Goal: Task Accomplishment & Management: Complete application form

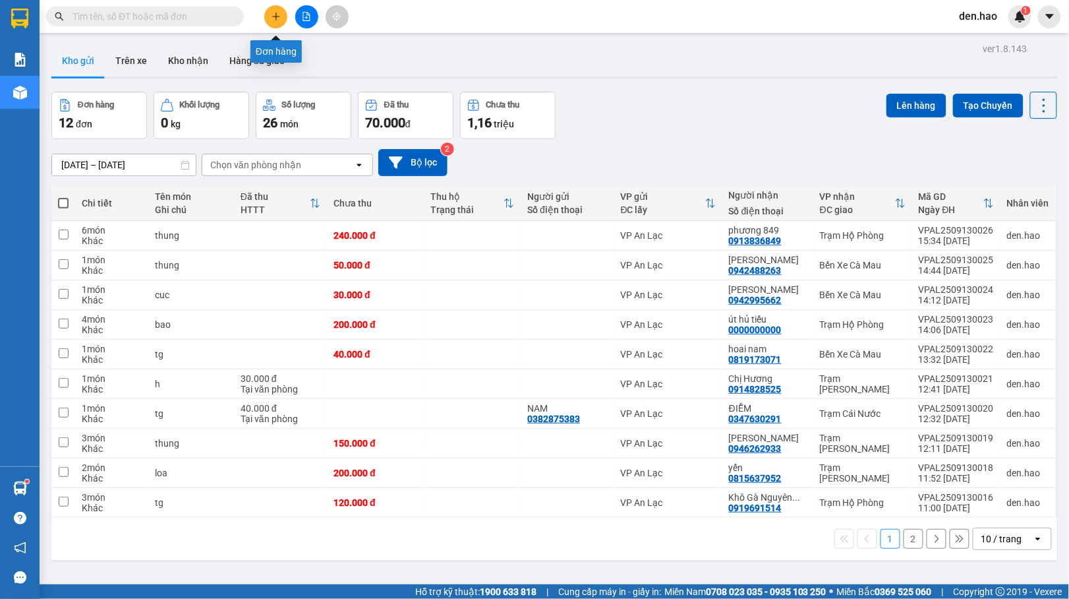
scroll to position [61, 0]
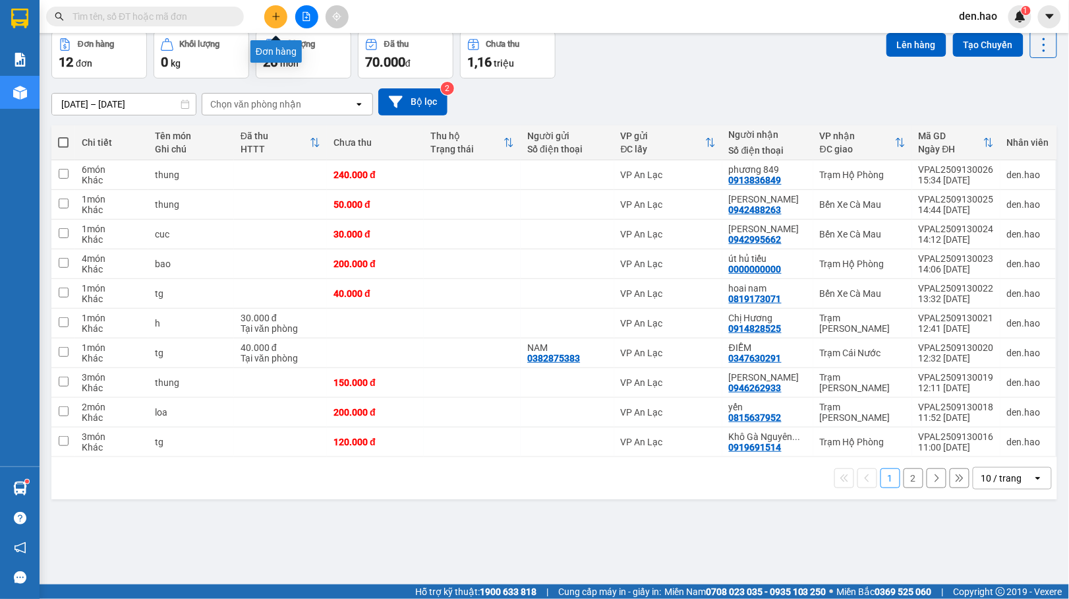
click at [279, 19] on icon "plus" at bounding box center [276, 16] width 9 height 9
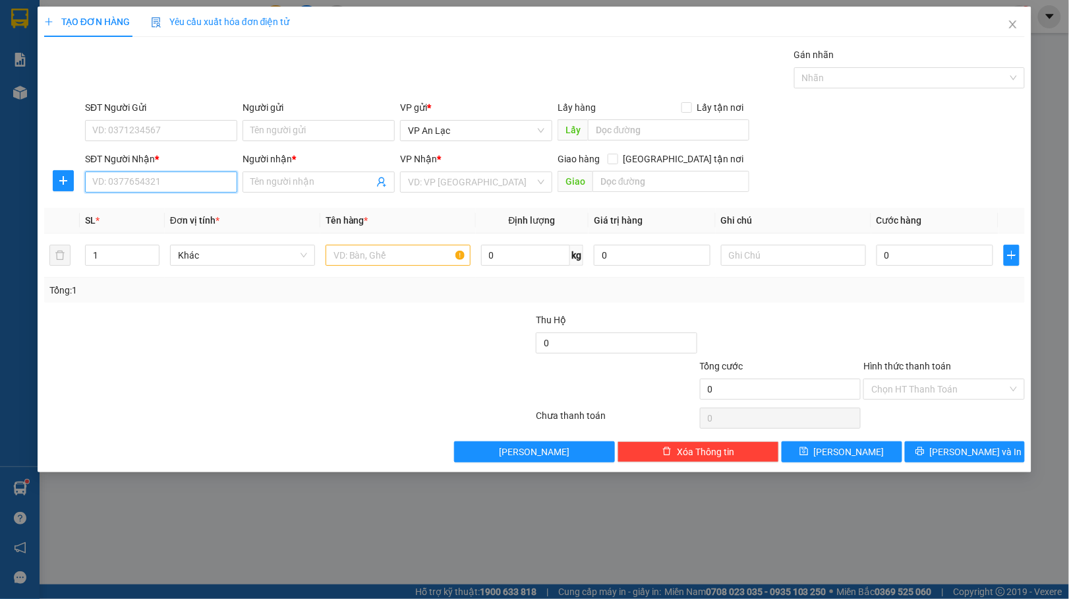
click at [185, 187] on input "SĐT Người Nhận *" at bounding box center [161, 181] width 152 height 21
type input "0916327673"
click at [159, 204] on div "0916327673 - a voi" at bounding box center [161, 209] width 136 height 15
type input "a voi"
type input "360.000"
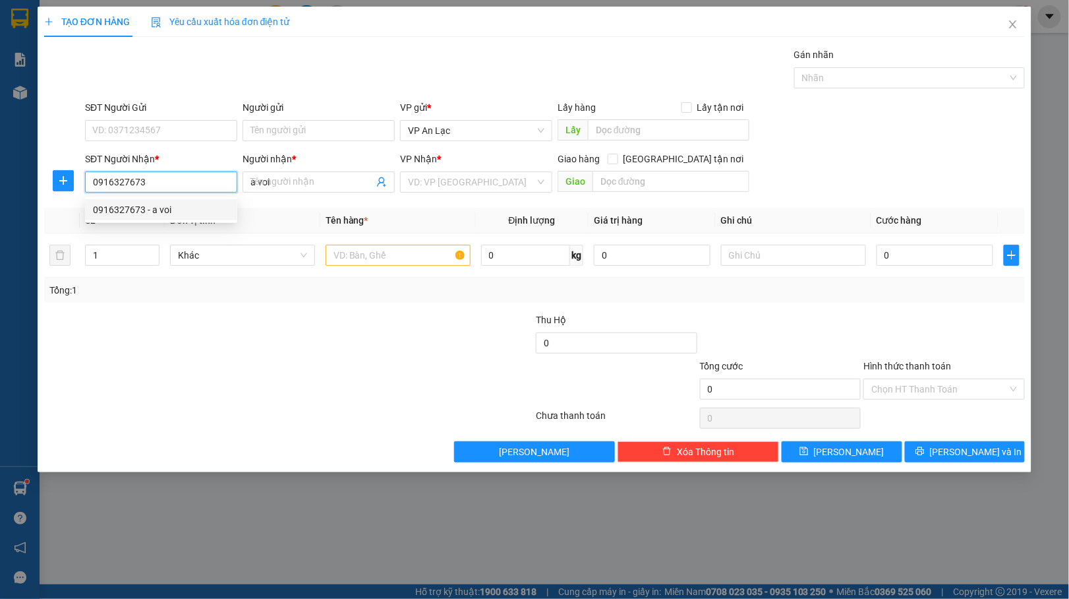
type input "360.000"
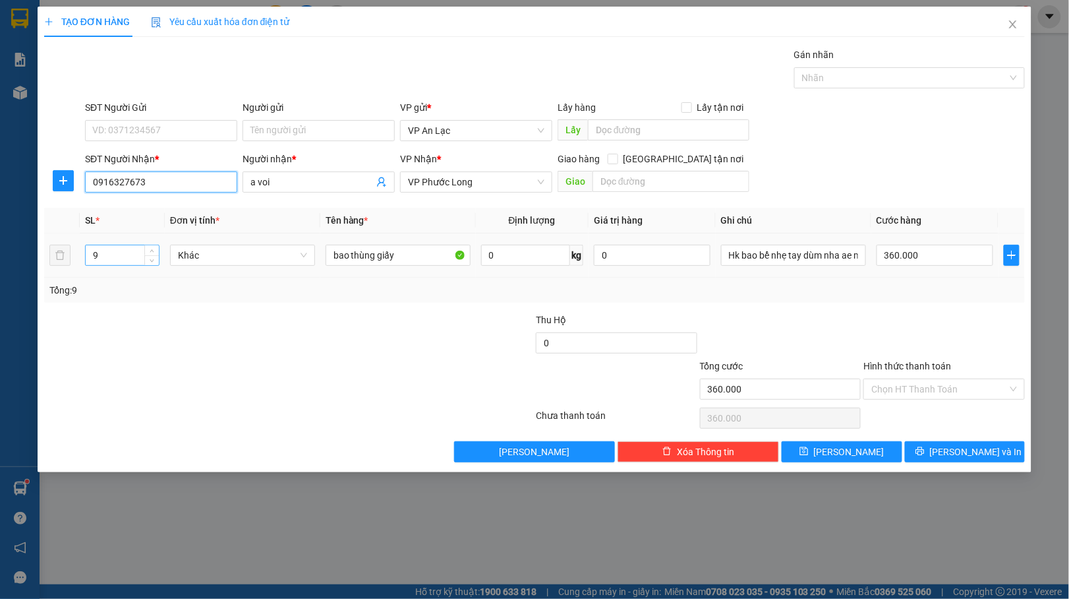
type input "0916327673"
click at [122, 258] on input "9" at bounding box center [122, 255] width 73 height 20
type input "6"
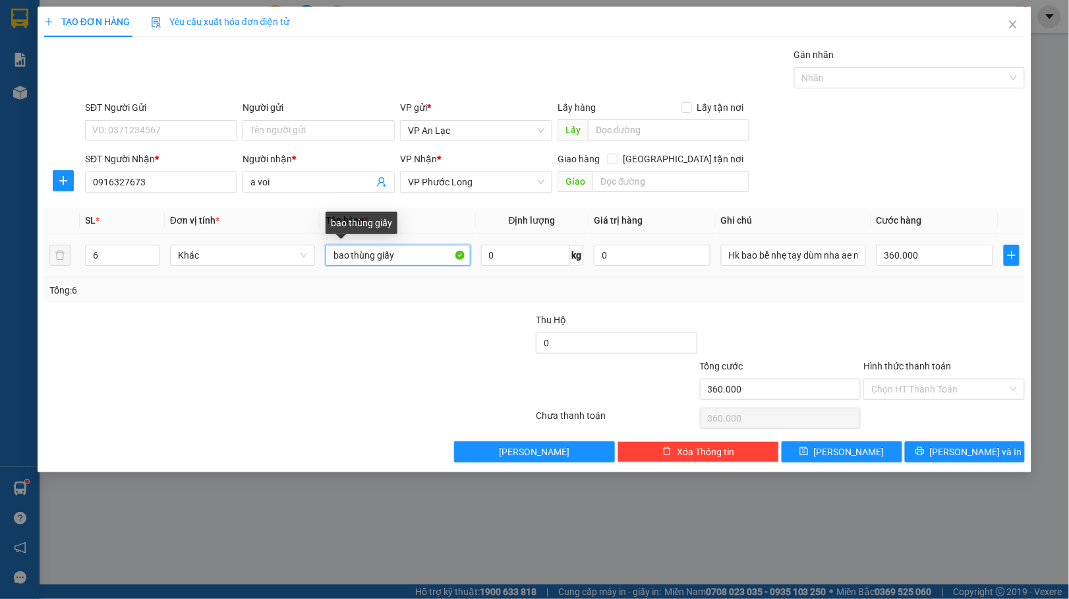
click at [425, 252] on input "bao thùng giấy" at bounding box center [398, 255] width 145 height 21
type input "b"
type input "thung"
click at [953, 261] on input "360.000" at bounding box center [935, 255] width 117 height 21
type input "0"
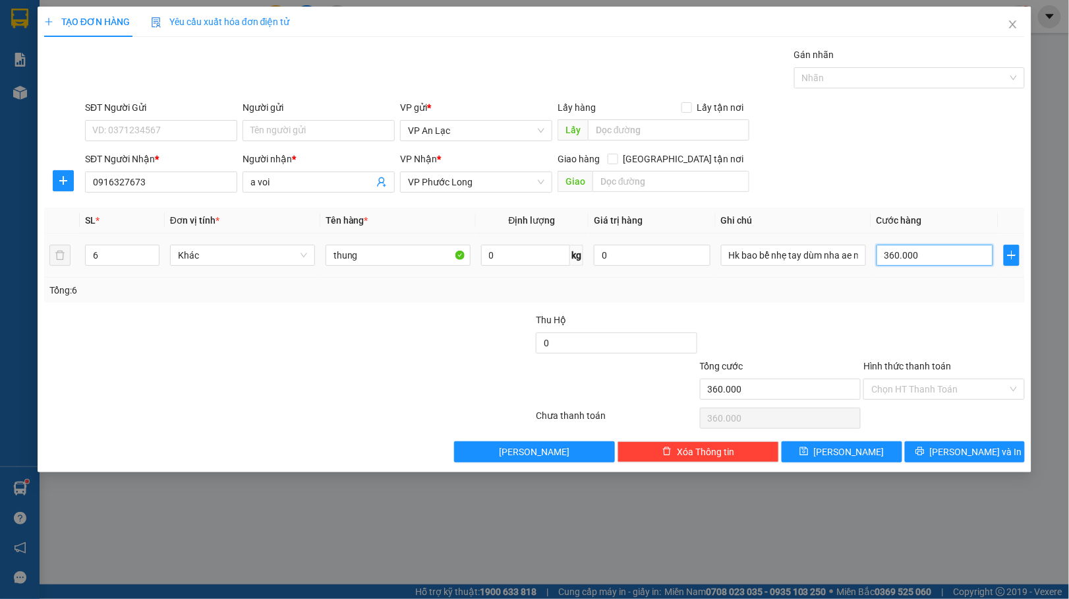
type input "0"
click at [879, 259] on input "0" at bounding box center [935, 255] width 117 height 21
type input "10"
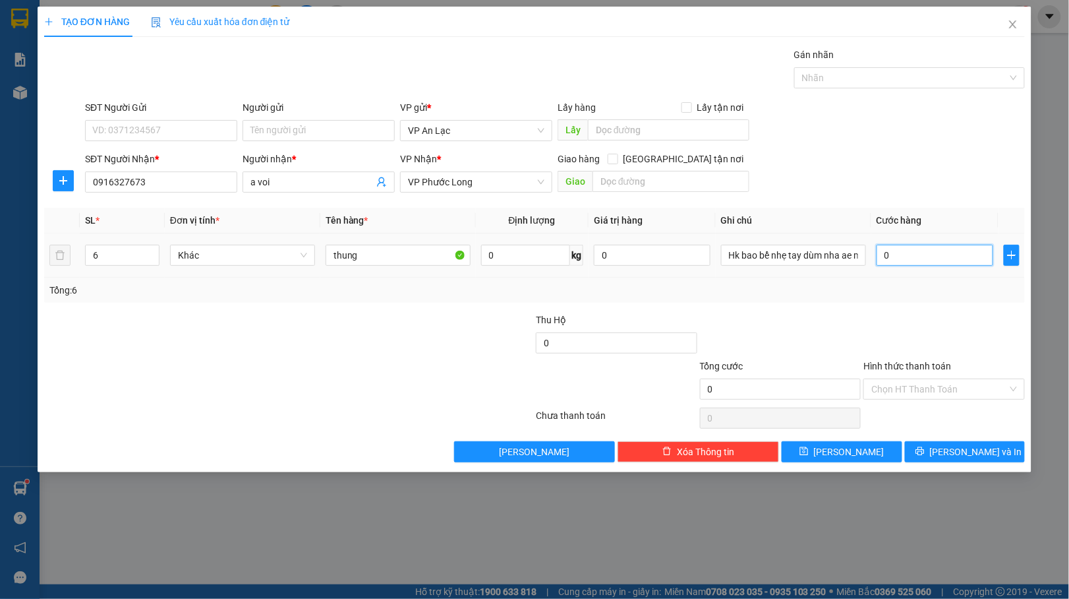
type input "10"
type input "180"
type input "180.000"
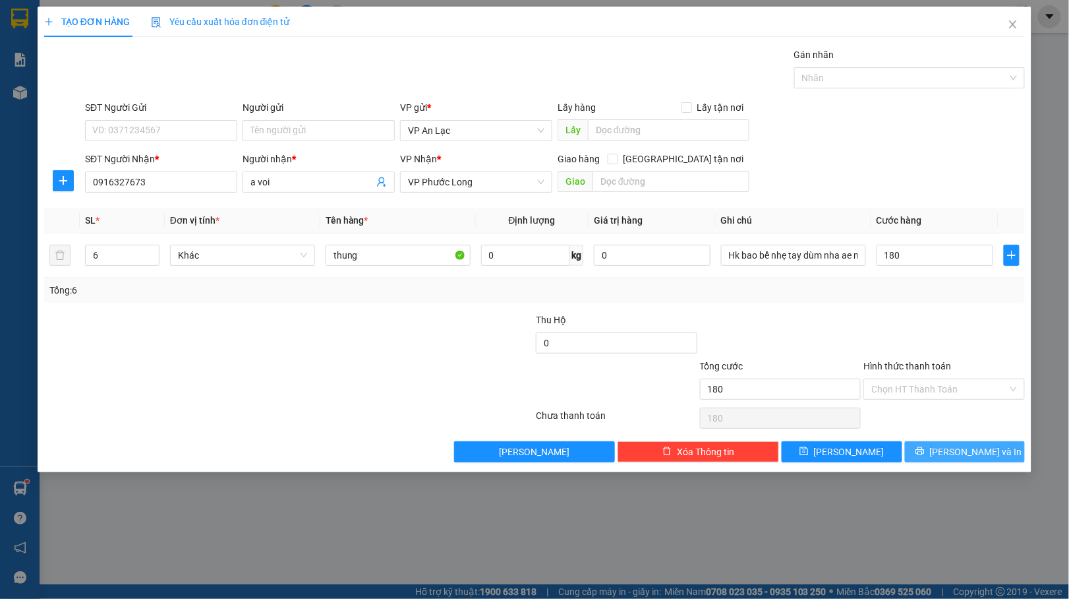
type input "180.000"
click at [916, 444] on button "[PERSON_NAME] và In" at bounding box center [965, 451] width 121 height 21
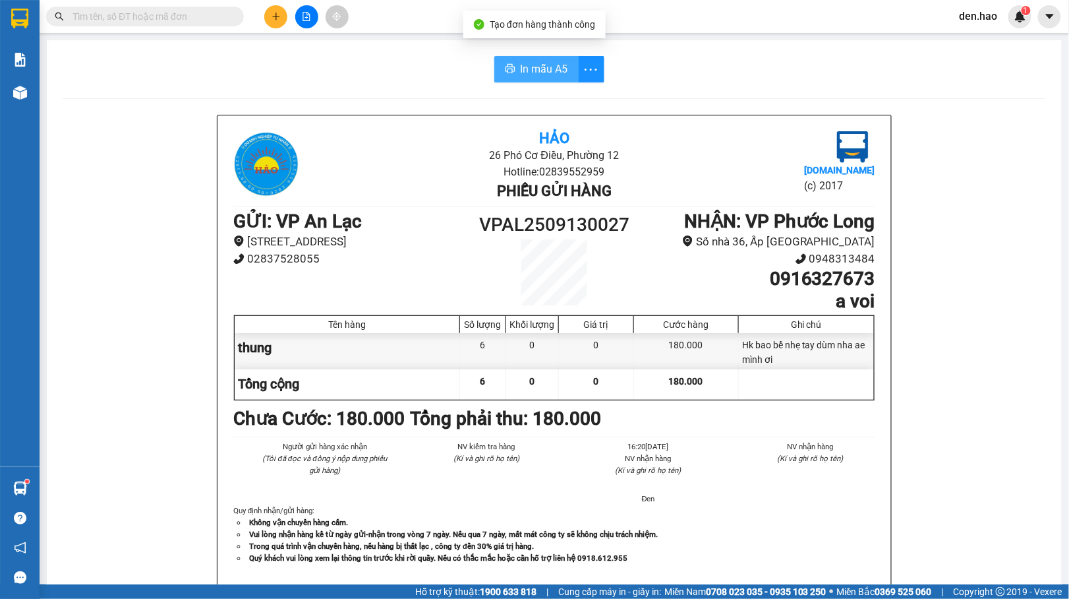
click at [554, 75] on span "In mẫu A5" at bounding box center [544, 69] width 47 height 16
click at [286, 18] on button at bounding box center [275, 16] width 23 height 23
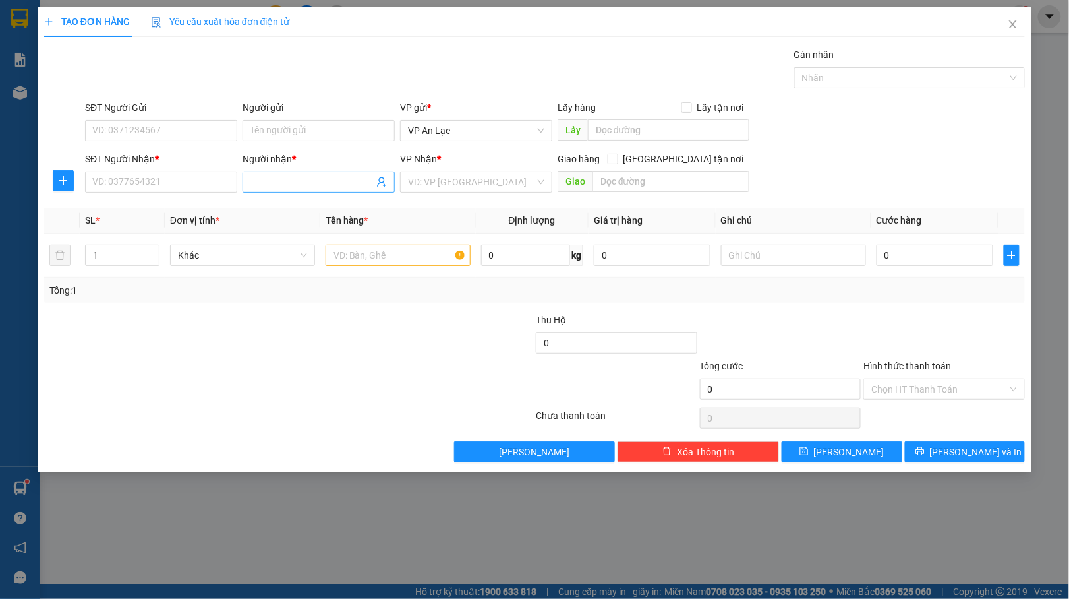
click at [256, 182] on input "Người nhận *" at bounding box center [311, 182] width 123 height 15
type input "k"
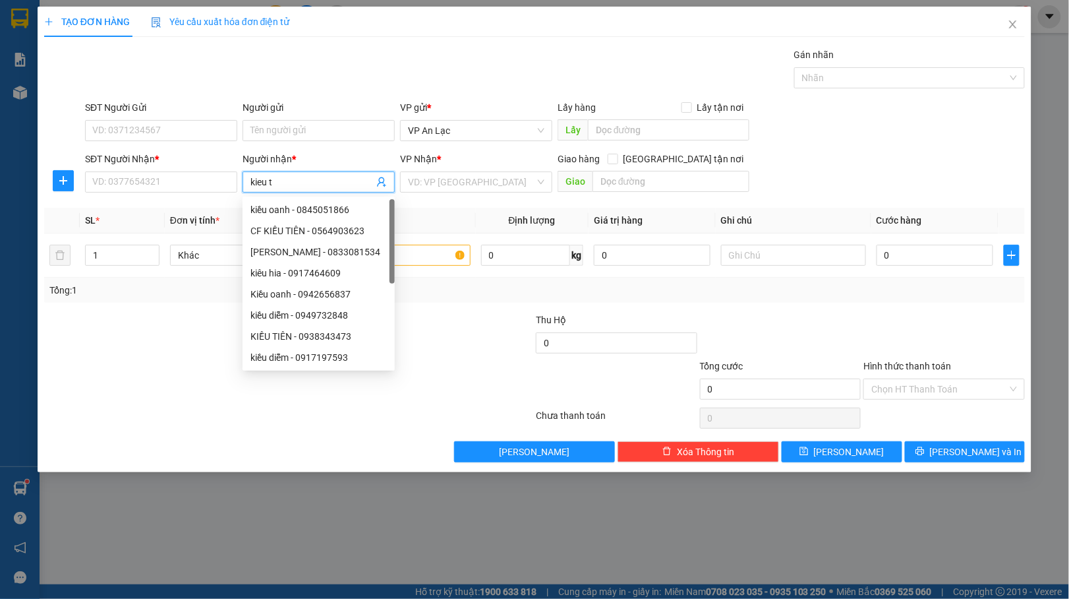
type input "kieu tv"
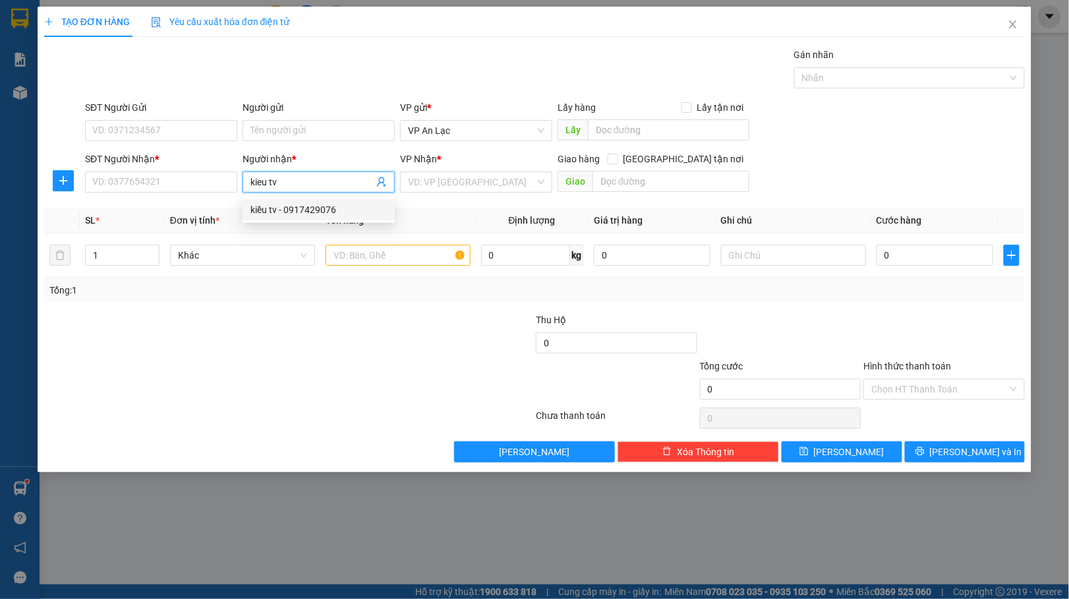
click at [301, 209] on div "kiều tv - 0917429076" at bounding box center [318, 209] width 136 height 15
type input "0917429076"
type input "kiều tv"
click at [506, 190] on input "search" at bounding box center [471, 182] width 127 height 20
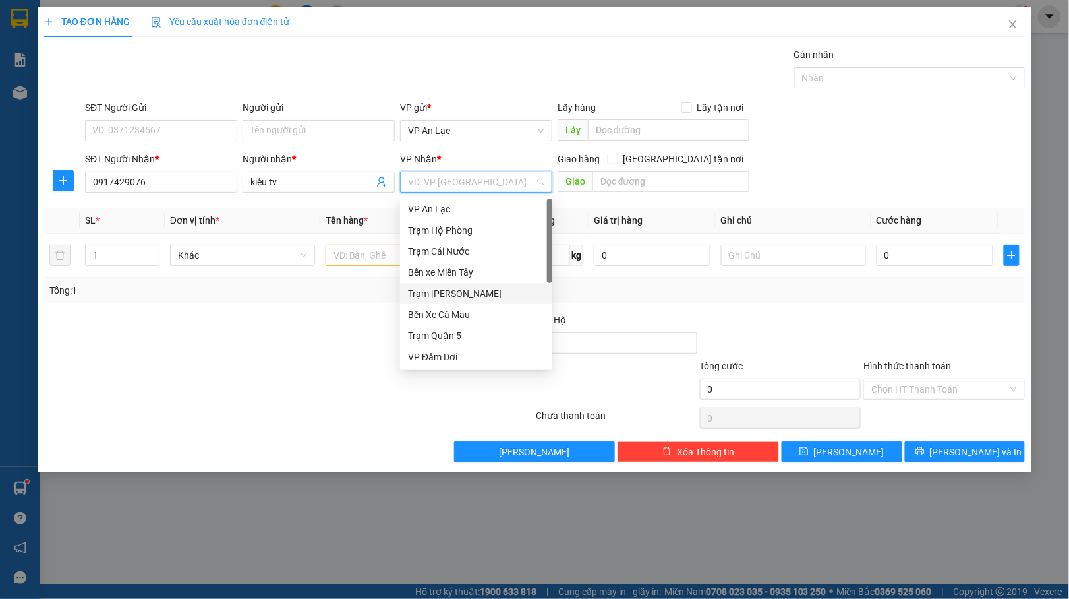
click at [444, 295] on div "Trạm [PERSON_NAME]" at bounding box center [476, 293] width 136 height 15
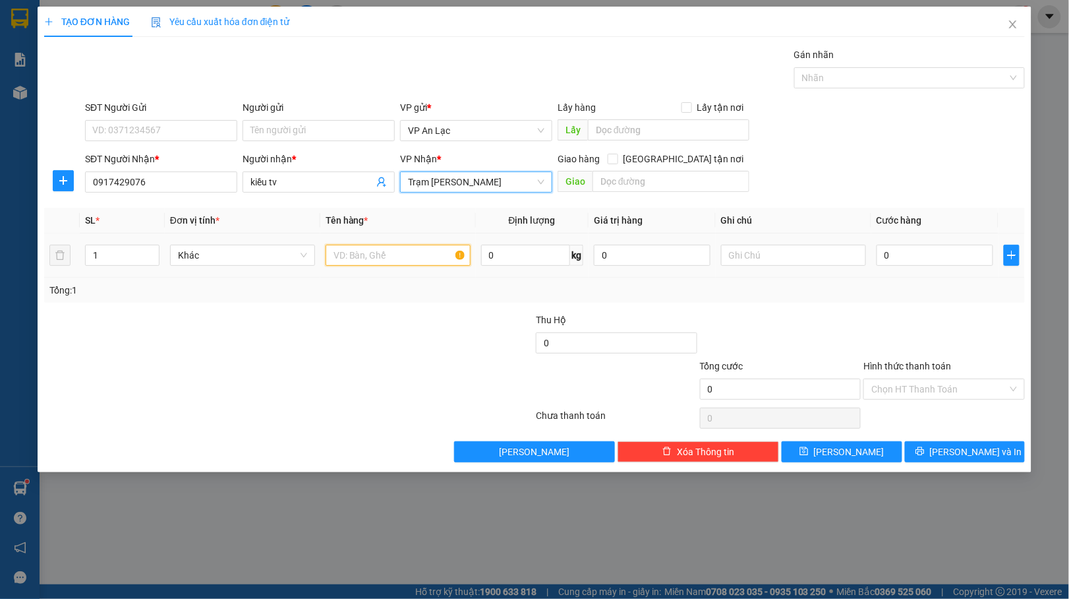
click at [374, 251] on input "text" at bounding box center [398, 255] width 145 height 21
type input "kien"
click at [877, 258] on input "0" at bounding box center [935, 255] width 117 height 21
click at [877, 257] on input "0" at bounding box center [935, 255] width 117 height 21
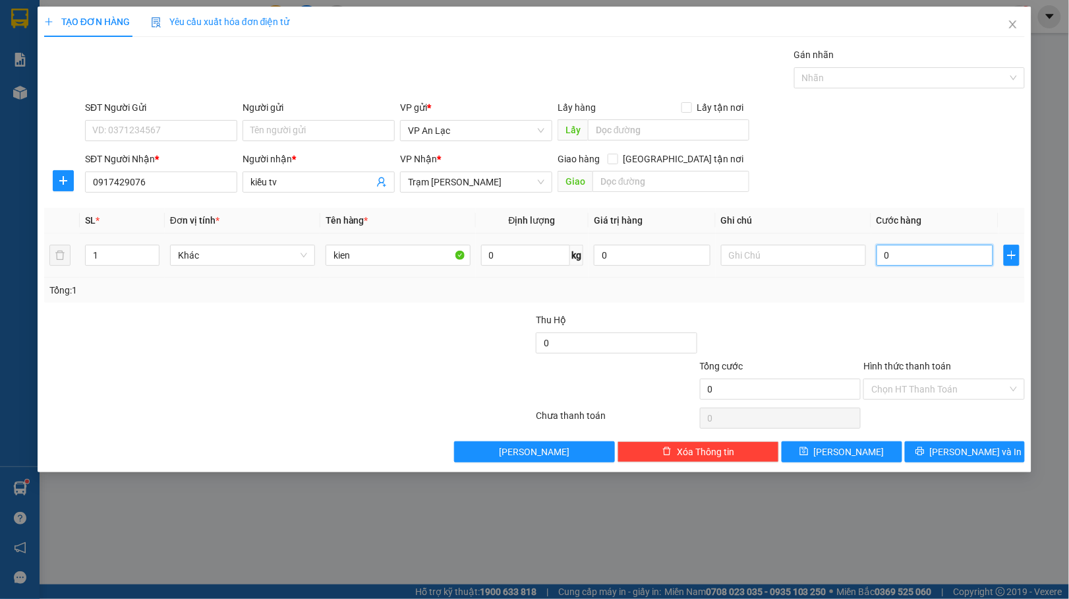
type input "50"
type input "50.000"
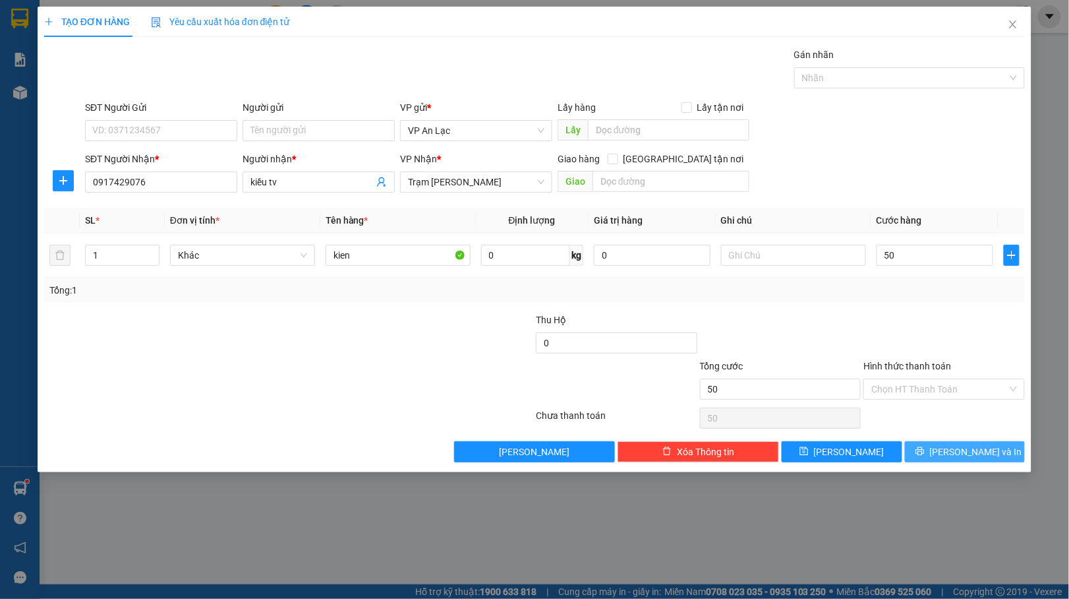
type input "50.000"
click at [976, 444] on button "[PERSON_NAME] và In" at bounding box center [965, 451] width 121 height 21
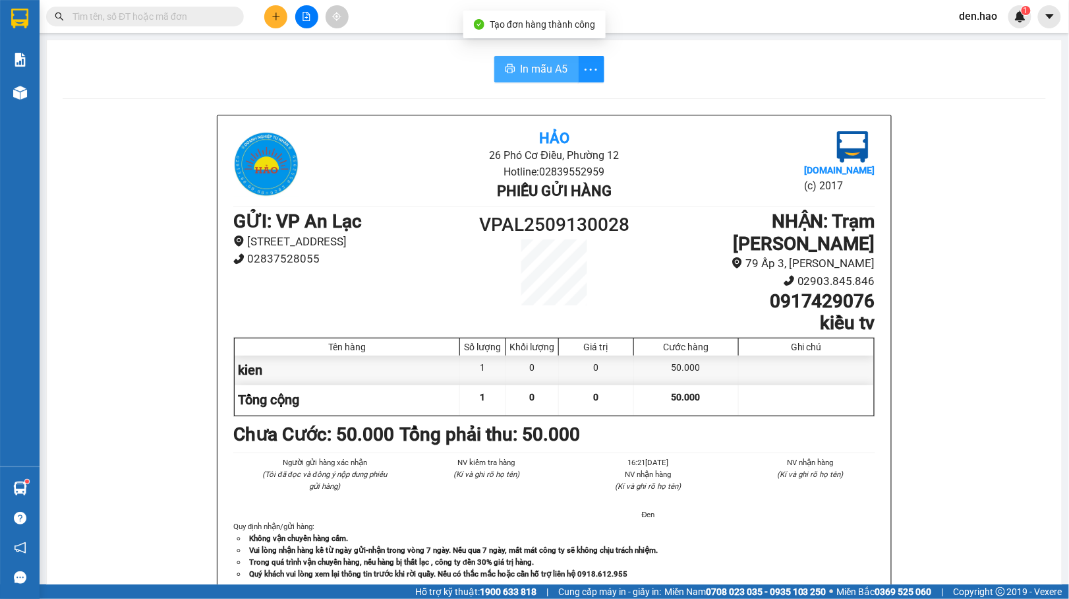
click at [528, 80] on button "In mẫu A5" at bounding box center [536, 69] width 84 height 26
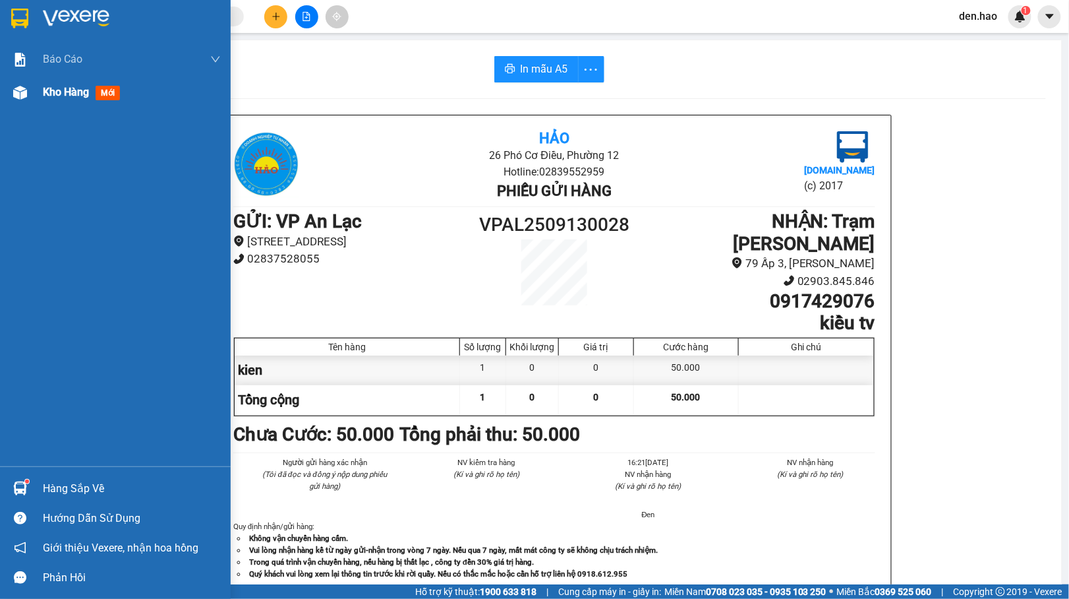
click at [25, 88] on img at bounding box center [20, 93] width 14 height 14
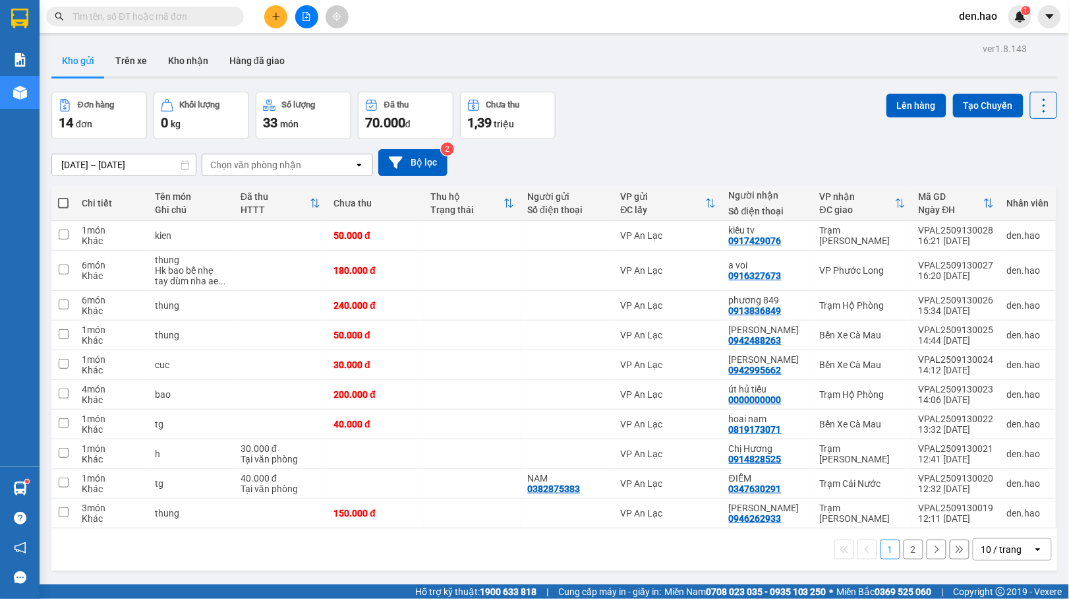
click at [904, 552] on button "2" at bounding box center [914, 549] width 20 height 20
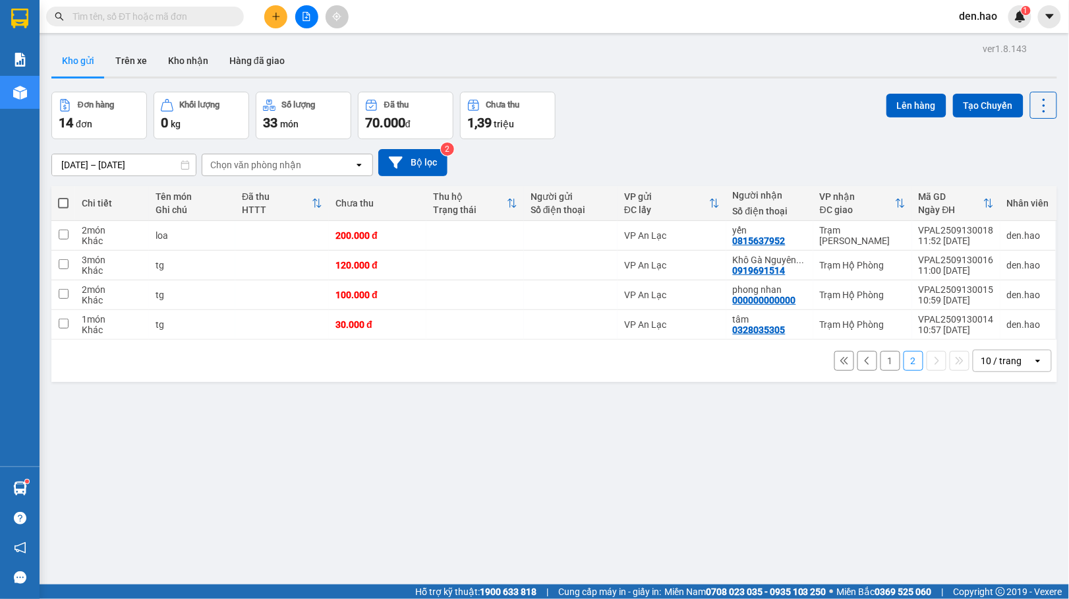
click at [66, 200] on span at bounding box center [63, 203] width 11 height 11
click at [63, 196] on input "checkbox" at bounding box center [63, 196] width 0 height 0
checkbox input "true"
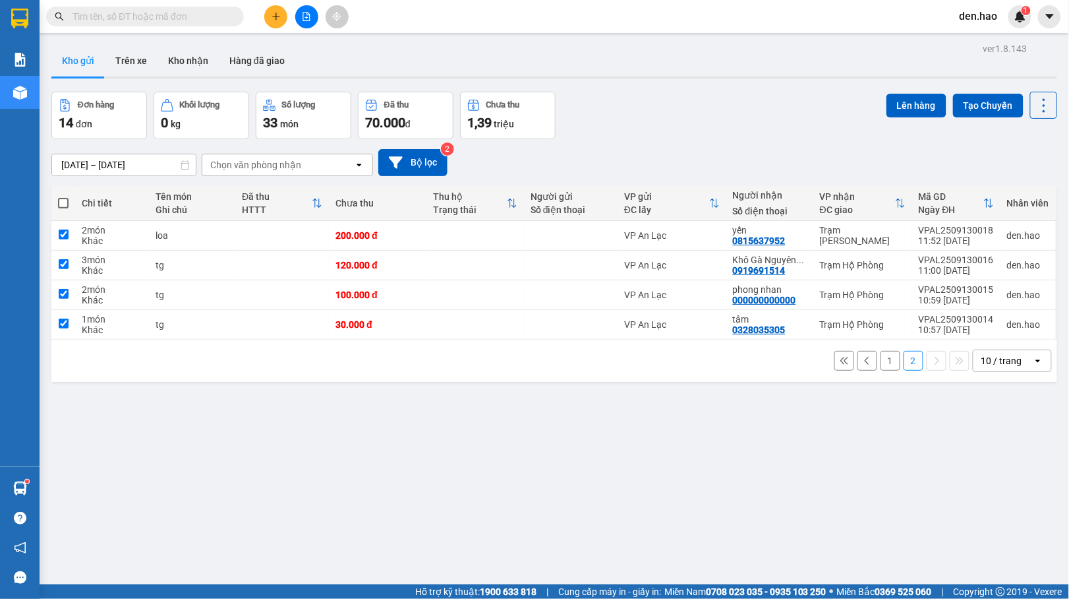
checkbox input "true"
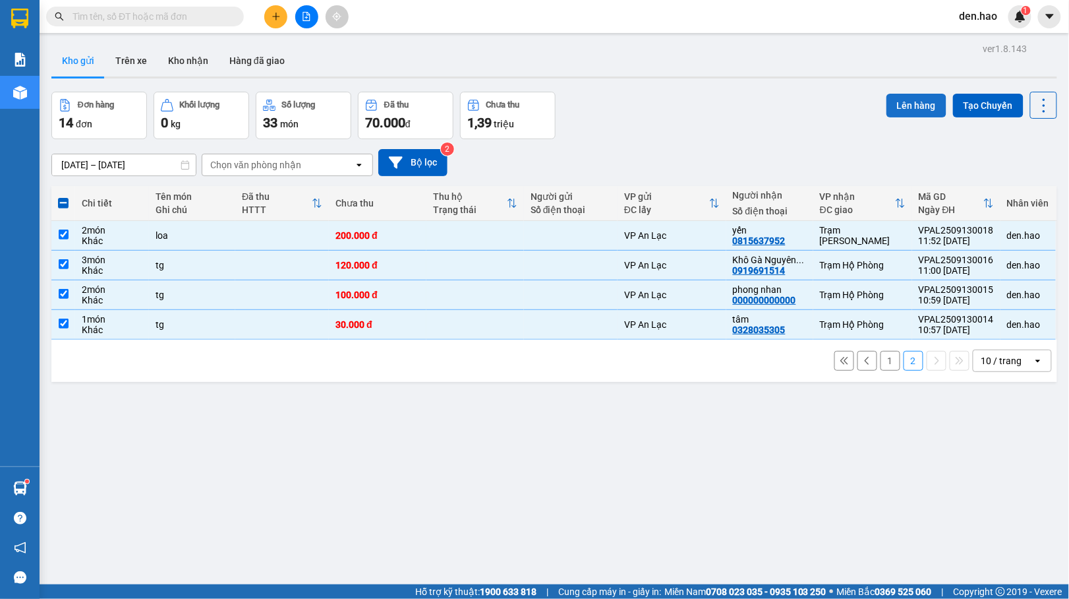
click at [889, 107] on button "Lên hàng" at bounding box center [917, 106] width 60 height 24
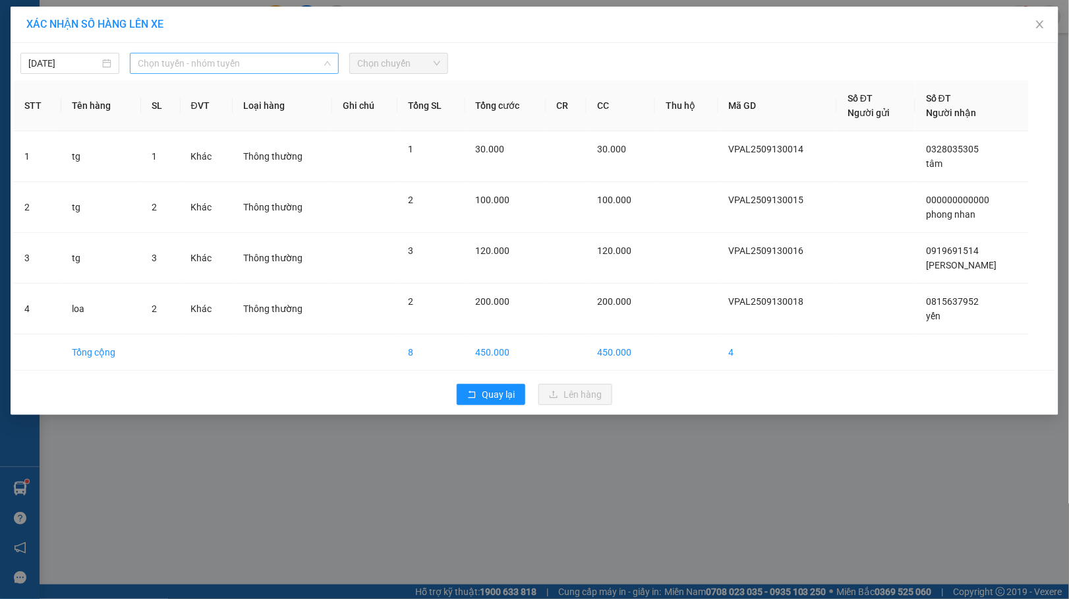
click at [283, 69] on span "Chọn tuyến - nhóm tuyến" at bounding box center [234, 63] width 193 height 20
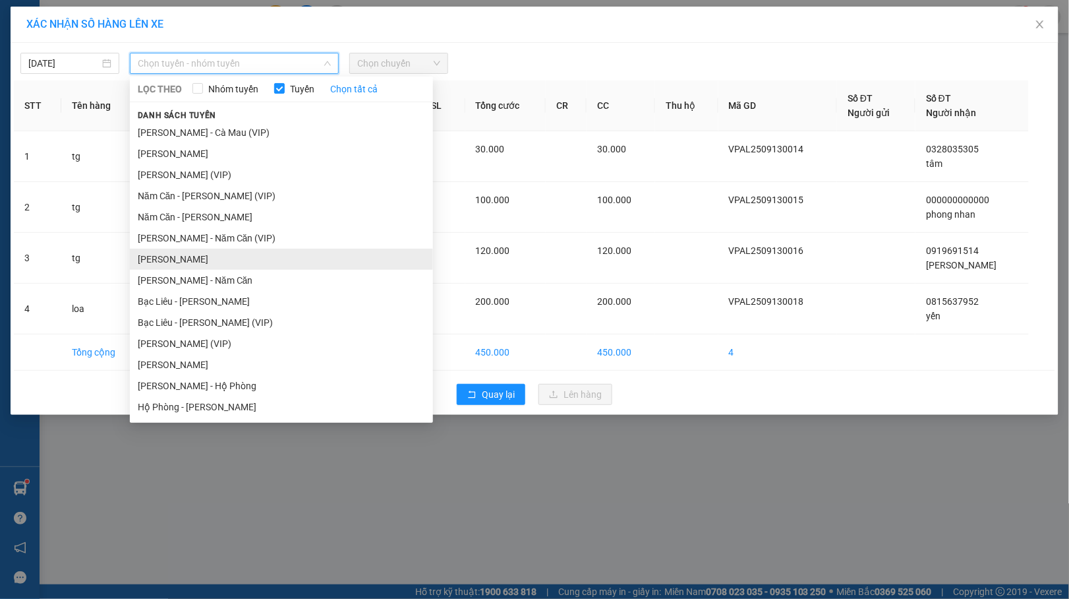
click at [212, 256] on li "[PERSON_NAME]" at bounding box center [281, 259] width 303 height 21
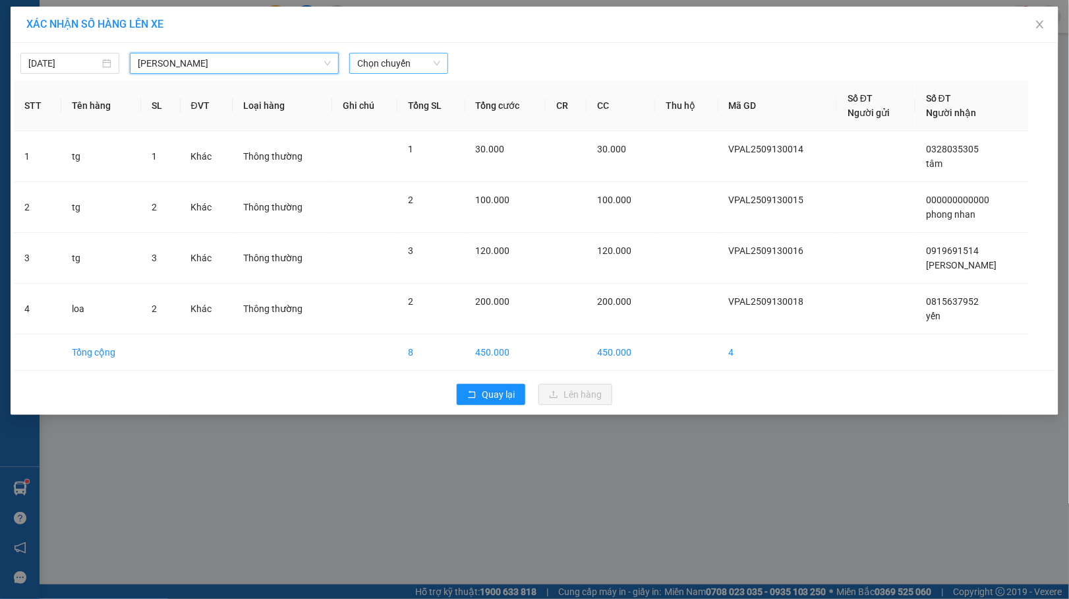
click at [389, 58] on span "Chọn chuyến" at bounding box center [398, 63] width 83 height 20
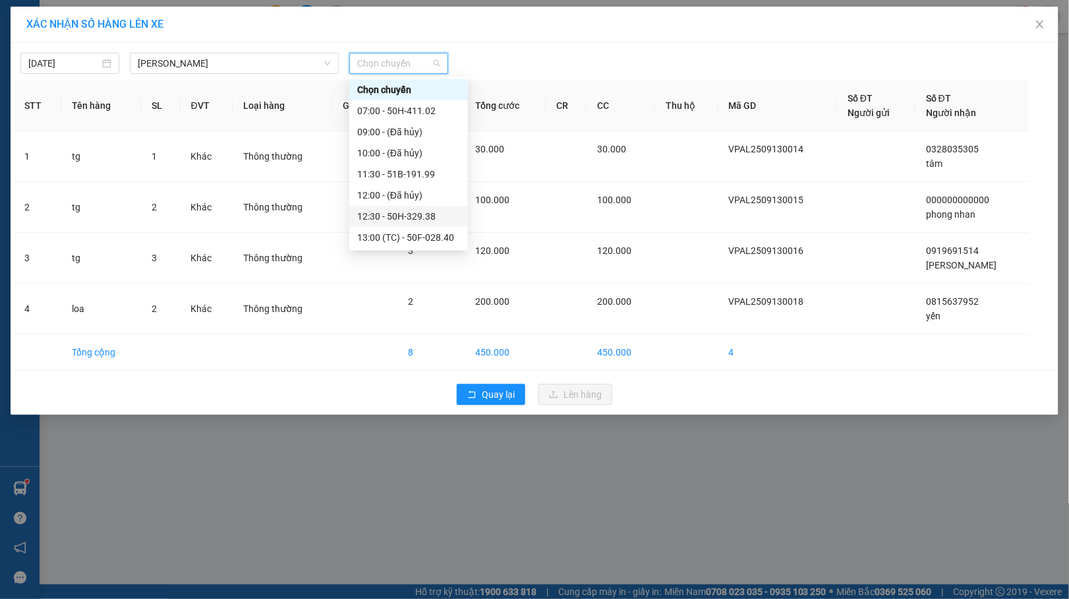
click at [404, 217] on div "12:30 - 50H-329.38" at bounding box center [408, 216] width 103 height 15
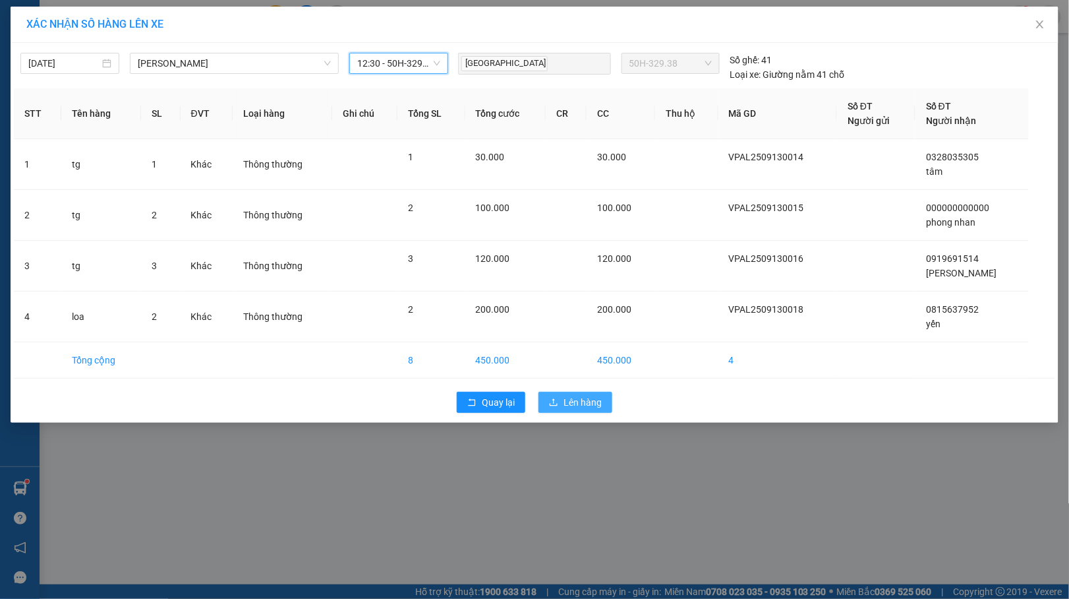
click at [592, 409] on span "Lên hàng" at bounding box center [583, 402] width 38 height 15
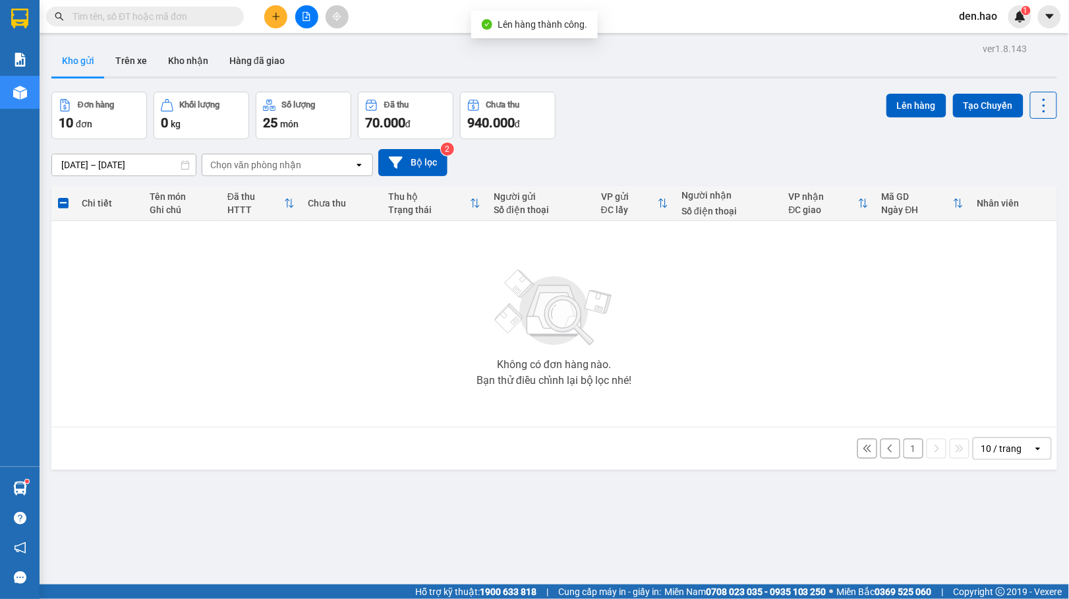
click at [904, 443] on button "1" at bounding box center [914, 448] width 20 height 20
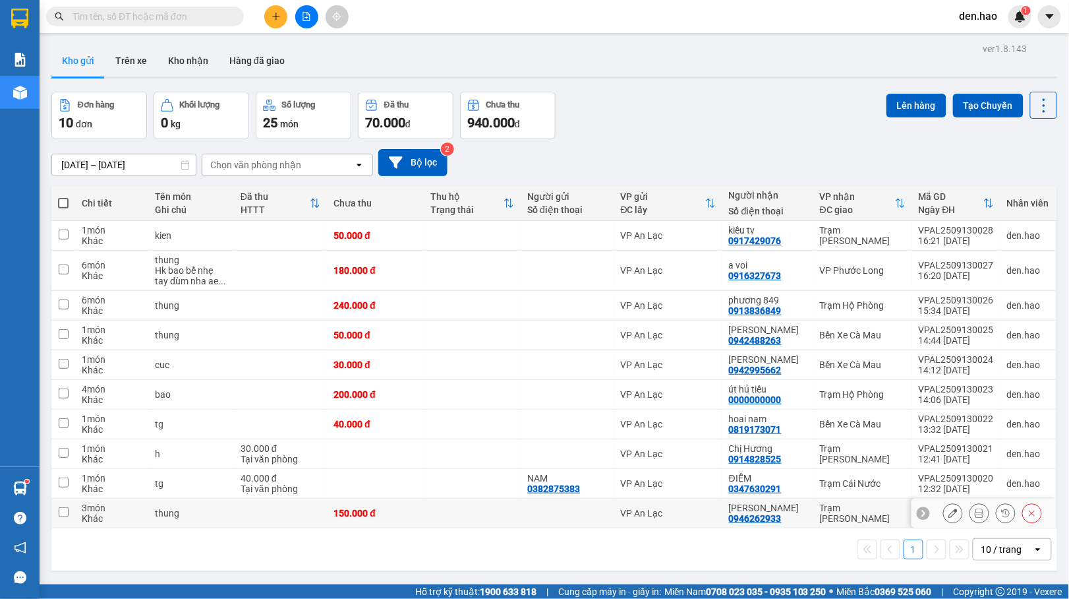
click at [713, 518] on div "VP An Lạc" at bounding box center [668, 513] width 95 height 11
checkbox input "true"
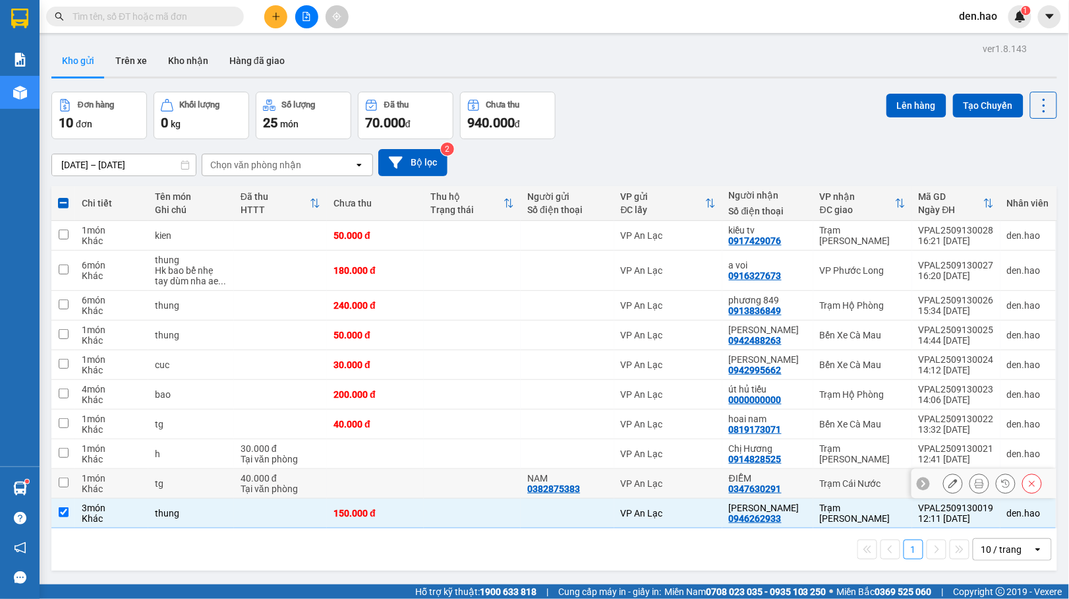
click at [722, 486] on td "ĐIỄM 0347630291" at bounding box center [767, 484] width 91 height 30
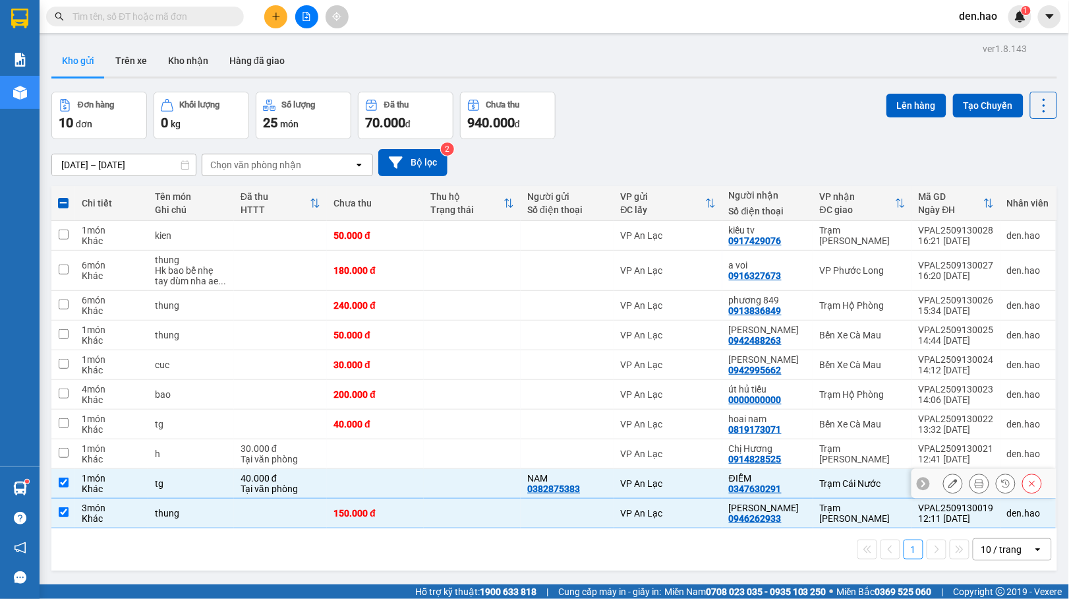
click at [729, 476] on div "ĐIỄM" at bounding box center [768, 478] width 78 height 11
checkbox input "false"
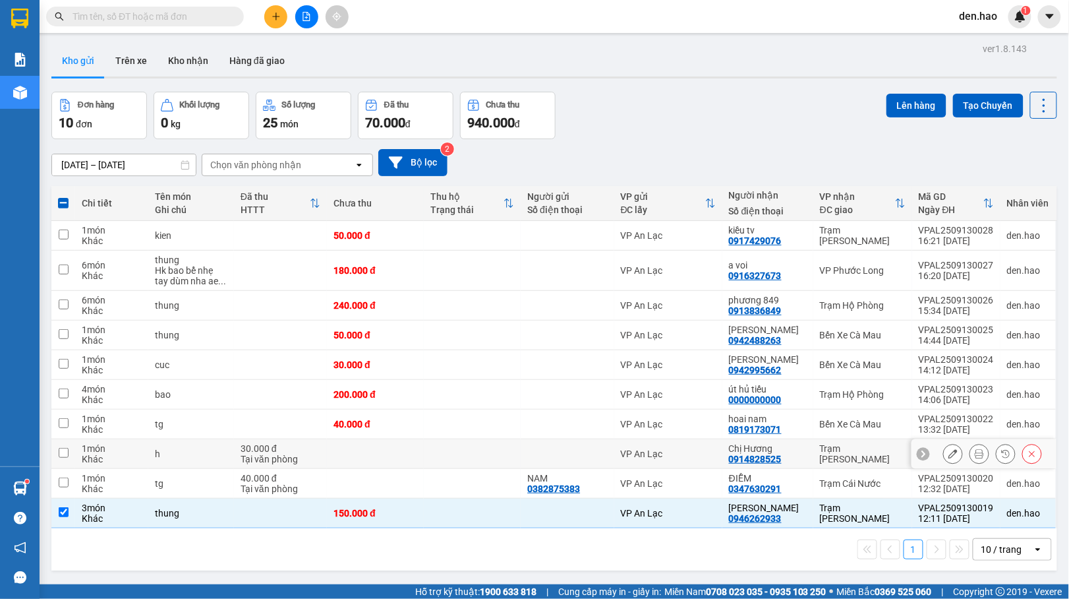
click at [737, 450] on div "Chị Hương" at bounding box center [768, 448] width 78 height 11
checkbox input "true"
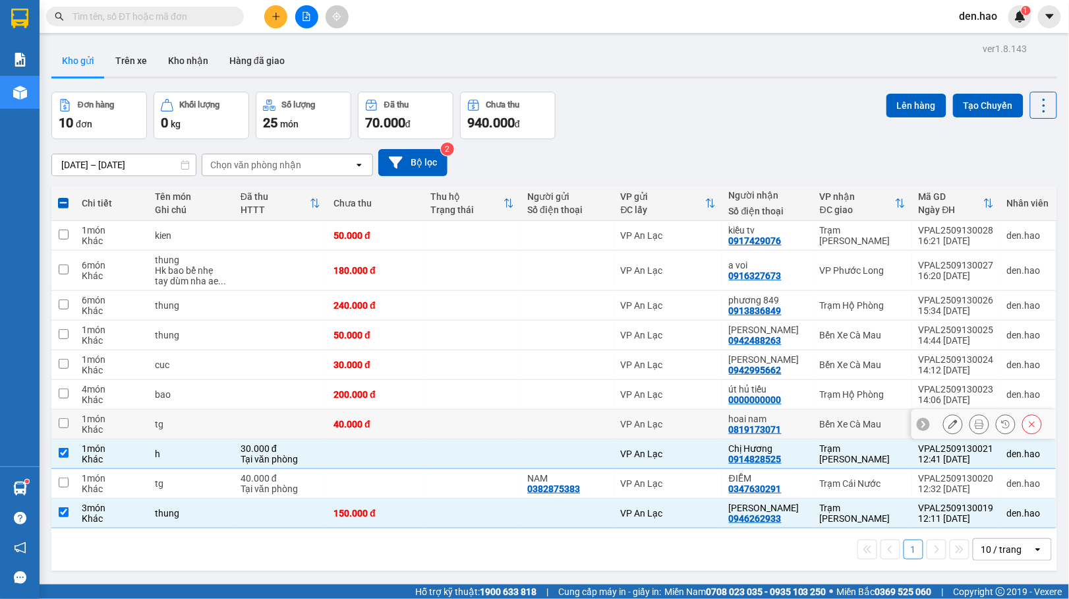
click at [744, 423] on div "hoai nam" at bounding box center [768, 418] width 78 height 11
checkbox input "true"
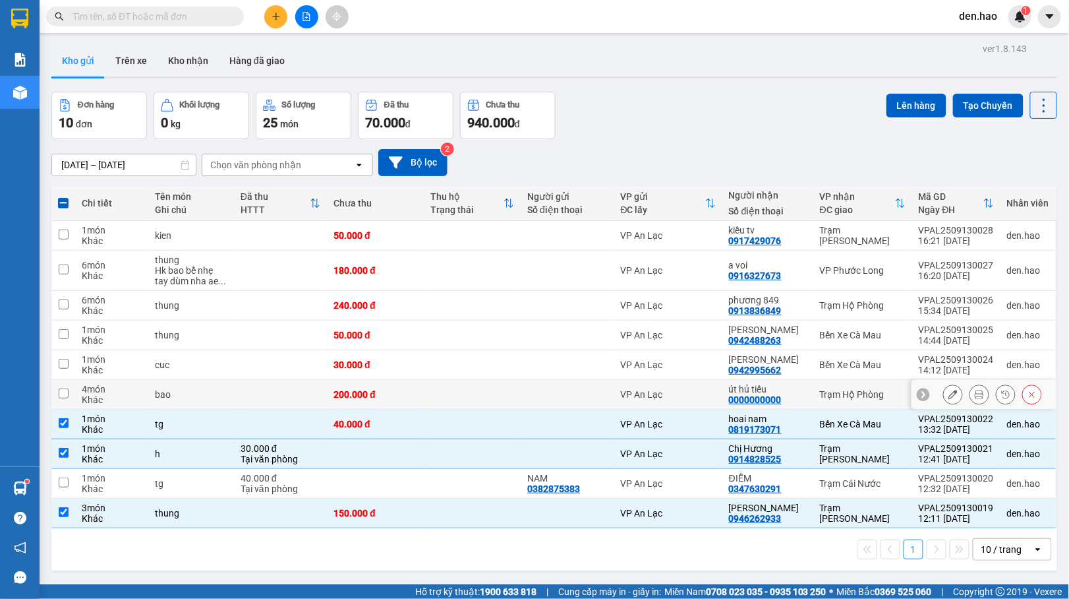
click at [744, 393] on div "út hủ tiếu" at bounding box center [768, 389] width 78 height 11
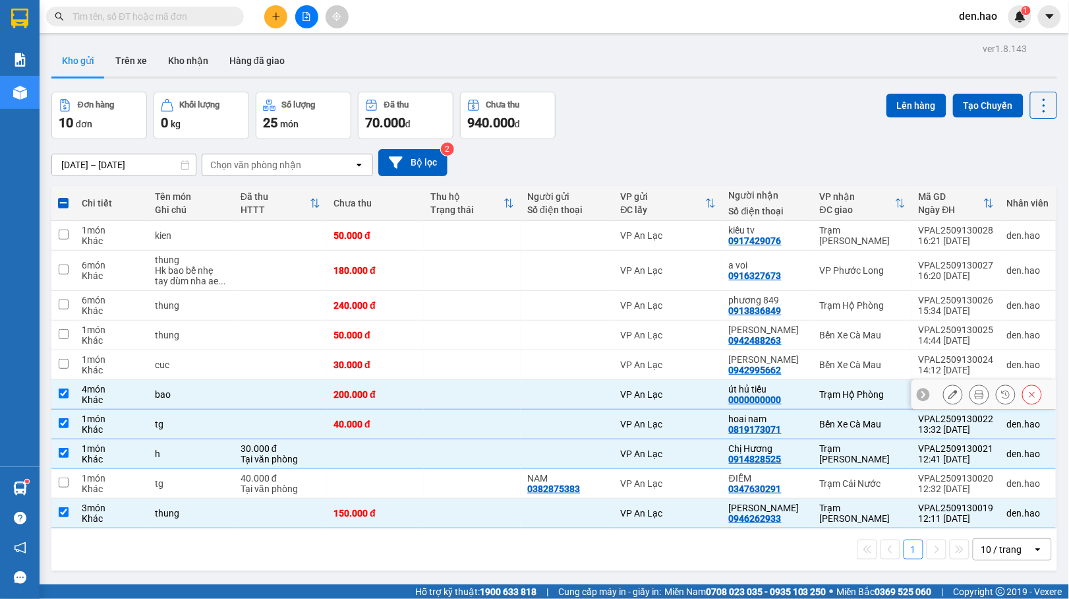
click at [737, 391] on div "út hủ tiếu" at bounding box center [768, 389] width 78 height 11
checkbox input "false"
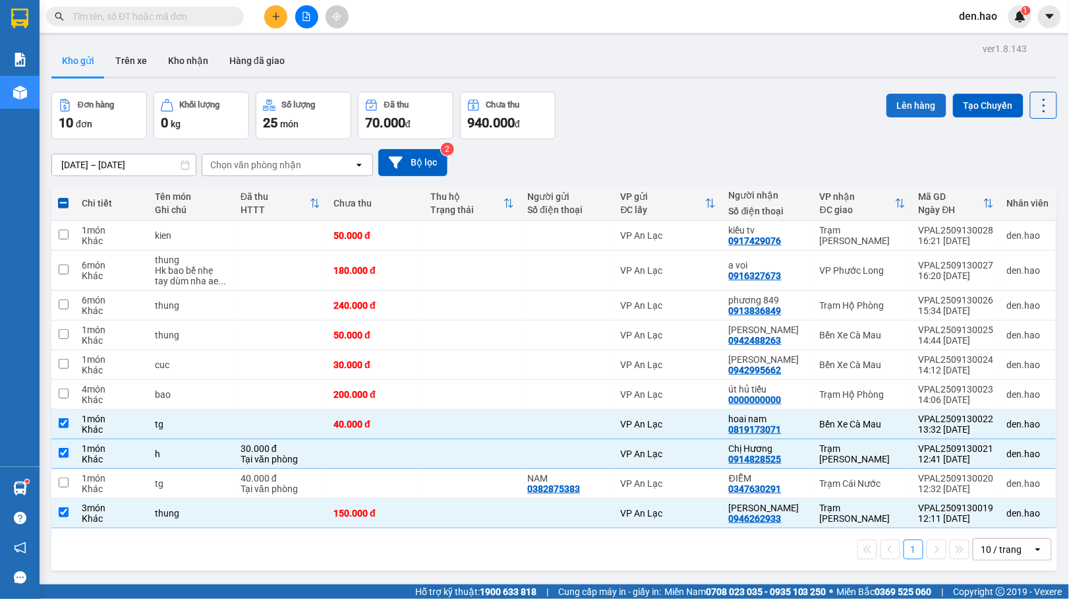
click at [907, 109] on button "Lên hàng" at bounding box center [917, 106] width 60 height 24
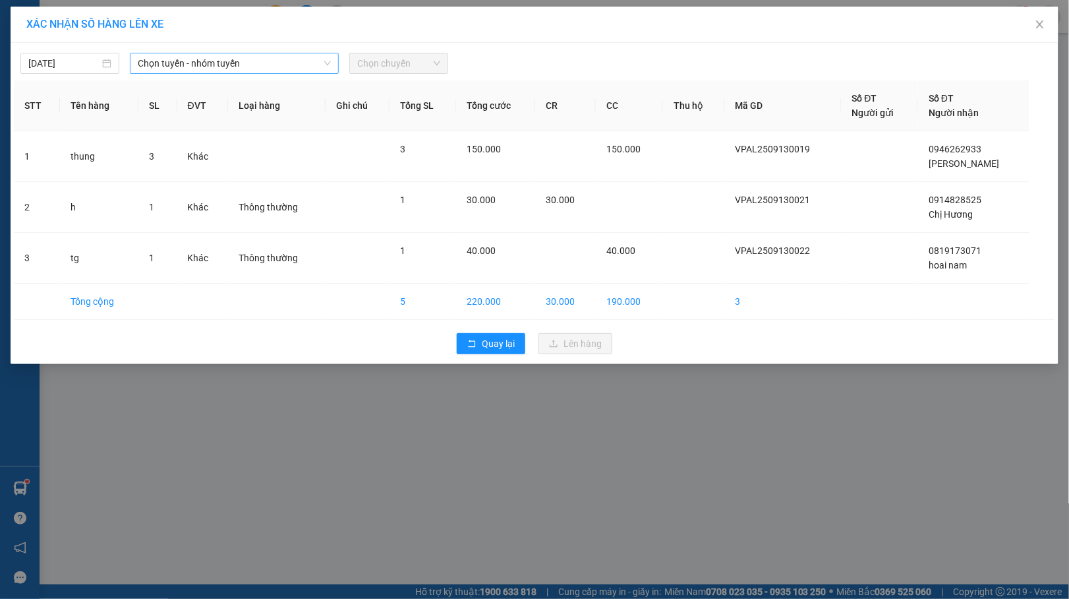
click at [282, 69] on span "Chọn tuyến - nhóm tuyến" at bounding box center [234, 63] width 193 height 20
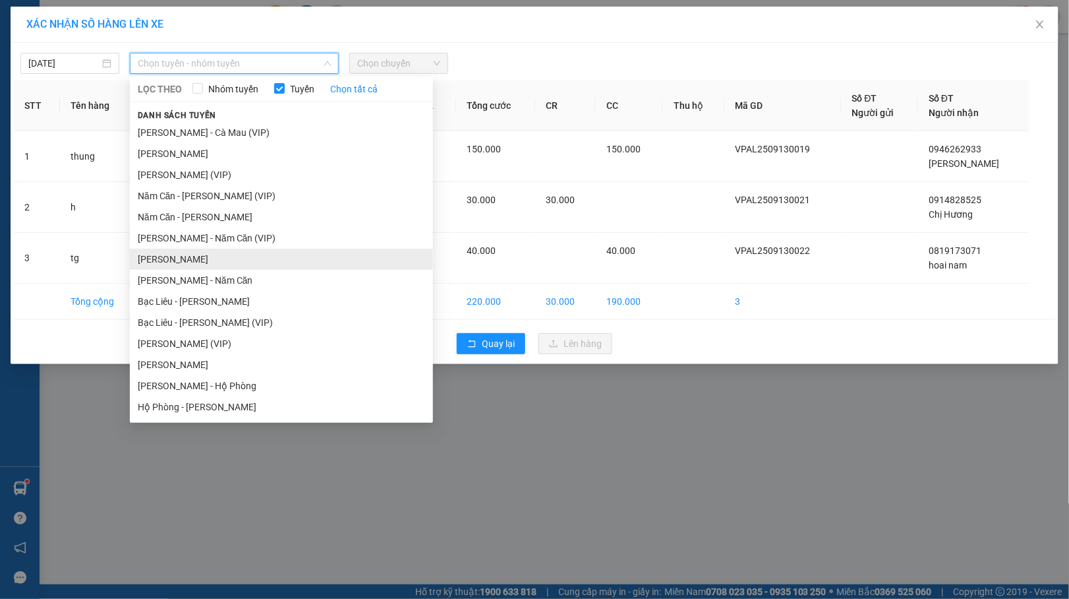
click at [212, 256] on li "[PERSON_NAME]" at bounding box center [281, 259] width 303 height 21
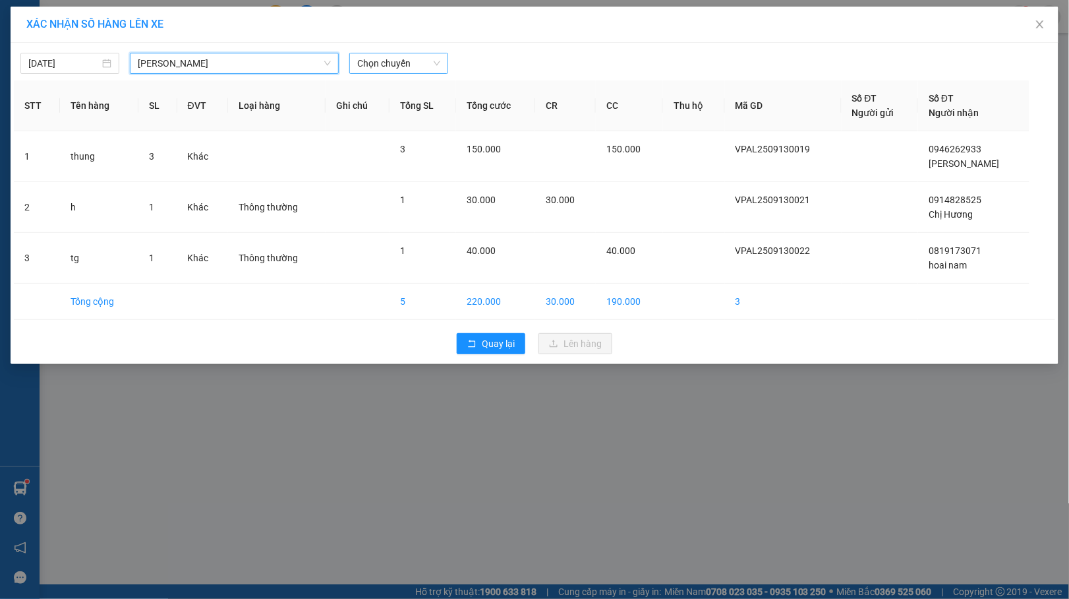
click at [409, 62] on span "Chọn chuyến" at bounding box center [398, 63] width 83 height 20
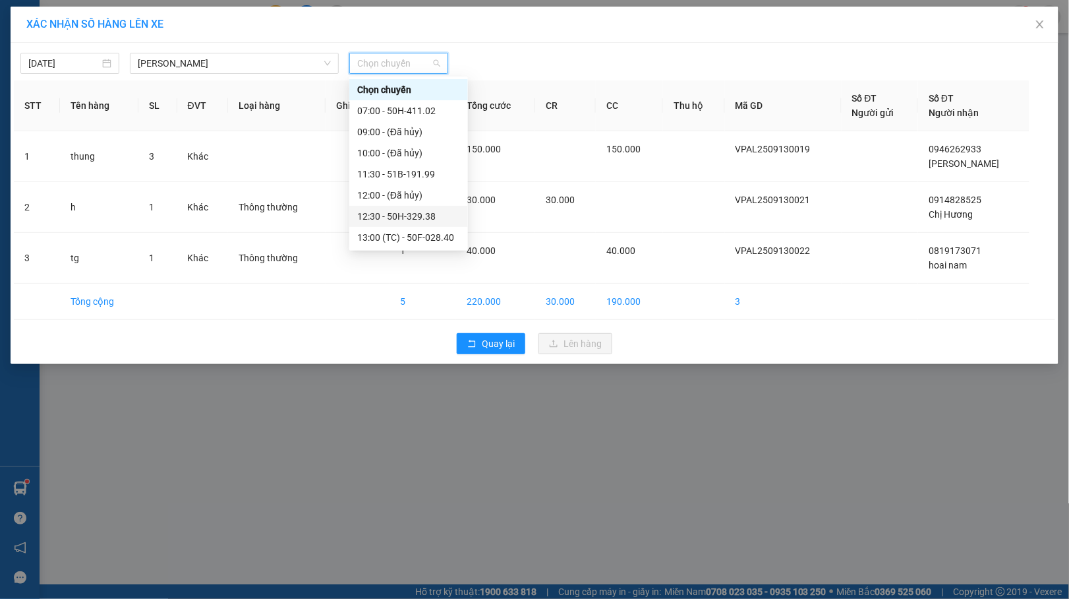
click at [401, 214] on div "12:30 - 50H-329.38" at bounding box center [408, 216] width 103 height 15
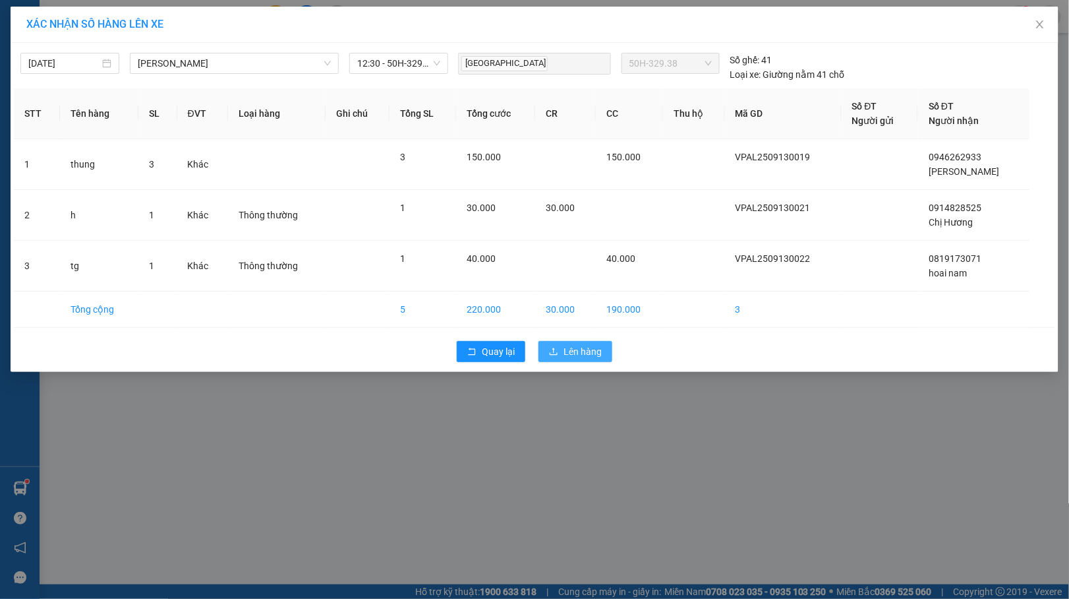
click at [599, 359] on span "Lên hàng" at bounding box center [583, 351] width 38 height 15
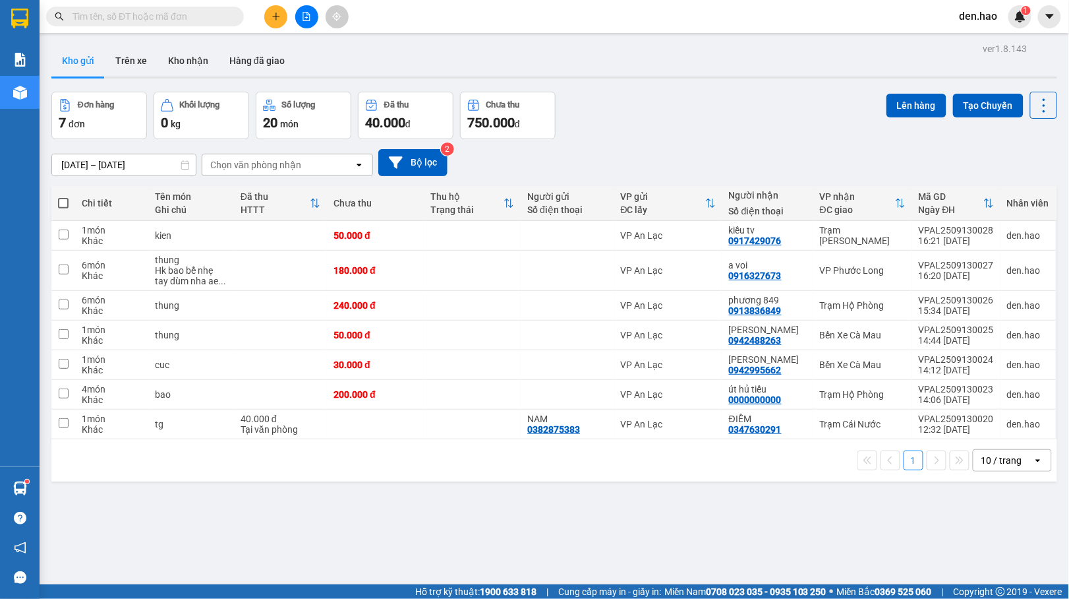
click at [160, 18] on input "text" at bounding box center [151, 16] width 156 height 15
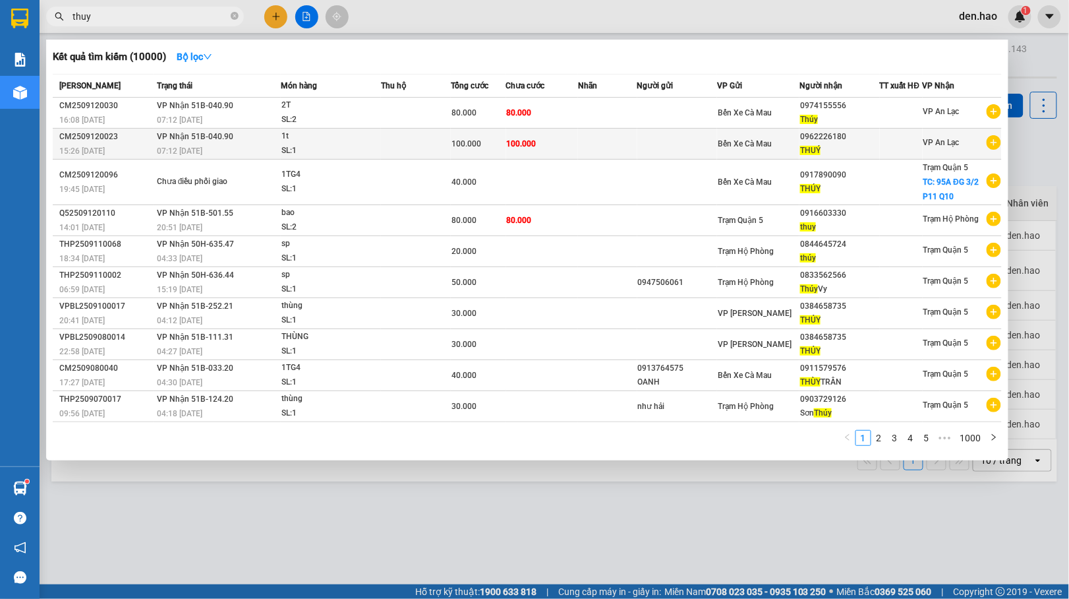
type input "thuy"
click at [628, 140] on td at bounding box center [607, 144] width 59 height 31
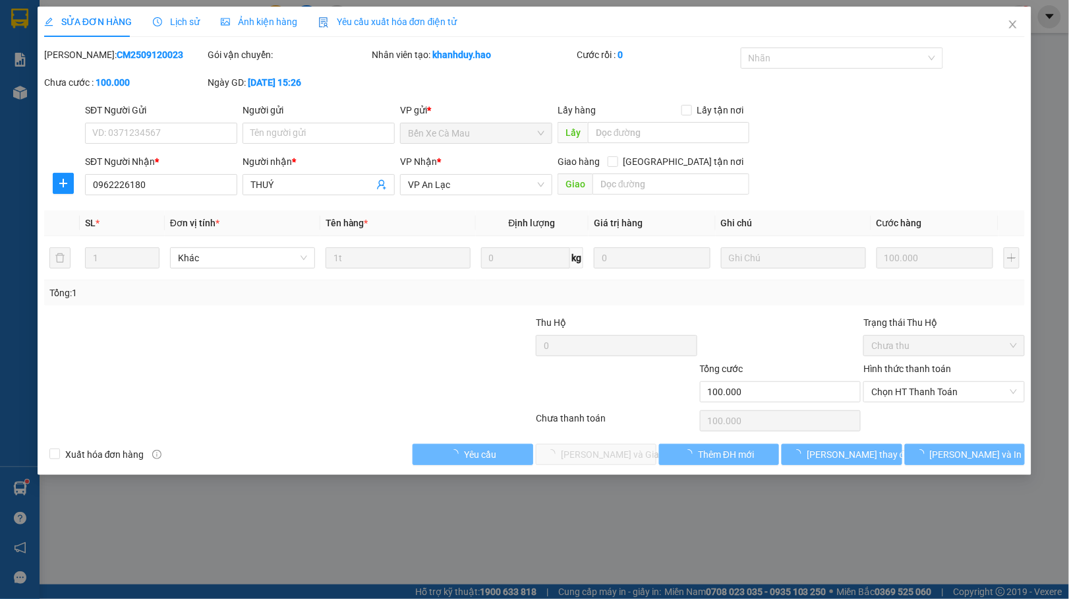
type input "0962226180"
type input "THUÝ"
type input "100.000"
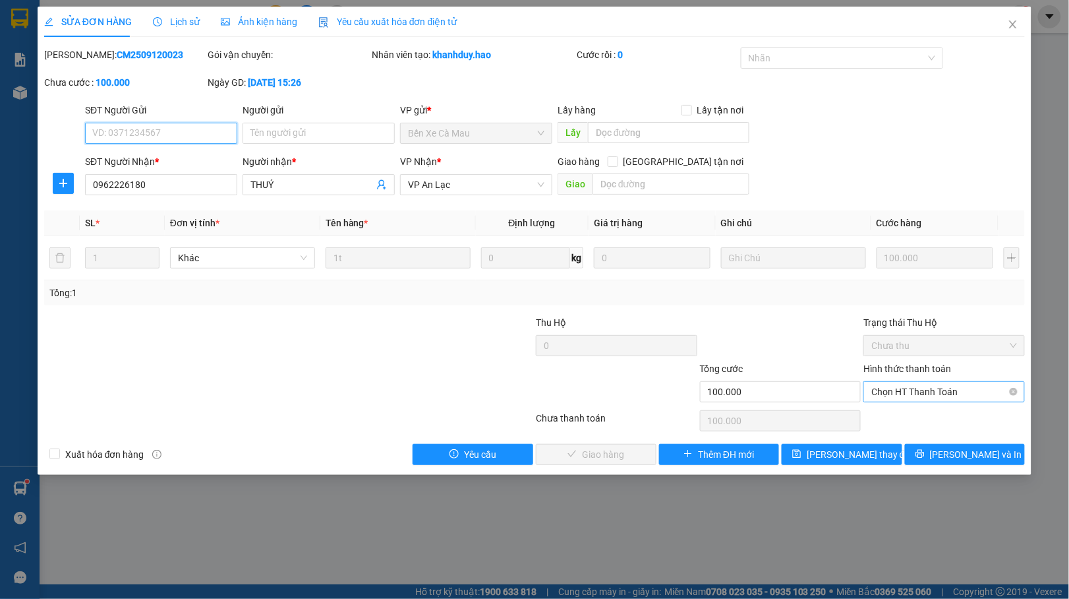
click at [914, 392] on span "Chọn HT Thanh Toán" at bounding box center [944, 392] width 146 height 20
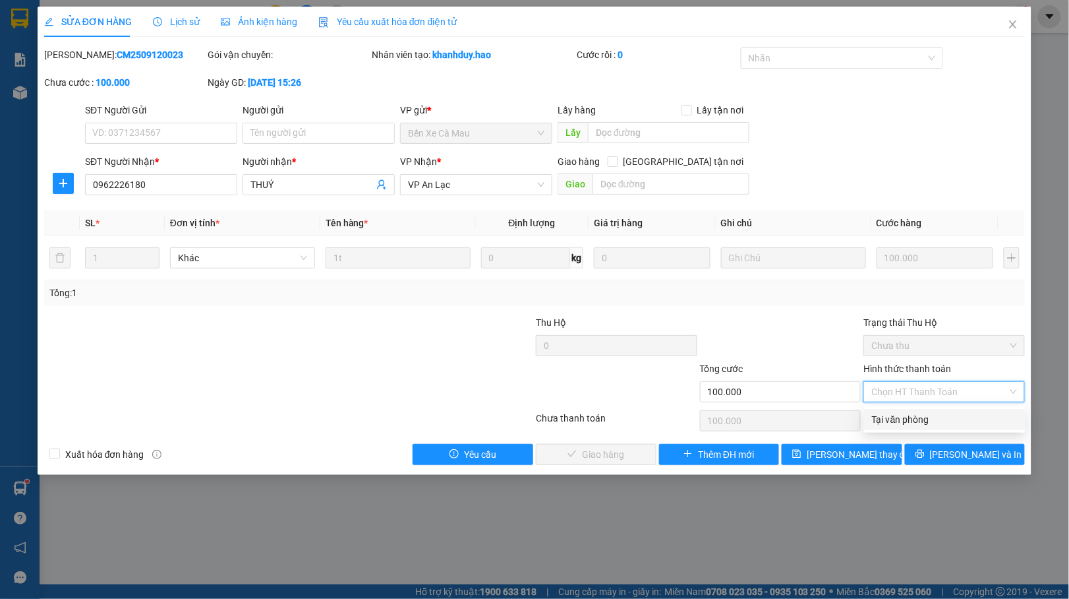
drag, startPoint x: 900, startPoint y: 415, endPoint x: 879, endPoint y: 415, distance: 21.8
click at [900, 415] on div "Tại văn phòng" at bounding box center [945, 419] width 146 height 15
type input "0"
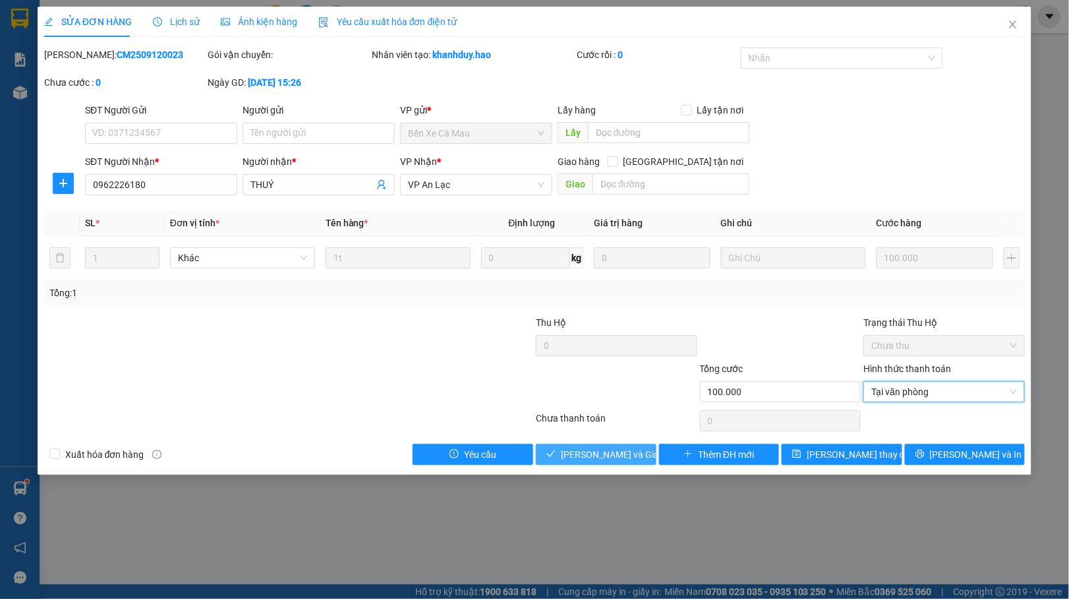
drag, startPoint x: 575, startPoint y: 452, endPoint x: 589, endPoint y: 420, distance: 34.9
click at [575, 448] on span "[PERSON_NAME] và Giao hàng" at bounding box center [624, 454] width 127 height 15
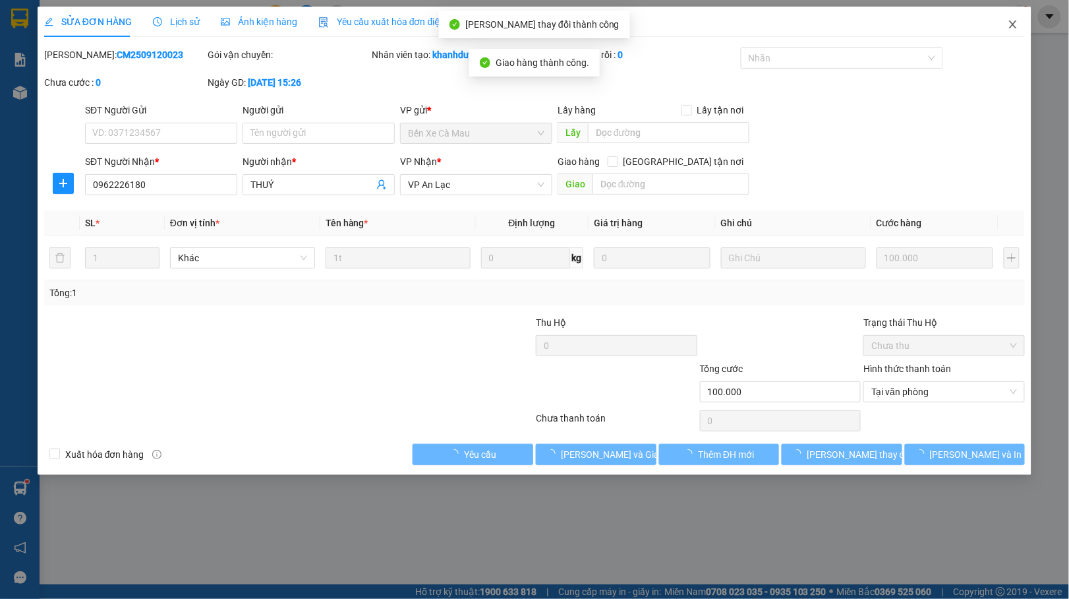
click at [1011, 25] on icon "close" at bounding box center [1013, 24] width 11 height 11
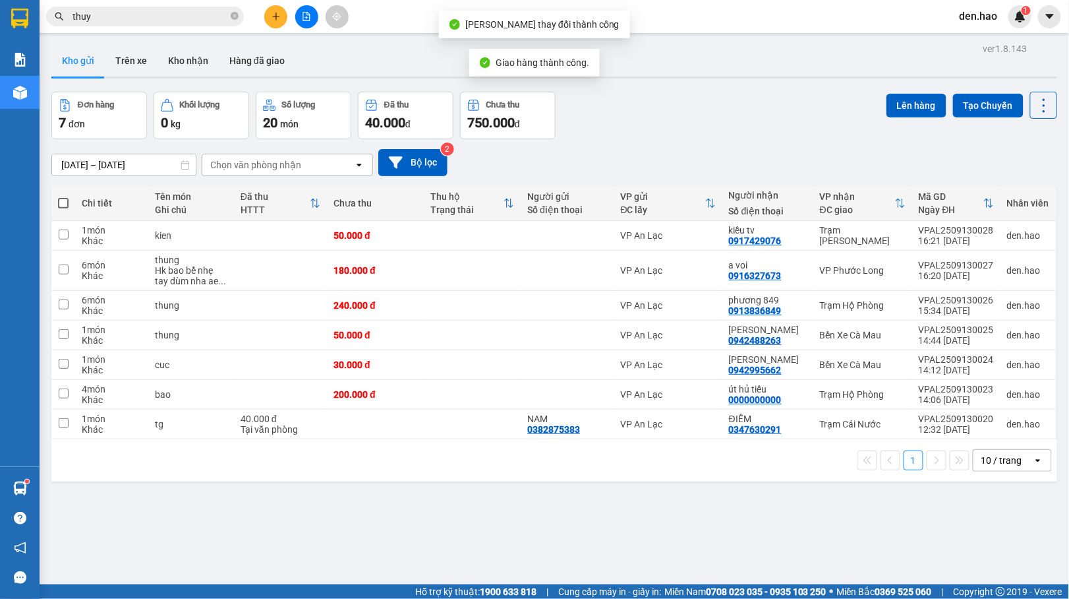
click at [157, 16] on input "thuy" at bounding box center [151, 16] width 156 height 15
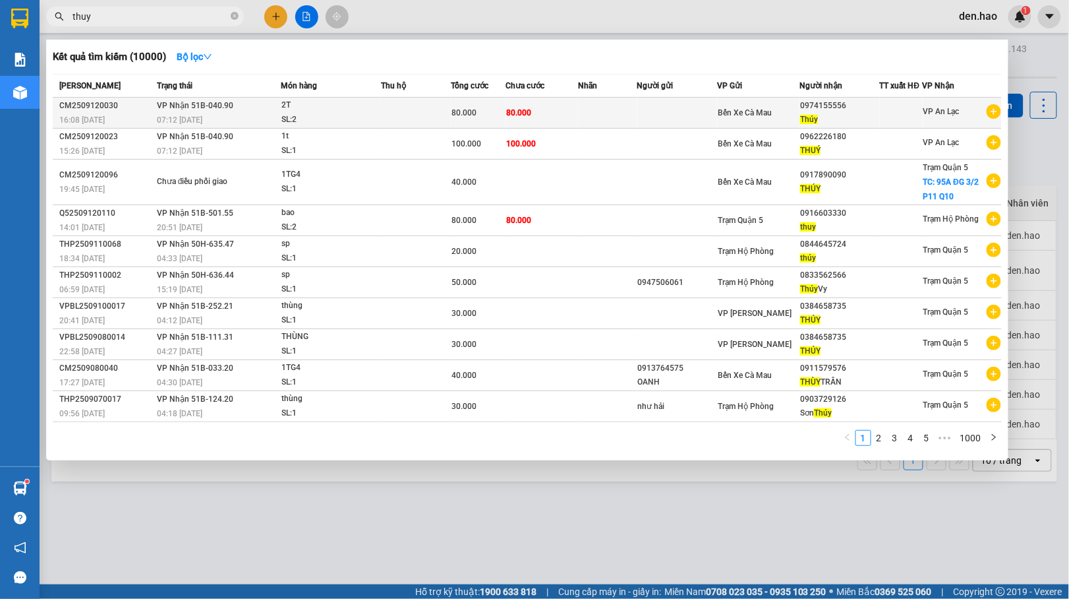
click at [612, 117] on td at bounding box center [607, 113] width 59 height 31
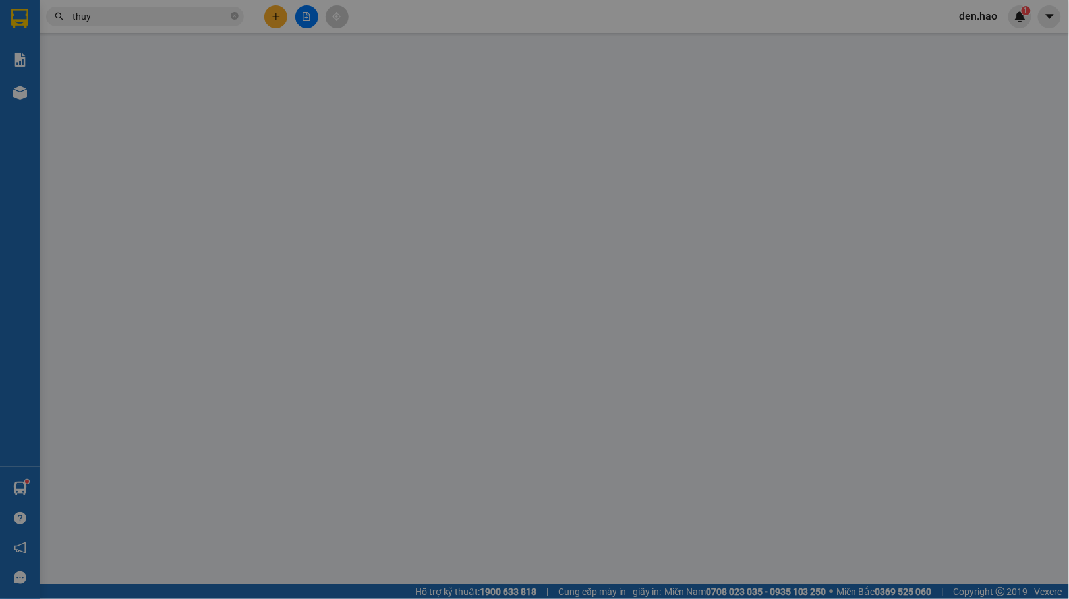
type input "0974155556"
type input "Thúy"
type input "80.000"
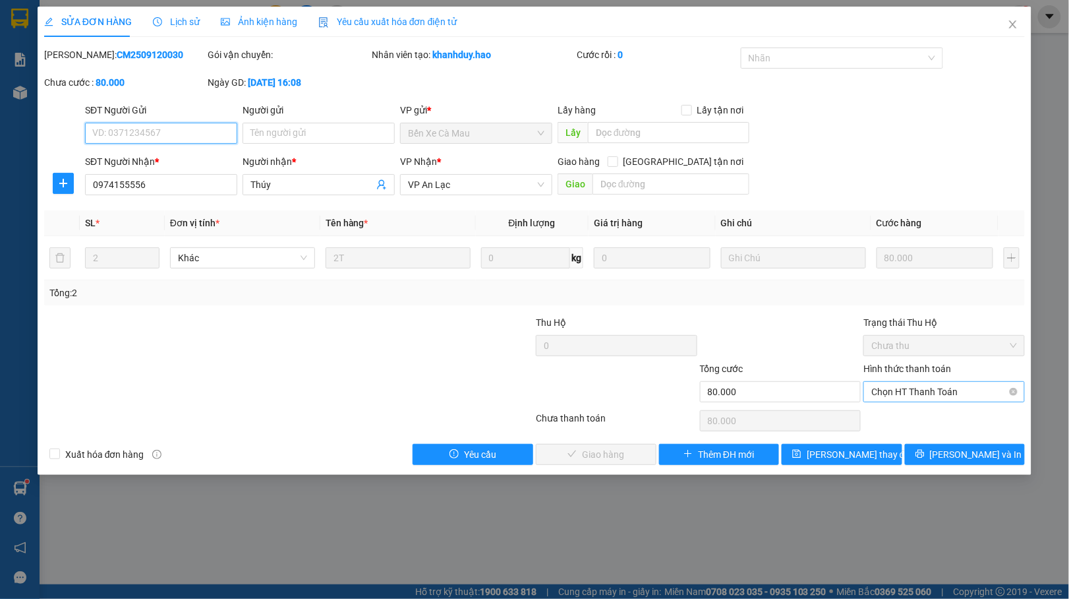
click at [957, 388] on span "Chọn HT Thanh Toán" at bounding box center [944, 392] width 146 height 20
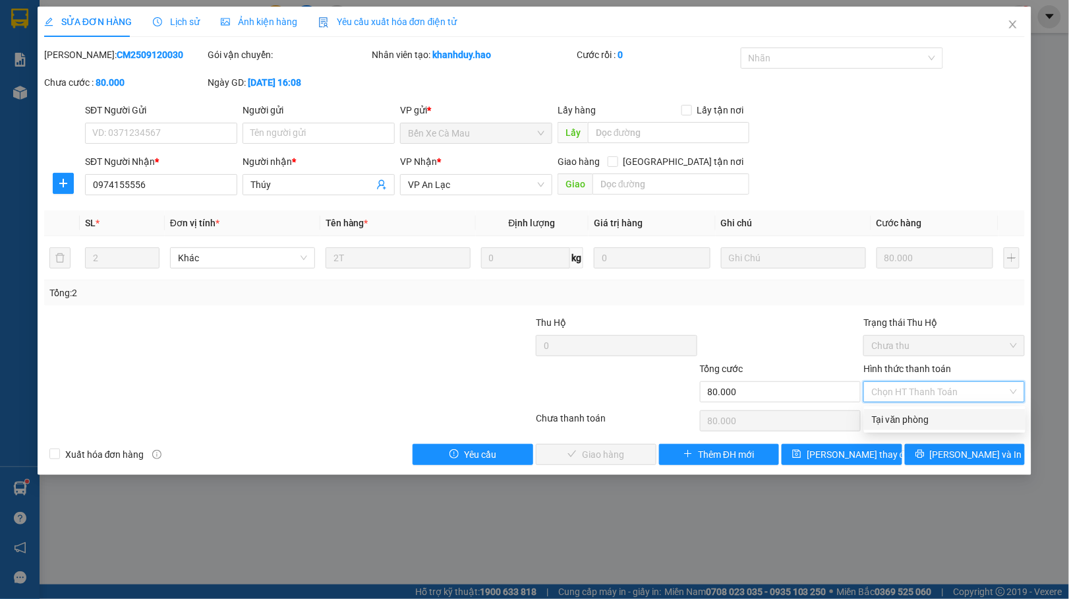
drag, startPoint x: 908, startPoint y: 415, endPoint x: 798, endPoint y: 434, distance: 111.6
click at [881, 417] on div "Tại văn phòng" at bounding box center [945, 419] width 146 height 15
type input "0"
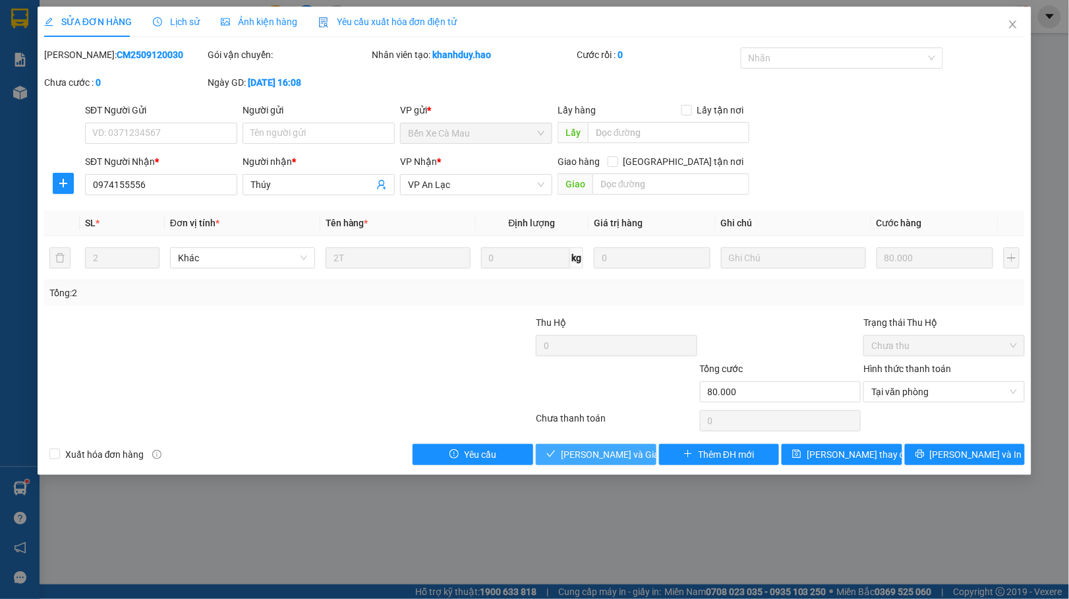
click at [585, 446] on button "[PERSON_NAME] và Giao hàng" at bounding box center [596, 454] width 121 height 21
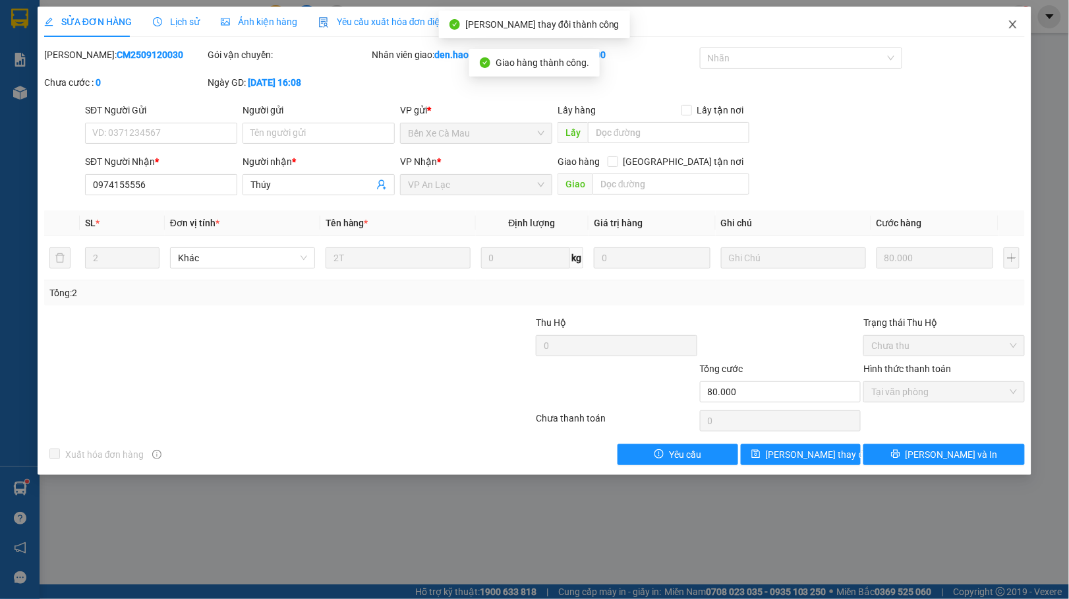
click at [1018, 25] on icon "close" at bounding box center [1013, 24] width 11 height 11
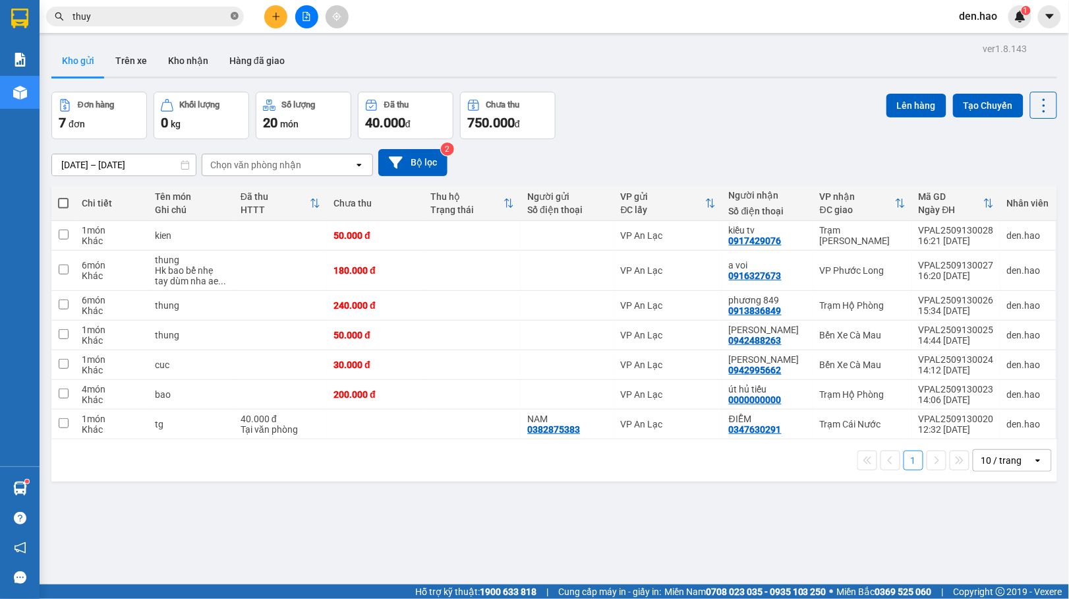
click at [236, 16] on icon "close-circle" at bounding box center [235, 16] width 8 height 8
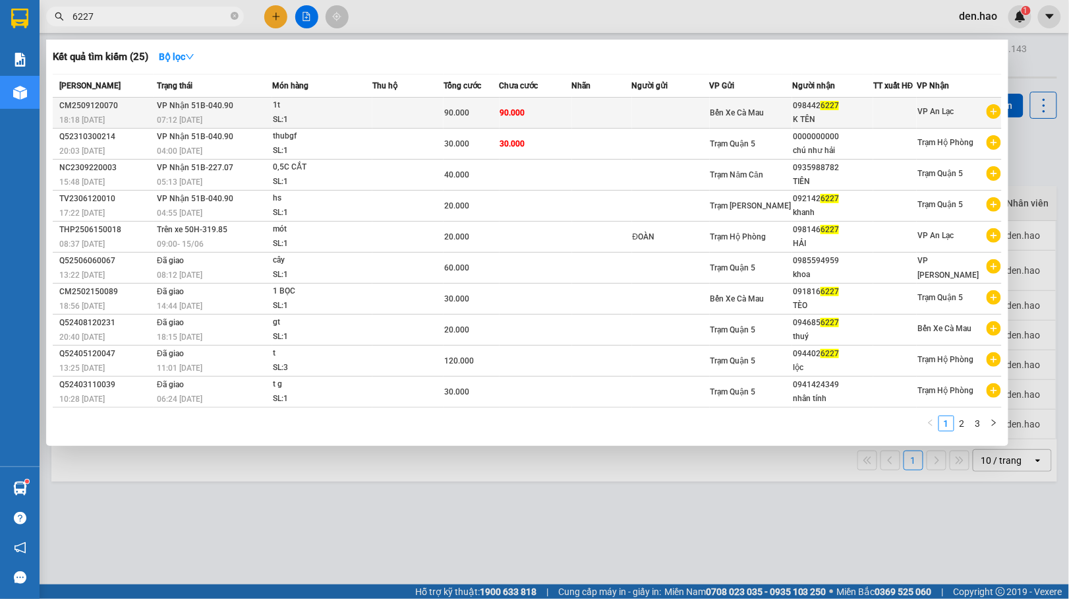
type input "6227"
click at [646, 100] on td at bounding box center [671, 113] width 78 height 31
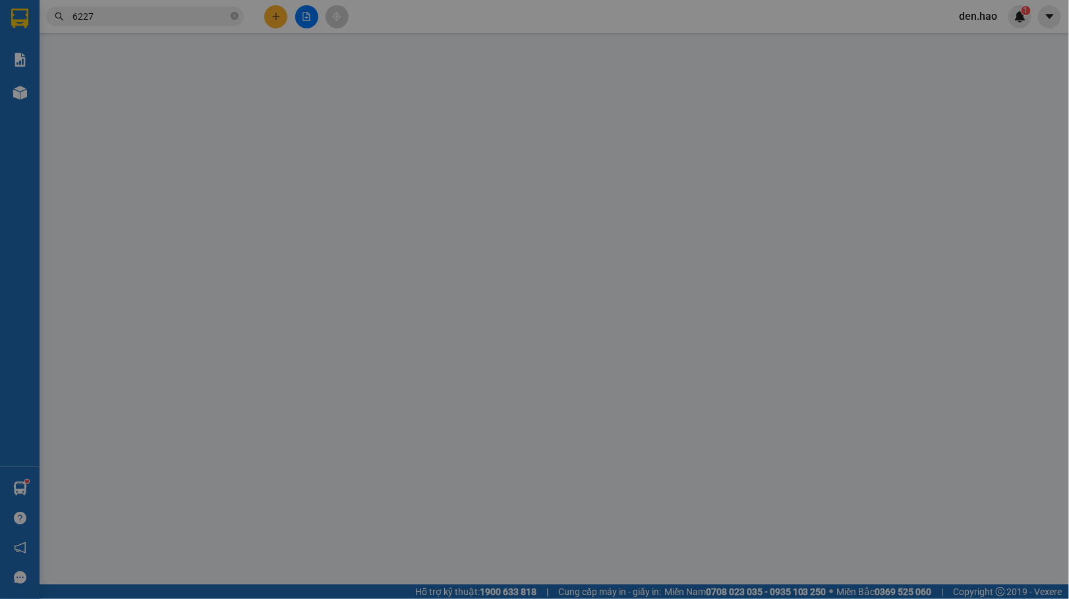
type input "0984426227"
type input "K TÊN"
type input "90.000"
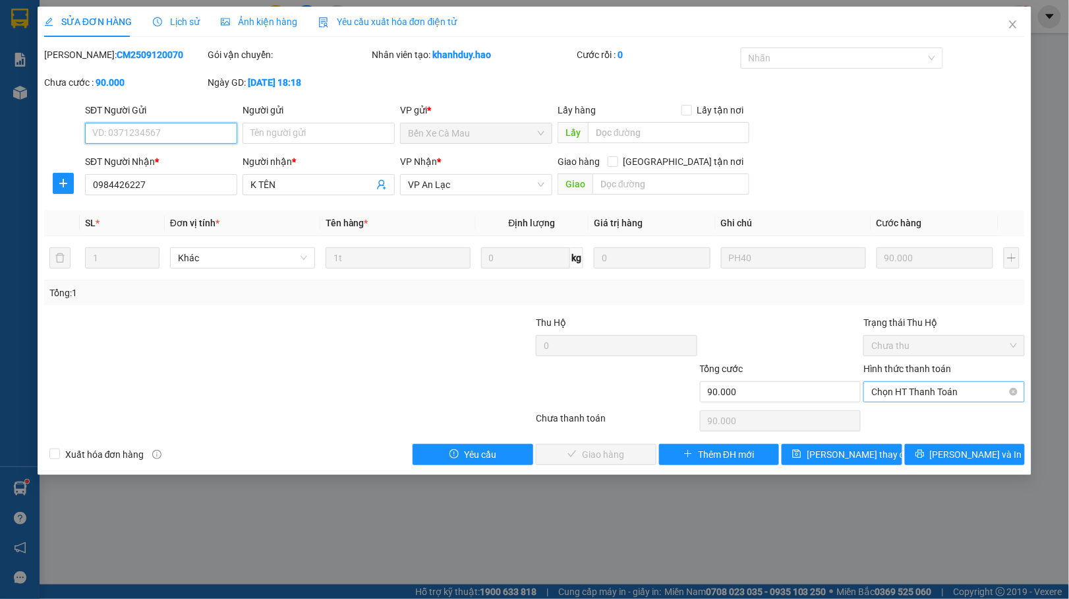
click at [895, 399] on span "Chọn HT Thanh Toán" at bounding box center [944, 392] width 146 height 20
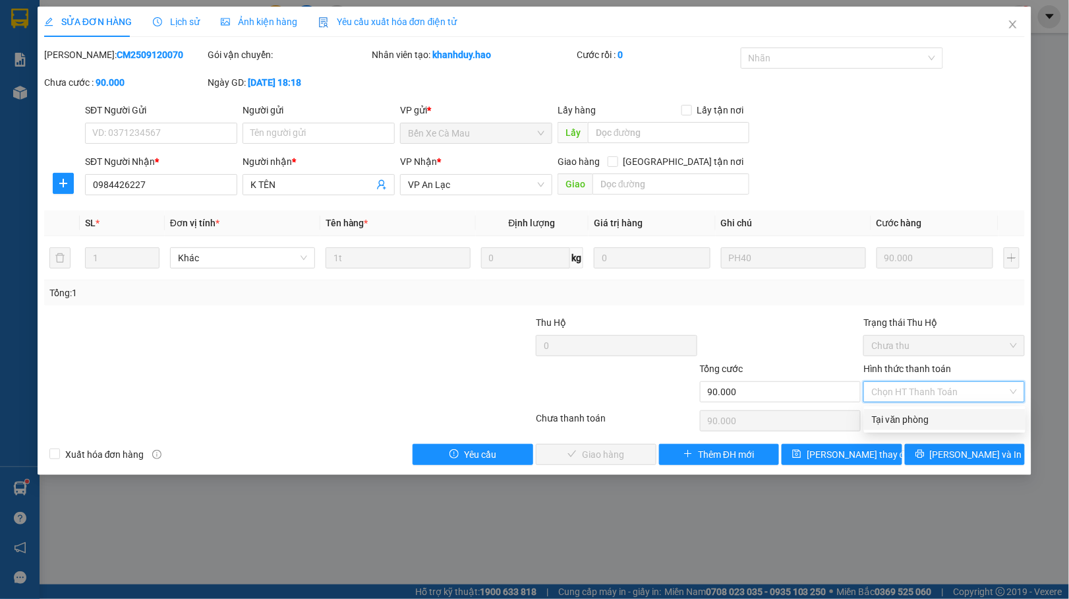
click at [881, 423] on div "Tại văn phòng" at bounding box center [945, 419] width 146 height 15
type input "0"
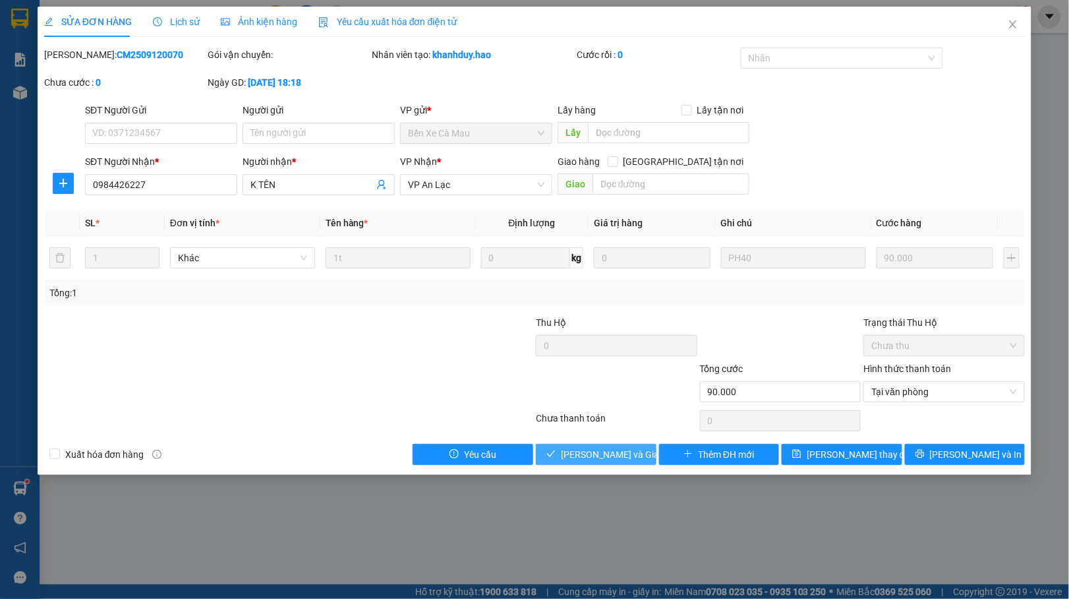
click at [583, 452] on span "[PERSON_NAME] và Giao hàng" at bounding box center [624, 454] width 127 height 15
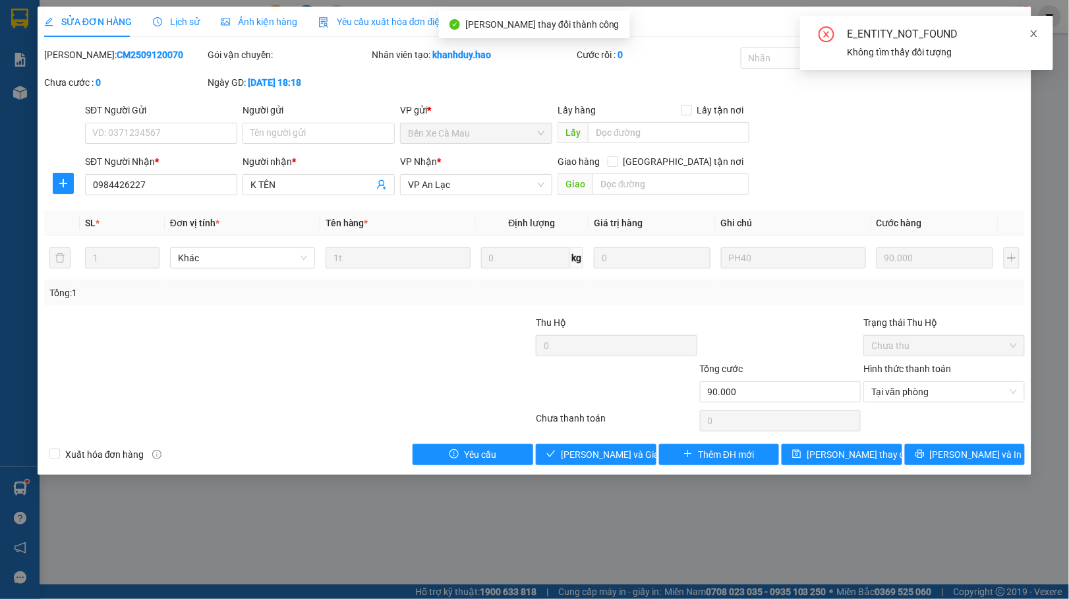
click at [1032, 32] on icon "close" at bounding box center [1034, 33] width 9 height 9
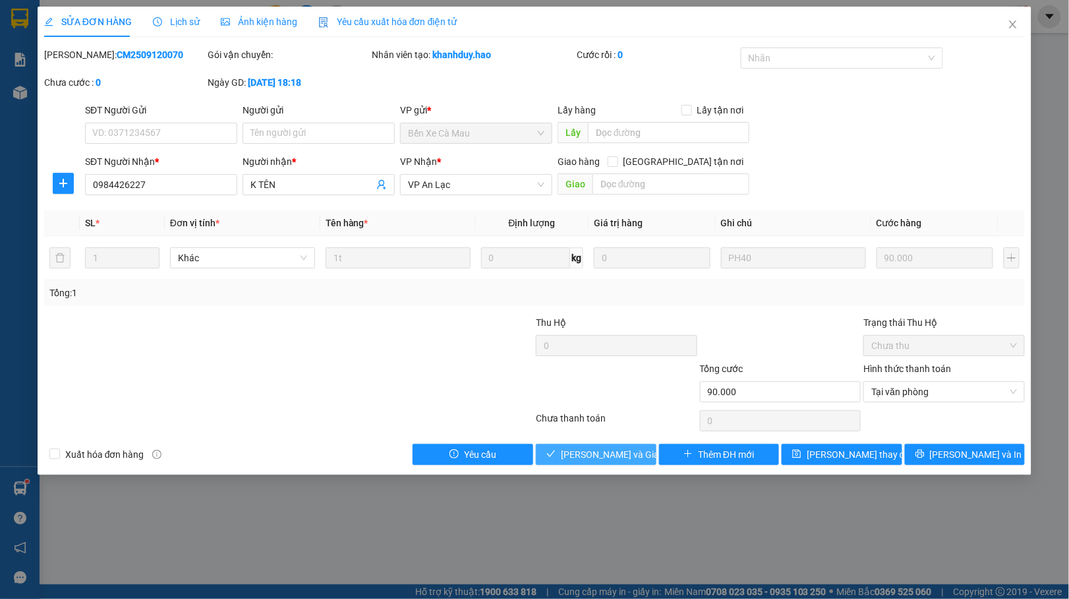
click at [601, 451] on span "[PERSON_NAME] và Giao hàng" at bounding box center [624, 454] width 127 height 15
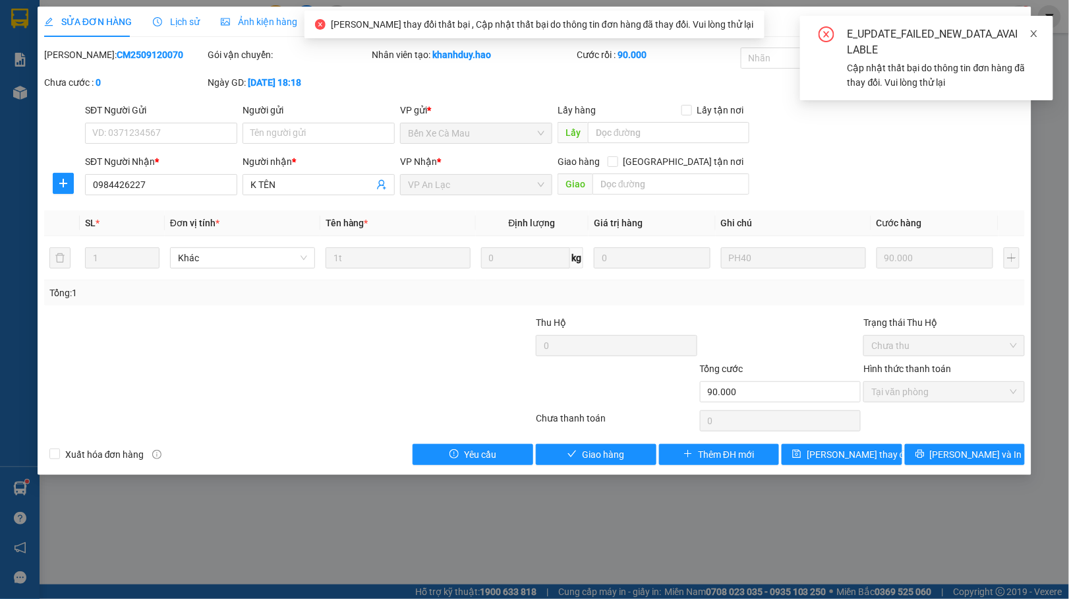
click at [1035, 38] on icon "close" at bounding box center [1034, 33] width 9 height 9
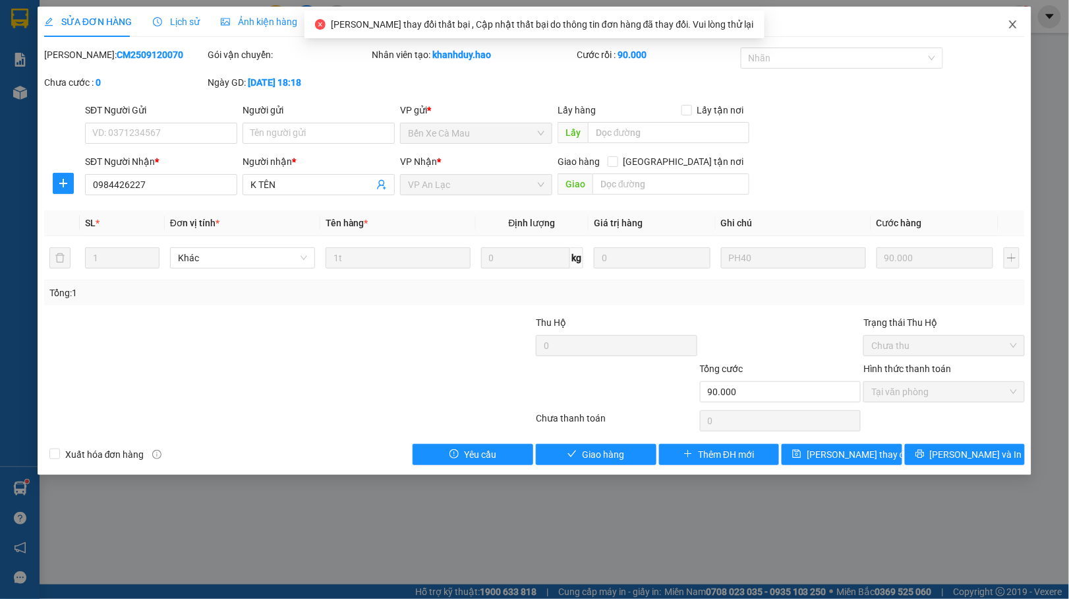
click at [1013, 30] on span "Close" at bounding box center [1013, 25] width 37 height 37
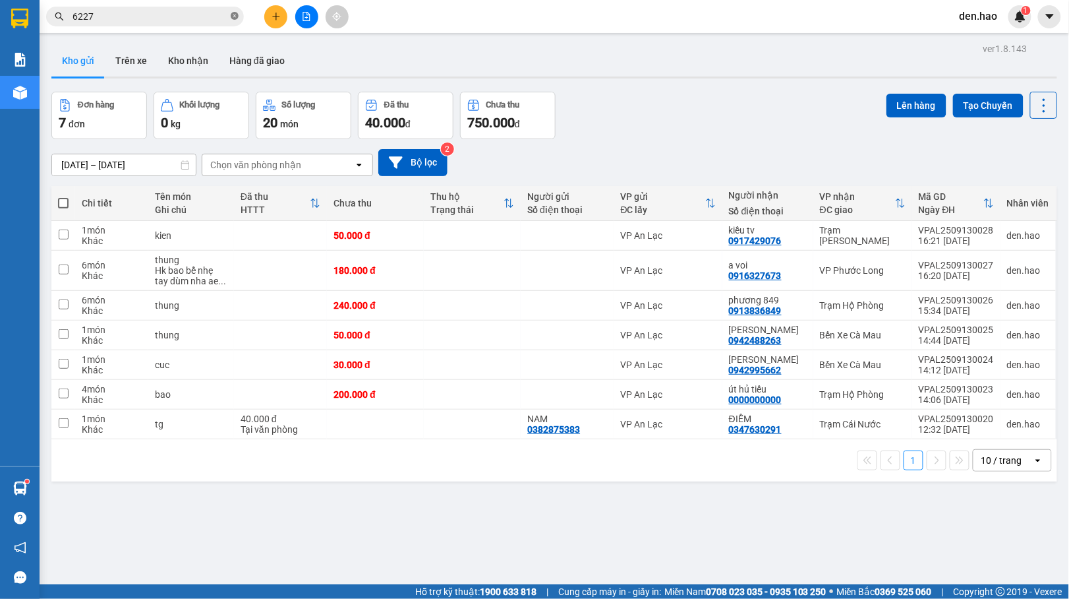
click at [235, 20] on icon "close-circle" at bounding box center [235, 16] width 8 height 8
click at [196, 53] on button "Kho nhận" at bounding box center [188, 61] width 61 height 32
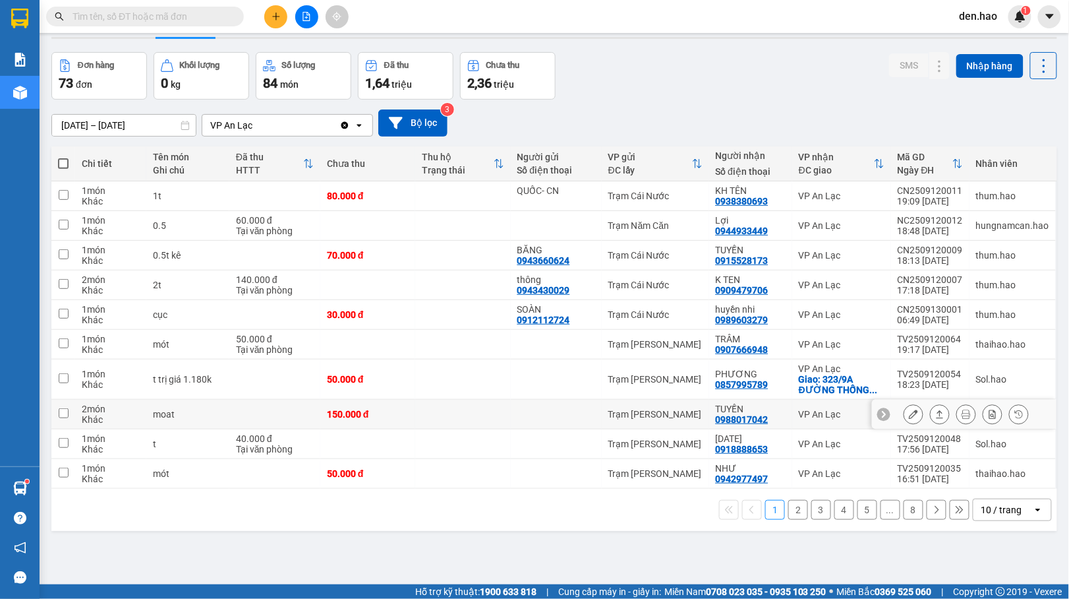
scroll to position [61, 0]
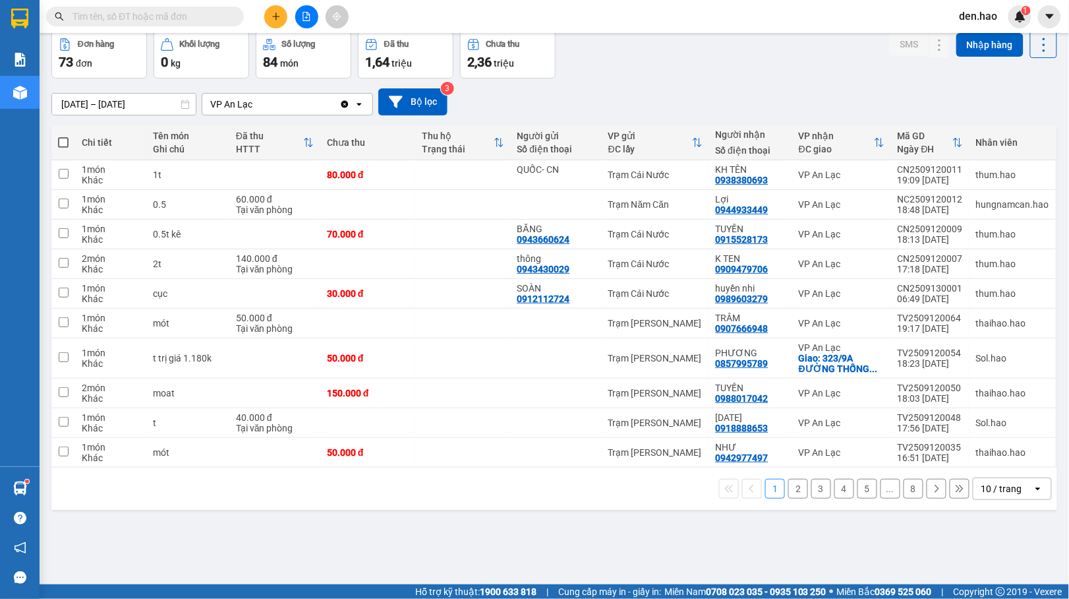
click at [790, 491] on button "2" at bounding box center [798, 489] width 20 height 20
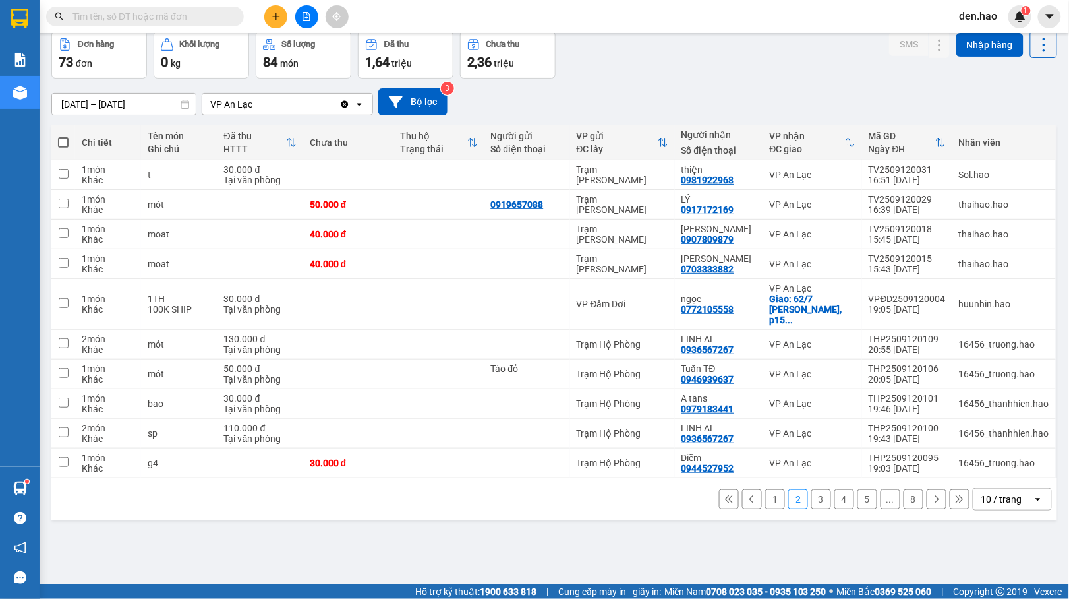
click at [811, 490] on button "3" at bounding box center [821, 499] width 20 height 20
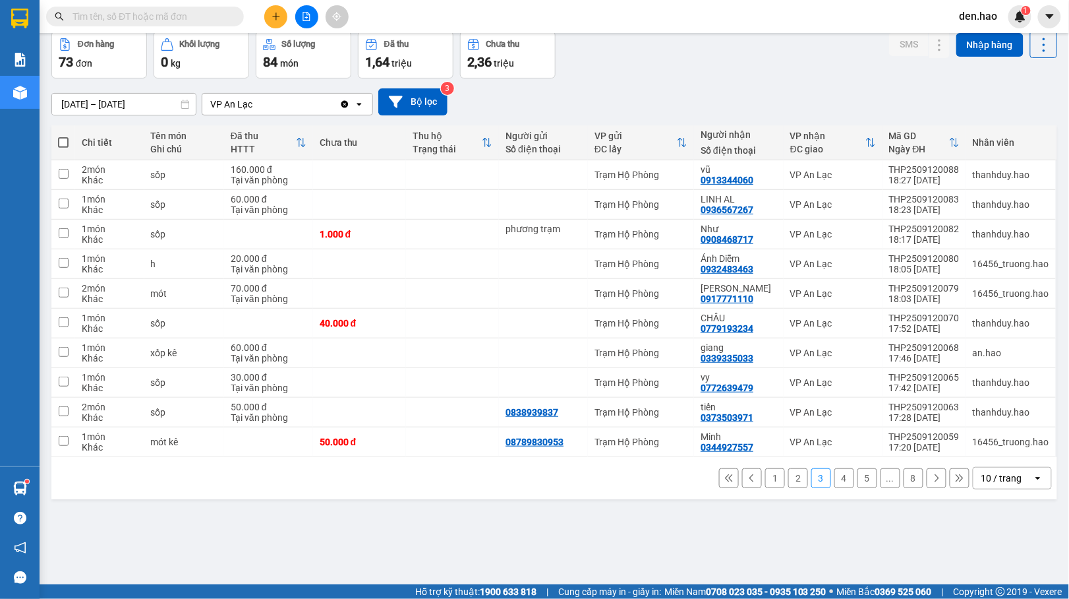
click at [207, 11] on input "text" at bounding box center [151, 16] width 156 height 15
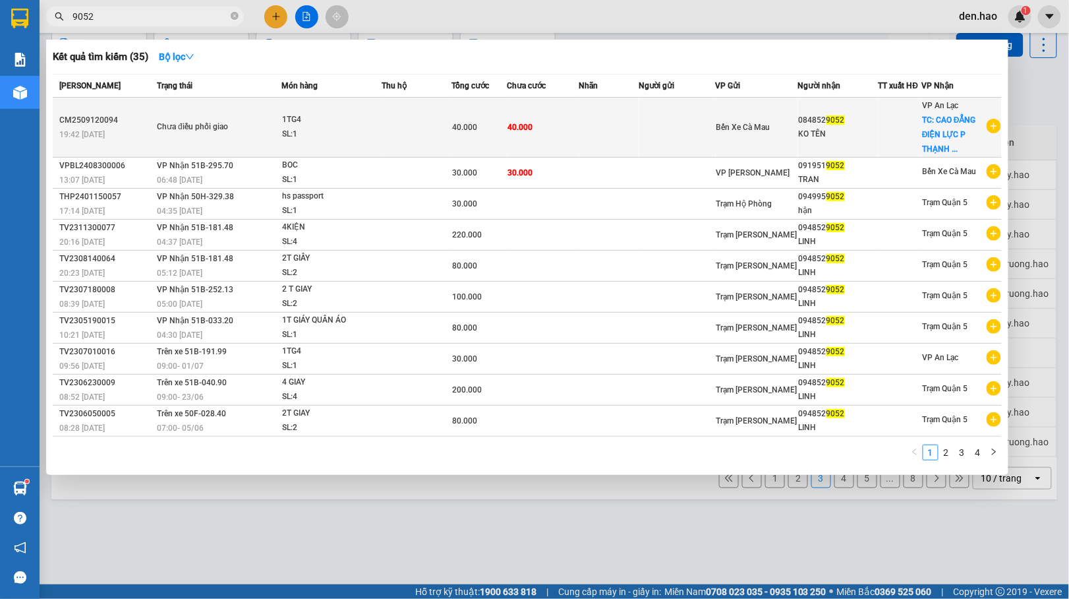
type input "9052"
click at [702, 122] on td at bounding box center [677, 128] width 77 height 60
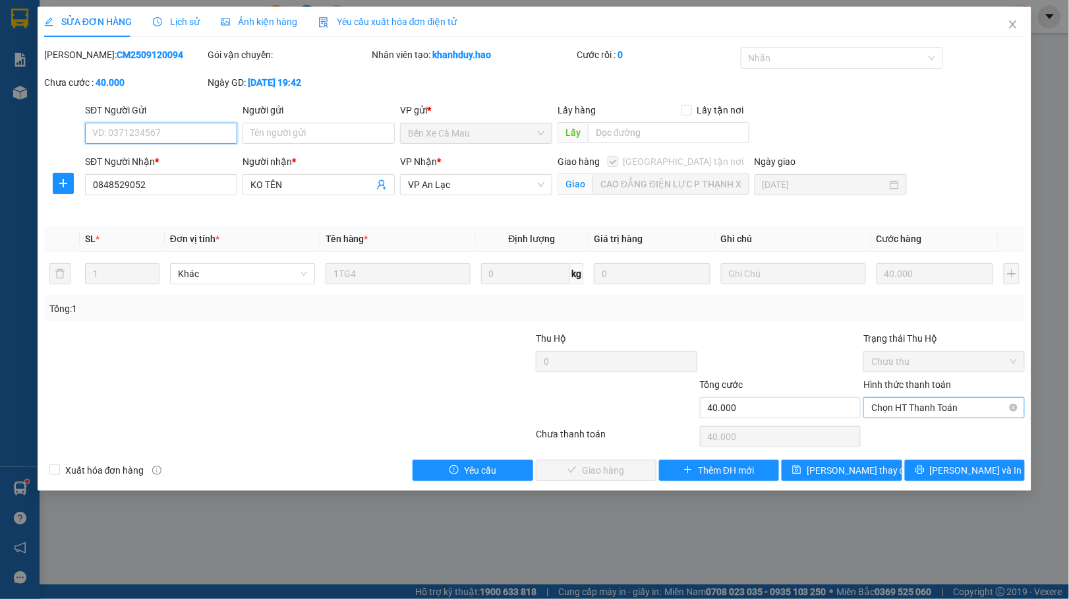
click at [921, 409] on span "Chọn HT Thanh Toán" at bounding box center [944, 407] width 146 height 20
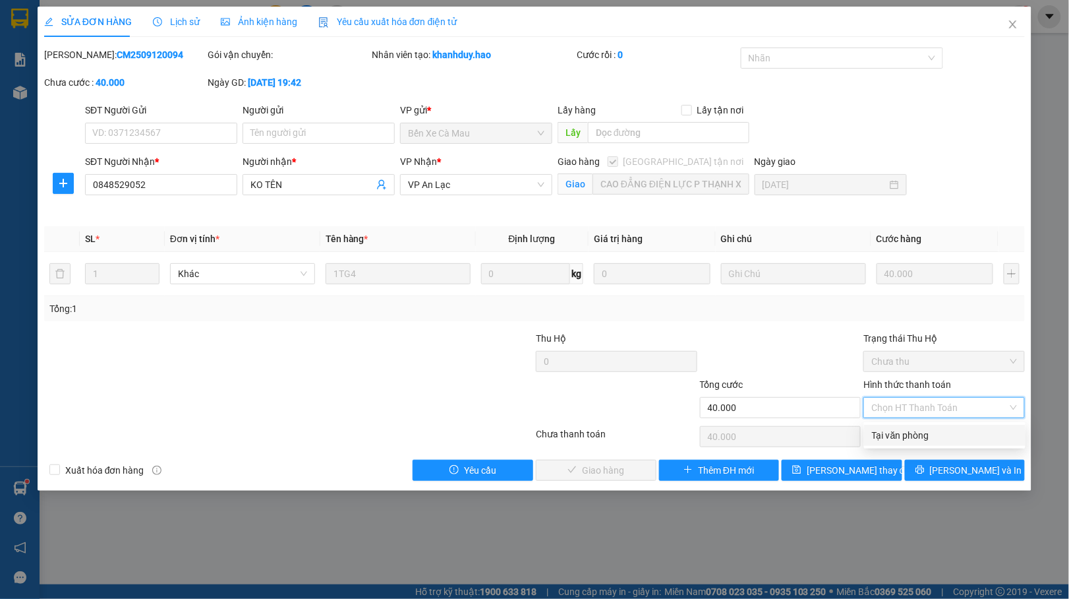
click at [910, 426] on div "Tại văn phòng" at bounding box center [944, 435] width 161 height 21
type input "0"
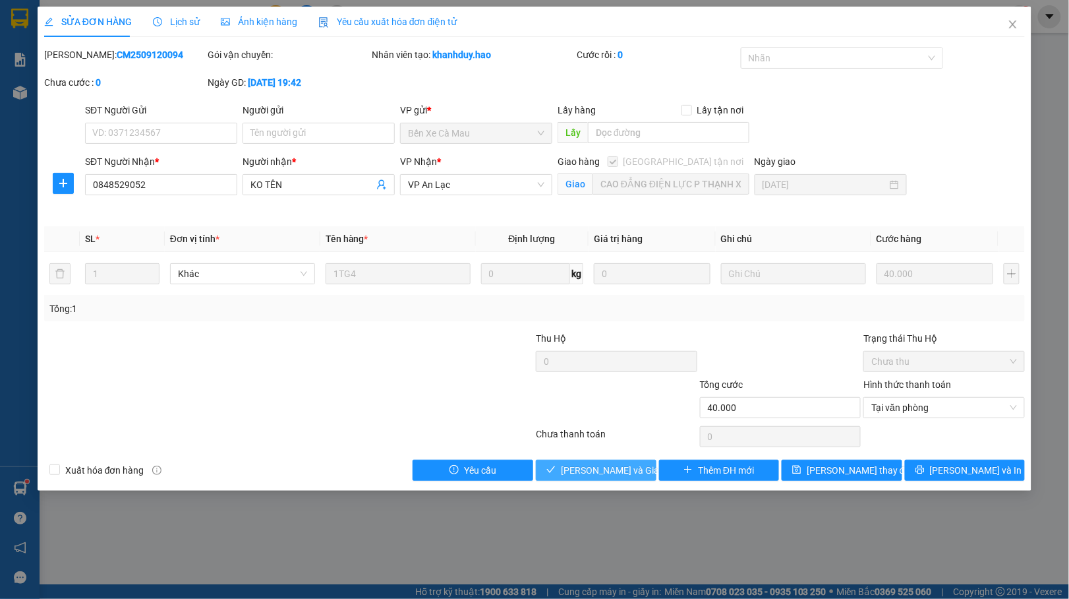
click at [588, 464] on span "[PERSON_NAME] và Giao hàng" at bounding box center [624, 470] width 127 height 15
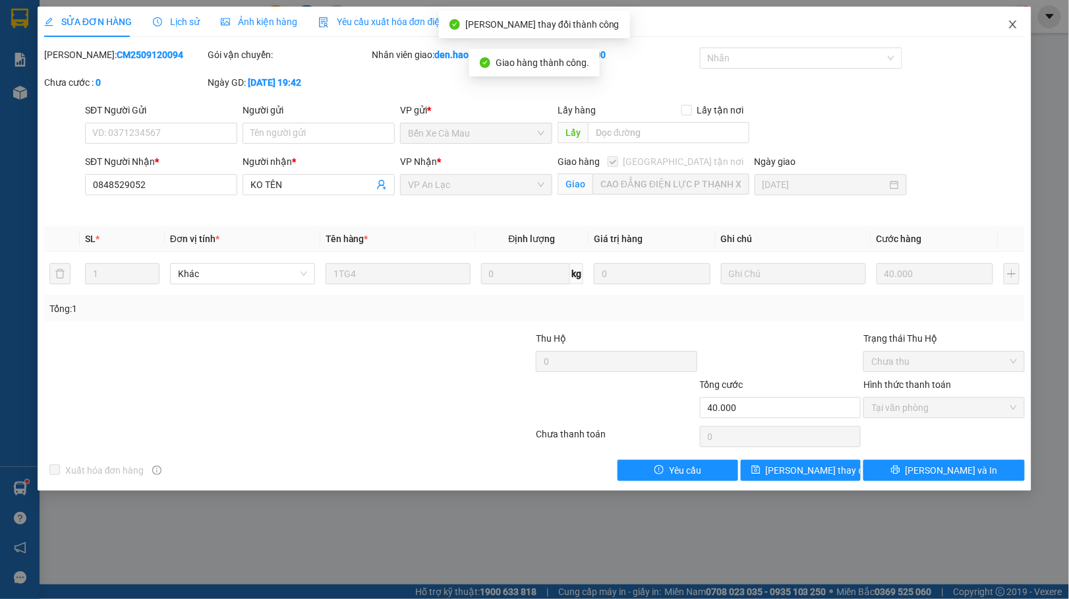
click at [1006, 22] on span "Close" at bounding box center [1013, 25] width 37 height 37
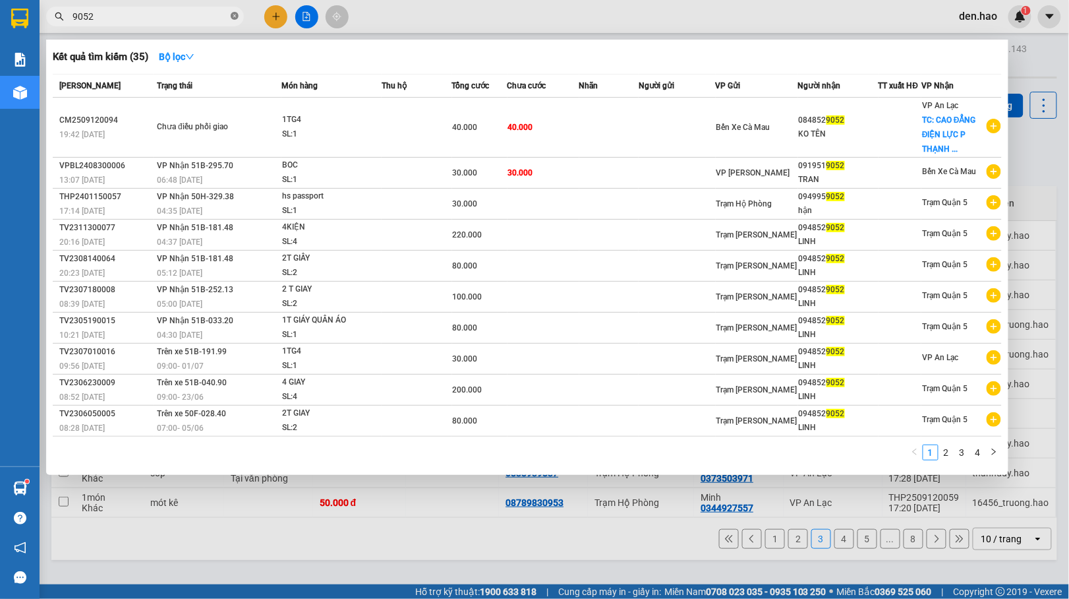
click at [233, 14] on icon "close-circle" at bounding box center [235, 16] width 8 height 8
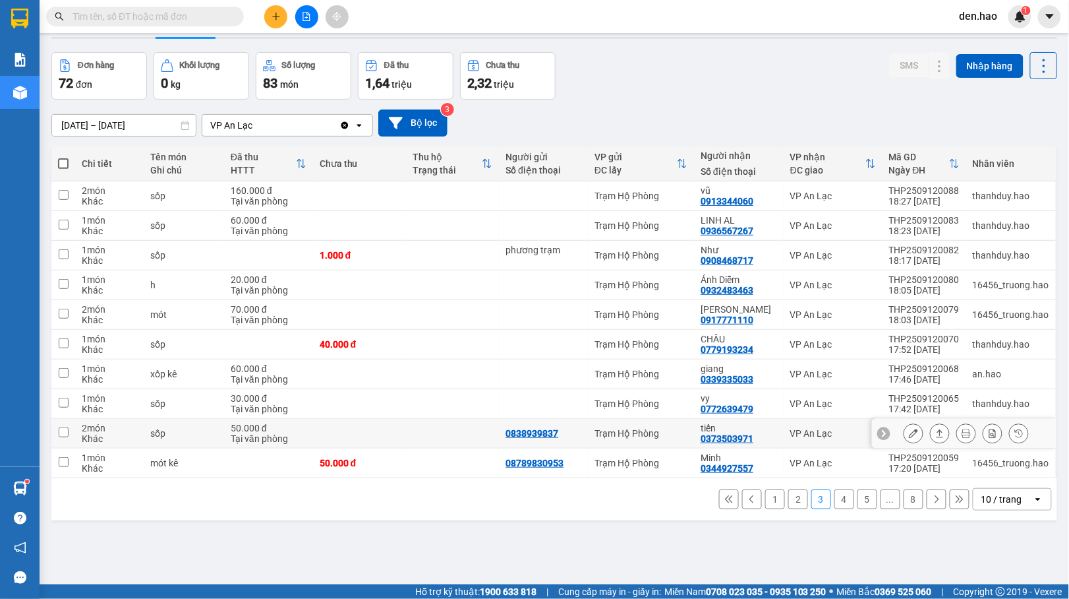
scroll to position [61, 0]
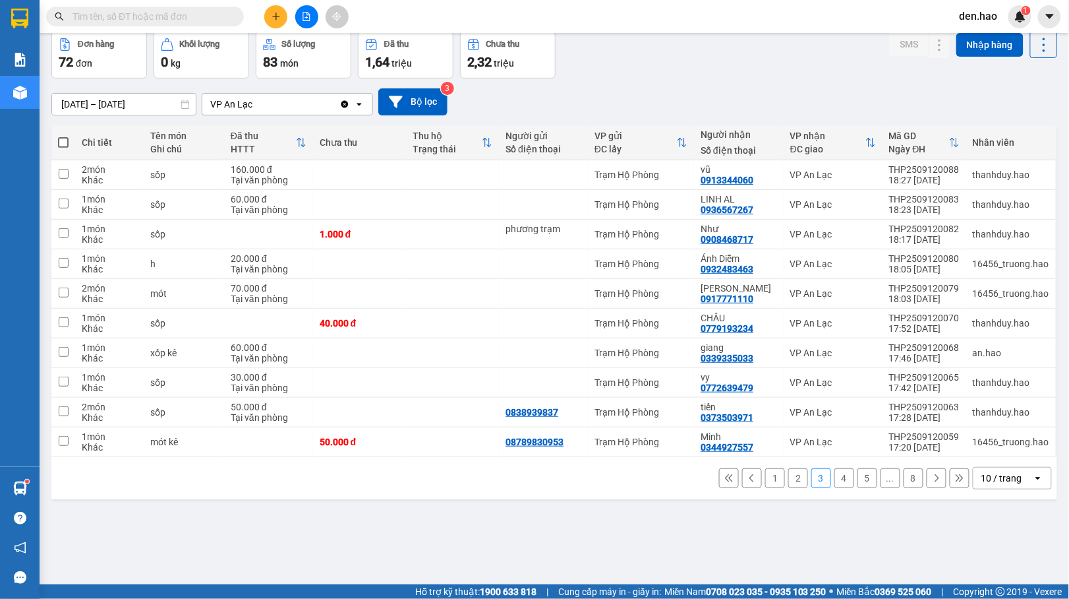
click at [765, 479] on button "1" at bounding box center [775, 478] width 20 height 20
click at [755, 479] on div "Chi tiết Tên món Ghi chú Đã thu HTTT Chưa thu Thu hộ Trạng thái Người gửi Số đi…" at bounding box center [554, 312] width 1006 height 374
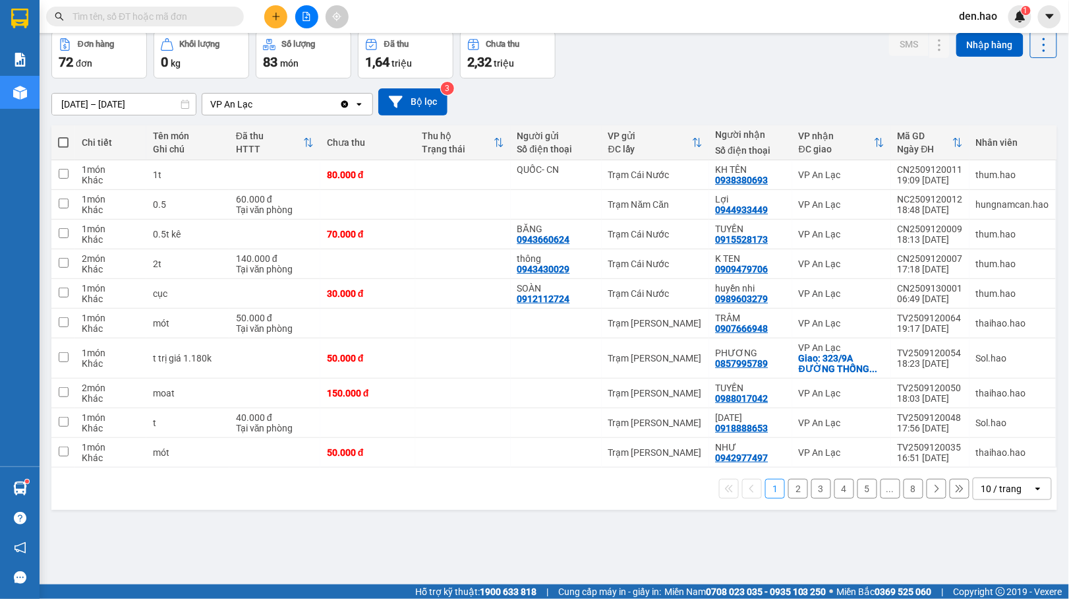
click at [792, 491] on button "2" at bounding box center [798, 489] width 20 height 20
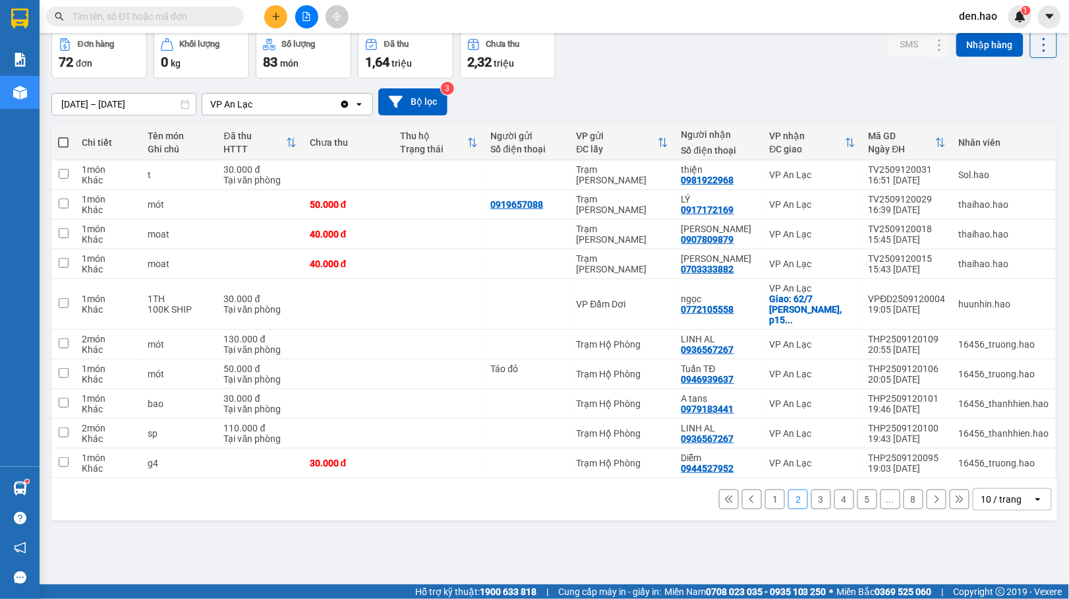
click at [811, 494] on button "3" at bounding box center [821, 499] width 20 height 20
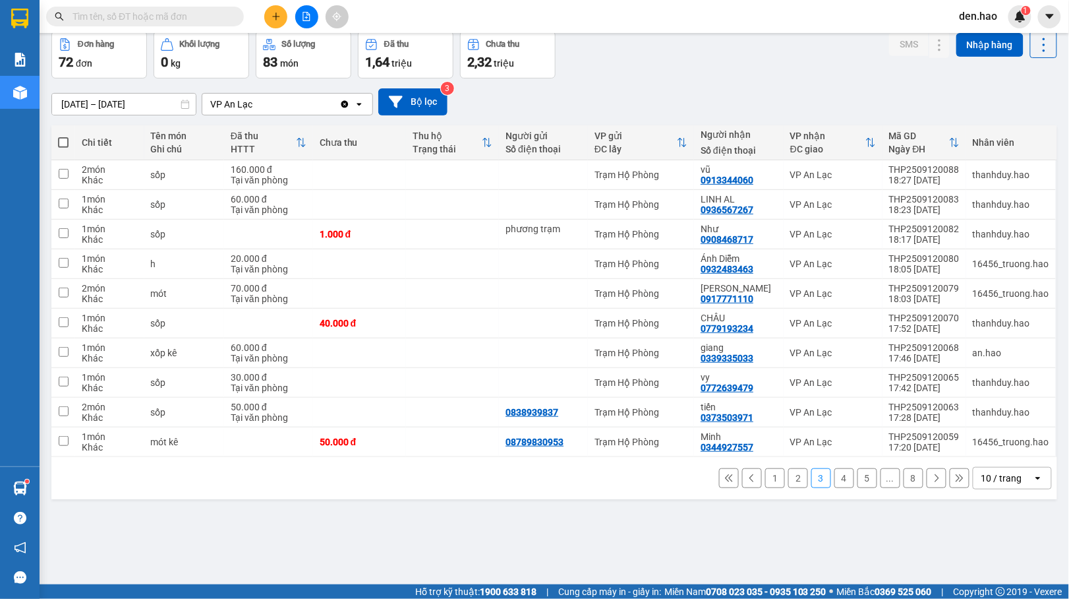
click at [835, 480] on button "4" at bounding box center [845, 478] width 20 height 20
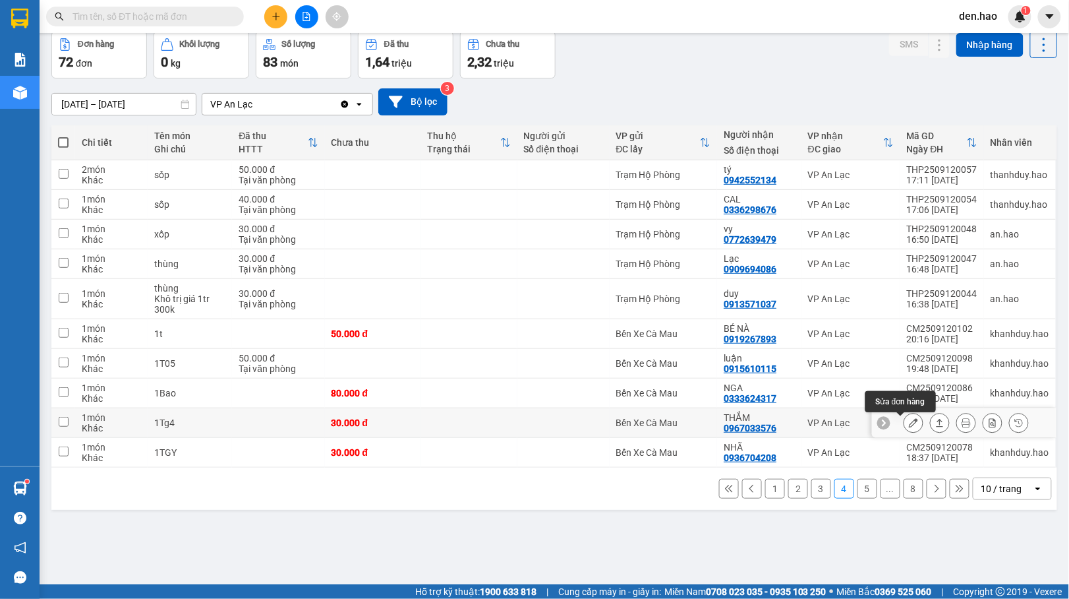
click at [909, 422] on icon at bounding box center [913, 422] width 9 height 9
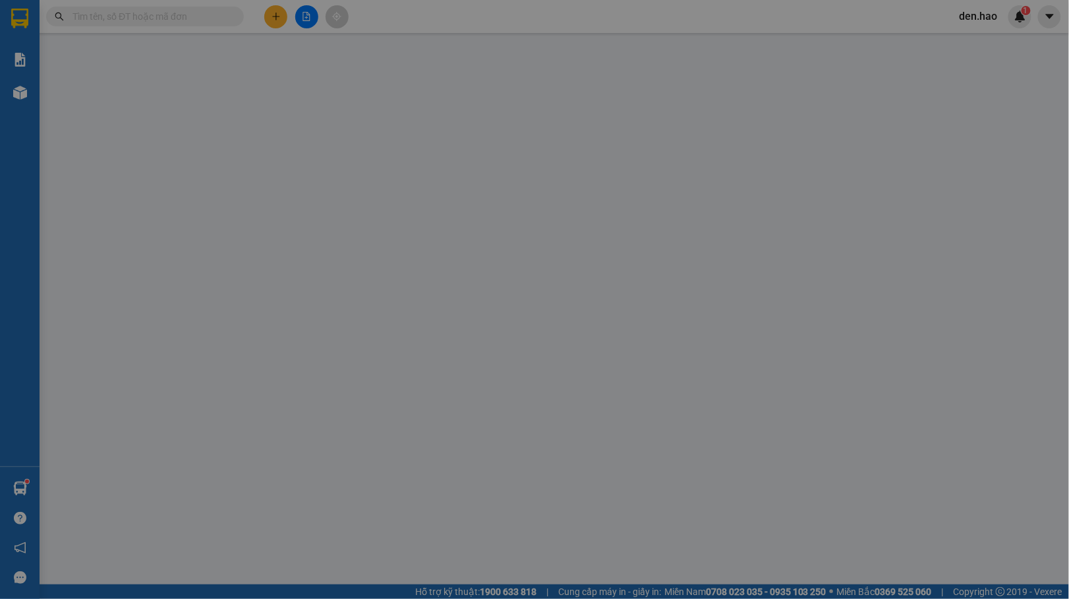
type input "0967033576"
type input "THẮM"
type input "30.000"
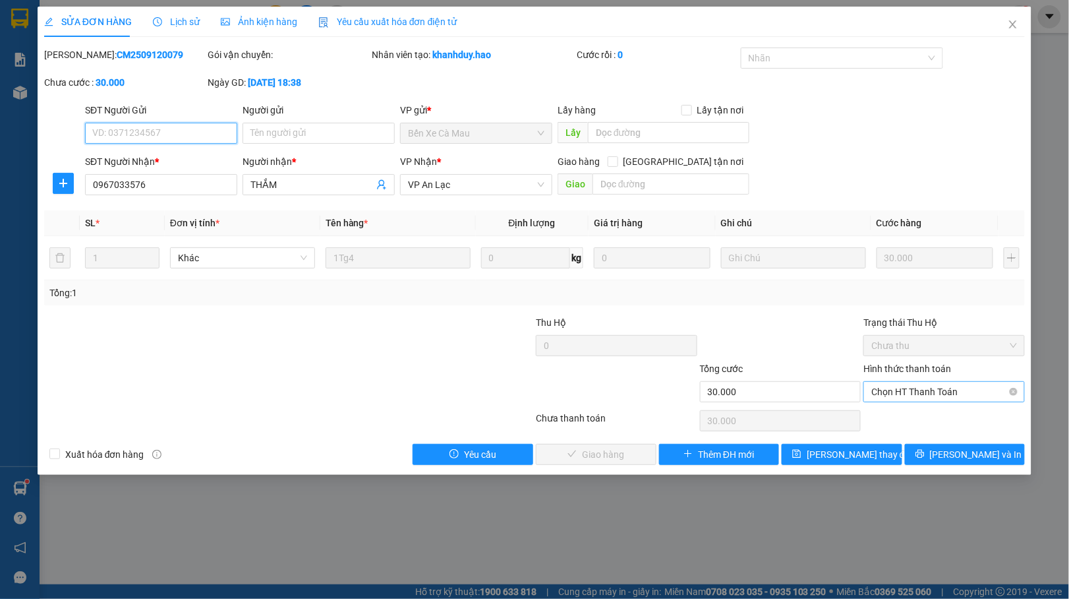
click at [884, 390] on span "Chọn HT Thanh Toán" at bounding box center [944, 392] width 146 height 20
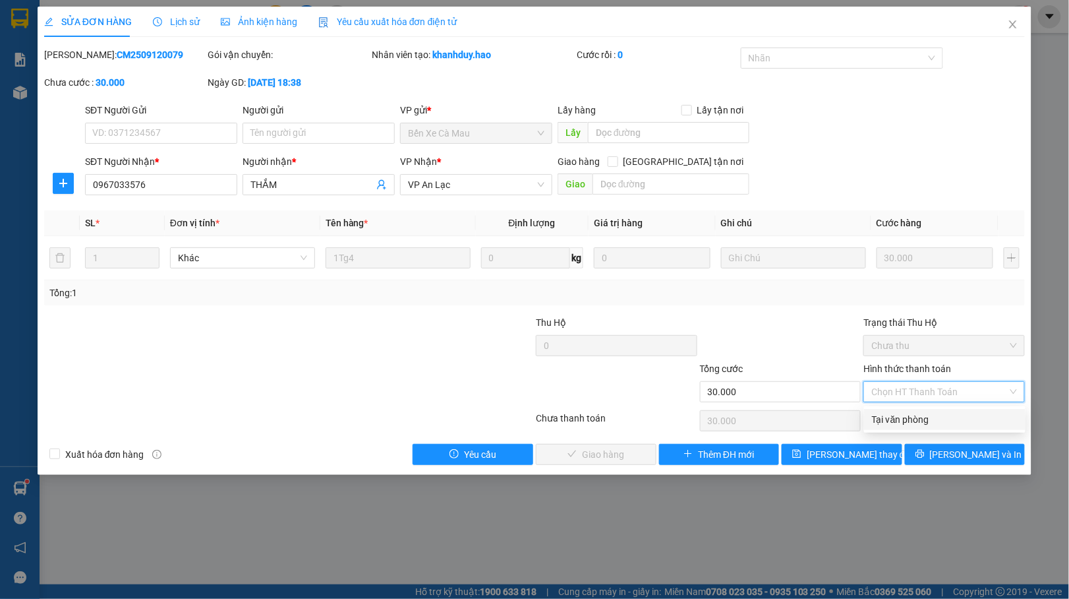
drag, startPoint x: 907, startPoint y: 417, endPoint x: 766, endPoint y: 431, distance: 141.7
click at [906, 417] on div "Tại văn phòng" at bounding box center [945, 419] width 146 height 15
type input "0"
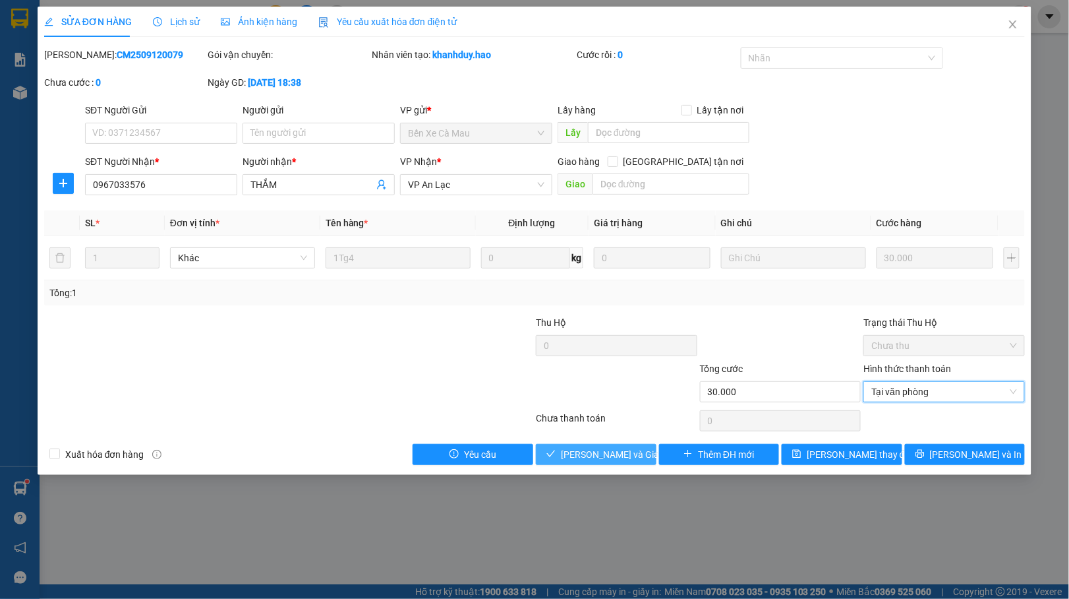
click at [626, 454] on span "[PERSON_NAME] và Giao hàng" at bounding box center [624, 454] width 127 height 15
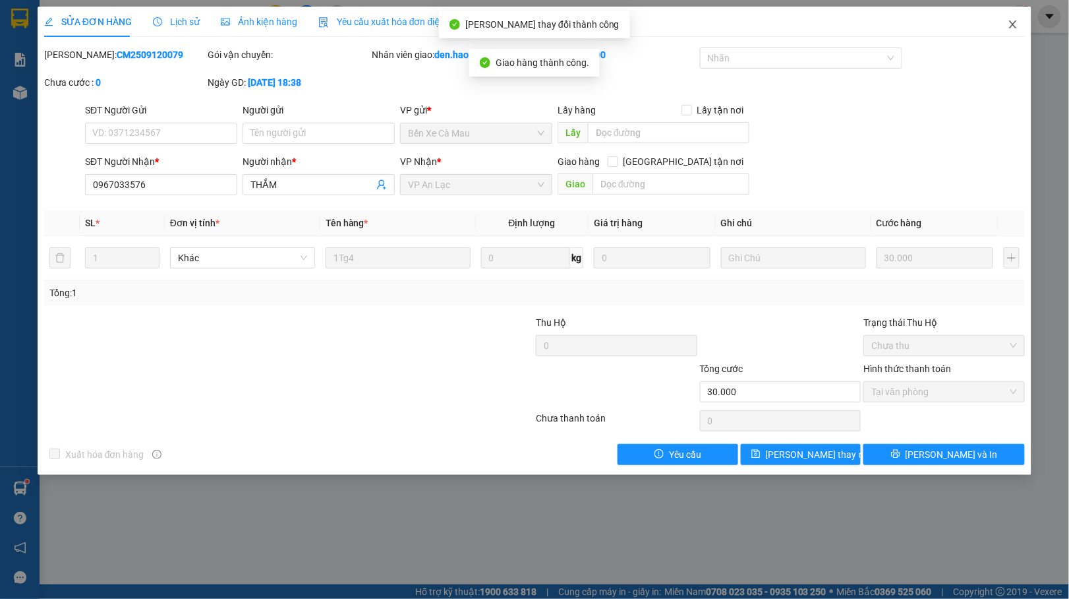
click at [1007, 30] on span "Close" at bounding box center [1013, 25] width 37 height 37
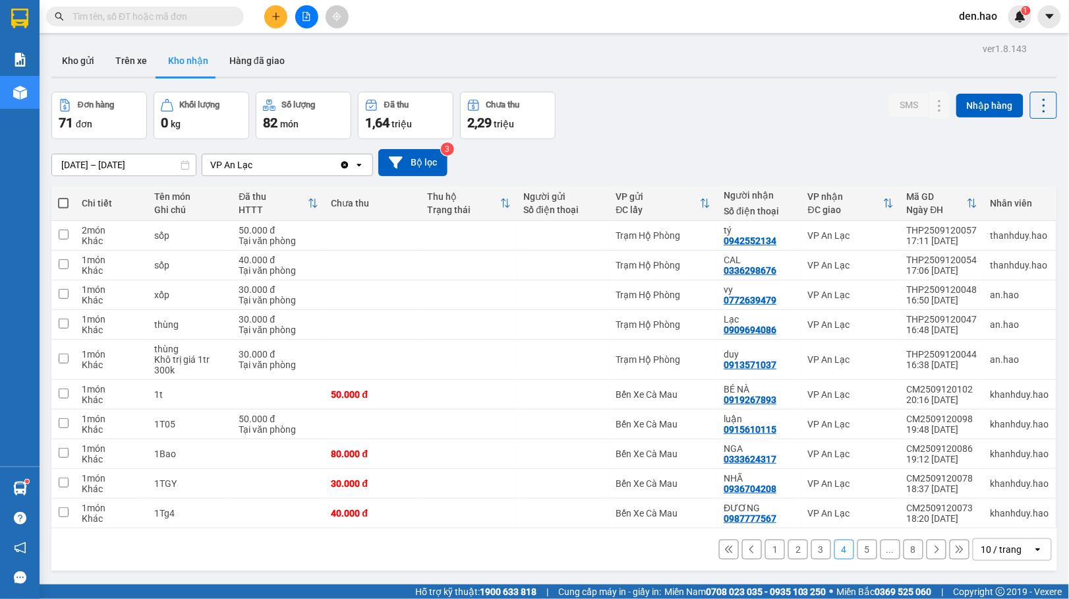
click at [865, 549] on div "1 2 3 4 5 ... 8 10 / trang open" at bounding box center [554, 549] width 995 height 22
click at [858, 551] on button "5" at bounding box center [868, 549] width 20 height 20
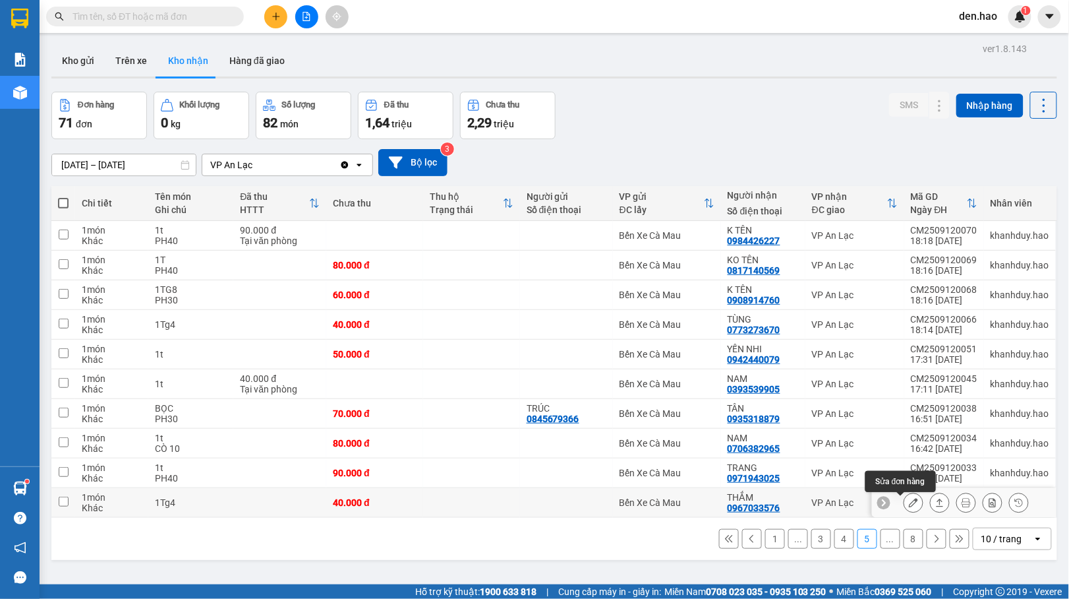
click at [909, 506] on icon at bounding box center [913, 502] width 9 height 9
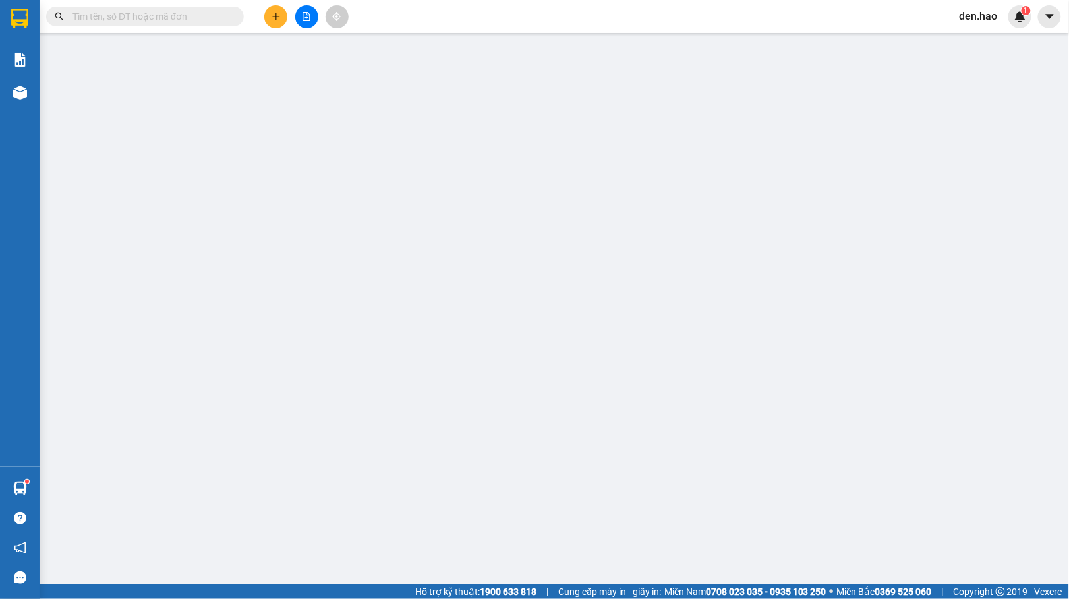
type input "0967033576"
type input "THẮM"
type input "40.000"
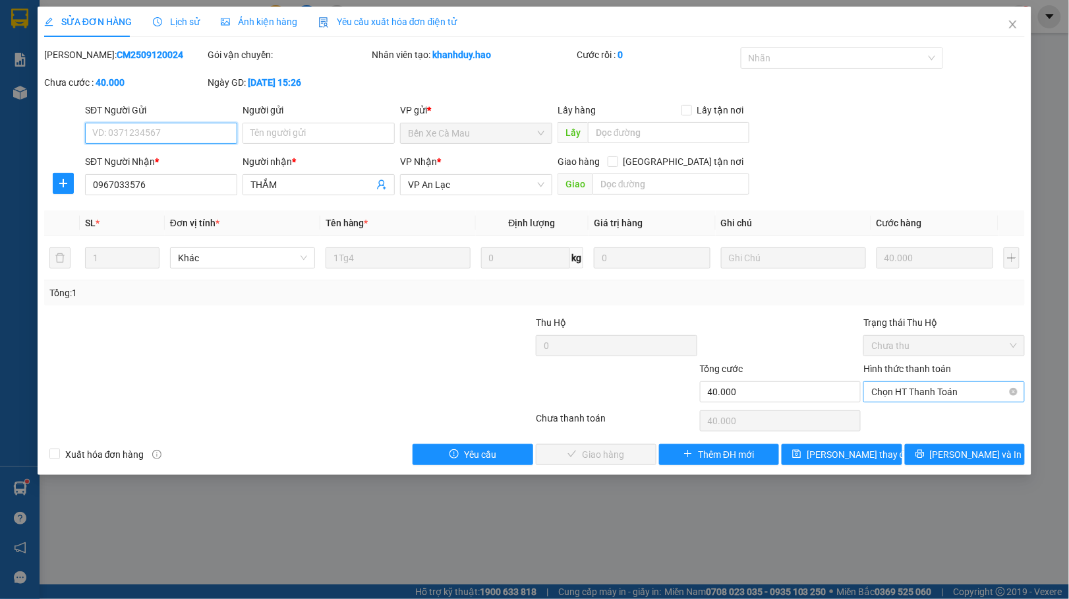
click at [924, 396] on span "Chọn HT Thanh Toán" at bounding box center [944, 392] width 146 height 20
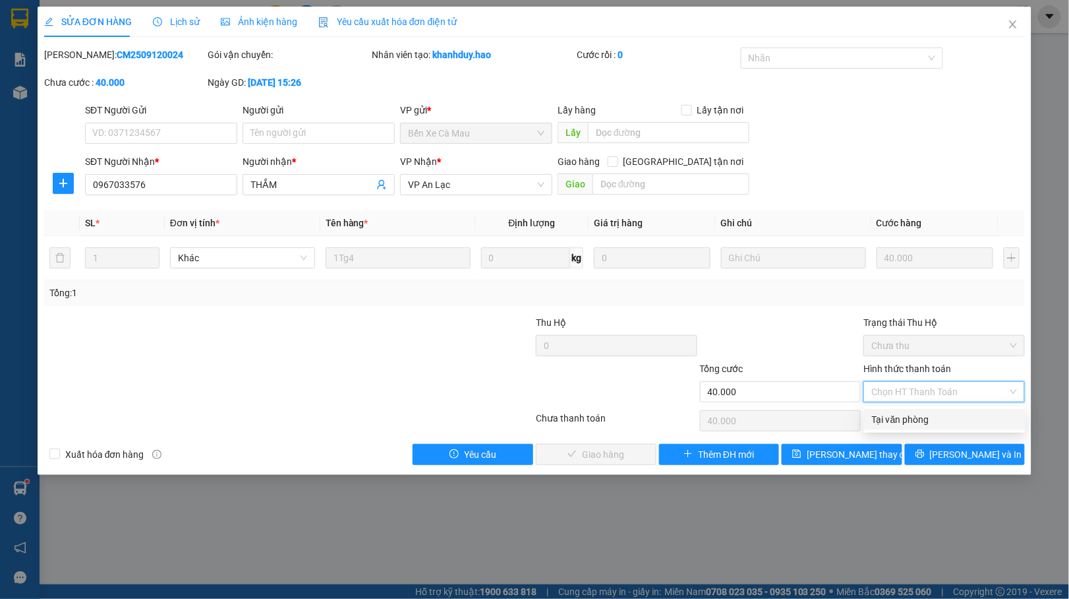
click at [895, 412] on div "Tại văn phòng" at bounding box center [945, 419] width 146 height 15
type input "0"
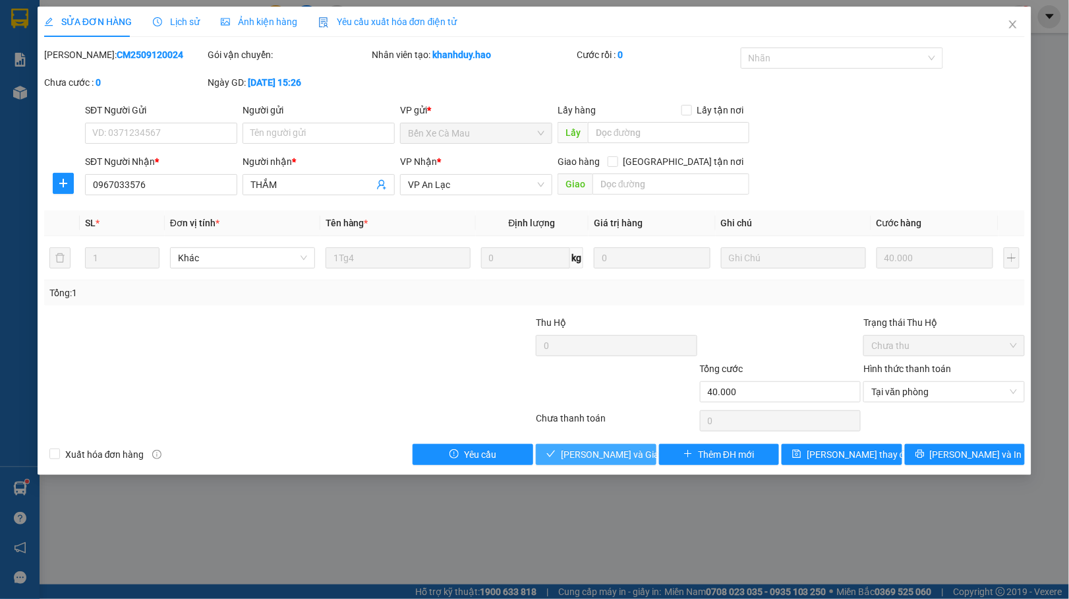
click at [626, 459] on span "[PERSON_NAME] và Giao hàng" at bounding box center [624, 454] width 127 height 15
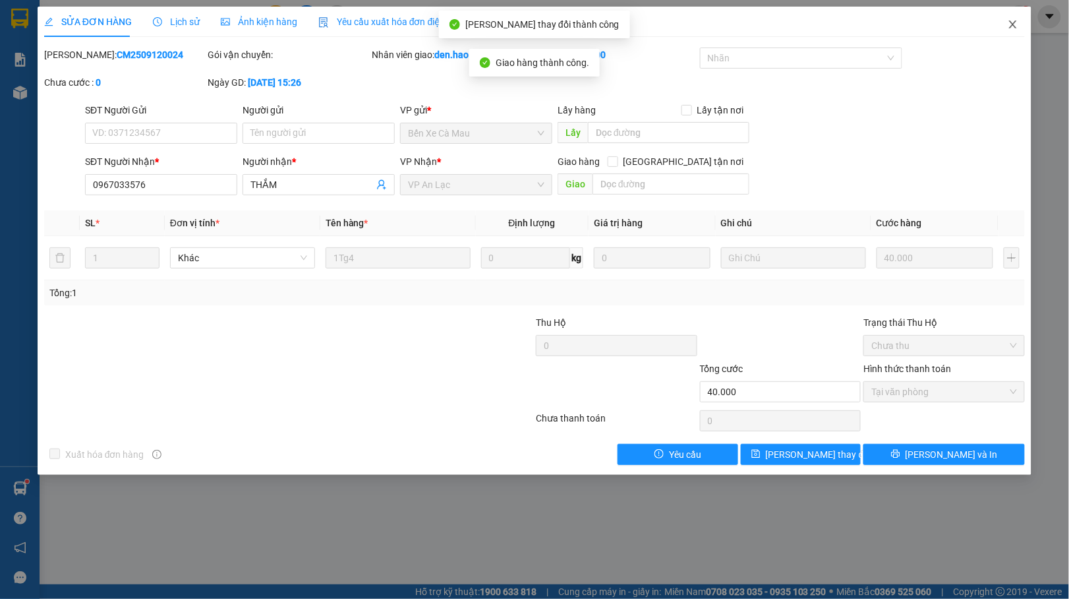
click at [1016, 24] on icon "close" at bounding box center [1013, 24] width 11 height 11
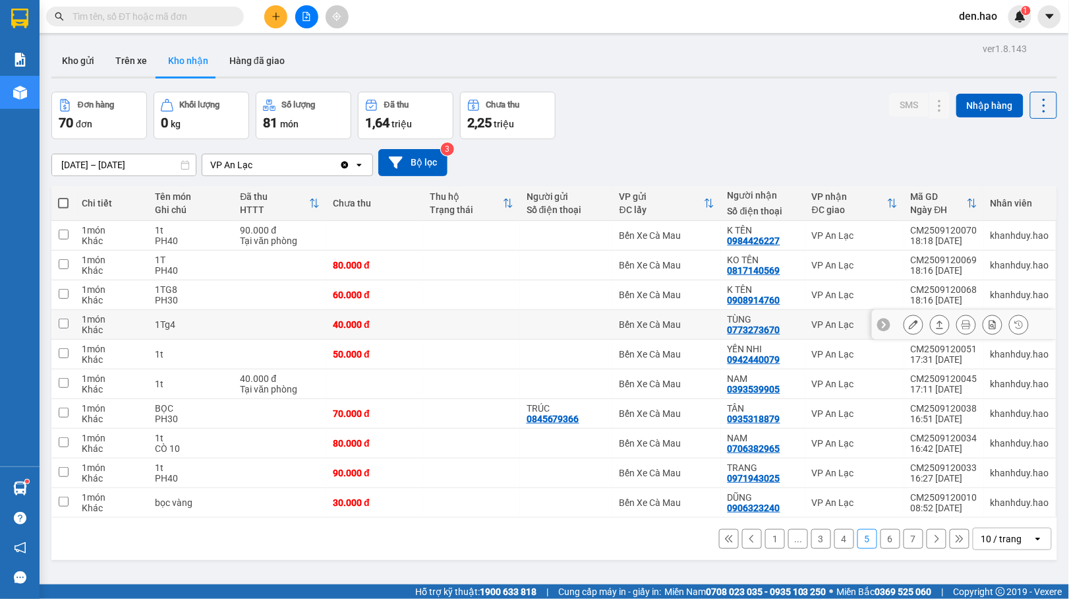
scroll to position [61, 0]
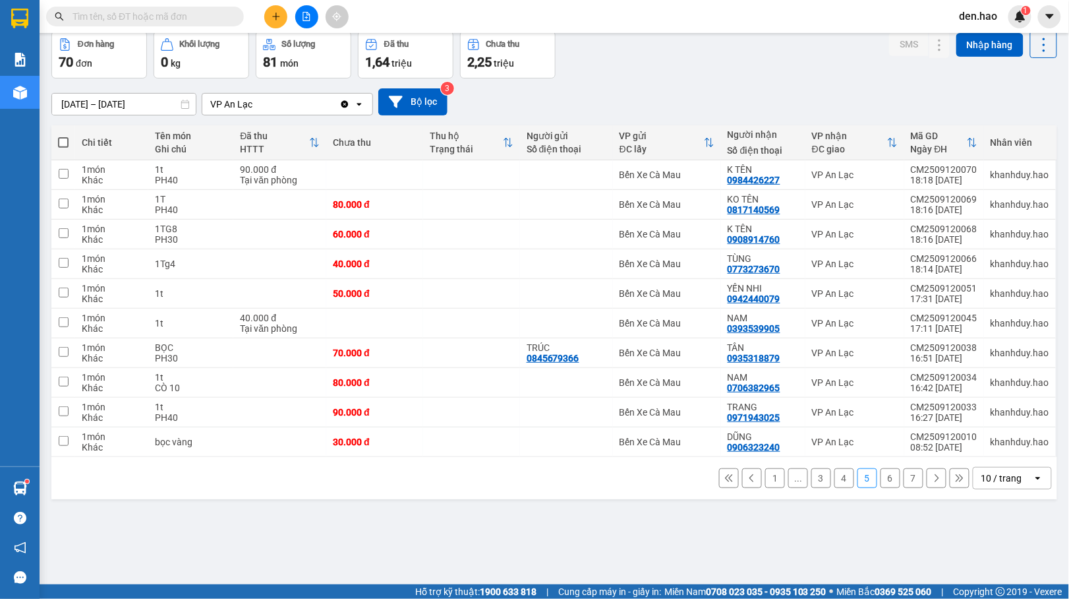
click at [881, 478] on button "6" at bounding box center [891, 478] width 20 height 20
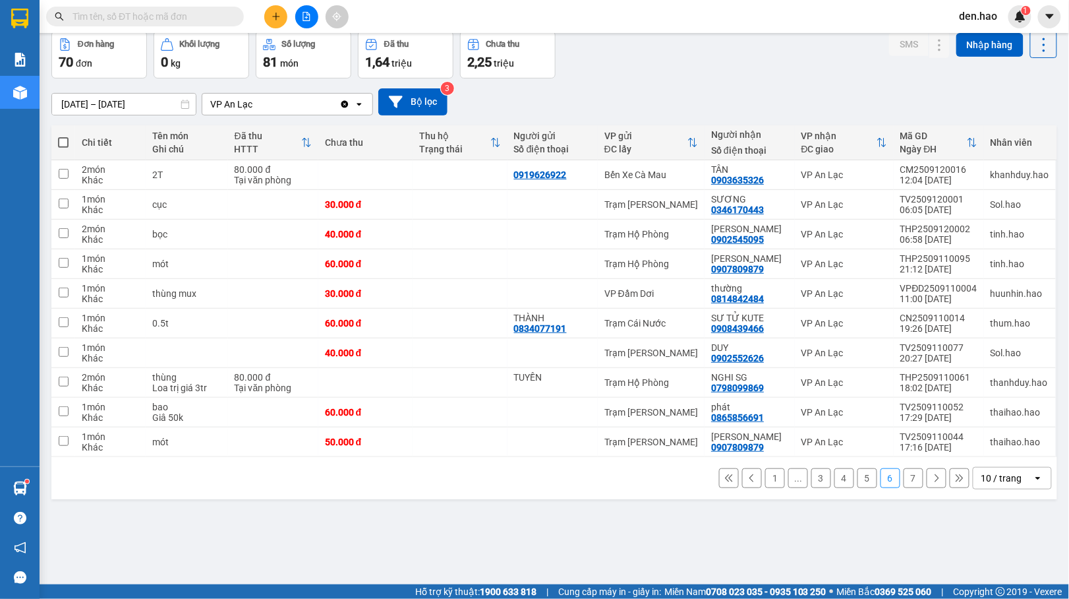
drag, startPoint x: 899, startPoint y: 483, endPoint x: 889, endPoint y: 475, distance: 12.3
click at [904, 481] on button "7" at bounding box center [914, 478] width 20 height 20
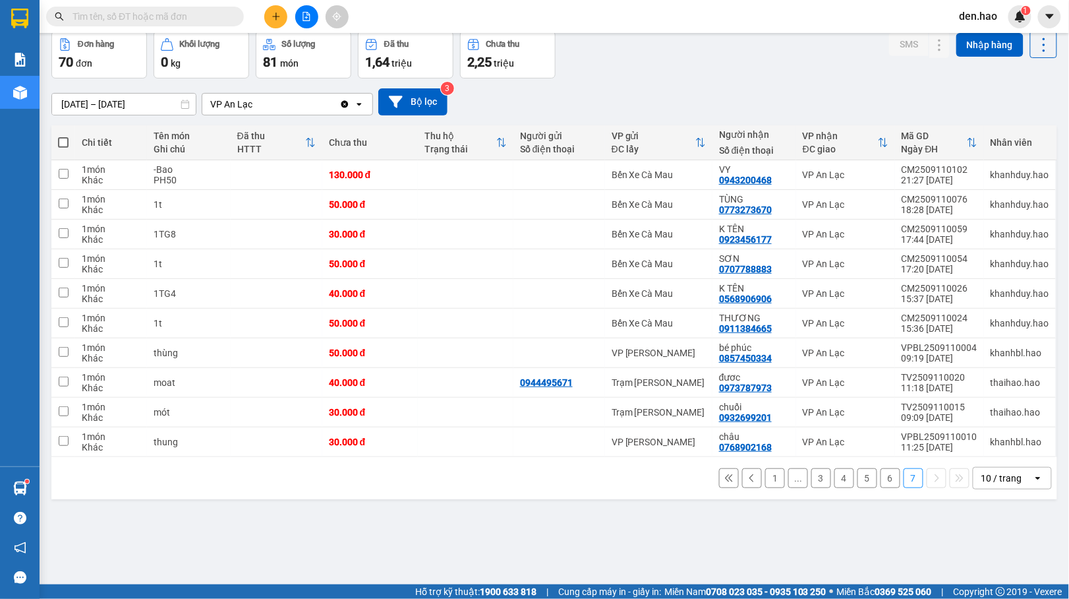
click at [765, 483] on button "1" at bounding box center [775, 478] width 20 height 20
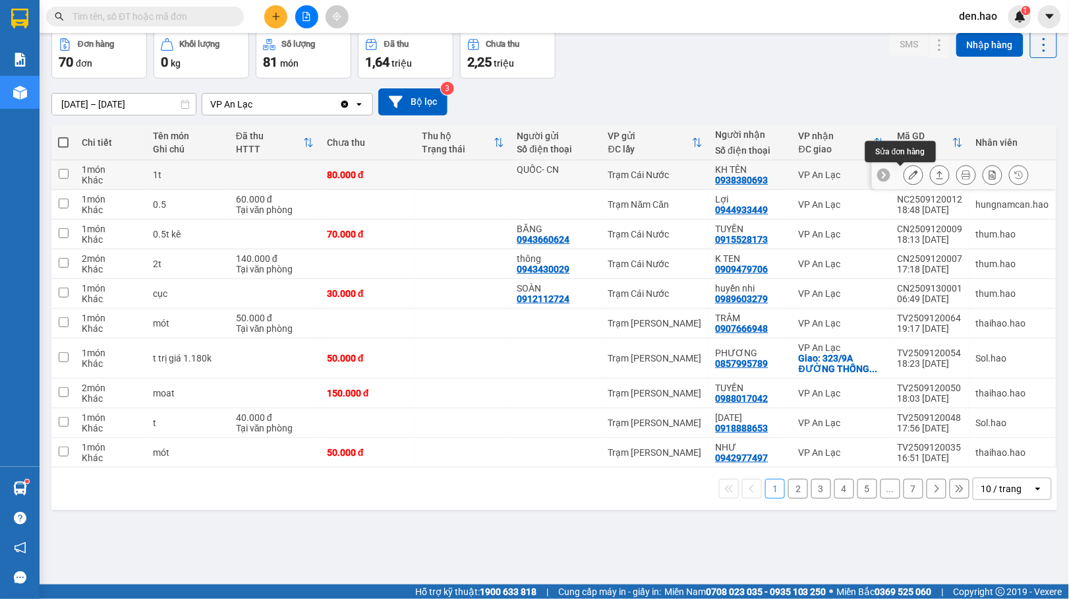
click at [904, 175] on button at bounding box center [913, 174] width 18 height 23
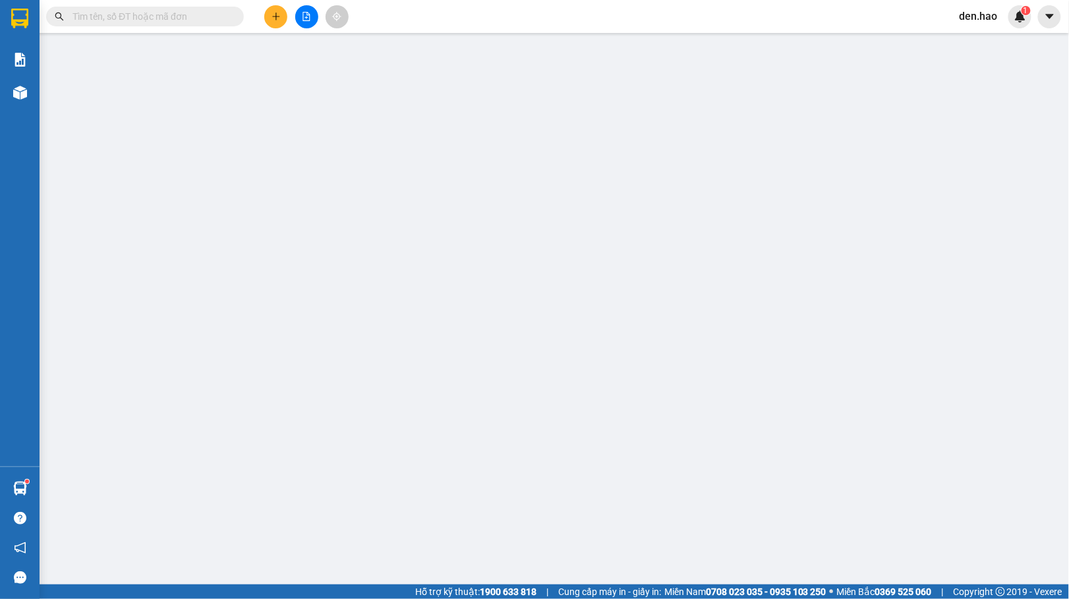
type input "QUỐC- CN"
type input "0938380693"
type input "KH TÊN"
type input "80.000"
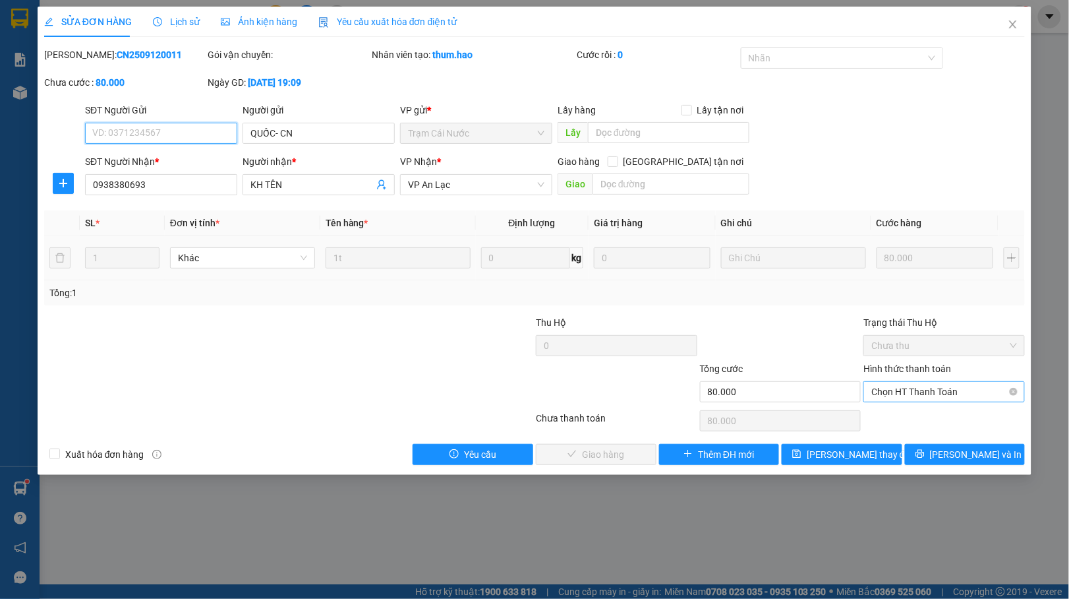
click at [906, 393] on span "Chọn HT Thanh Toán" at bounding box center [944, 392] width 146 height 20
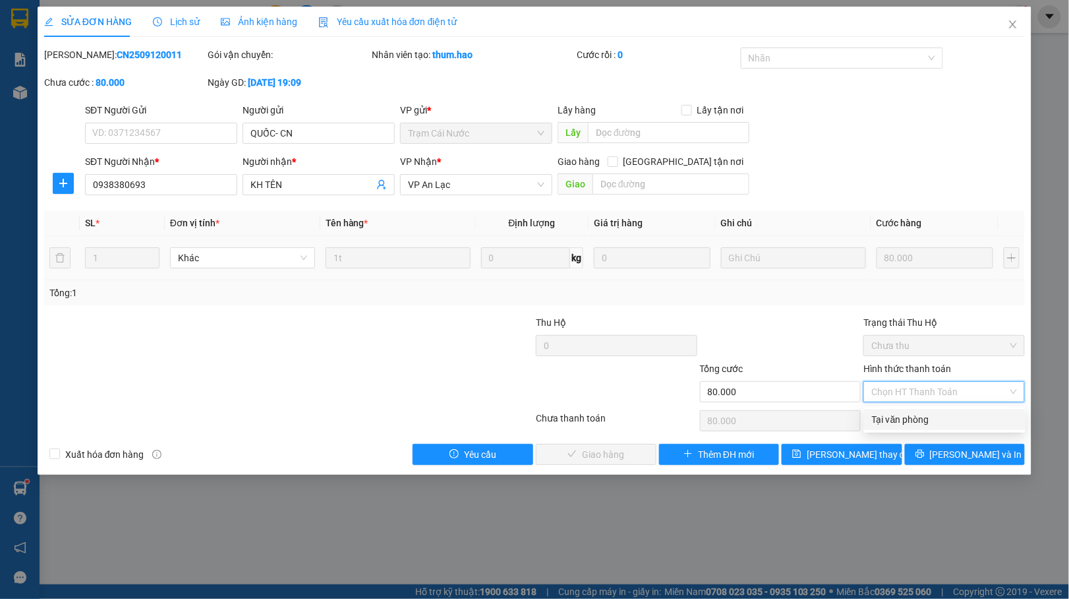
click at [892, 412] on div "Tại văn phòng" at bounding box center [945, 419] width 146 height 15
type input "0"
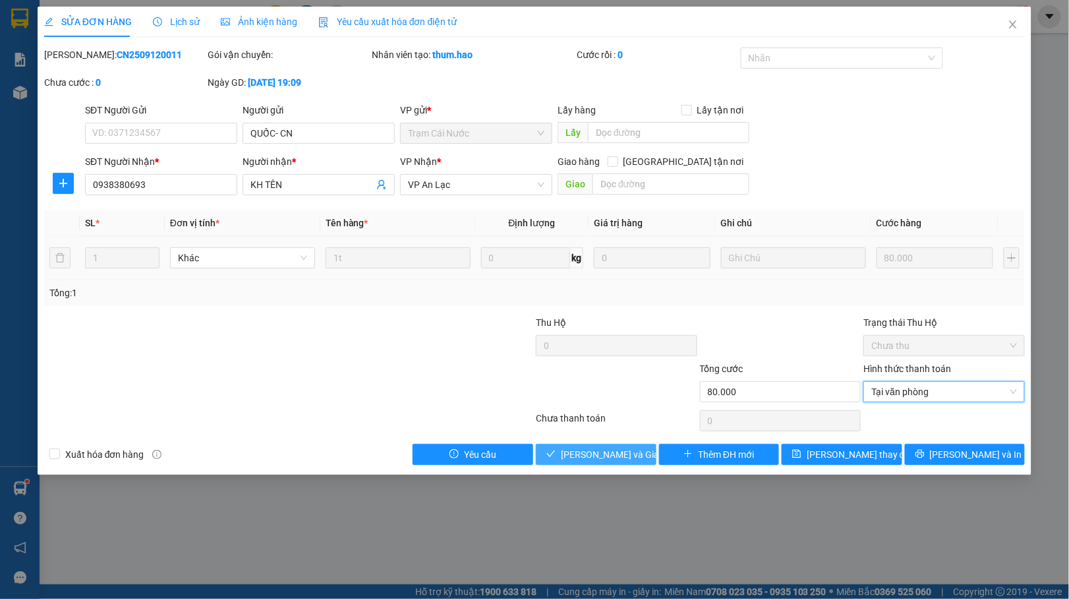
click at [599, 457] on span "[PERSON_NAME] và Giao hàng" at bounding box center [624, 454] width 127 height 15
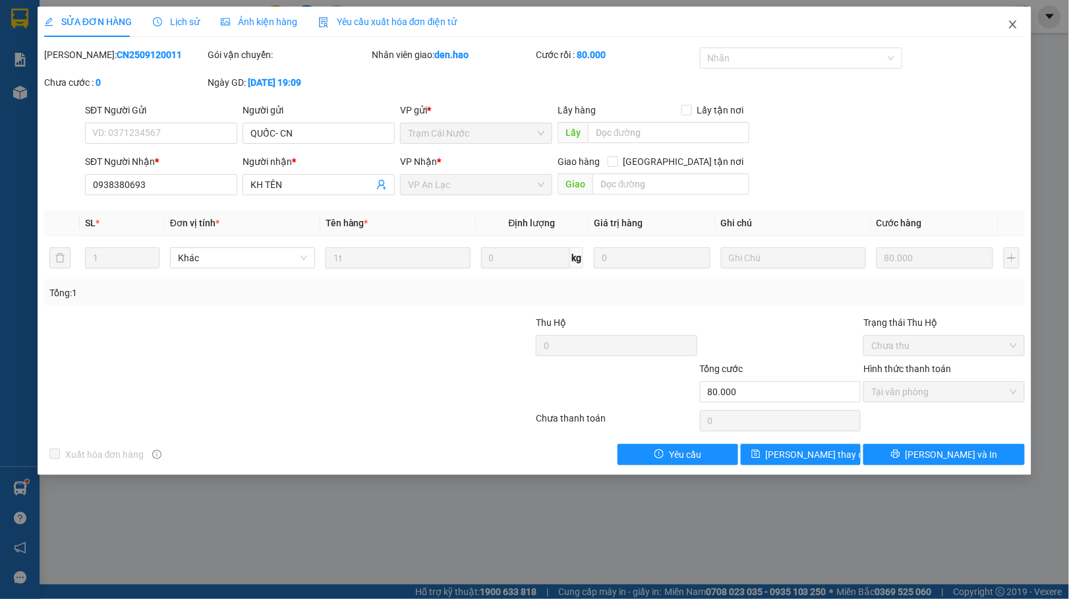
click at [1016, 13] on span "Close" at bounding box center [1013, 25] width 37 height 37
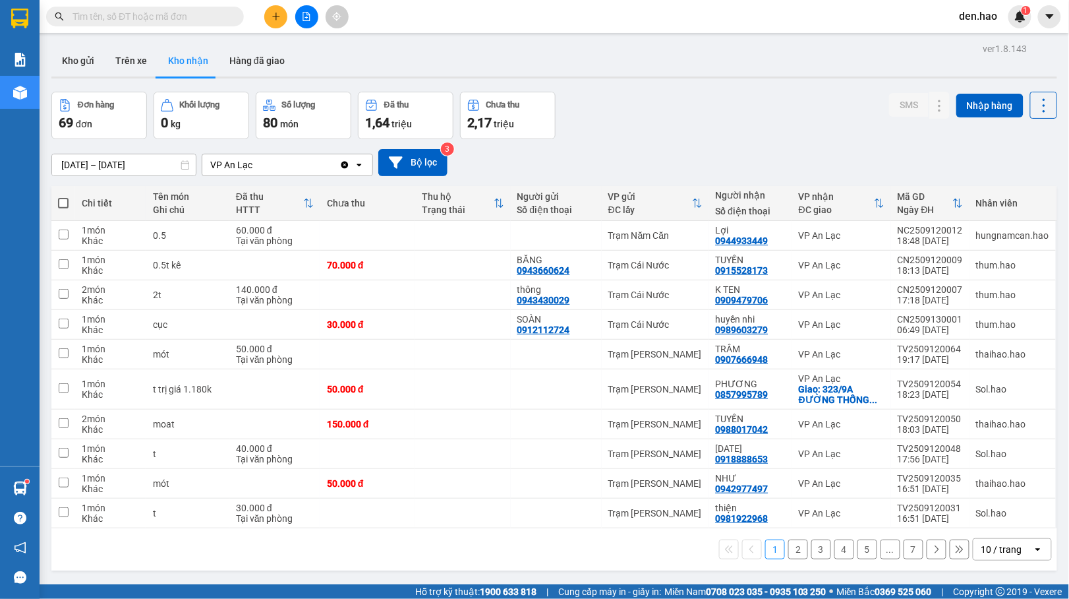
click at [788, 544] on button "2" at bounding box center [798, 549] width 20 height 20
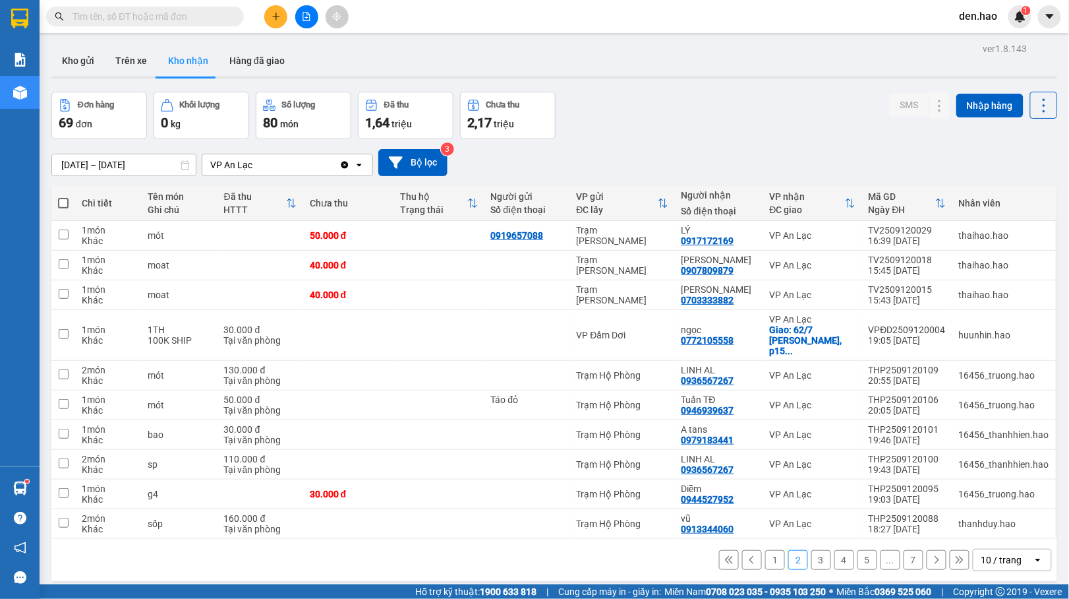
click at [811, 557] on button "3" at bounding box center [821, 560] width 20 height 20
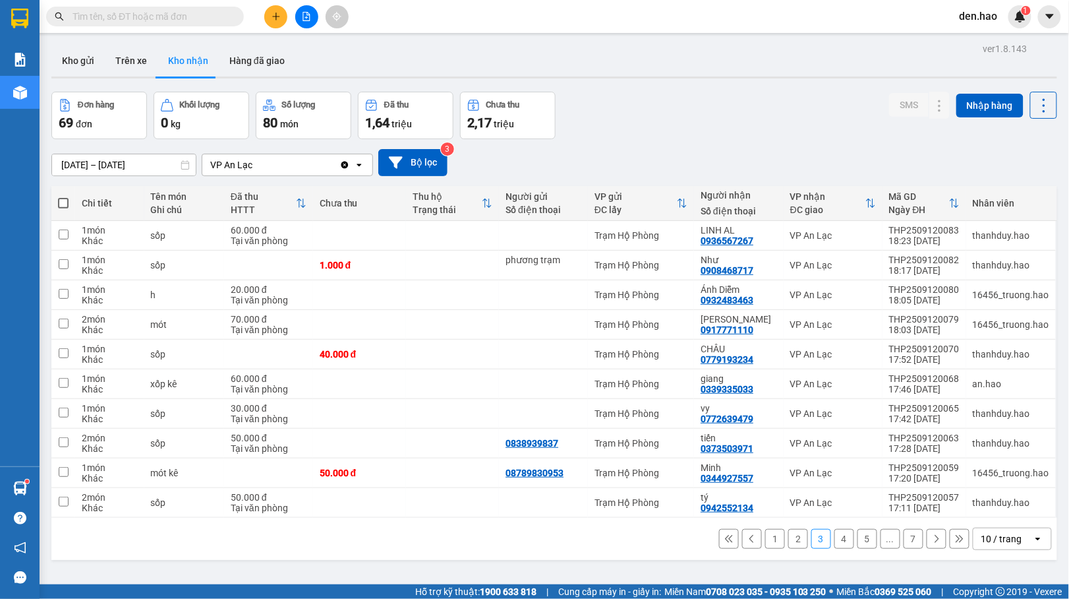
click at [835, 543] on button "4" at bounding box center [845, 539] width 20 height 20
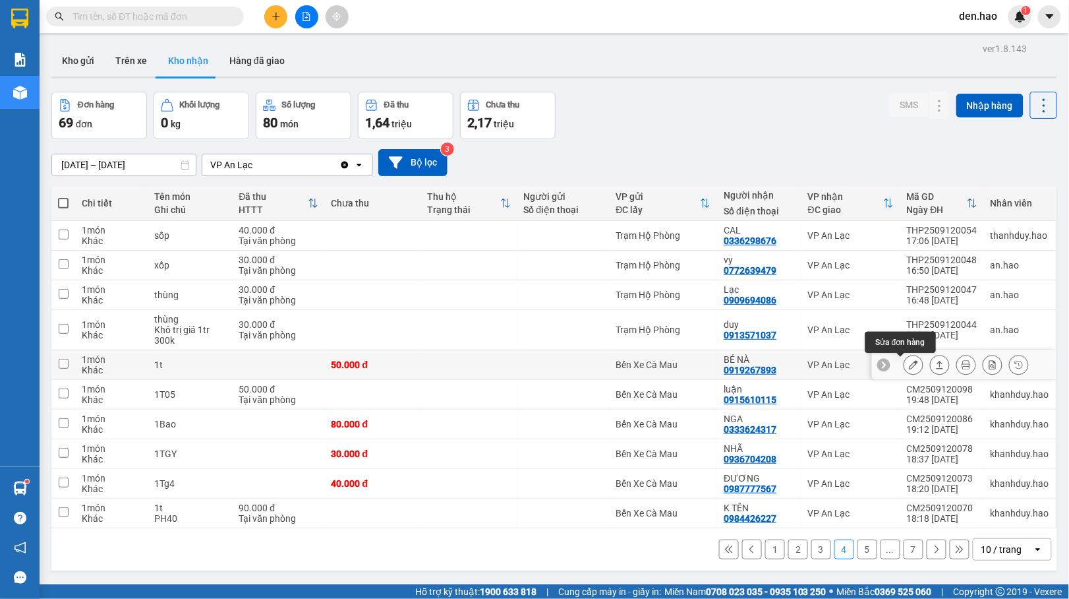
click at [909, 362] on icon at bounding box center [913, 364] width 9 height 9
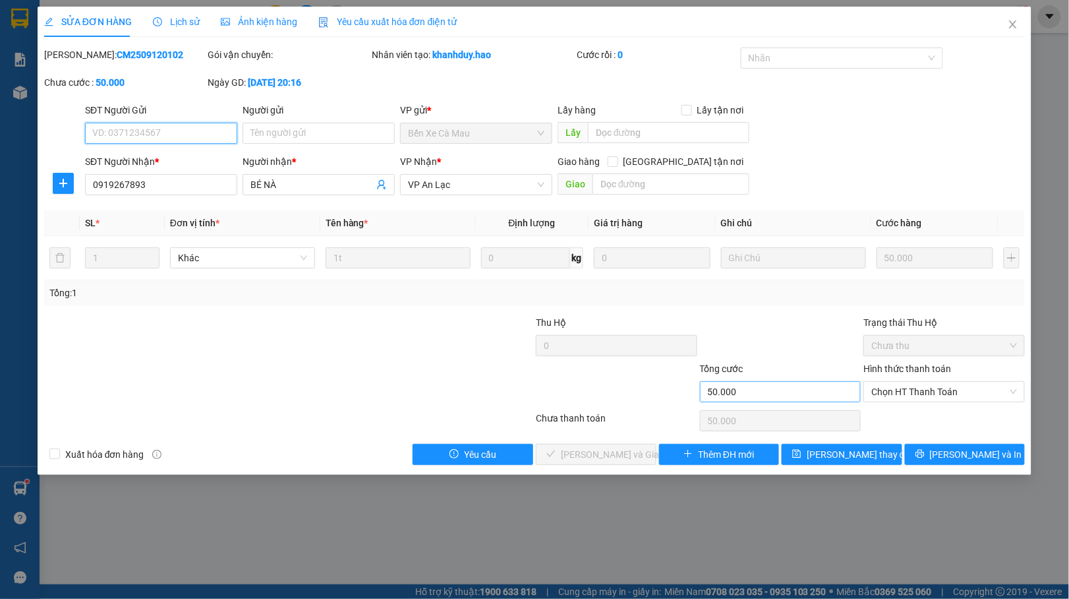
type input "0919267893"
type input "BÉ NÀ"
type input "50.000"
click at [904, 391] on span "Chọn HT Thanh Toán" at bounding box center [944, 392] width 146 height 20
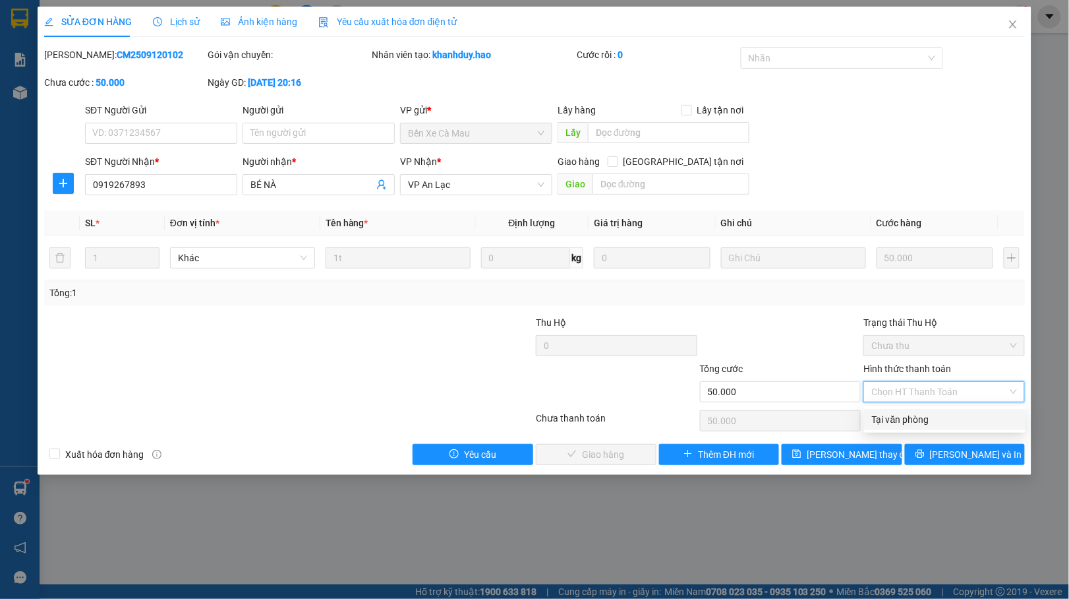
drag, startPoint x: 889, startPoint y: 412, endPoint x: 849, endPoint y: 421, distance: 41.1
click at [886, 413] on div "Tại văn phòng" at bounding box center [945, 419] width 146 height 15
type input "0"
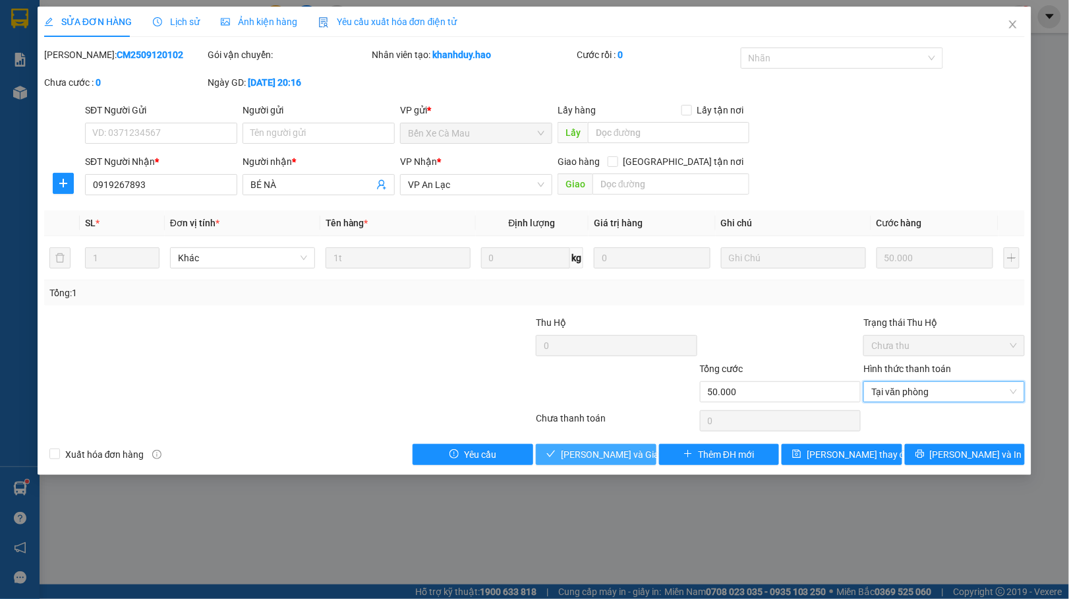
click at [625, 459] on span "[PERSON_NAME] và Giao hàng" at bounding box center [624, 454] width 127 height 15
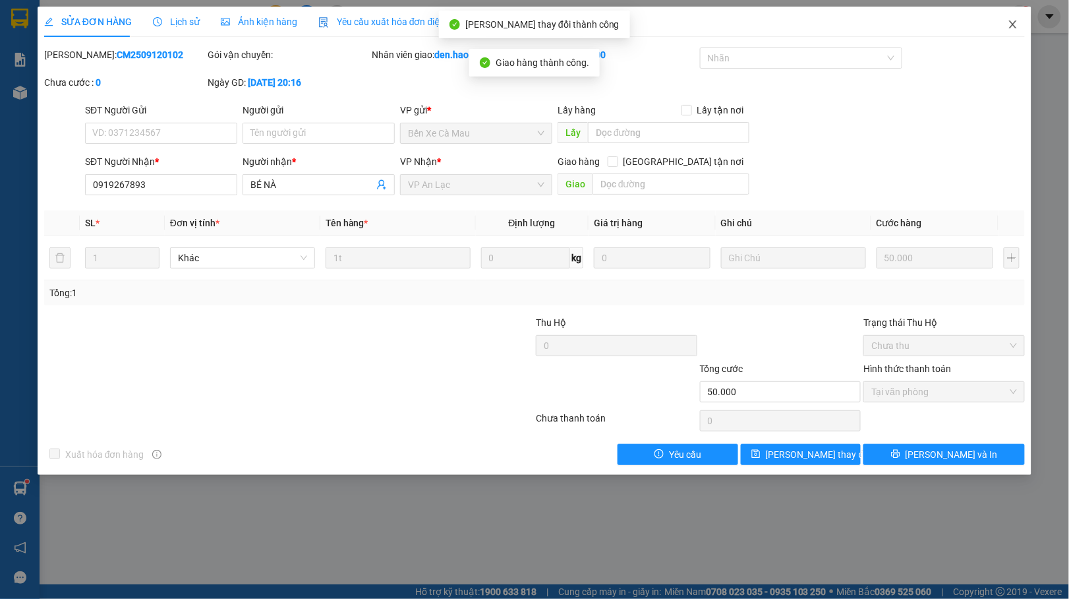
click at [1016, 28] on icon "close" at bounding box center [1013, 24] width 11 height 11
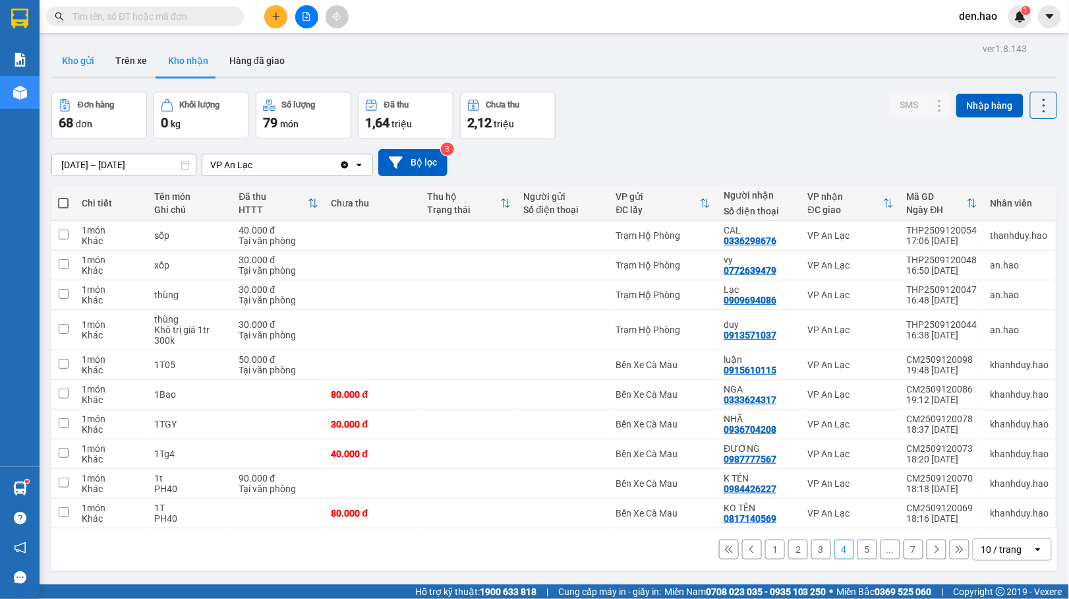
click at [91, 66] on button "Kho gửi" at bounding box center [77, 61] width 53 height 32
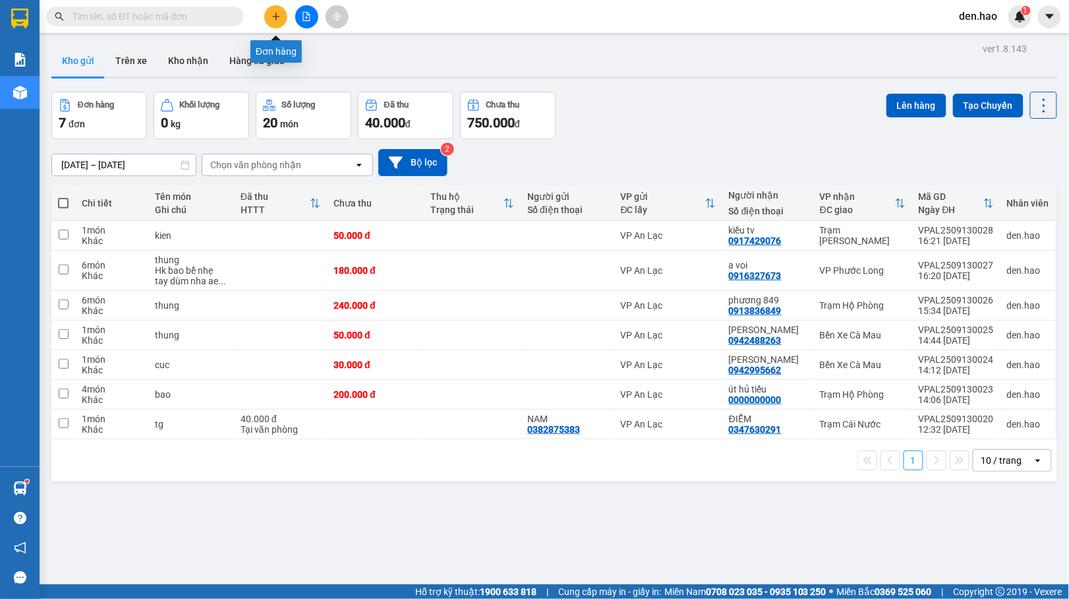
click at [275, 6] on button at bounding box center [275, 16] width 23 height 23
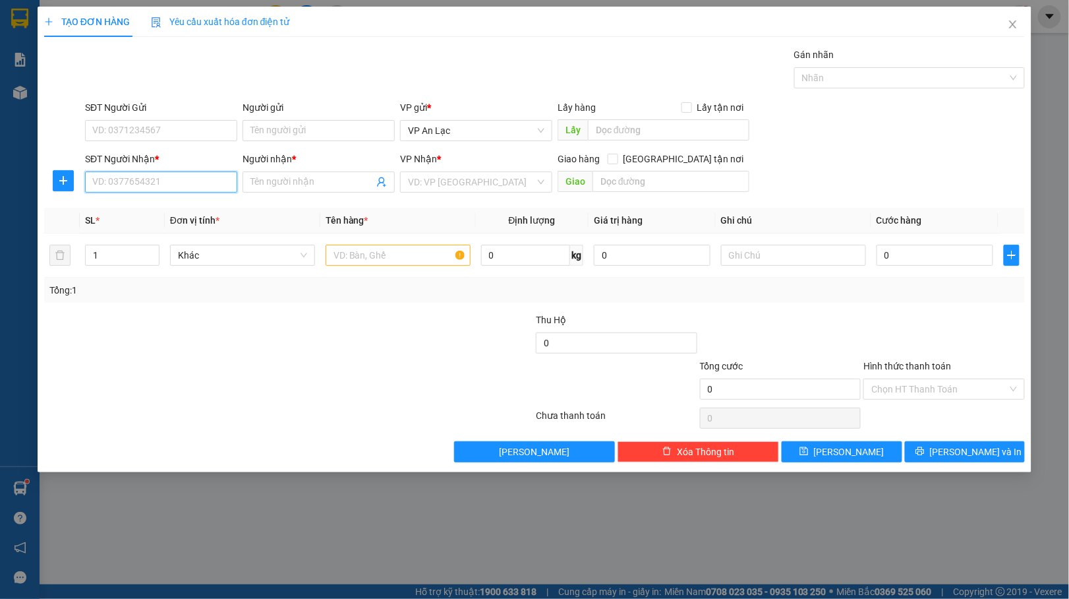
click at [202, 183] on input "SĐT Người Nhận *" at bounding box center [161, 181] width 152 height 21
click at [293, 189] on input "Người nhận *" at bounding box center [311, 182] width 123 height 15
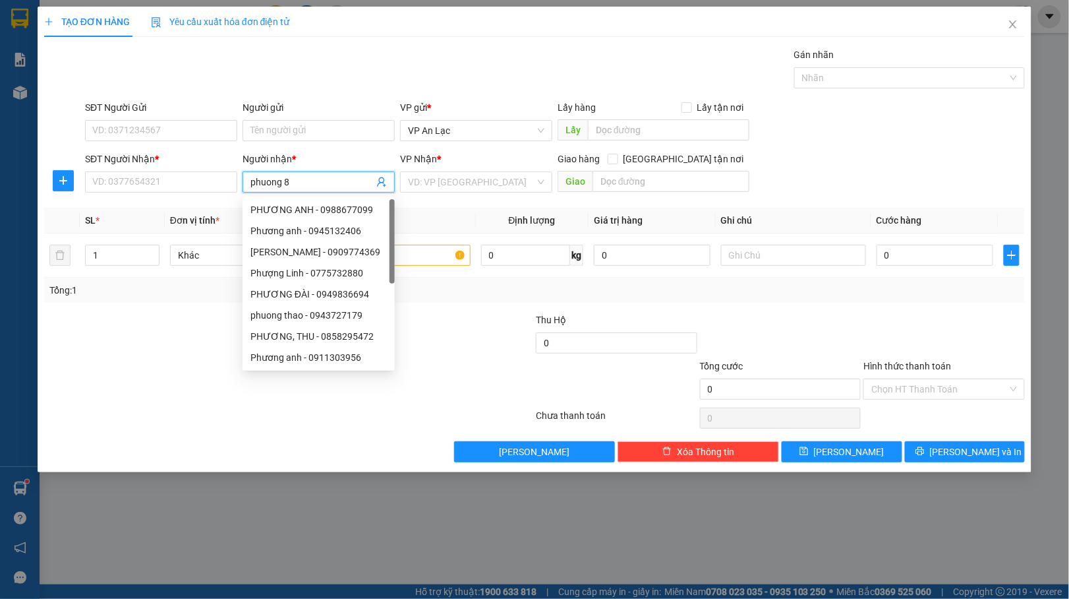
type input "phuong 84"
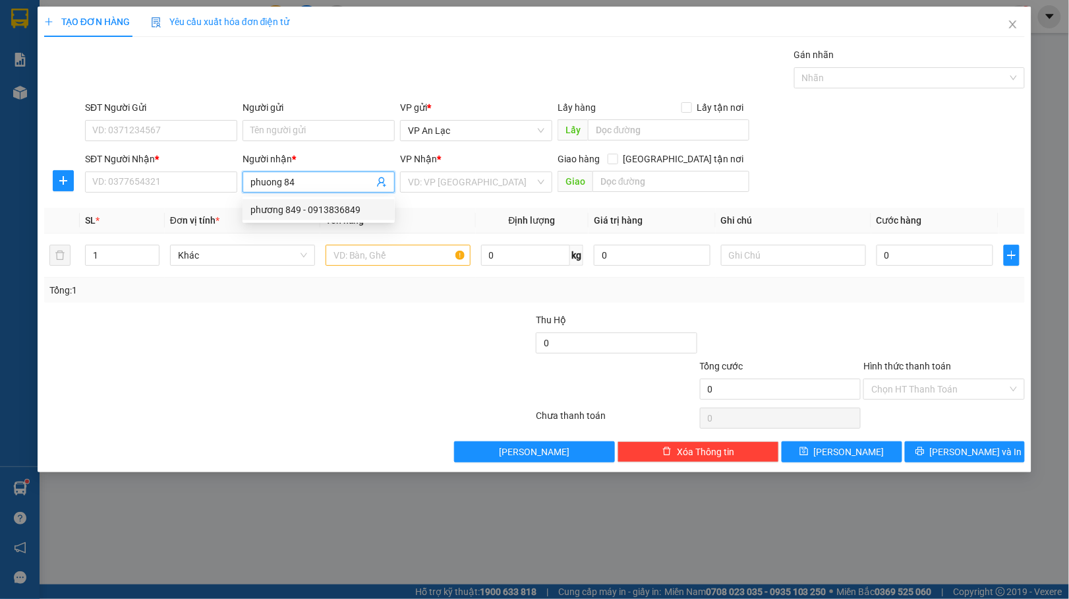
click at [282, 204] on div "phương 849 - 0913836849" at bounding box center [318, 209] width 136 height 15
type input "0913836849"
type input "phương 849"
click at [462, 169] on div "VP Nhận *" at bounding box center [476, 162] width 152 height 20
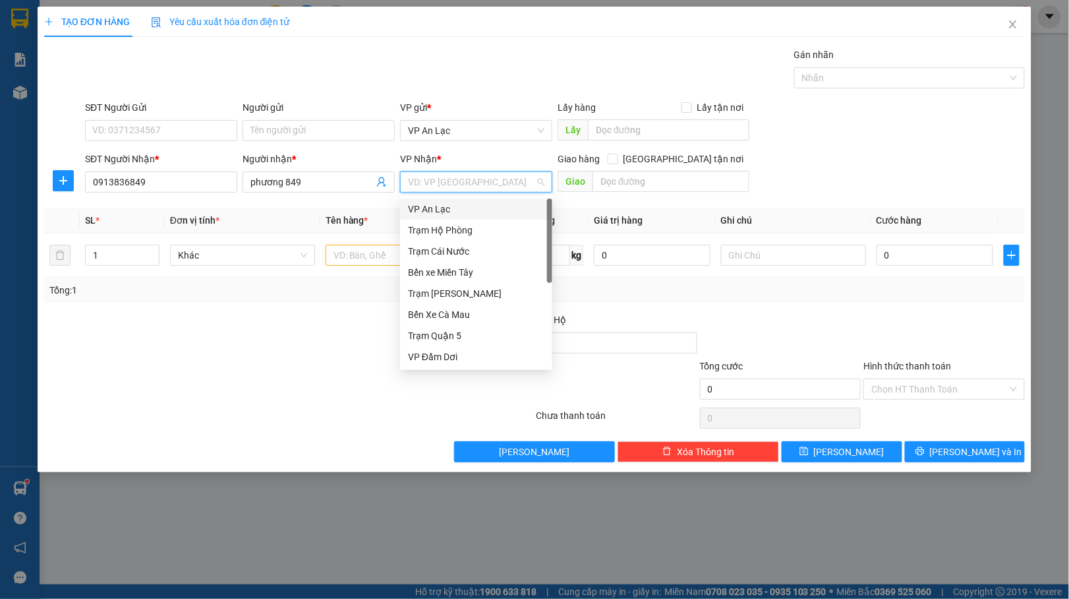
click at [447, 183] on input "search" at bounding box center [471, 182] width 127 height 20
click at [451, 227] on div "Trạm Hộ Phòng" at bounding box center [476, 230] width 136 height 15
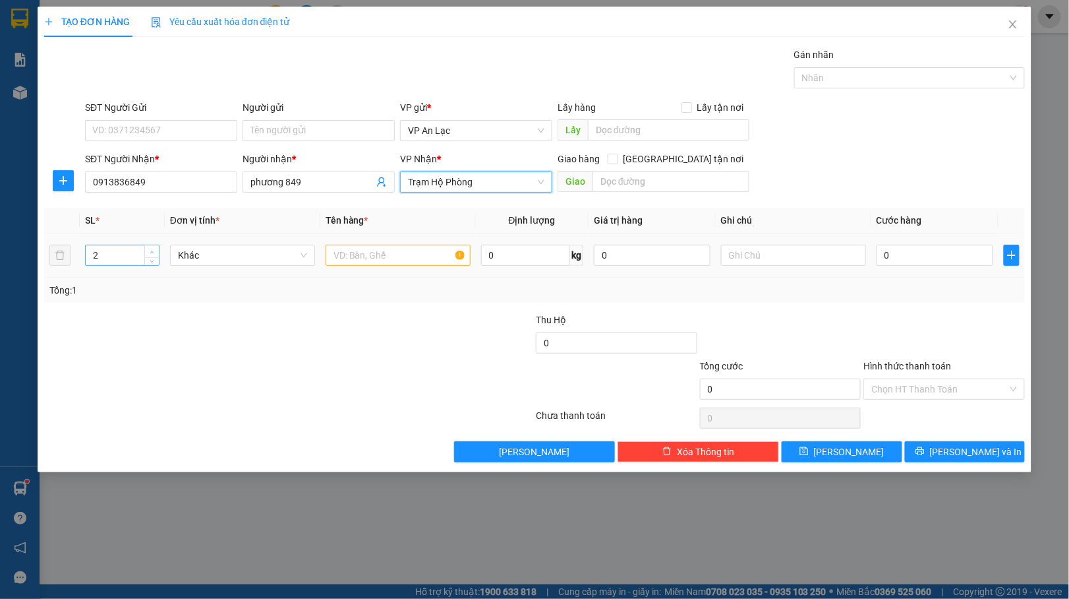
click at [150, 248] on span "Increase Value" at bounding box center [151, 251] width 15 height 12
type input "4"
click at [150, 248] on span "Increase Value" at bounding box center [151, 251] width 15 height 12
click at [381, 262] on input "text" at bounding box center [398, 255] width 145 height 21
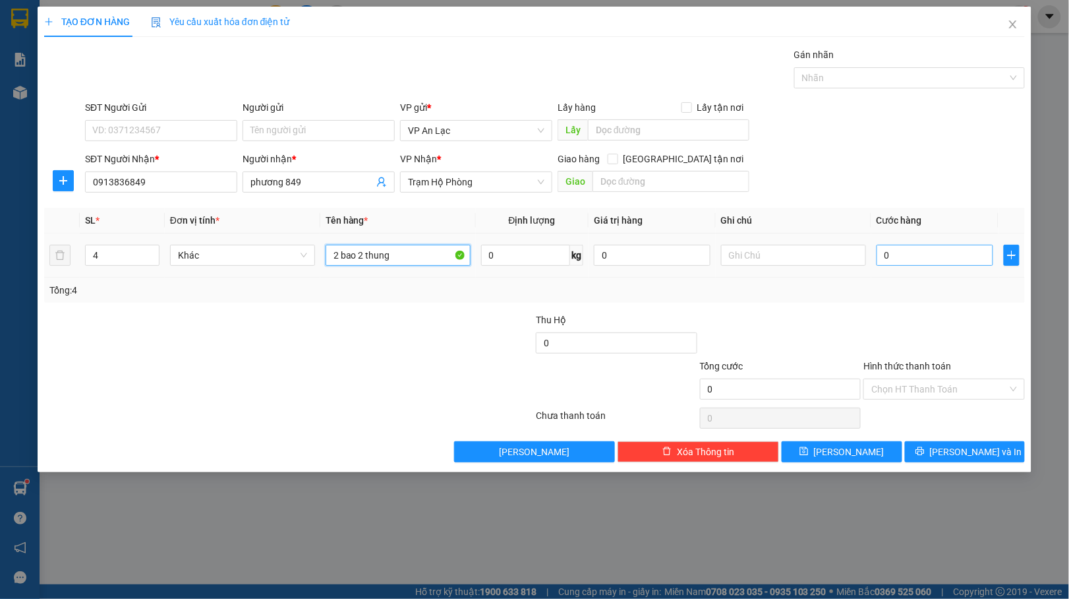
type input "2 bao 2 thung"
click at [878, 257] on input "0" at bounding box center [935, 255] width 117 height 21
drag, startPoint x: 878, startPoint y: 257, endPoint x: 858, endPoint y: 239, distance: 27.1
click at [877, 256] on input "0" at bounding box center [935, 255] width 117 height 21
click at [881, 243] on div "0" at bounding box center [935, 255] width 117 height 26
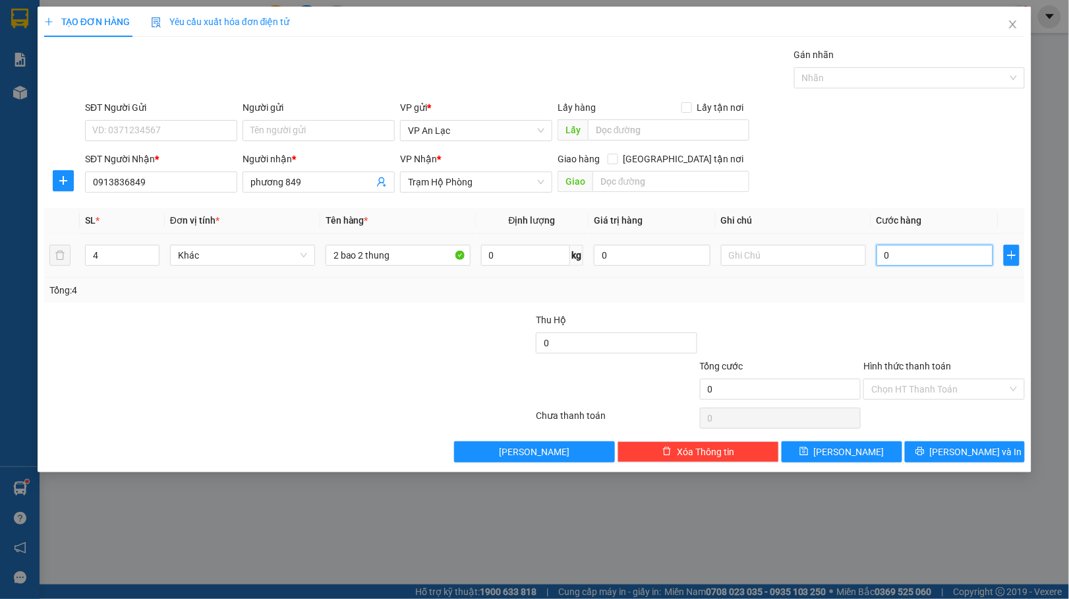
click at [878, 251] on input "0" at bounding box center [935, 255] width 117 height 21
type input "20"
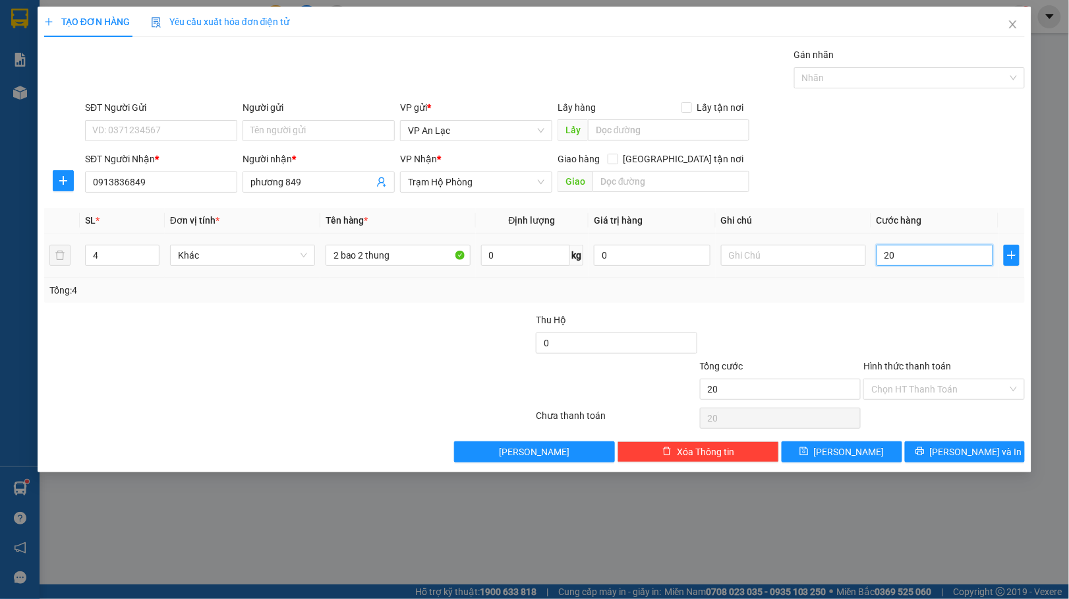
type input "200"
type input "200.000"
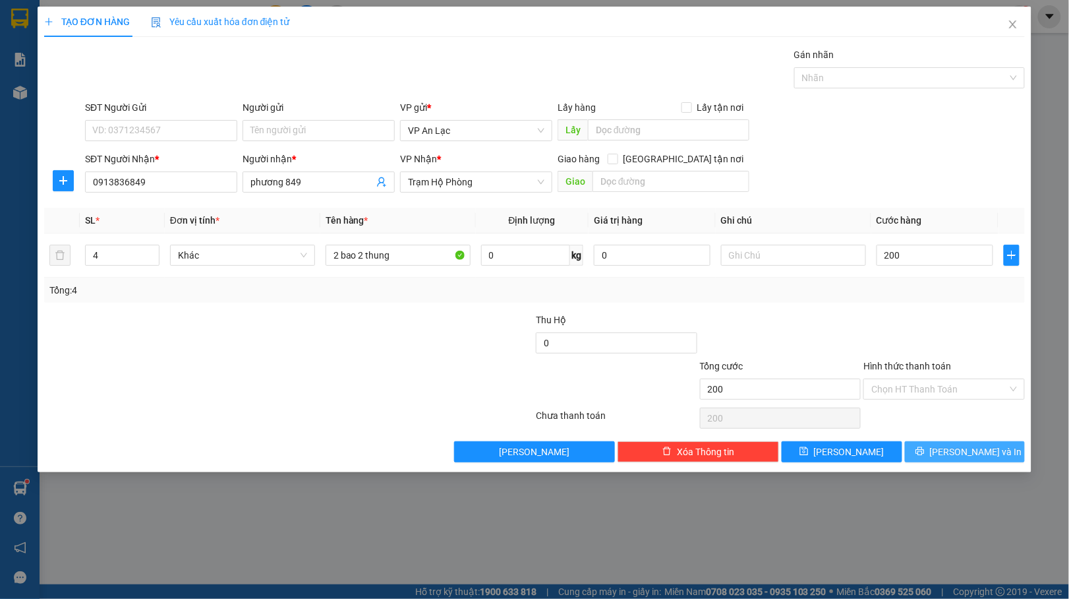
type input "200.000"
drag, startPoint x: 934, startPoint y: 446, endPoint x: 922, endPoint y: 431, distance: 19.2
click at [934, 446] on button "[PERSON_NAME] và In" at bounding box center [965, 451] width 121 height 21
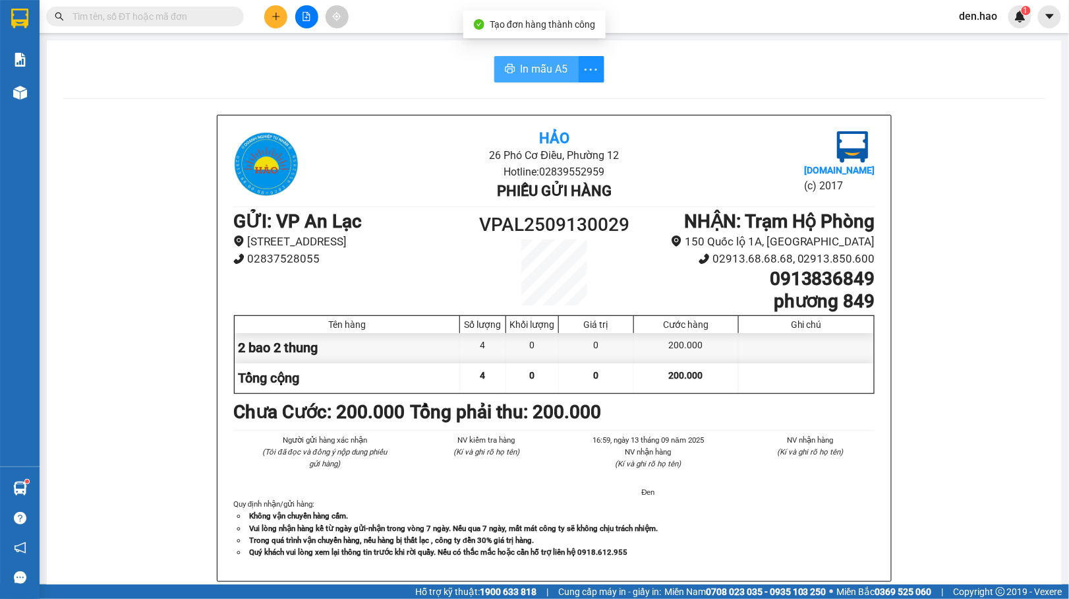
click at [546, 78] on button "In mẫu A5" at bounding box center [536, 69] width 84 height 26
click at [174, 11] on input "text" at bounding box center [151, 16] width 156 height 15
click at [314, 14] on button at bounding box center [306, 16] width 23 height 23
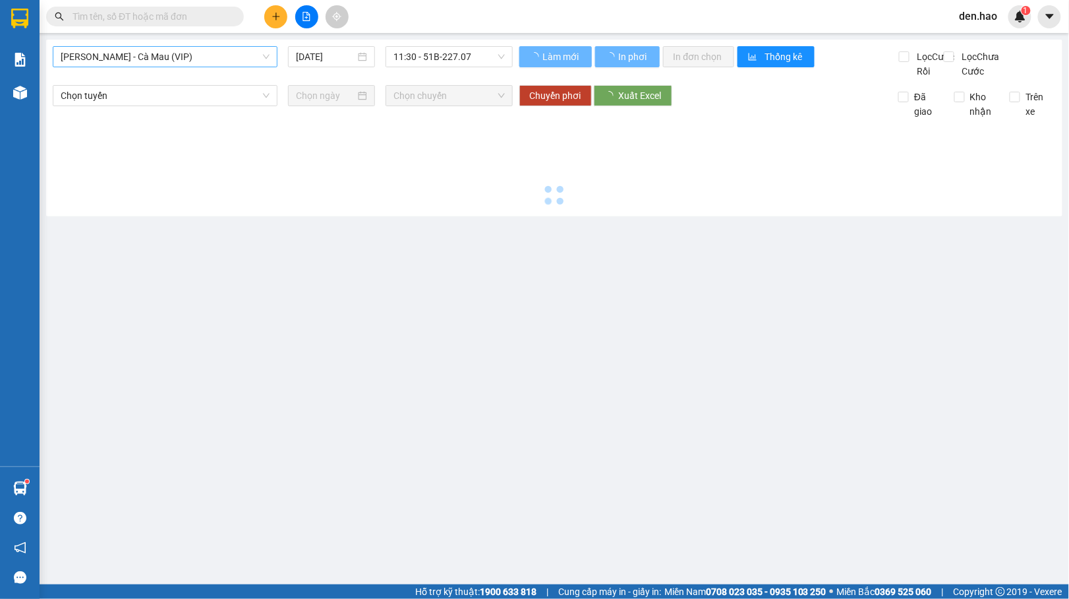
click at [194, 54] on span "[PERSON_NAME] - Cà Mau (VIP)" at bounding box center [165, 57] width 209 height 20
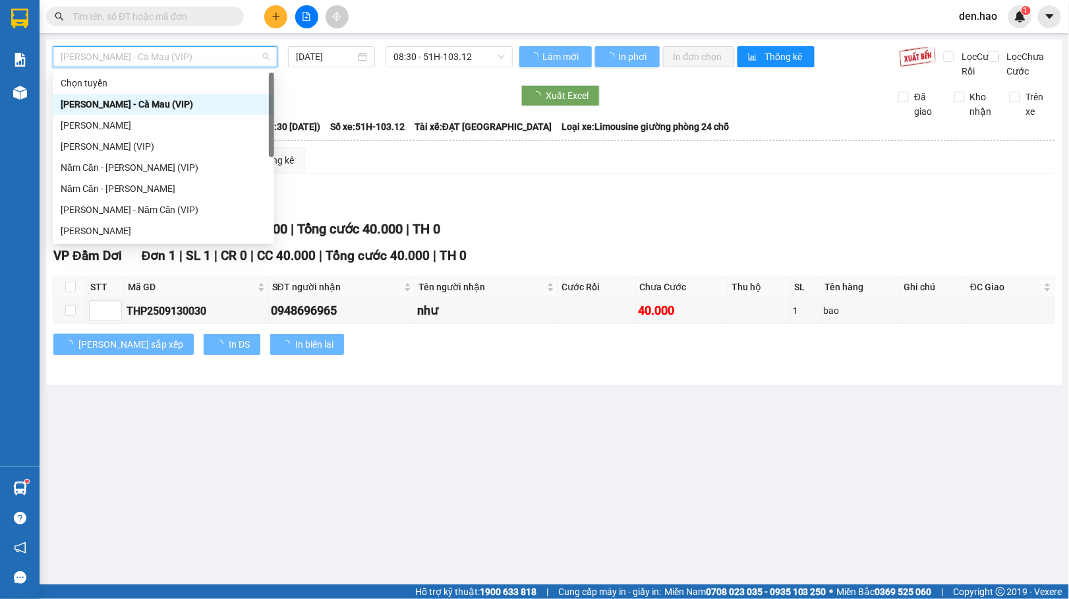
click at [138, 121] on div "[PERSON_NAME]" at bounding box center [164, 125] width 206 height 15
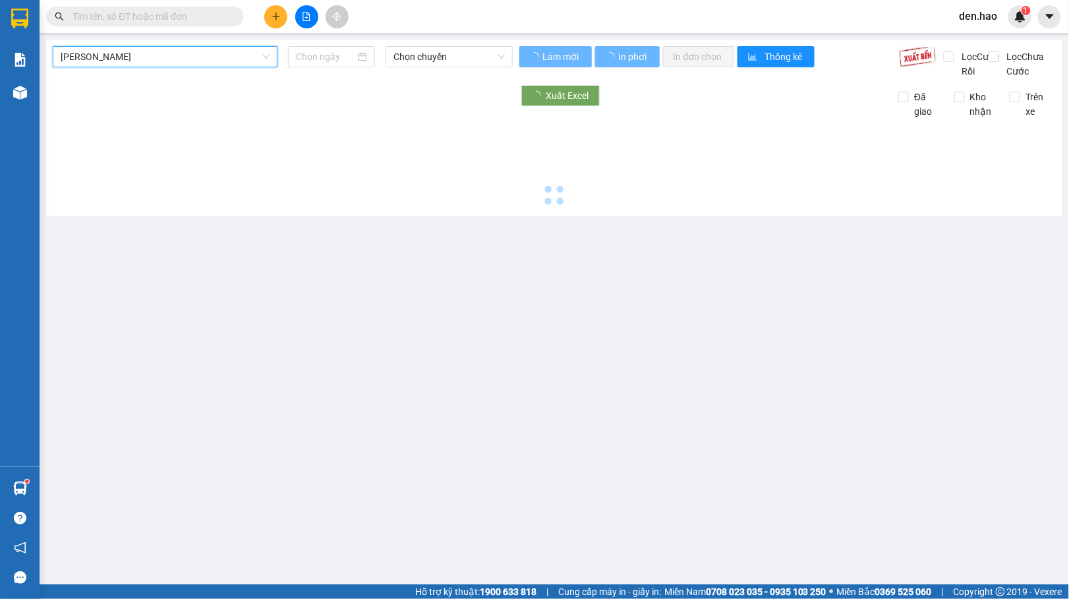
type input "[DATE]"
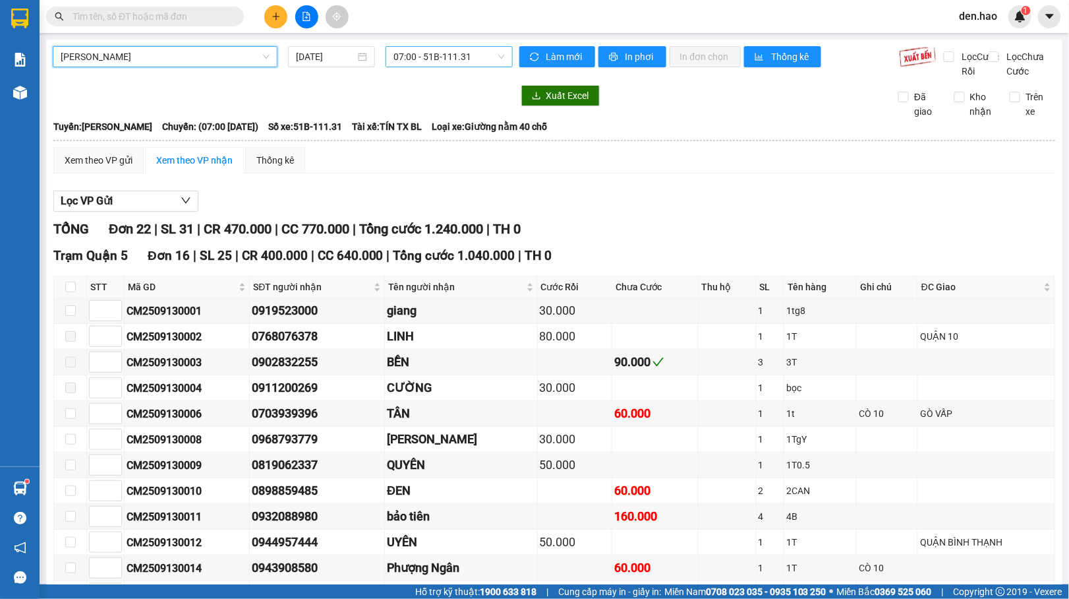
click at [439, 55] on span "07:00 - 51B-111.31" at bounding box center [449, 57] width 111 height 20
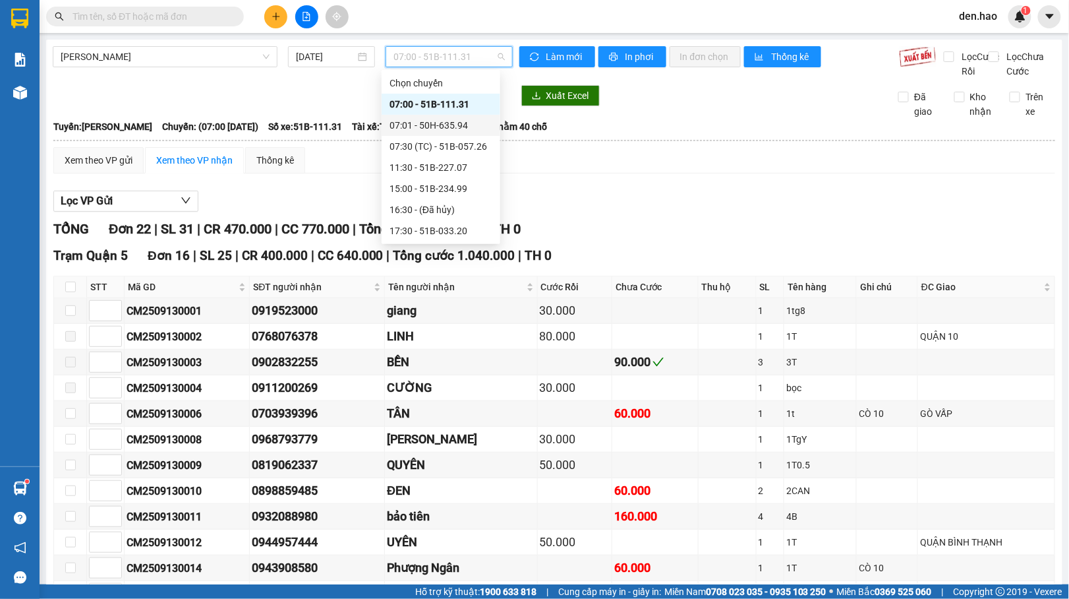
click at [436, 124] on div "07:01 - 50H-635.94" at bounding box center [441, 125] width 103 height 15
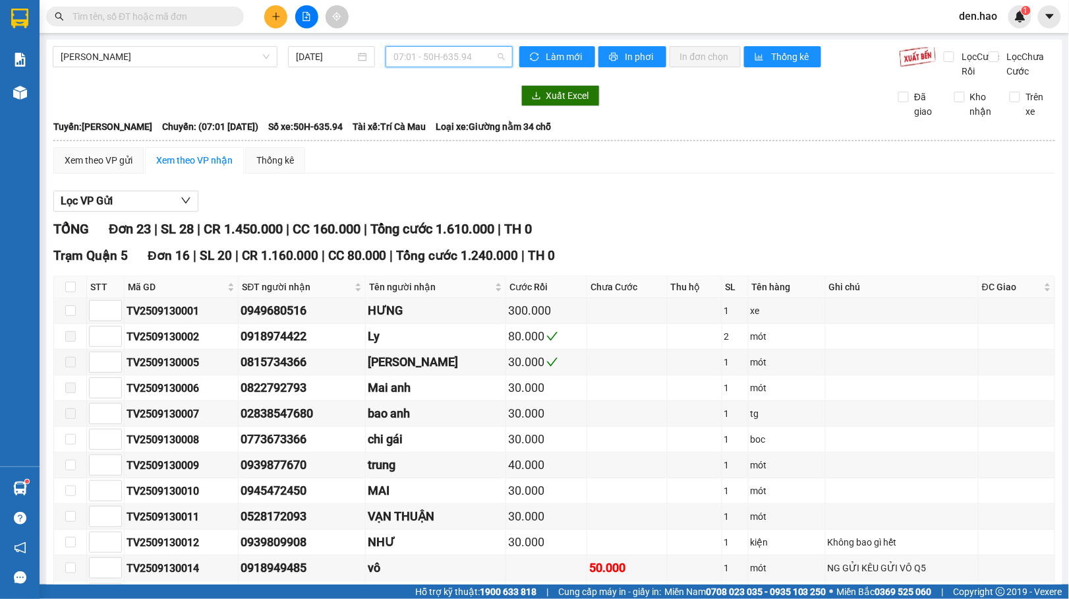
click at [438, 58] on span "07:01 - 50H-635.94" at bounding box center [449, 57] width 111 height 20
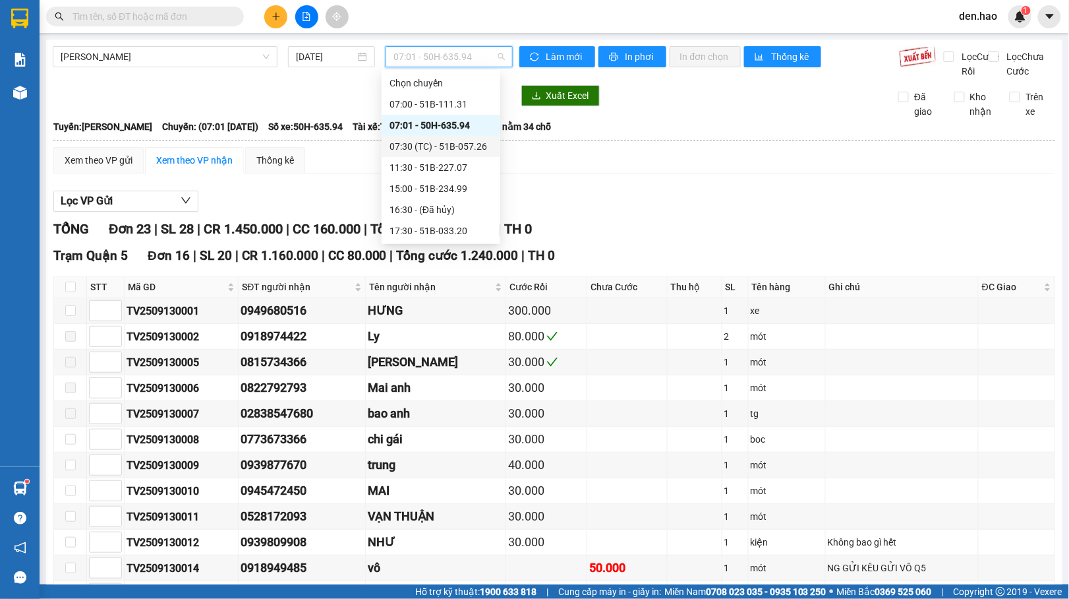
click at [435, 140] on div "07:30 (TC) - 51B-057.26" at bounding box center [441, 146] width 103 height 15
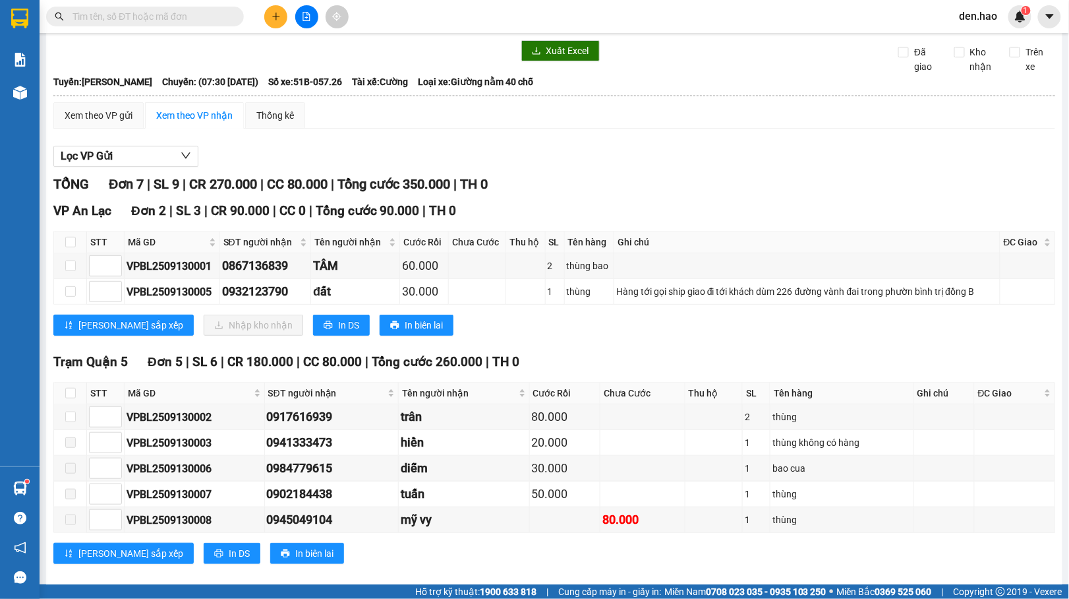
scroll to position [82, 0]
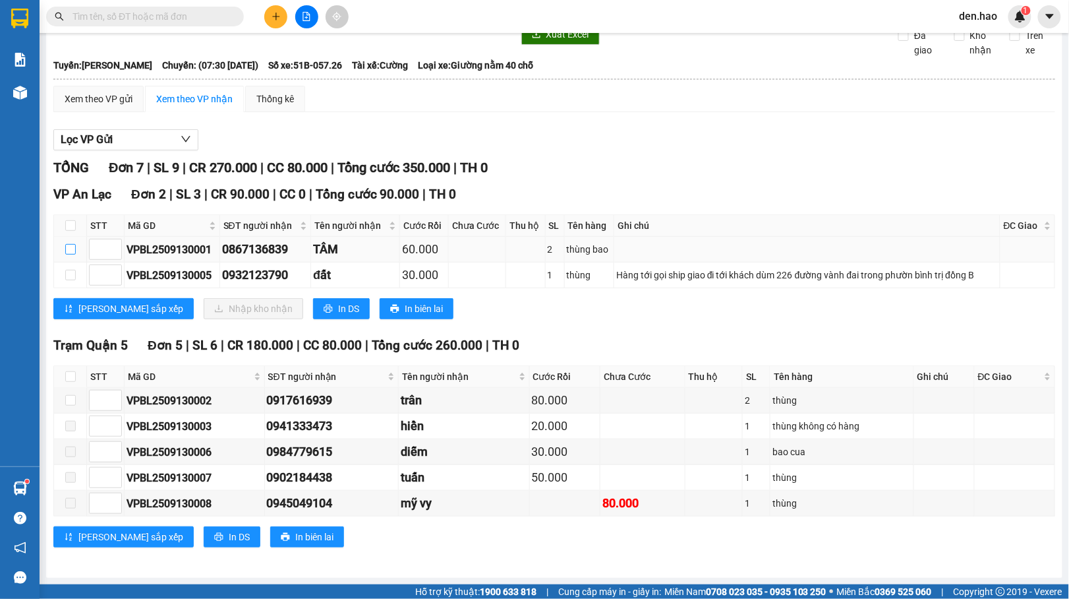
click at [67, 244] on input "checkbox" at bounding box center [70, 249] width 11 height 11
checkbox input "true"
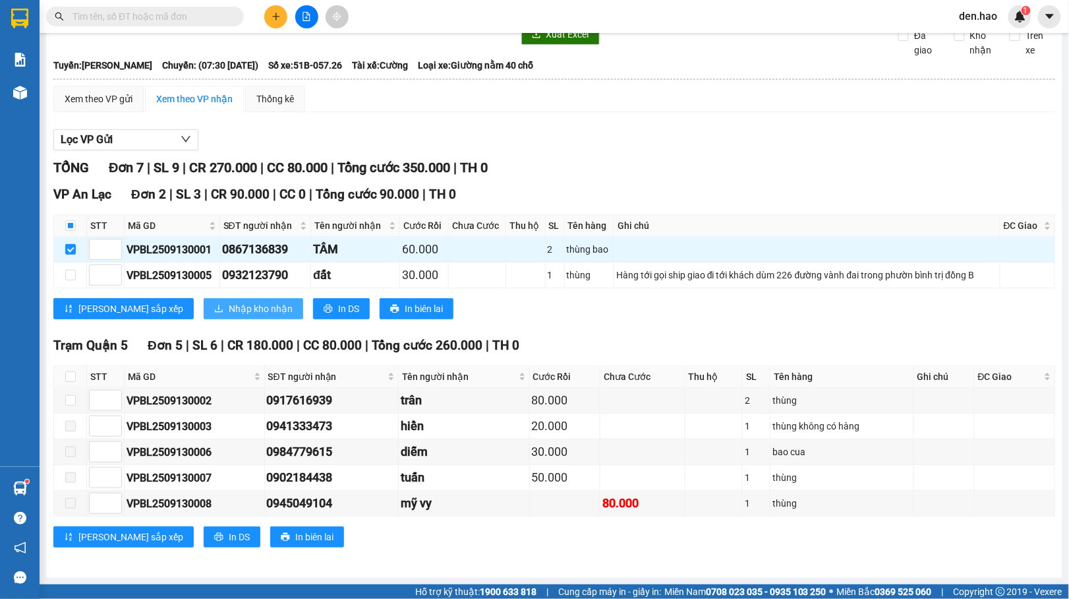
click at [229, 301] on span "Nhập kho nhận" at bounding box center [261, 308] width 64 height 15
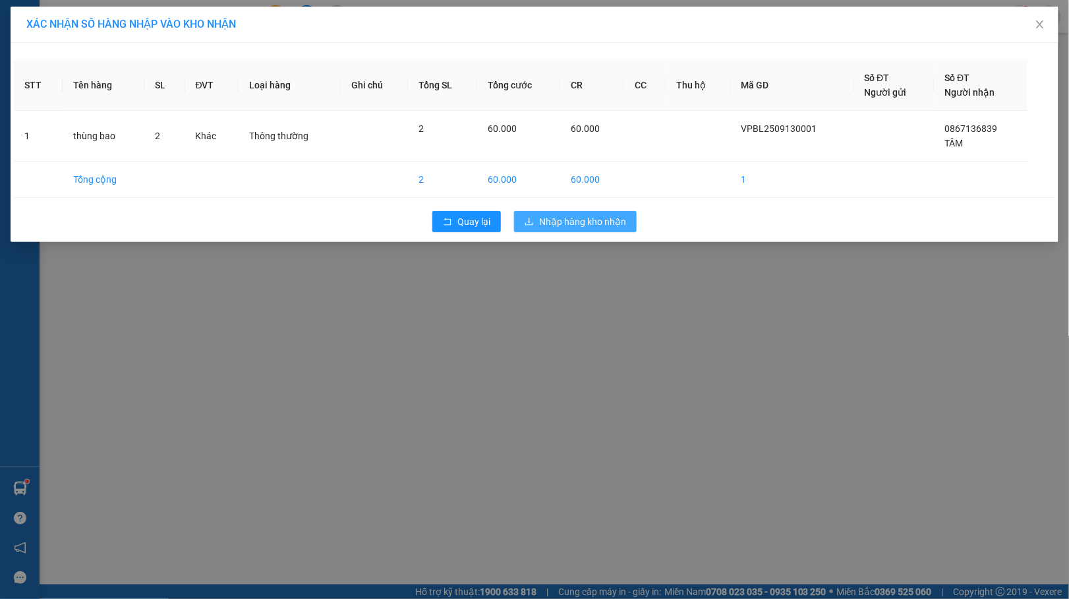
click at [547, 212] on button "Nhập hàng kho nhận" at bounding box center [575, 221] width 123 height 21
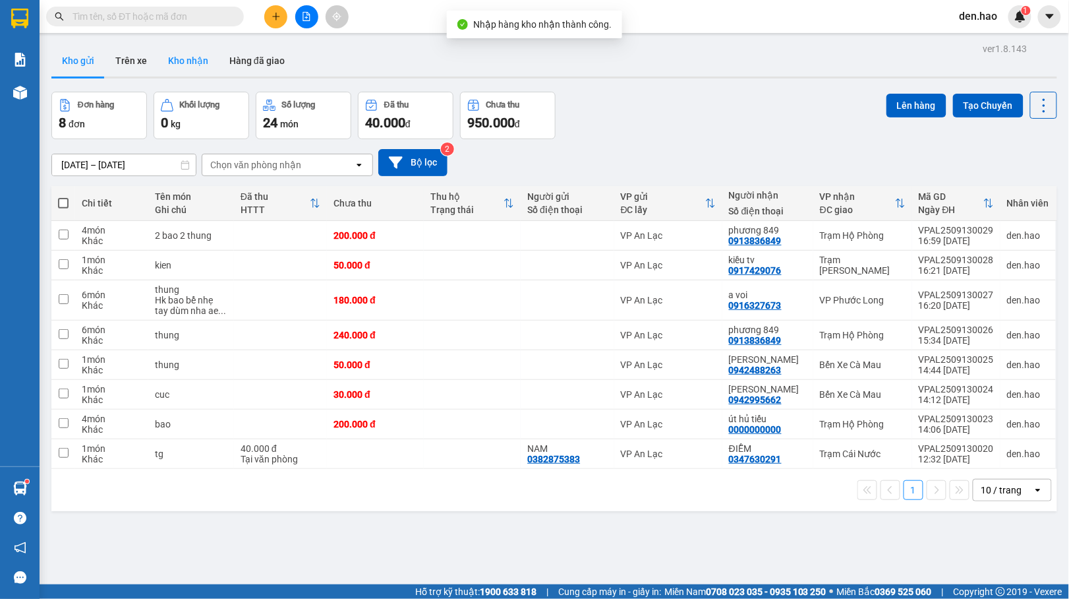
click at [183, 59] on button "Kho nhận" at bounding box center [188, 61] width 61 height 32
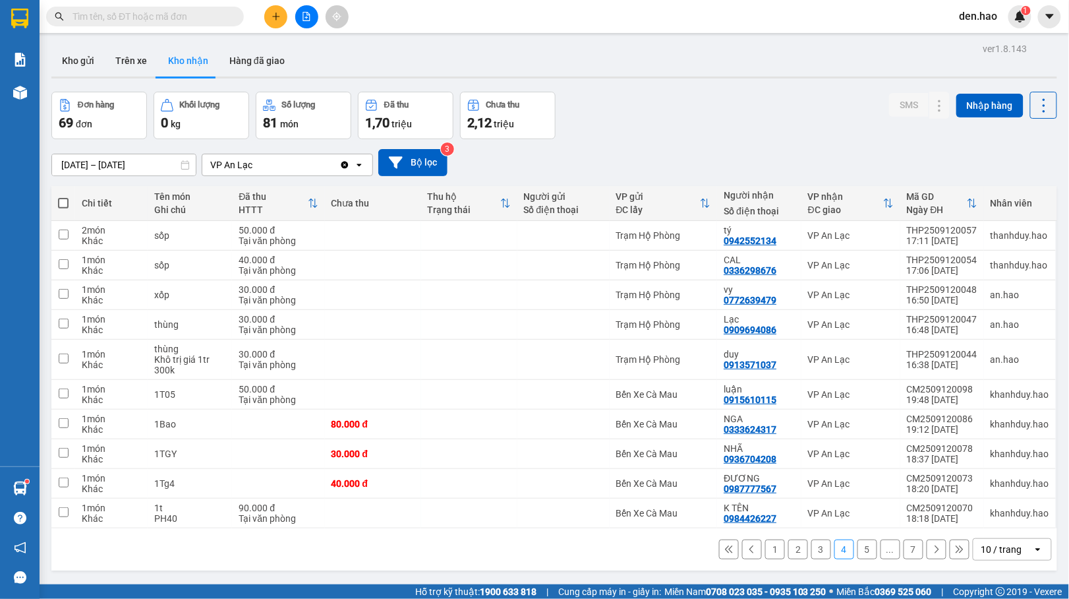
drag, startPoint x: 760, startPoint y: 546, endPoint x: 744, endPoint y: 499, distance: 49.6
click at [765, 544] on button "1" at bounding box center [775, 549] width 20 height 20
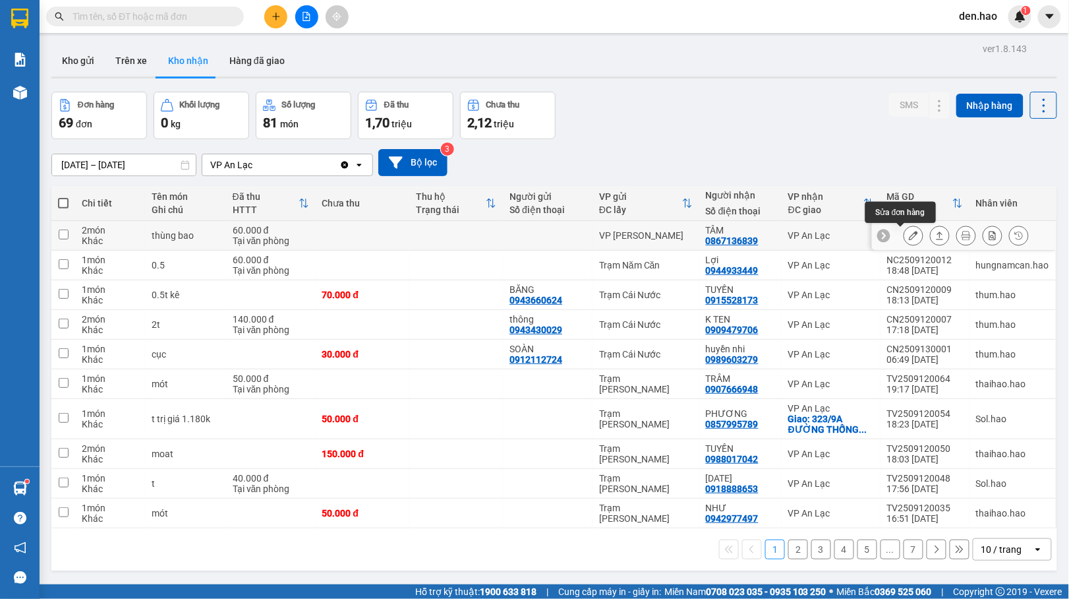
click at [909, 235] on icon at bounding box center [913, 235] width 9 height 9
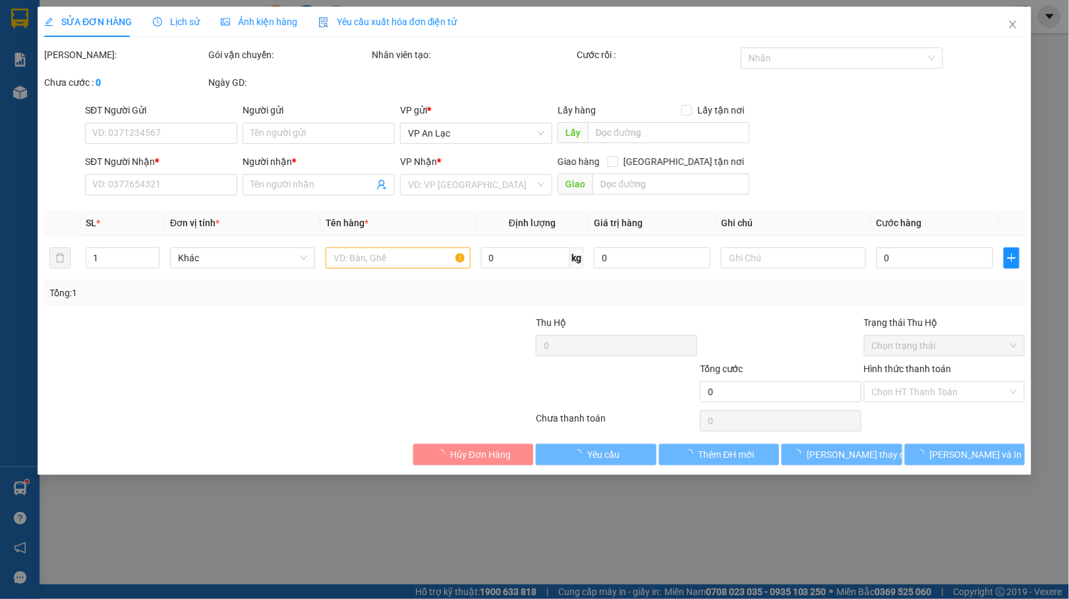
type input "0867136839"
type input "TÂM"
type input "60.000"
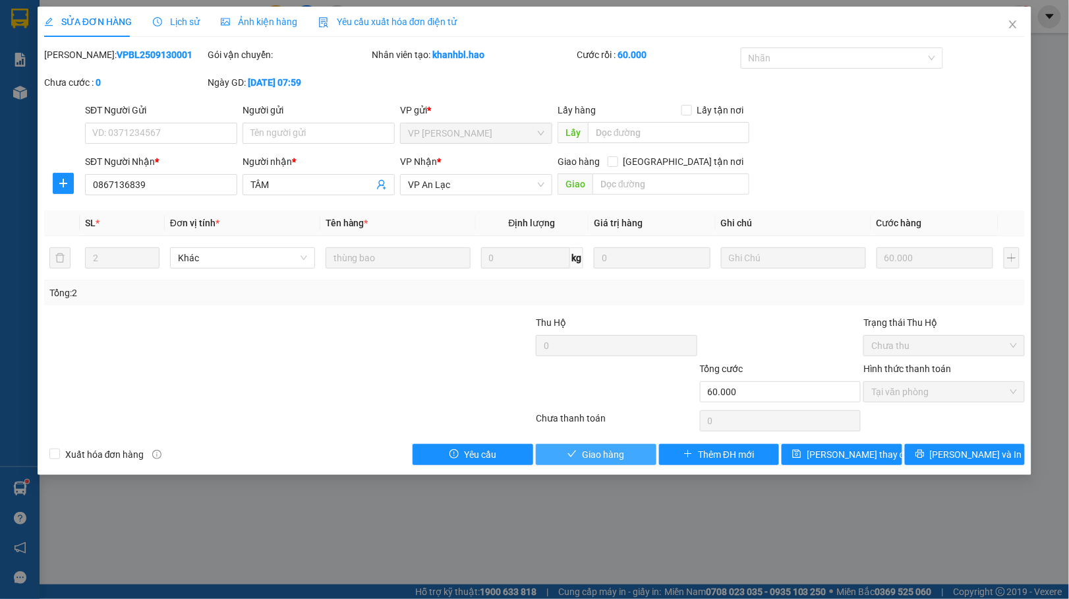
click at [605, 461] on span "Giao hàng" at bounding box center [603, 454] width 42 height 15
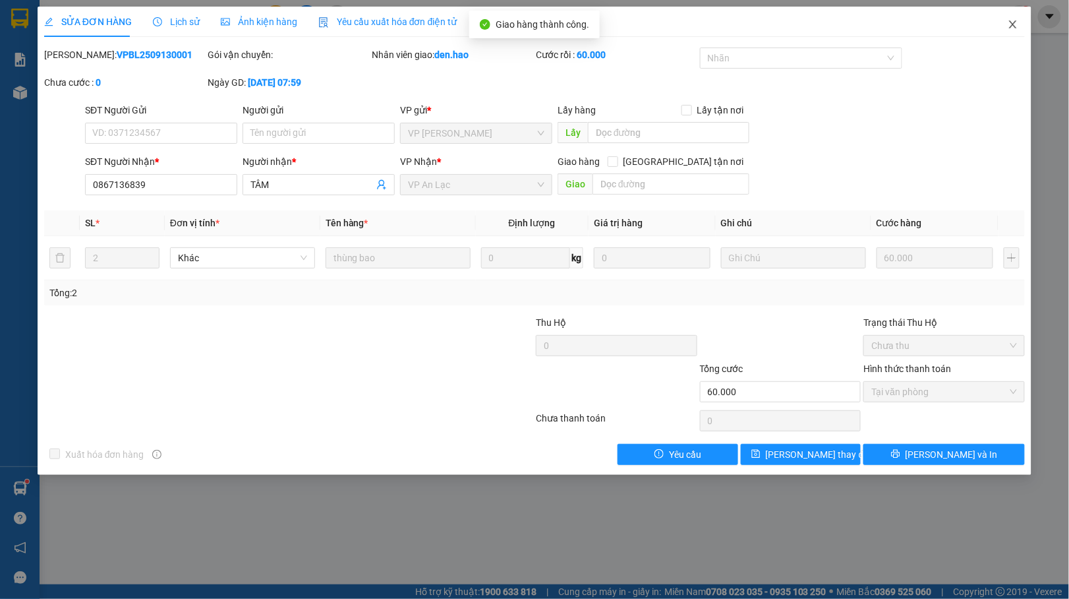
click at [1005, 26] on span "Close" at bounding box center [1013, 25] width 37 height 37
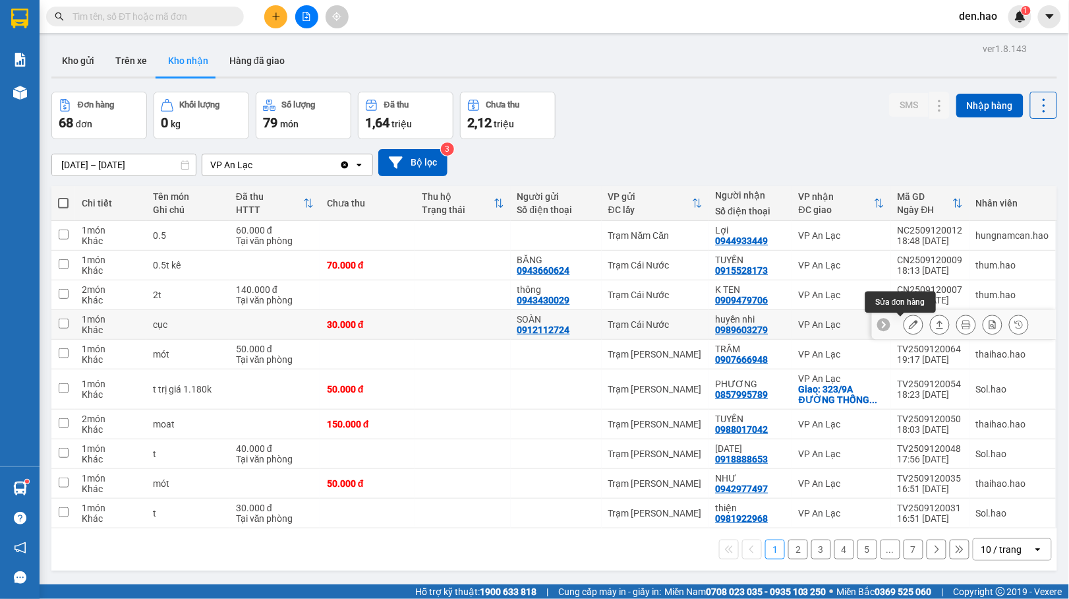
click at [909, 324] on icon at bounding box center [913, 324] width 9 height 9
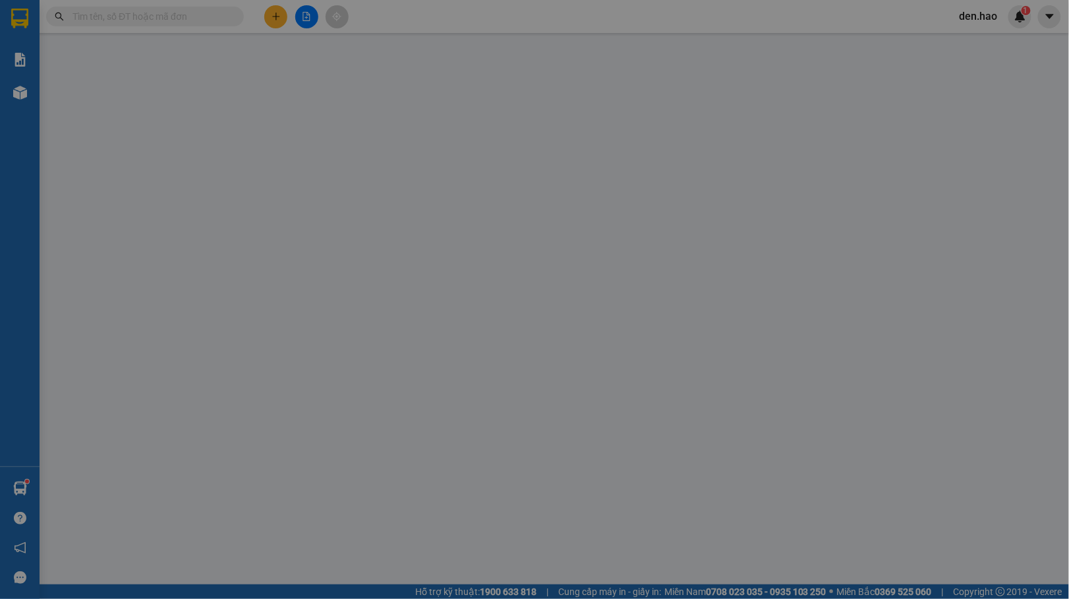
type input "0912112724"
type input "SOÀN"
type input "0989603279"
type input "huyền nhi"
type input "30.000"
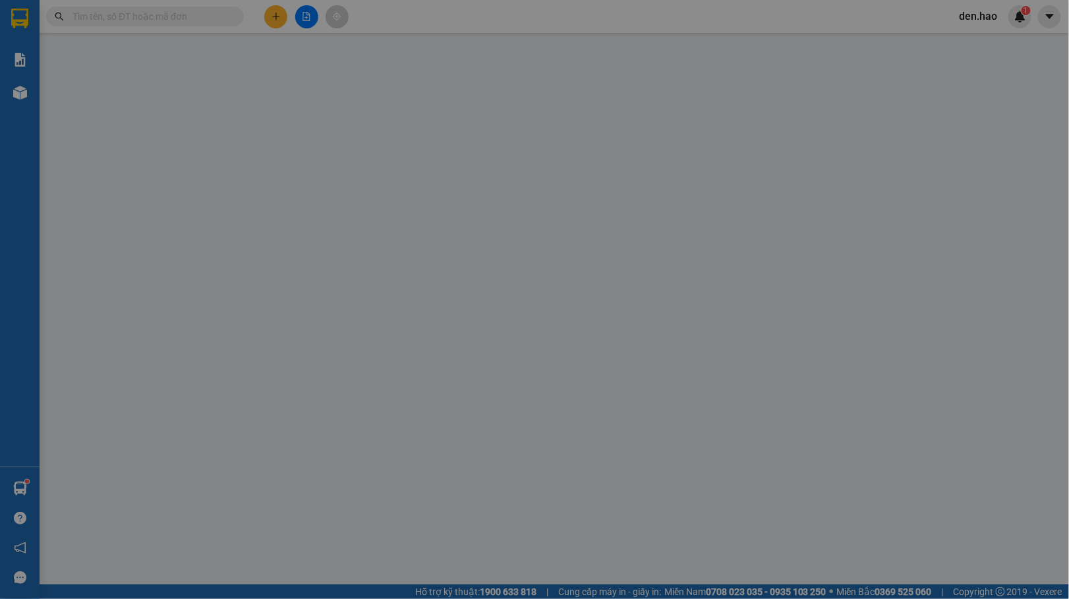
type input "30.000"
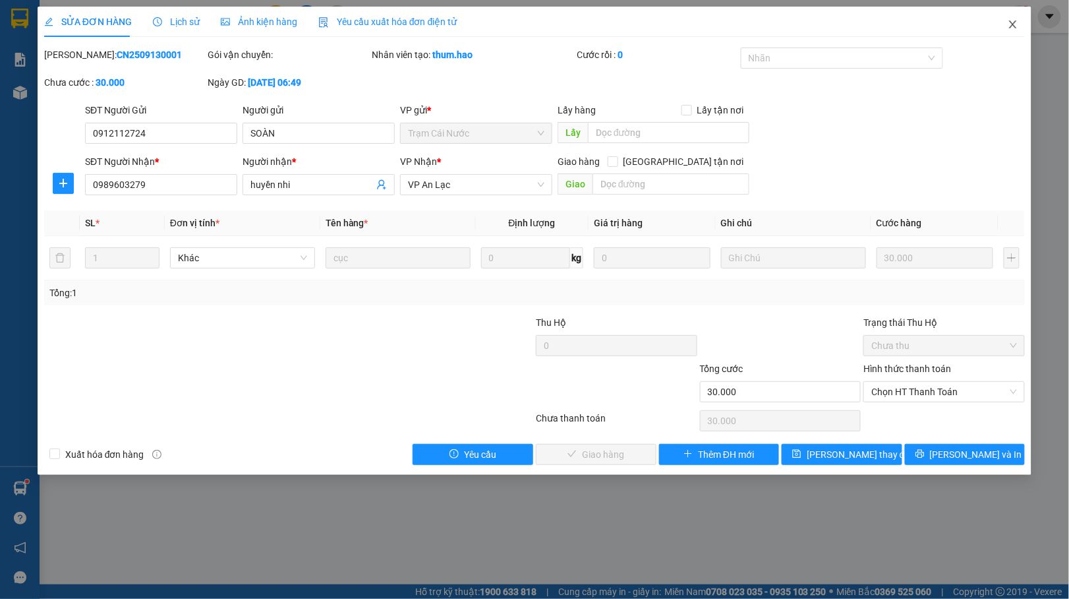
drag, startPoint x: 1018, startPoint y: 22, endPoint x: 1010, endPoint y: 30, distance: 10.7
click at [1018, 21] on icon "close" at bounding box center [1013, 24] width 11 height 11
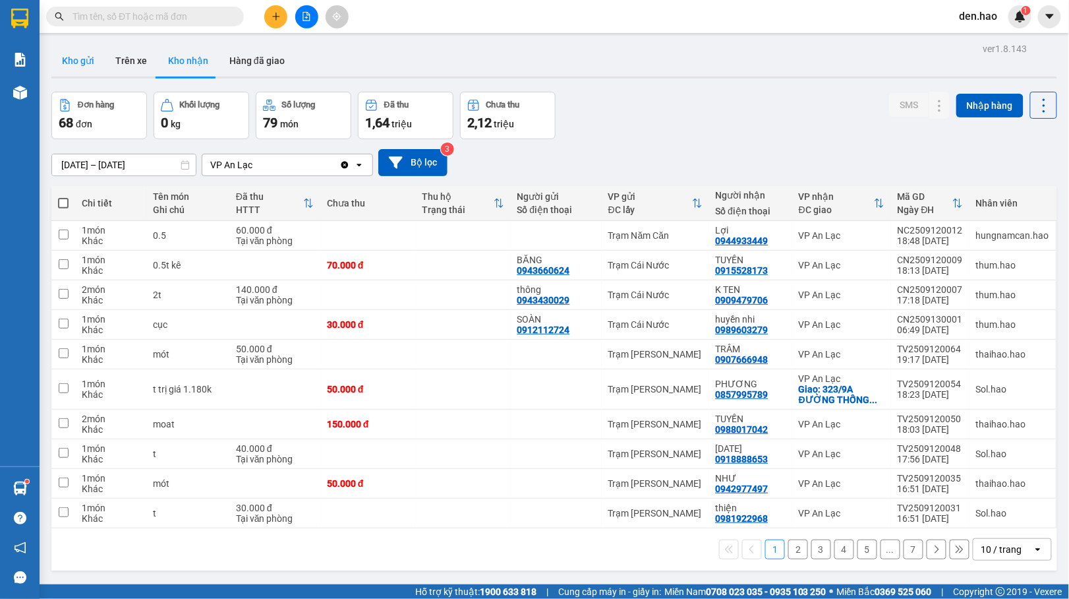
click at [82, 59] on button "Kho gửi" at bounding box center [77, 61] width 53 height 32
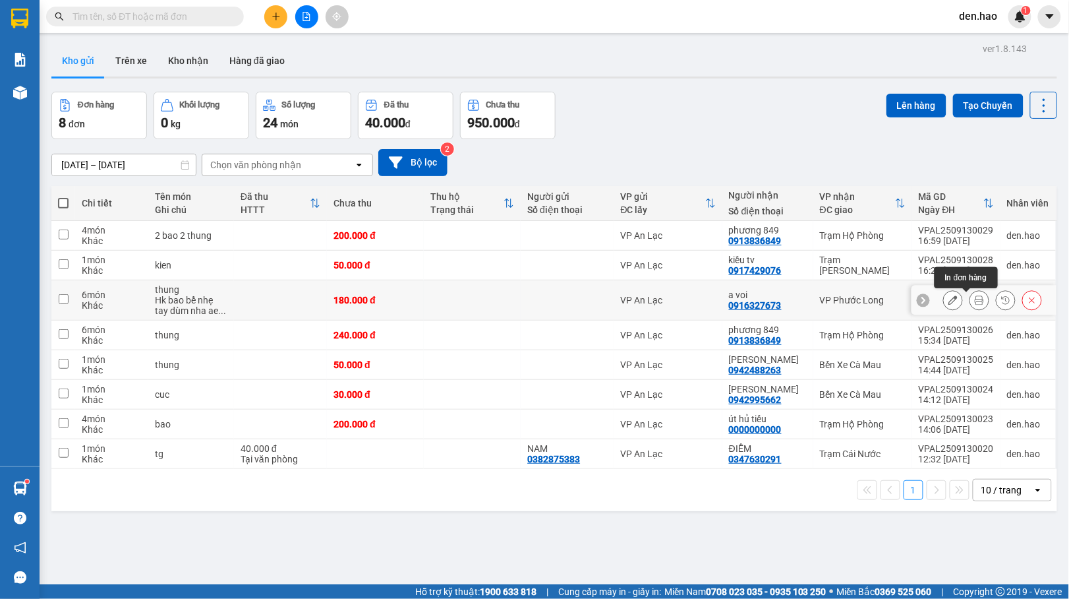
click at [975, 301] on icon at bounding box center [979, 299] width 9 height 9
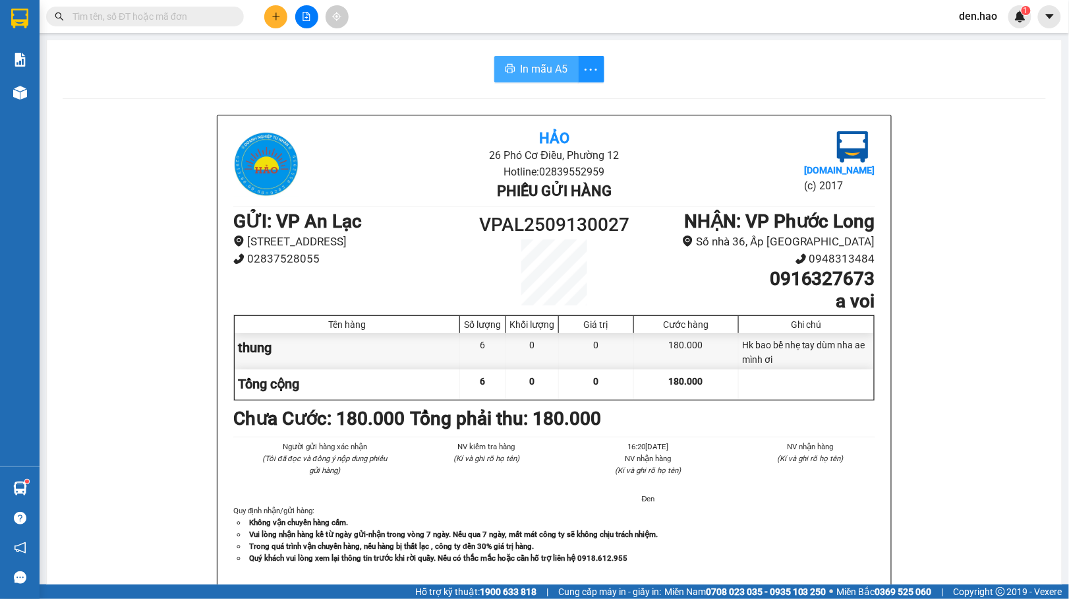
click at [512, 70] on button "In mẫu A5" at bounding box center [536, 69] width 84 height 26
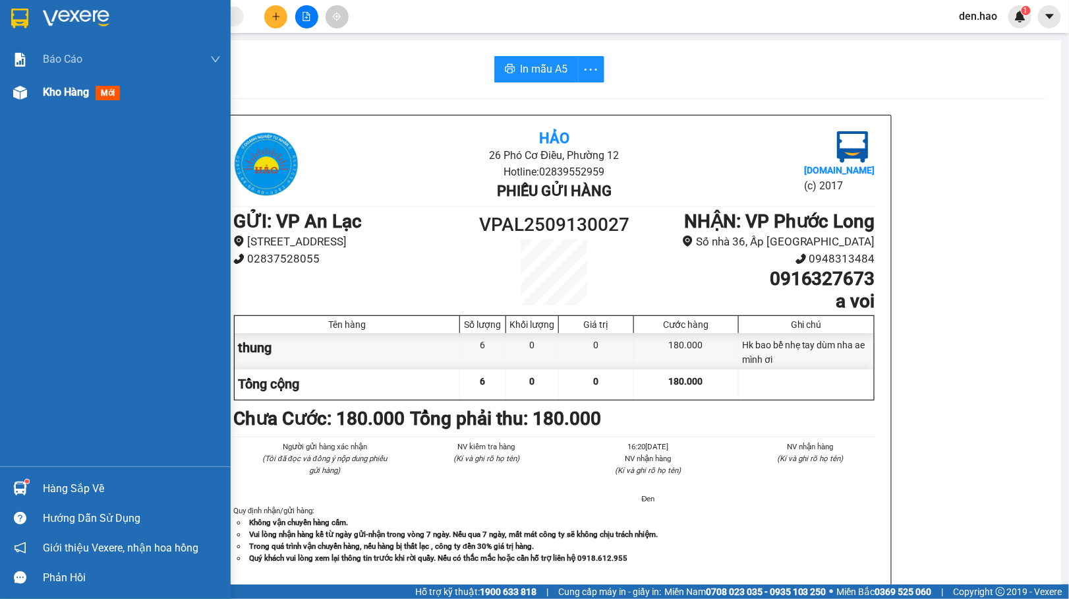
click at [58, 94] on span "Kho hàng" at bounding box center [66, 92] width 46 height 13
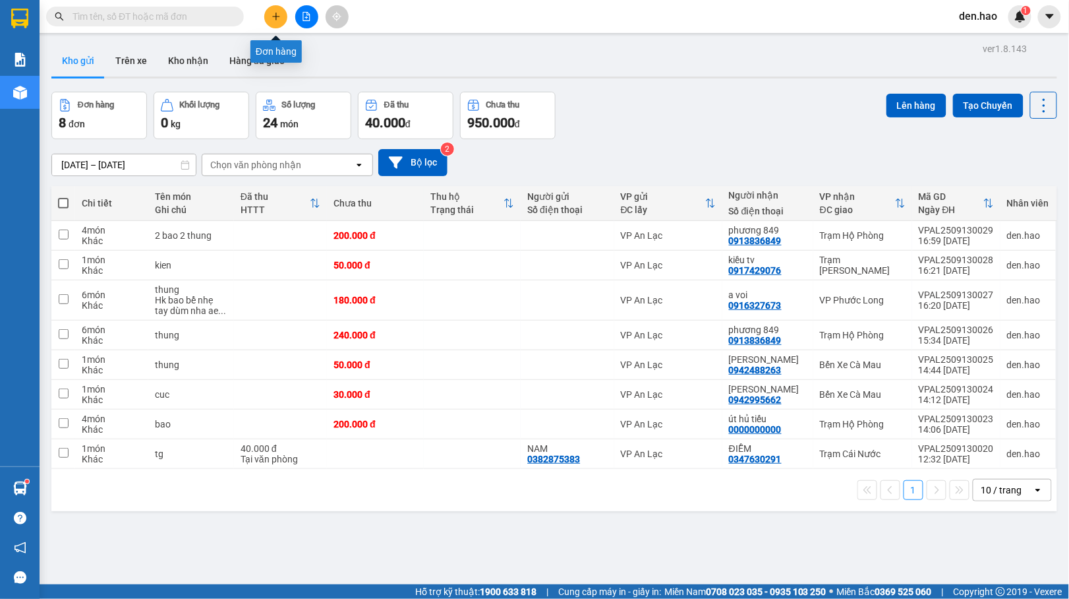
click at [275, 11] on button at bounding box center [275, 16] width 23 height 23
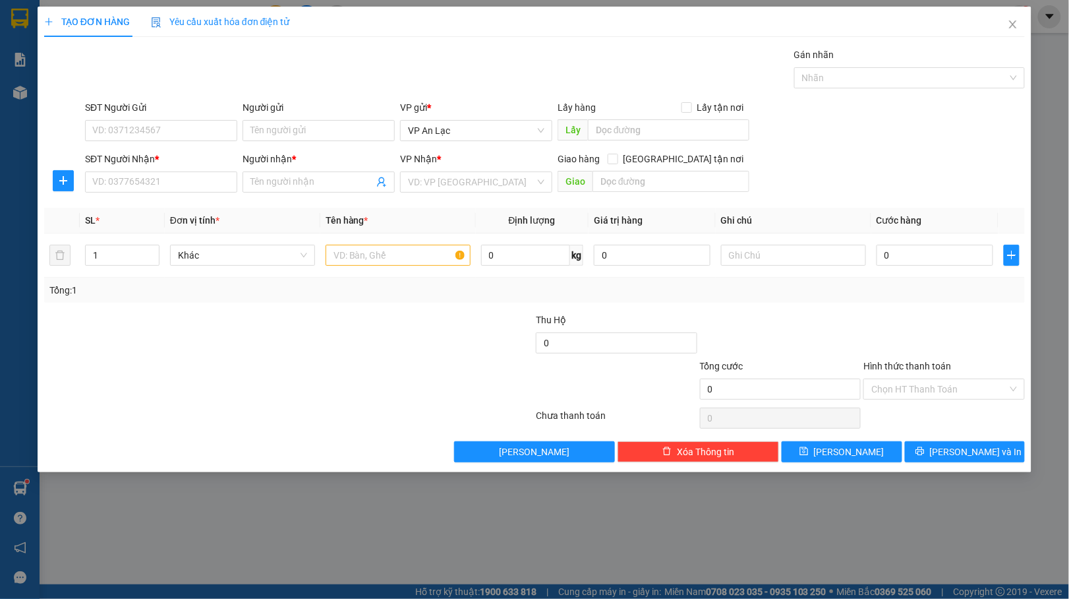
click at [330, 169] on div "Người nhận *" at bounding box center [319, 162] width 152 height 20
click at [330, 173] on span at bounding box center [319, 181] width 152 height 21
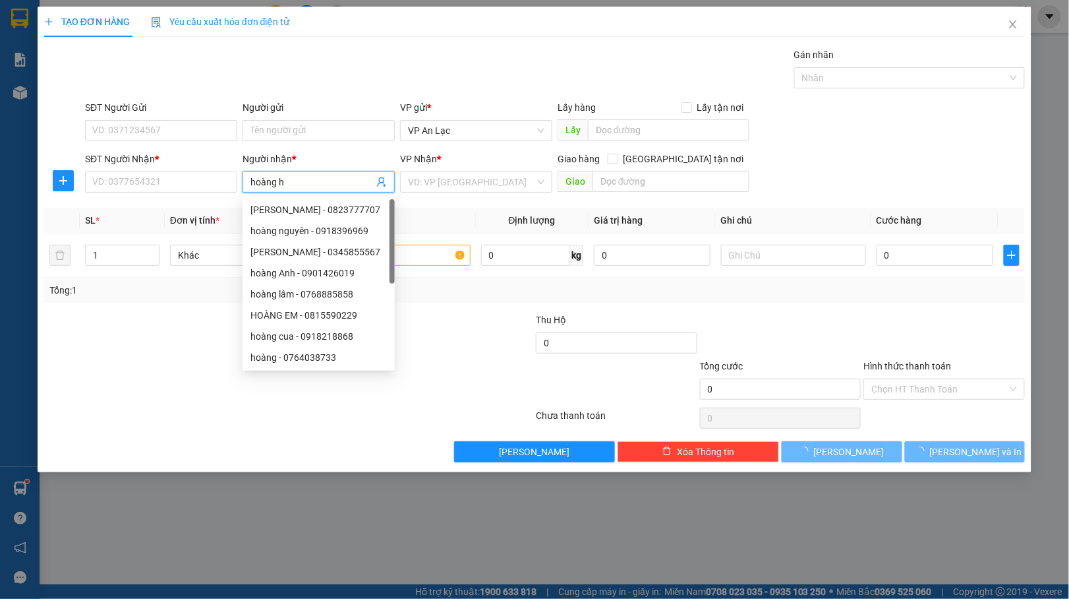
type input "hoàng hà"
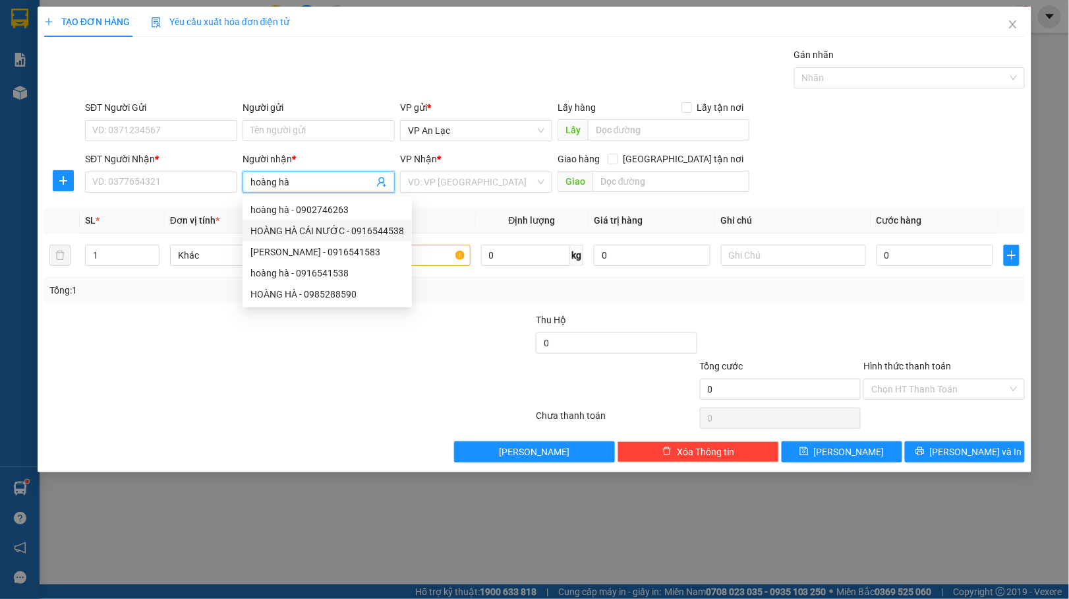
click at [359, 235] on div "HOÀNG HÀ CÁI NƯỚC - 0916544538" at bounding box center [327, 230] width 154 height 15
type input "0916544538"
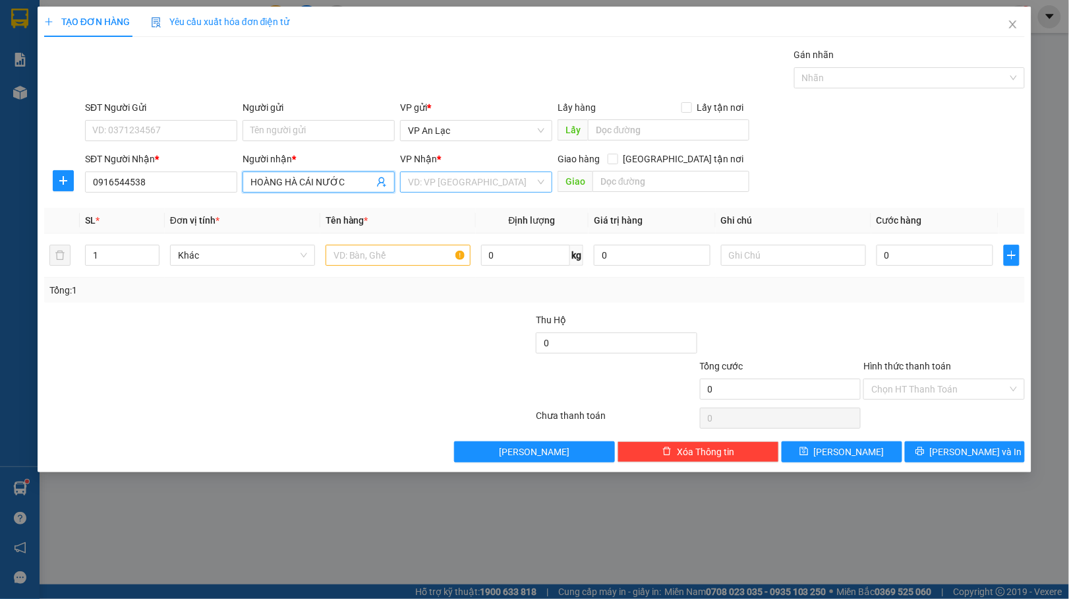
type input "HOÀNG HÀ CÁI NƯỚC"
click at [428, 190] on input "search" at bounding box center [471, 182] width 127 height 20
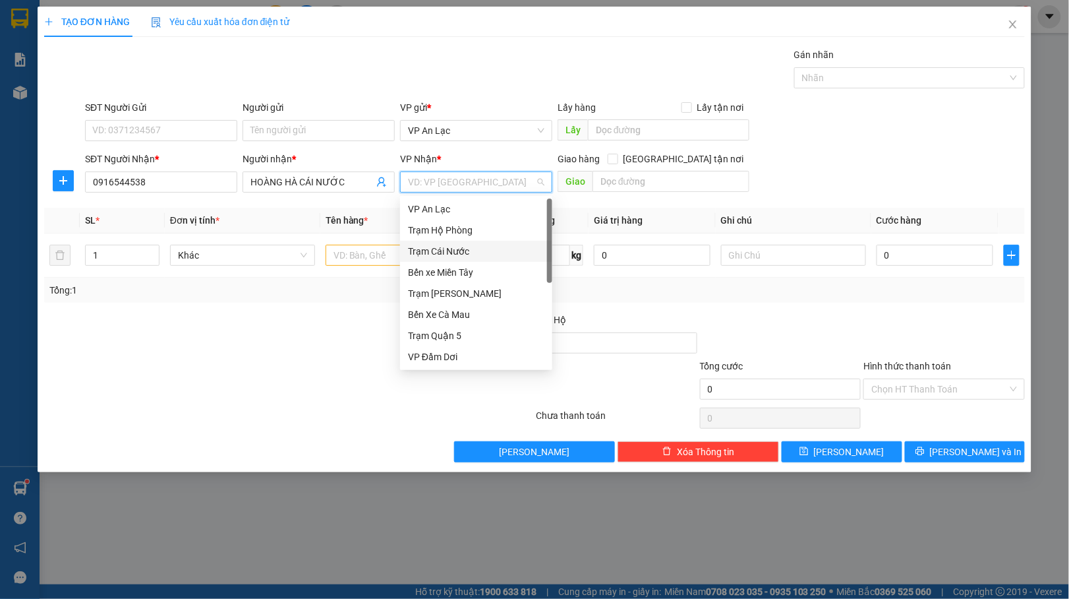
click at [418, 241] on div "Trạm Cái Nước" at bounding box center [476, 251] width 152 height 21
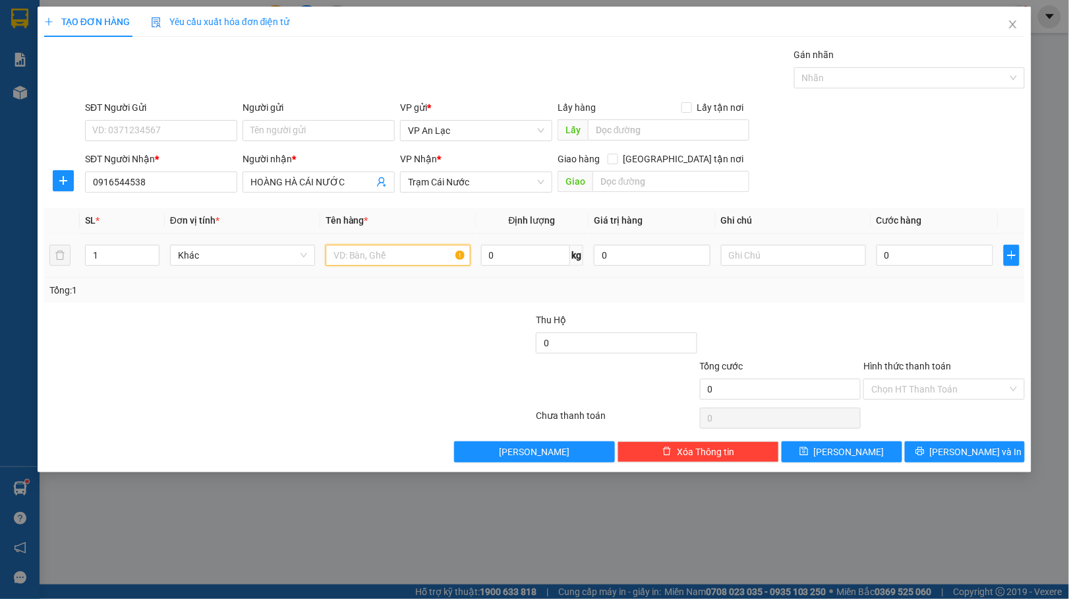
click at [414, 254] on input "text" at bounding box center [398, 255] width 145 height 21
type input "u"
type input "cục"
click at [895, 262] on input "0" at bounding box center [935, 255] width 117 height 21
type input "30"
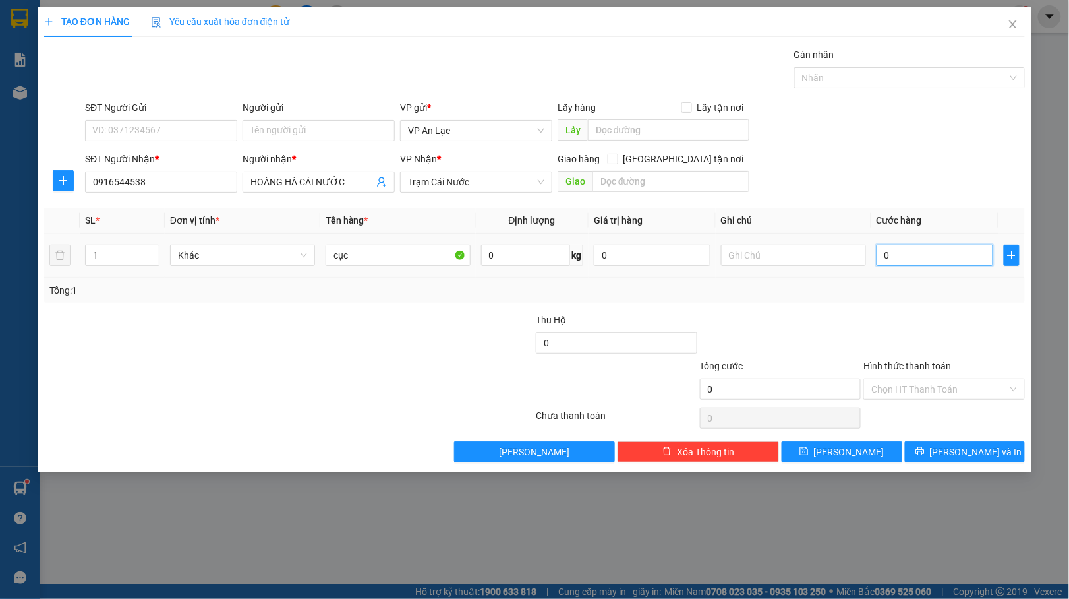
type input "30"
click at [980, 459] on span "[PERSON_NAME] và In" at bounding box center [976, 451] width 92 height 15
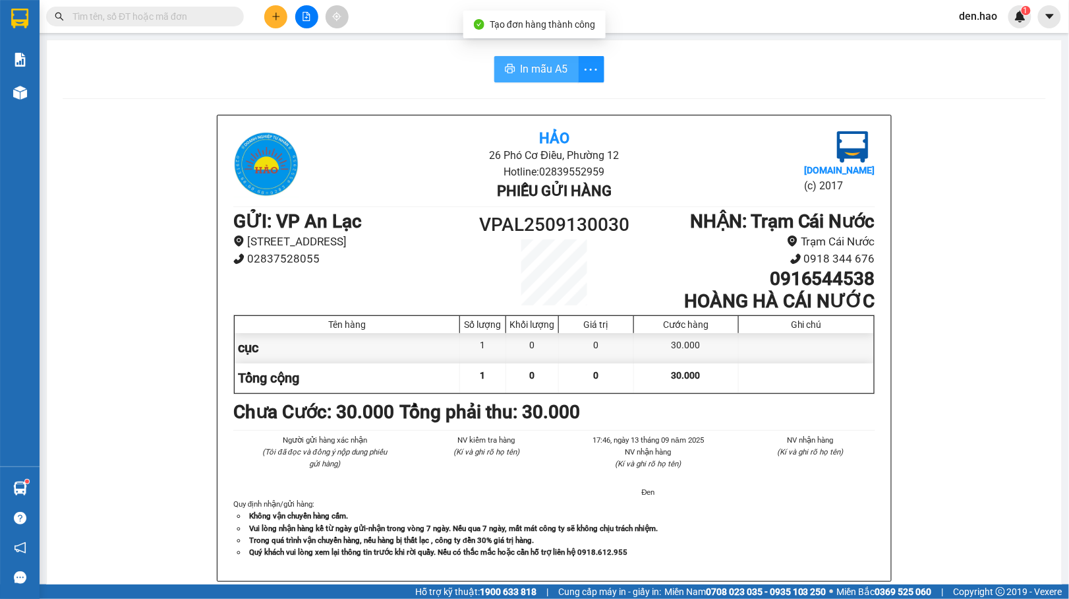
click at [541, 70] on span "In mẫu A5" at bounding box center [544, 69] width 47 height 16
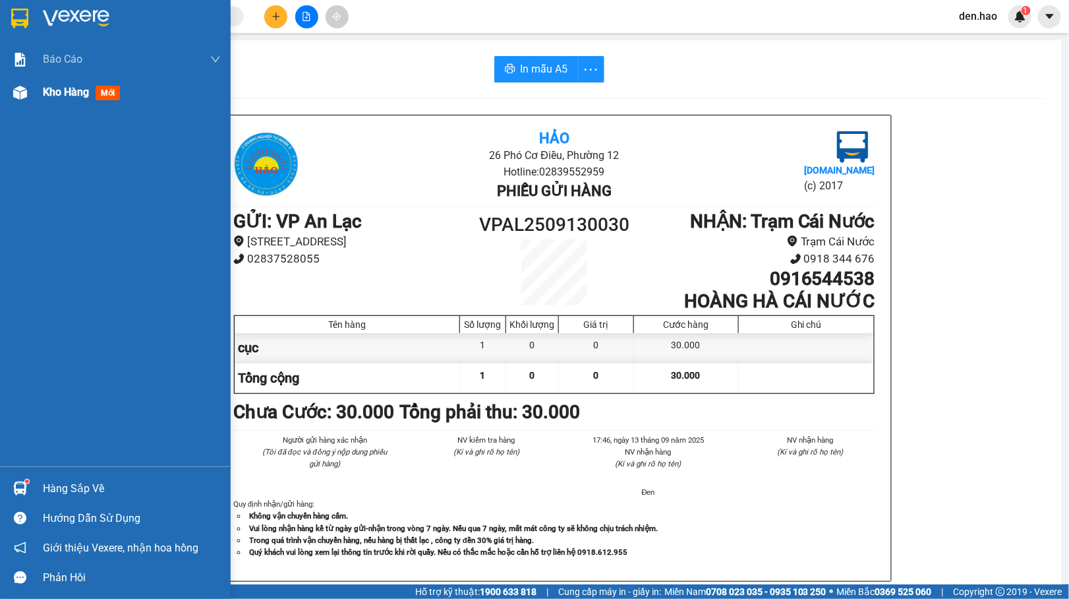
click at [14, 93] on img at bounding box center [20, 93] width 14 height 14
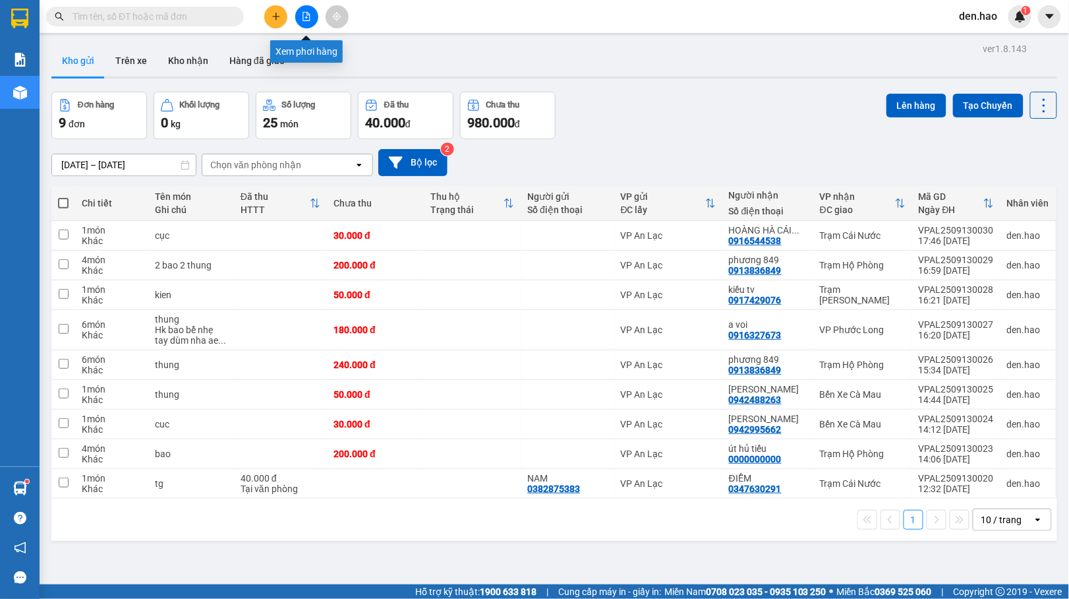
click at [308, 11] on button at bounding box center [306, 16] width 23 height 23
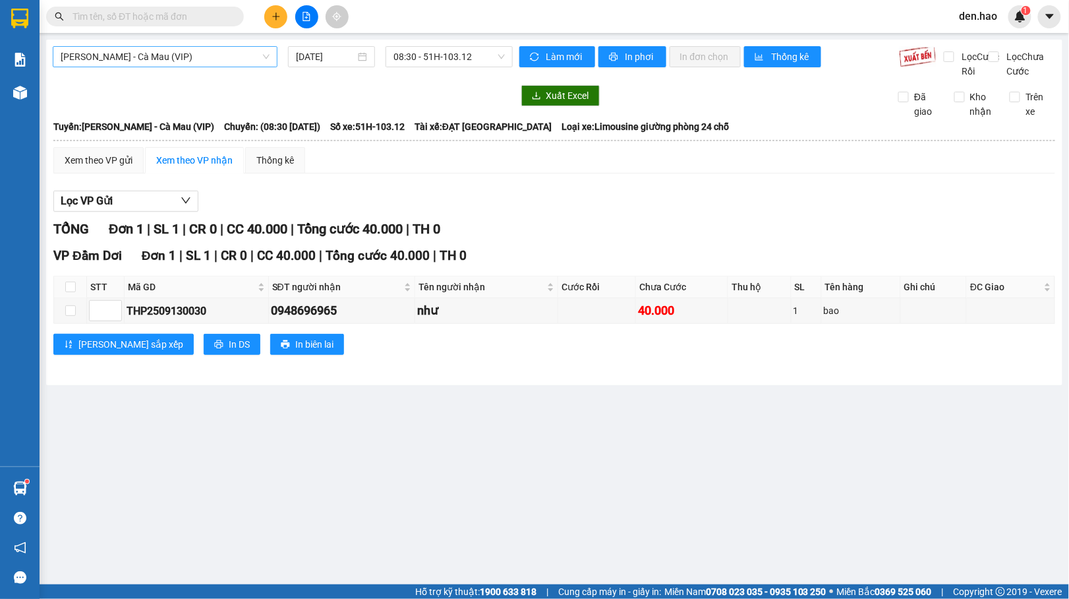
click at [192, 58] on span "[PERSON_NAME] - Cà Mau (VIP)" at bounding box center [165, 57] width 209 height 20
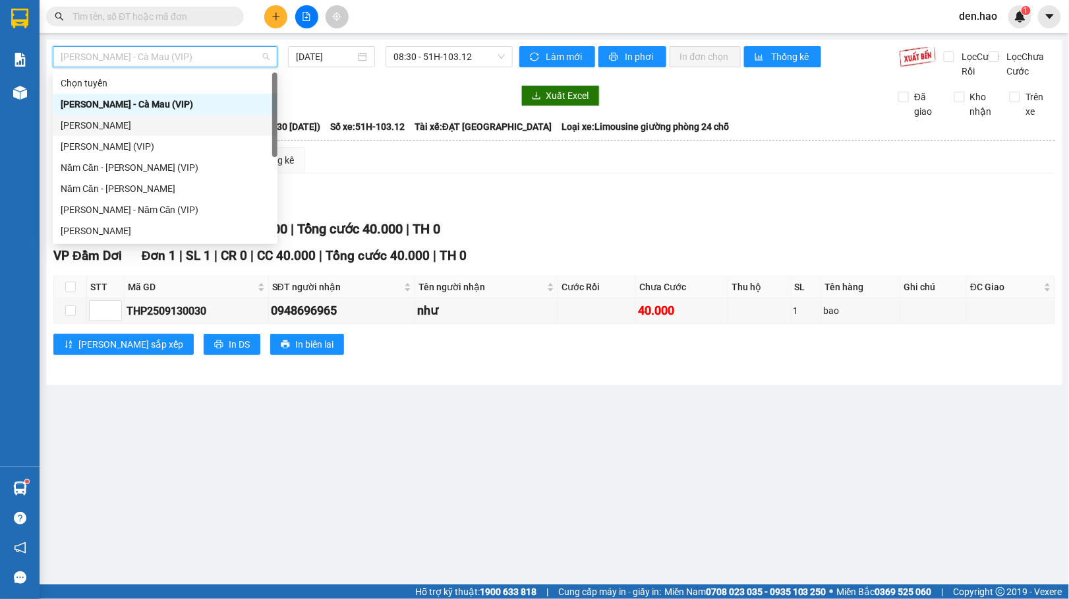
click at [132, 132] on div "[PERSON_NAME]" at bounding box center [165, 125] width 225 height 21
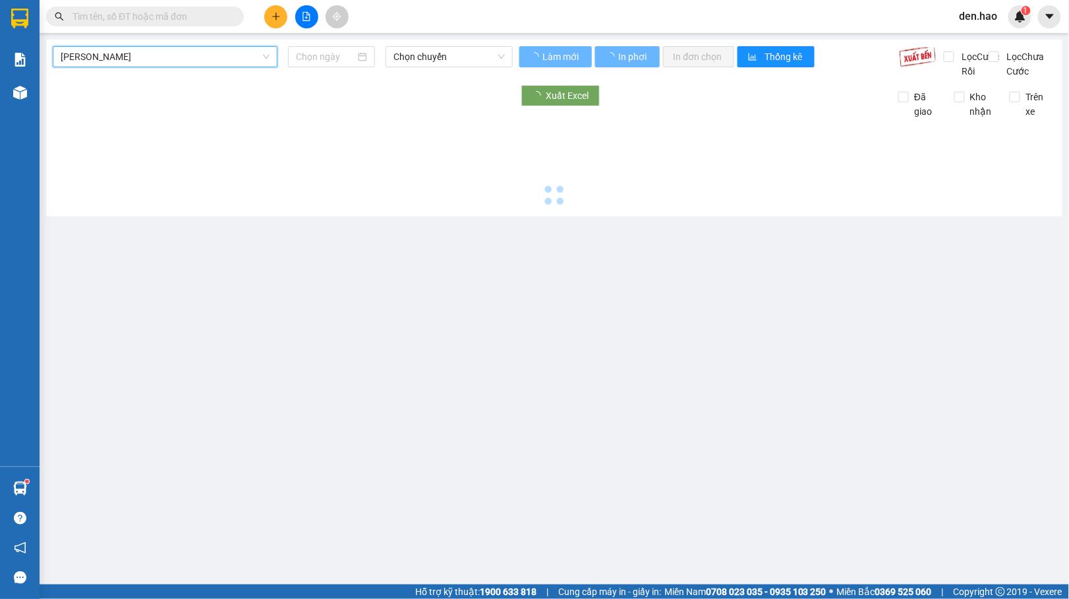
type input "[DATE]"
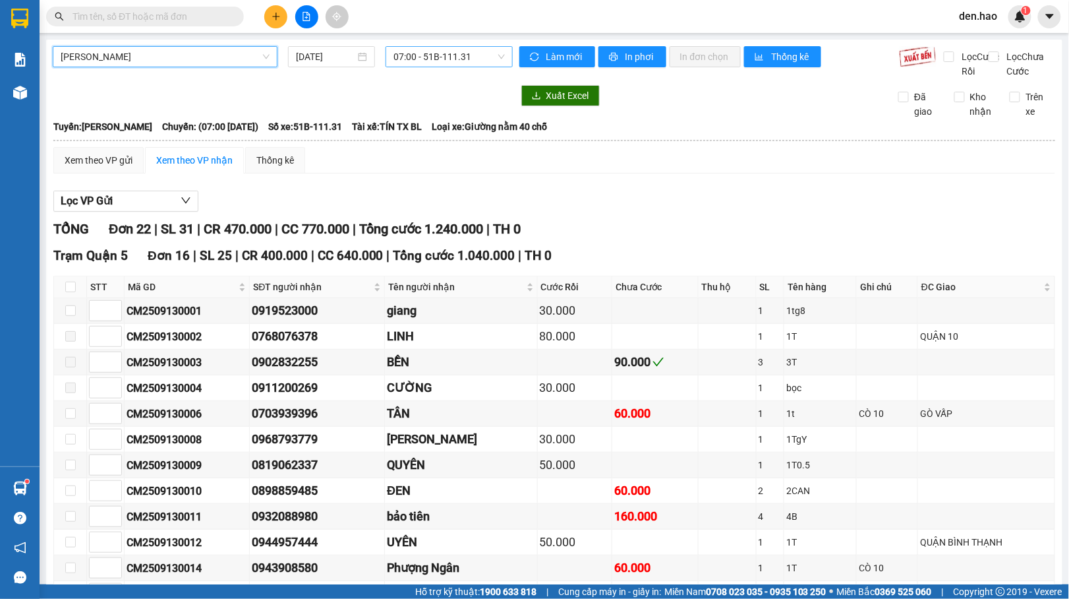
click at [436, 64] on span "07:00 - 51B-111.31" at bounding box center [449, 57] width 111 height 20
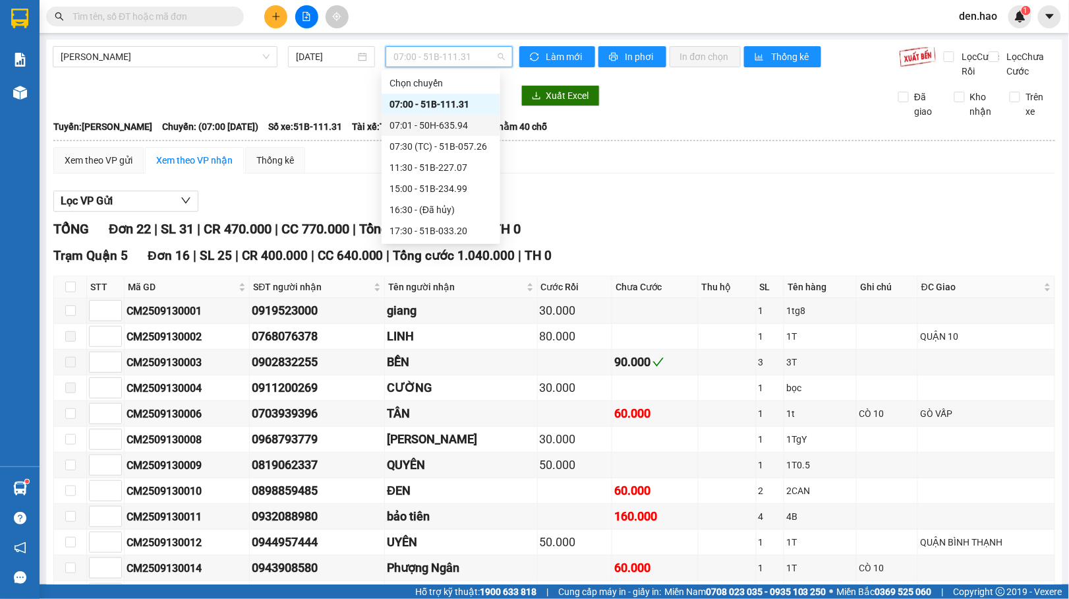
click at [433, 130] on div "07:01 - 50H-635.94" at bounding box center [441, 125] width 103 height 15
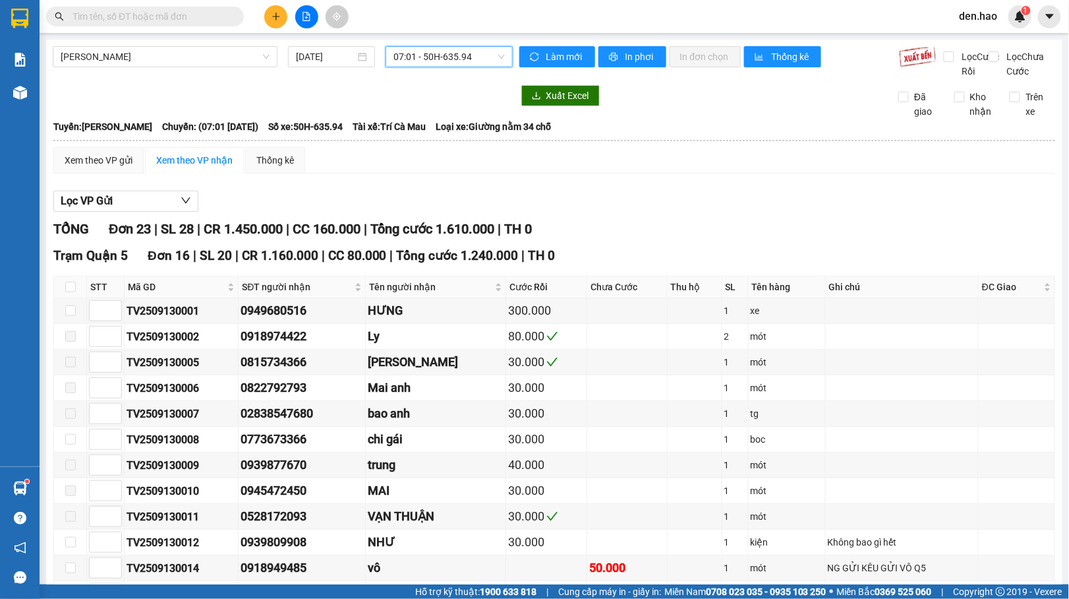
click at [452, 51] on span "07:01 - 50H-635.94" at bounding box center [449, 57] width 111 height 20
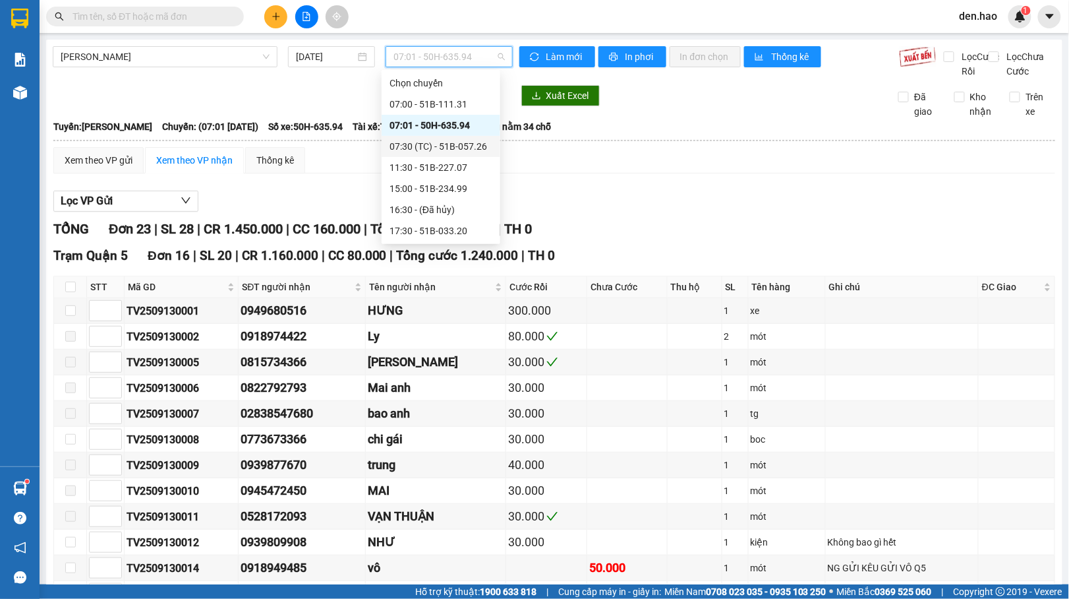
click at [452, 146] on div "07:30 (TC) - 51B-057.26" at bounding box center [441, 146] width 103 height 15
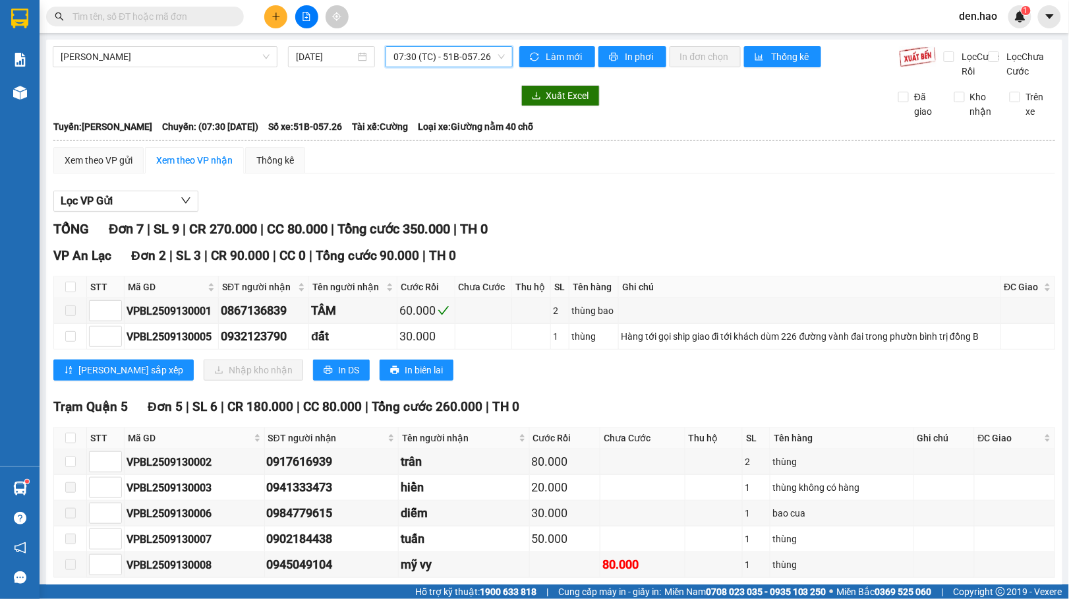
click at [454, 56] on span "07:30 (TC) - 51B-057.26" at bounding box center [449, 57] width 111 height 20
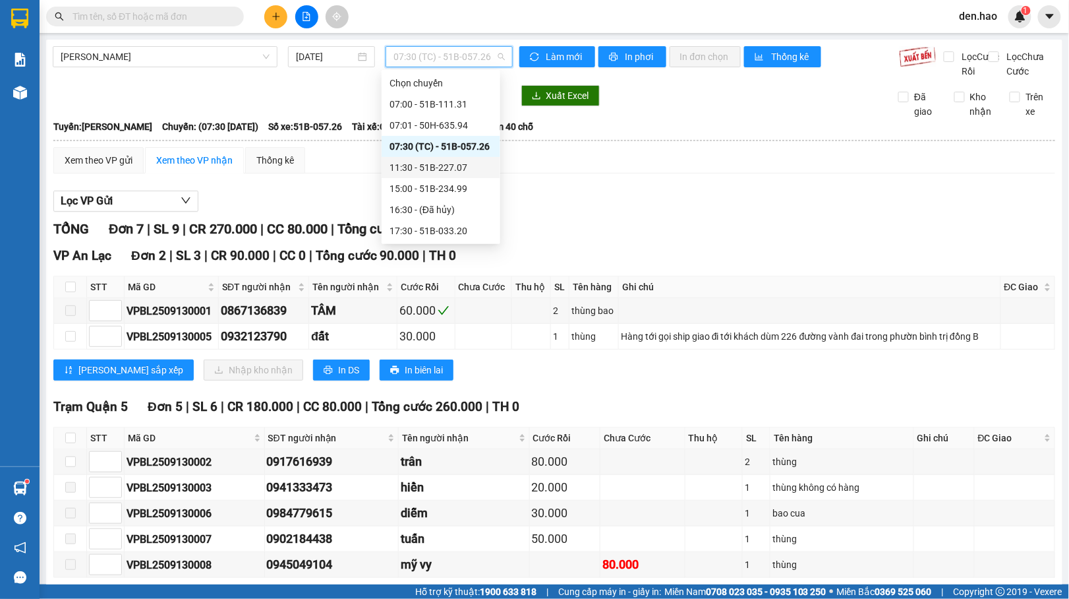
click at [433, 166] on div "11:30 - 51B-227.07" at bounding box center [441, 167] width 103 height 15
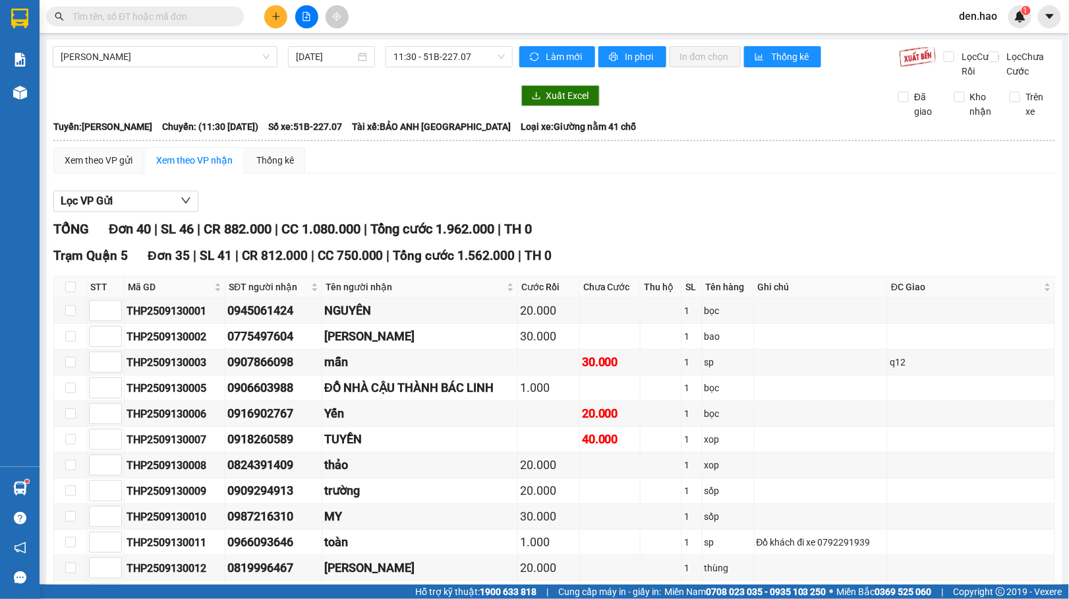
checkbox input "true"
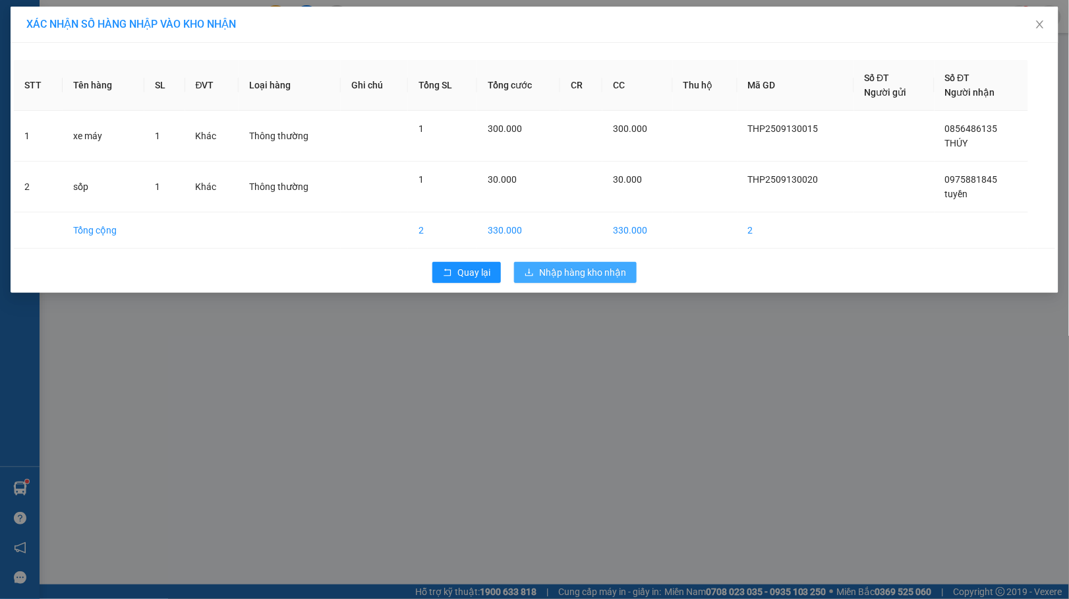
click at [560, 266] on span "Nhập hàng kho nhận" at bounding box center [582, 272] width 87 height 15
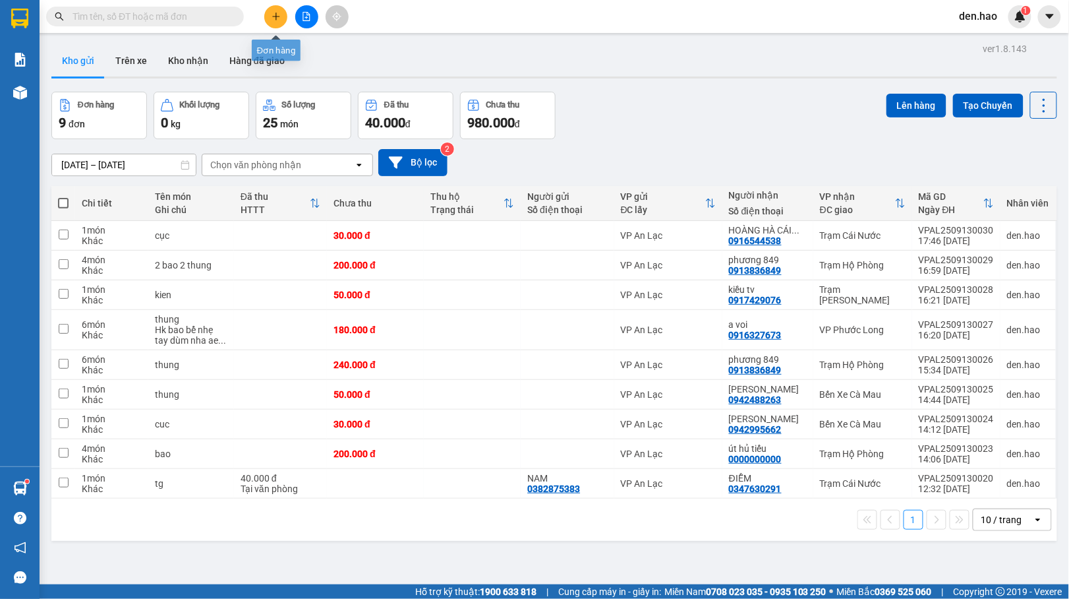
click at [272, 17] on icon "plus" at bounding box center [276, 16] width 9 height 9
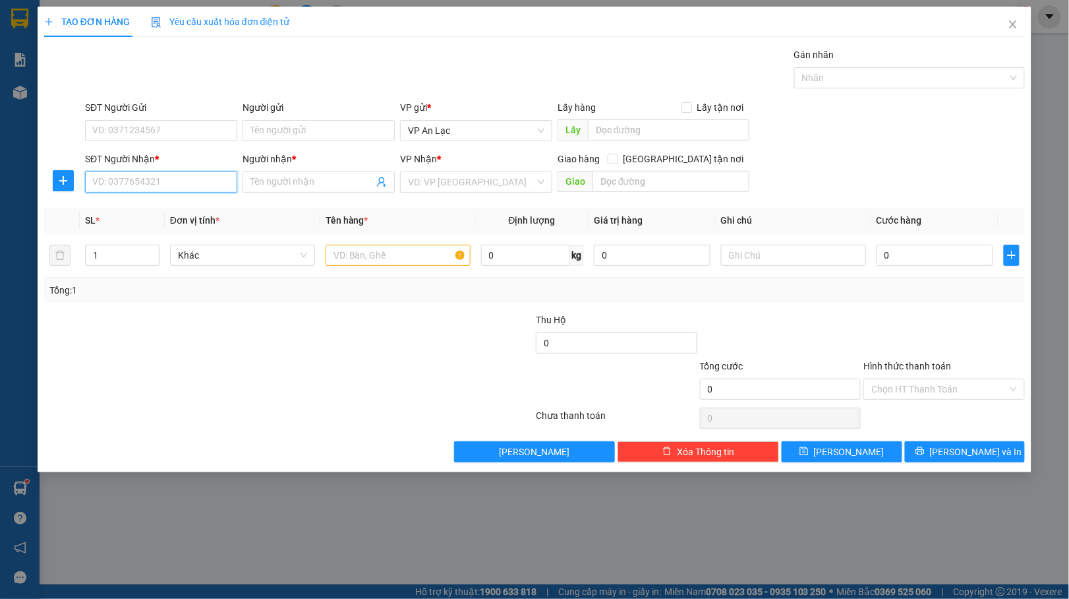
click at [164, 183] on input "SĐT Người Nhận *" at bounding box center [161, 181] width 152 height 21
click at [291, 187] on input "Người nhận *" at bounding box center [311, 182] width 123 height 15
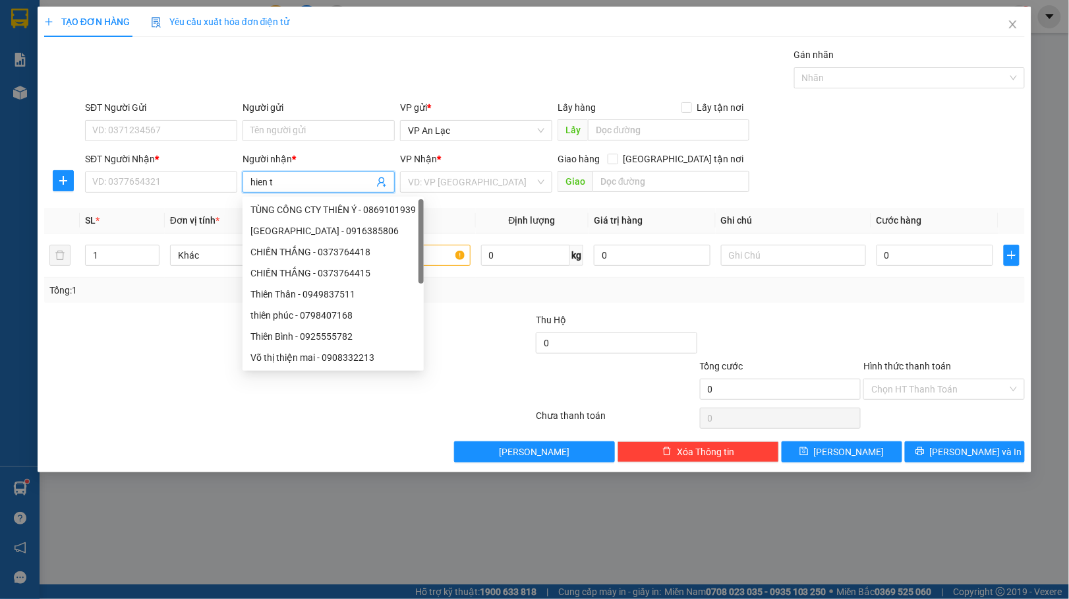
type input "hien tv"
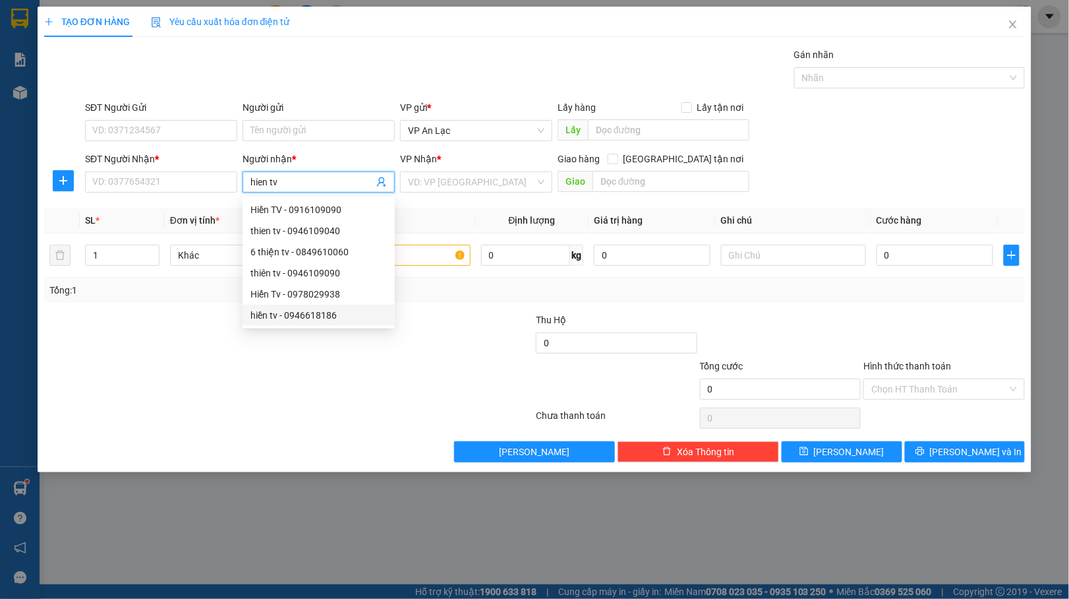
click at [332, 315] on div "hiền tv - 0946618186" at bounding box center [318, 315] width 136 height 15
type input "0946618186"
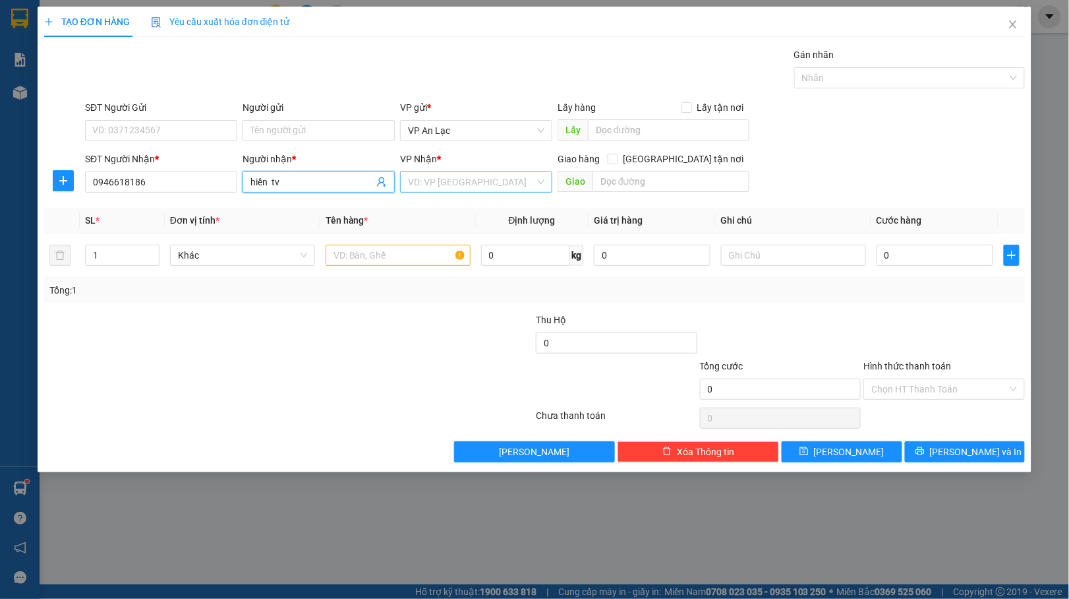
type input "hiền tv"
click at [457, 183] on input "search" at bounding box center [471, 182] width 127 height 20
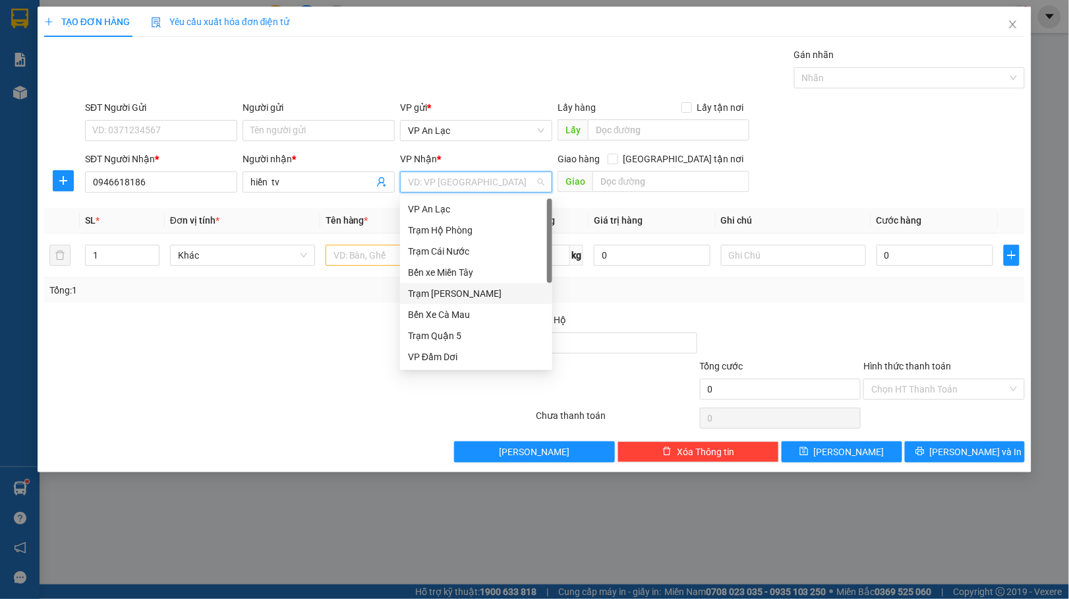
click at [443, 290] on div "Trạm [PERSON_NAME]" at bounding box center [476, 293] width 136 height 15
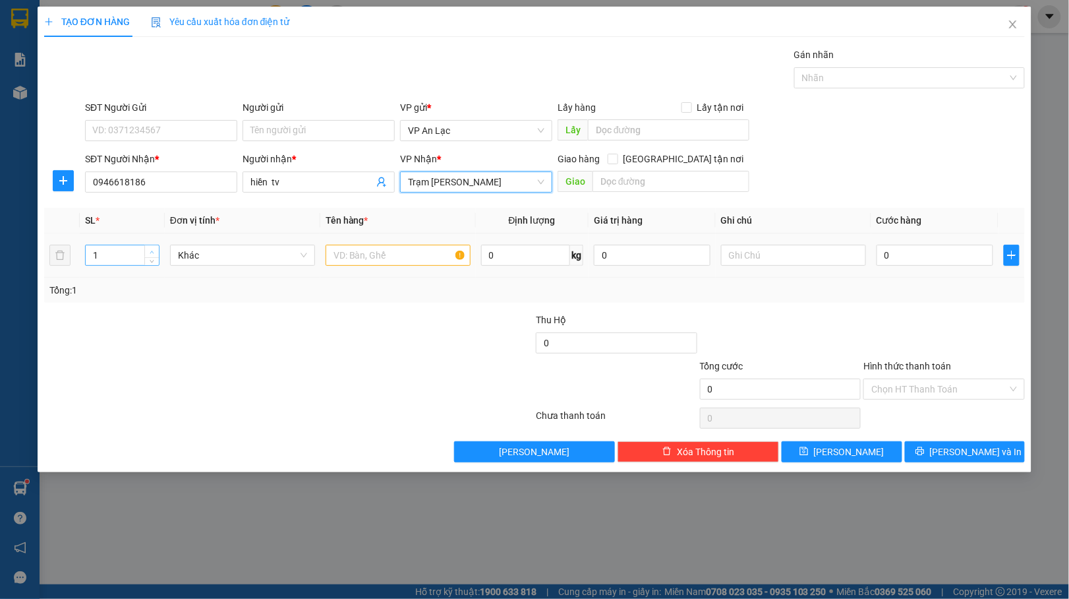
type input "2"
click at [146, 249] on span "Increase Value" at bounding box center [151, 251] width 15 height 12
click at [370, 261] on input "text" at bounding box center [398, 255] width 145 height 21
type input "bao"
click at [879, 254] on input "0" at bounding box center [935, 255] width 117 height 21
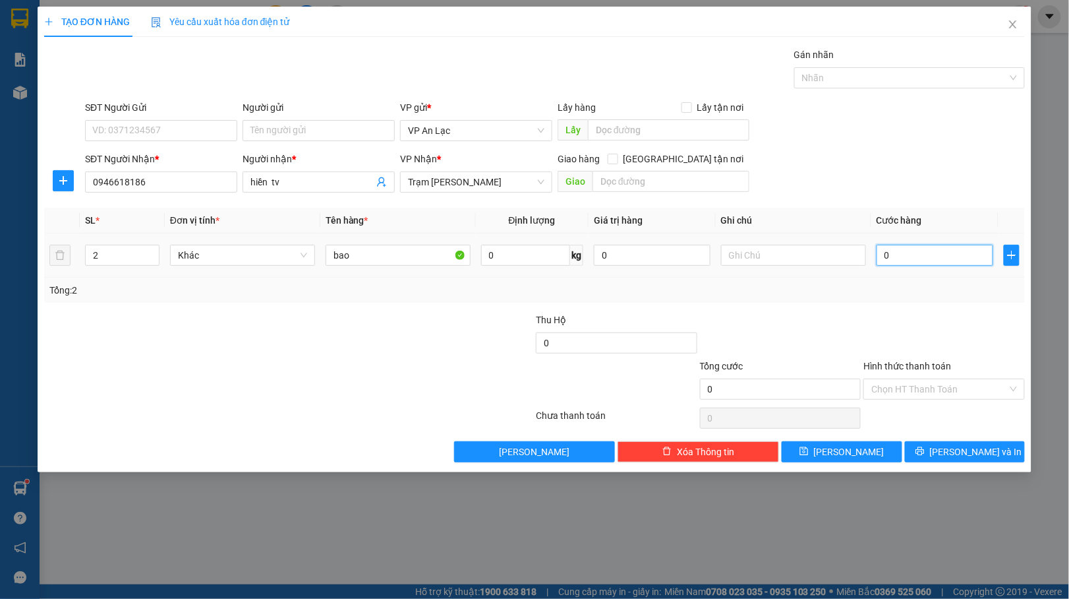
click at [879, 254] on input "0" at bounding box center [935, 255] width 117 height 21
type input "10"
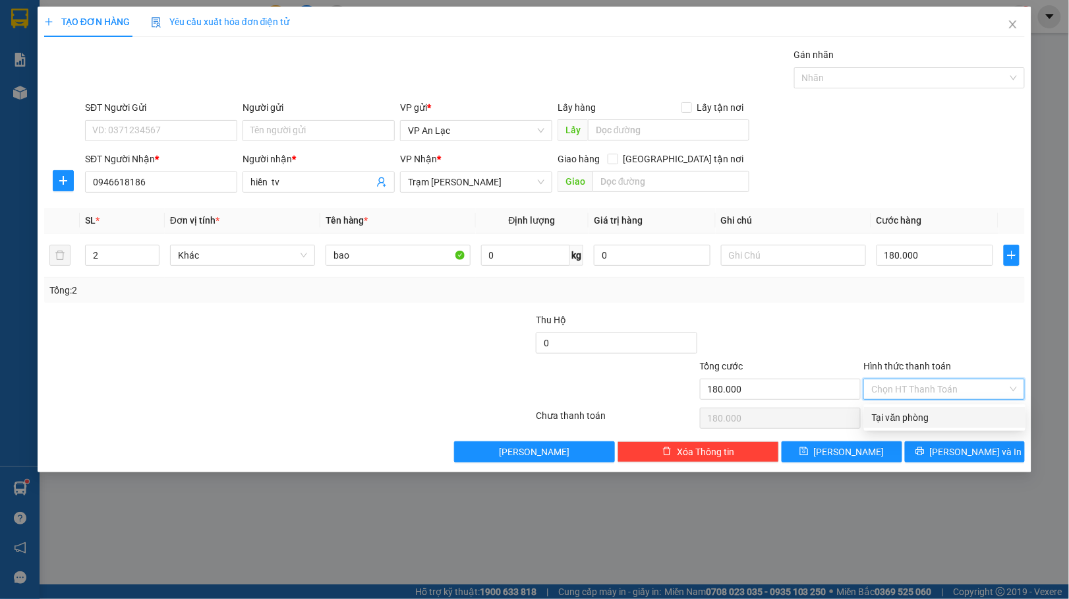
click at [945, 390] on input "Hình thức thanh toán" at bounding box center [939, 389] width 136 height 20
click at [899, 415] on div "Tại văn phòng" at bounding box center [945, 417] width 146 height 15
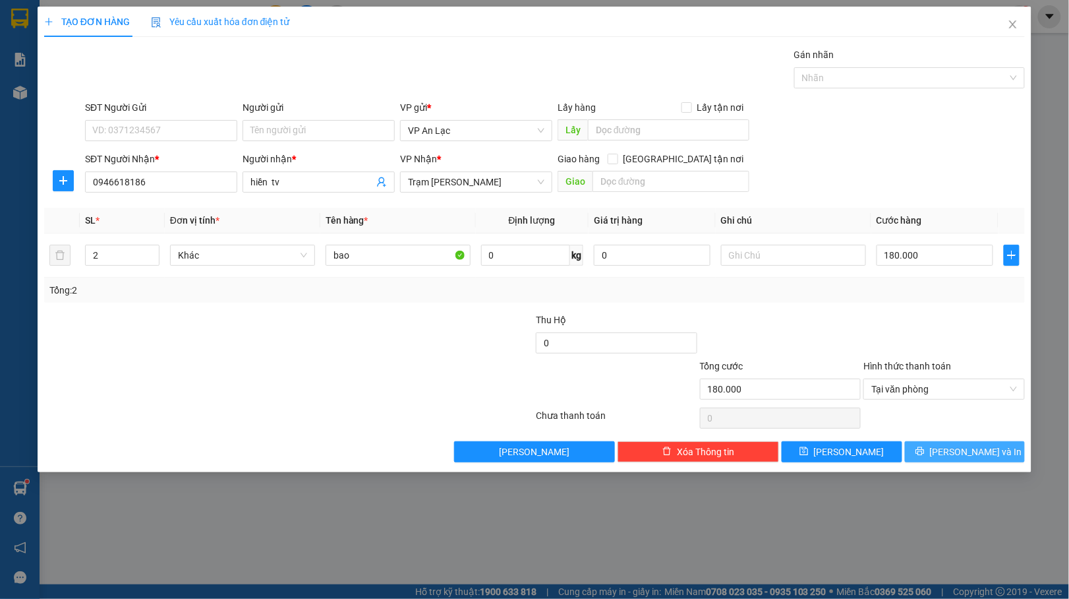
click at [960, 455] on span "[PERSON_NAME] và In" at bounding box center [976, 451] width 92 height 15
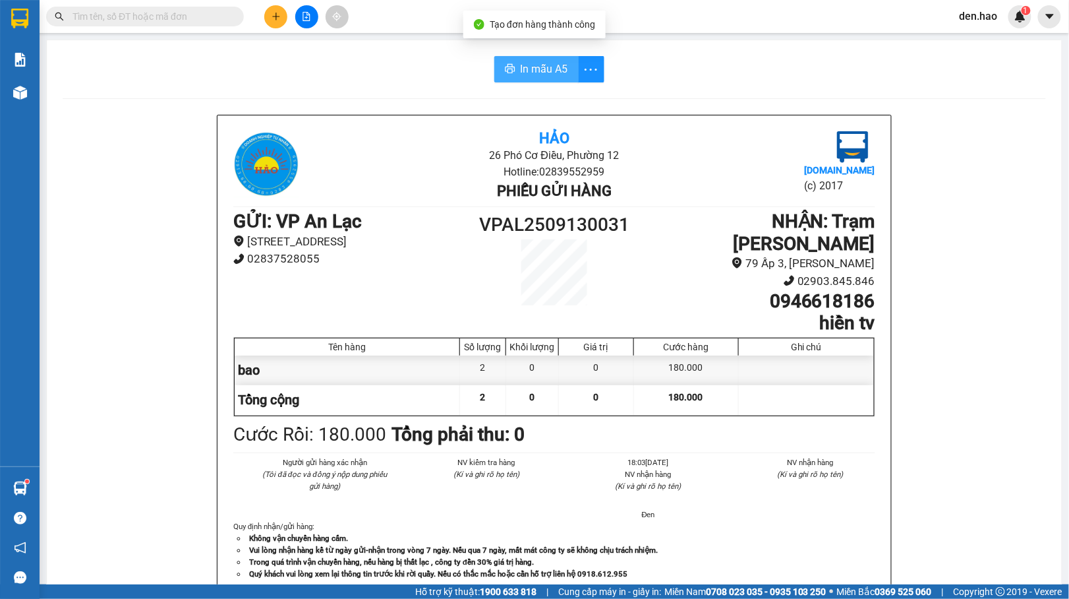
click at [547, 66] on span "In mẫu A5" at bounding box center [544, 69] width 47 height 16
click at [273, 12] on icon "plus" at bounding box center [276, 16] width 9 height 9
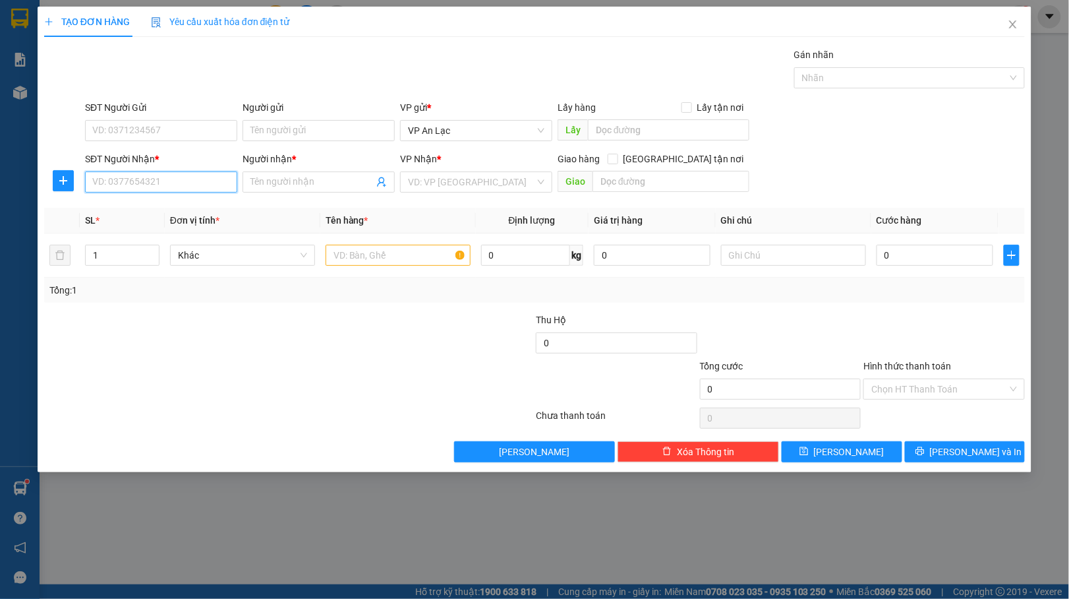
click at [161, 183] on input "SĐT Người Nhận *" at bounding box center [161, 181] width 152 height 21
click at [196, 209] on div "0978786433 - Khô Gà Nguyên Thuỷ" at bounding box center [166, 209] width 146 height 15
type input "0978786433"
type input "[PERSON_NAME]"
type input "300.000"
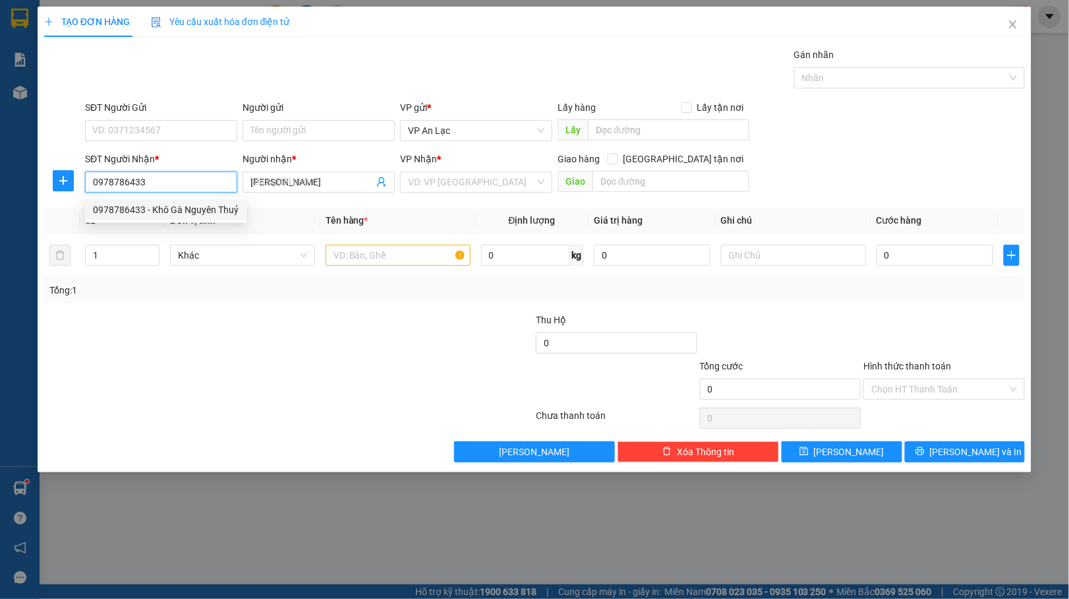
type input "300.000"
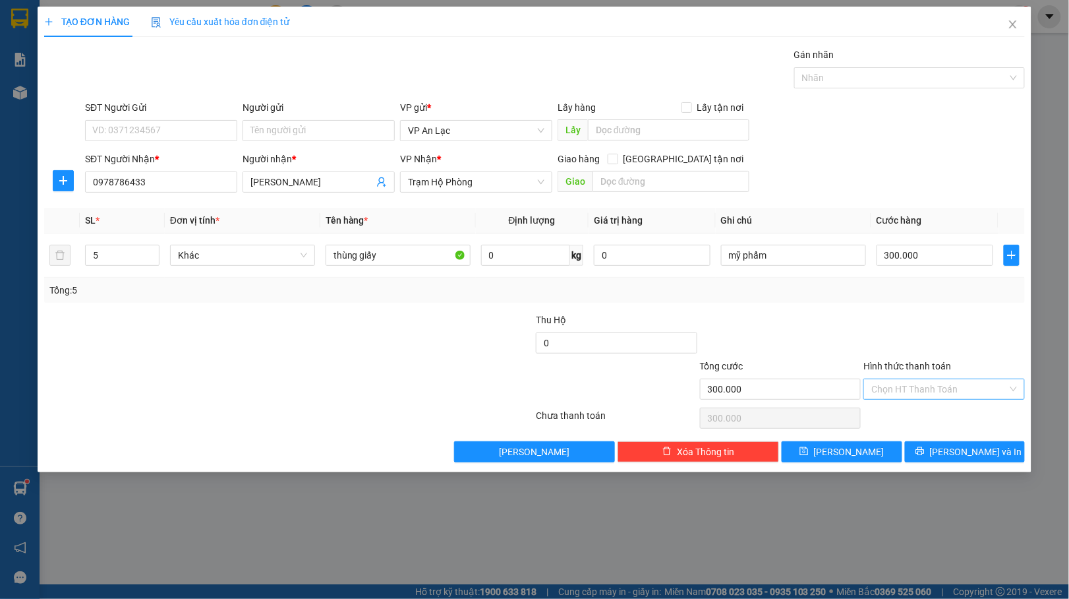
click at [941, 394] on input "Hình thức thanh toán" at bounding box center [939, 389] width 136 height 20
click at [907, 418] on div "Tại văn phòng" at bounding box center [945, 417] width 146 height 15
click at [937, 443] on button "[PERSON_NAME] và In" at bounding box center [965, 451] width 121 height 21
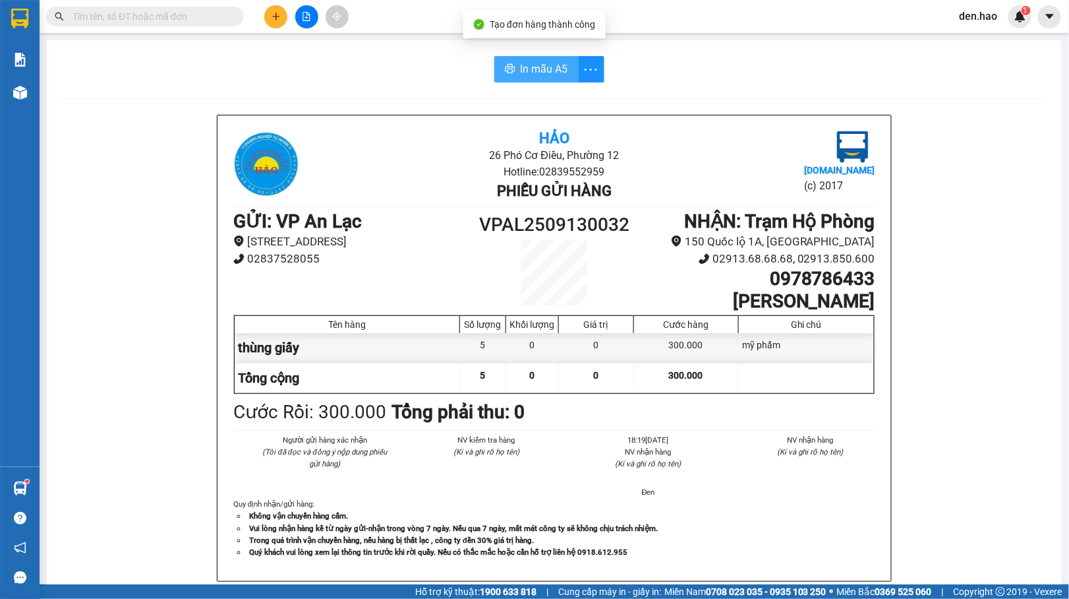
click at [523, 65] on span "In mẫu A5" at bounding box center [544, 69] width 47 height 16
click at [307, 11] on button at bounding box center [306, 16] width 23 height 23
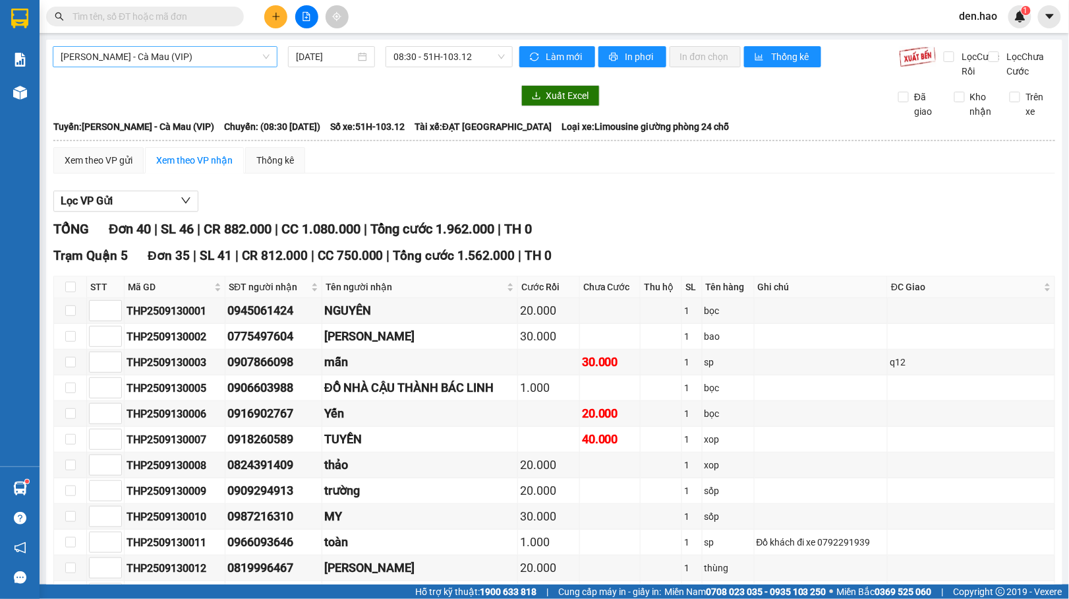
click at [212, 53] on span "[PERSON_NAME] - Cà Mau (VIP)" at bounding box center [165, 57] width 209 height 20
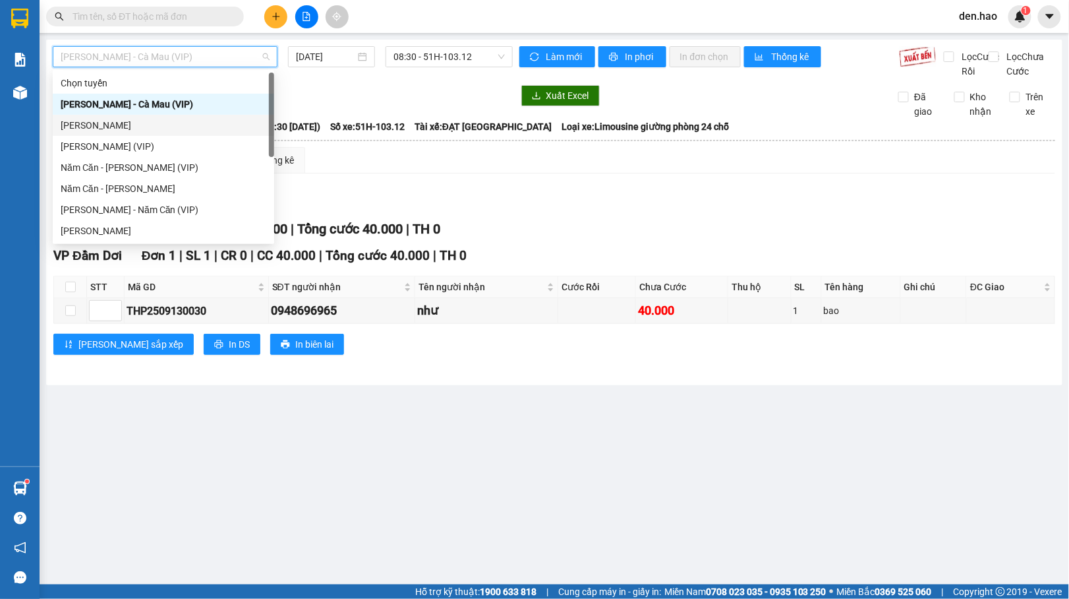
click at [140, 123] on div "[PERSON_NAME]" at bounding box center [164, 125] width 206 height 15
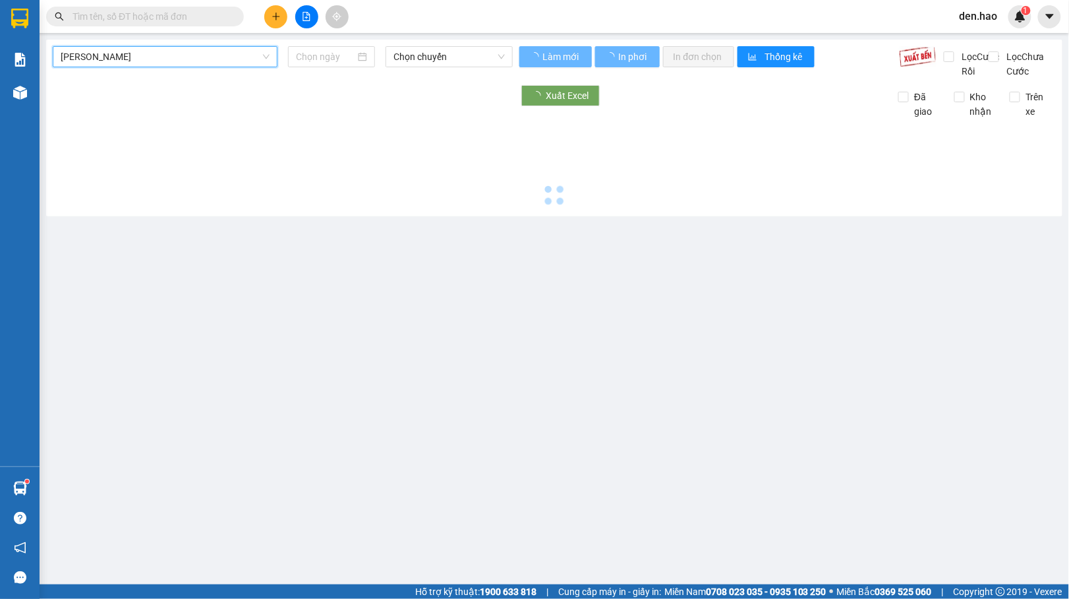
type input "[DATE]"
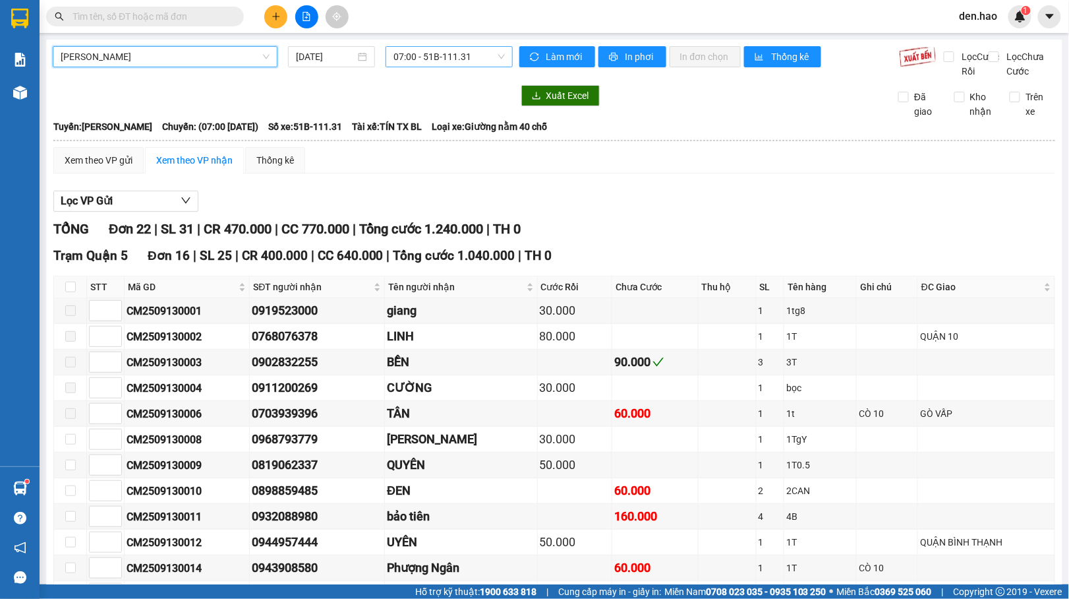
click at [423, 57] on span "07:00 - 51B-111.31" at bounding box center [449, 57] width 111 height 20
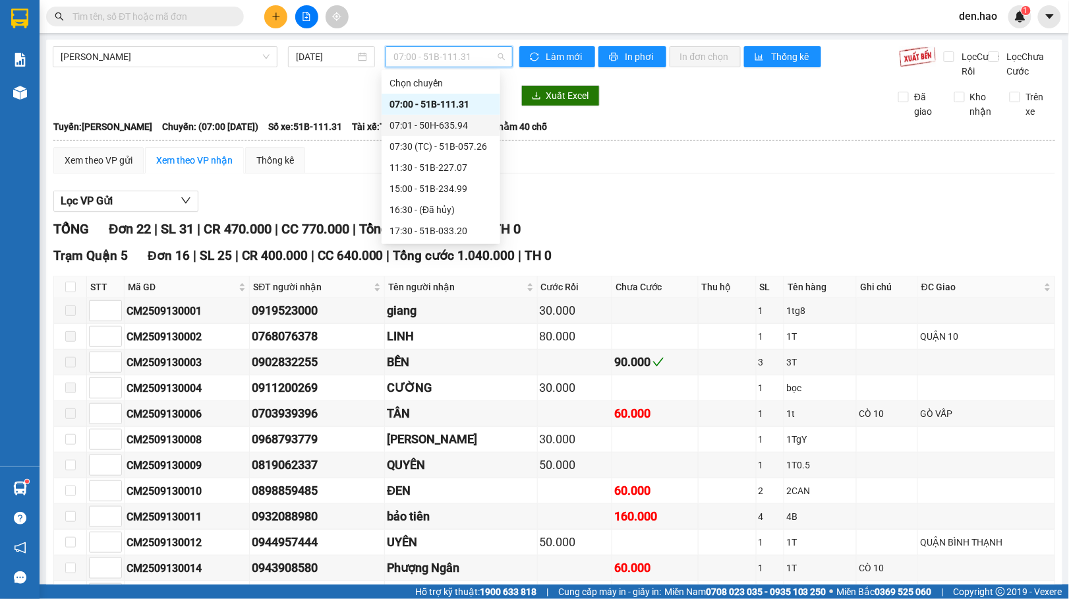
click at [423, 125] on div "07:01 - 50H-635.94" at bounding box center [441, 125] width 103 height 15
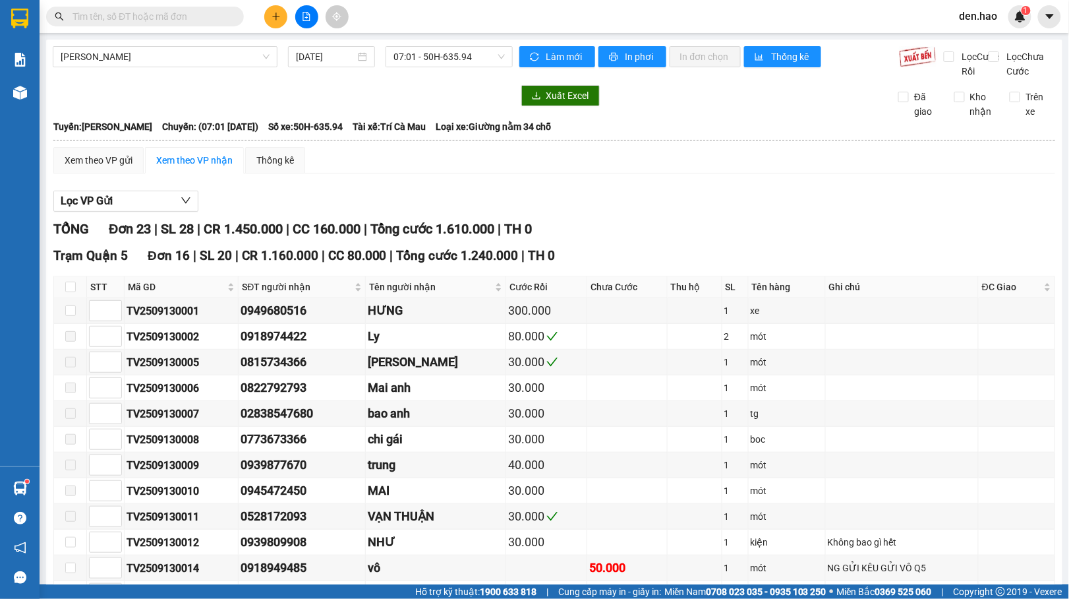
click at [105, 7] on span at bounding box center [145, 17] width 198 height 20
click at [101, 15] on input "text" at bounding box center [151, 16] width 156 height 15
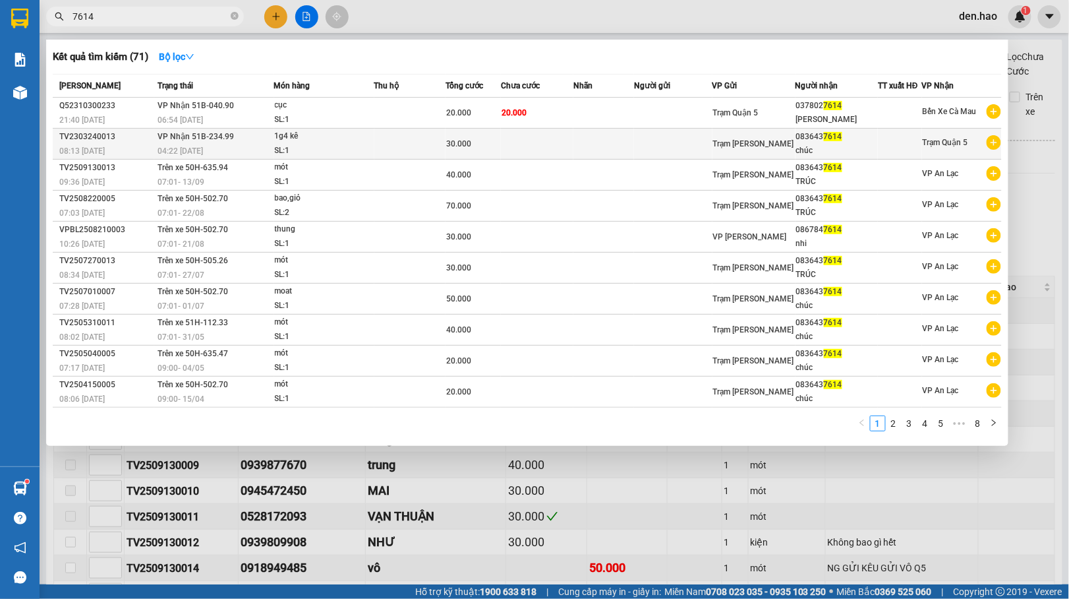
type input "7614"
click at [794, 152] on td "Trạm [PERSON_NAME]" at bounding box center [754, 144] width 83 height 31
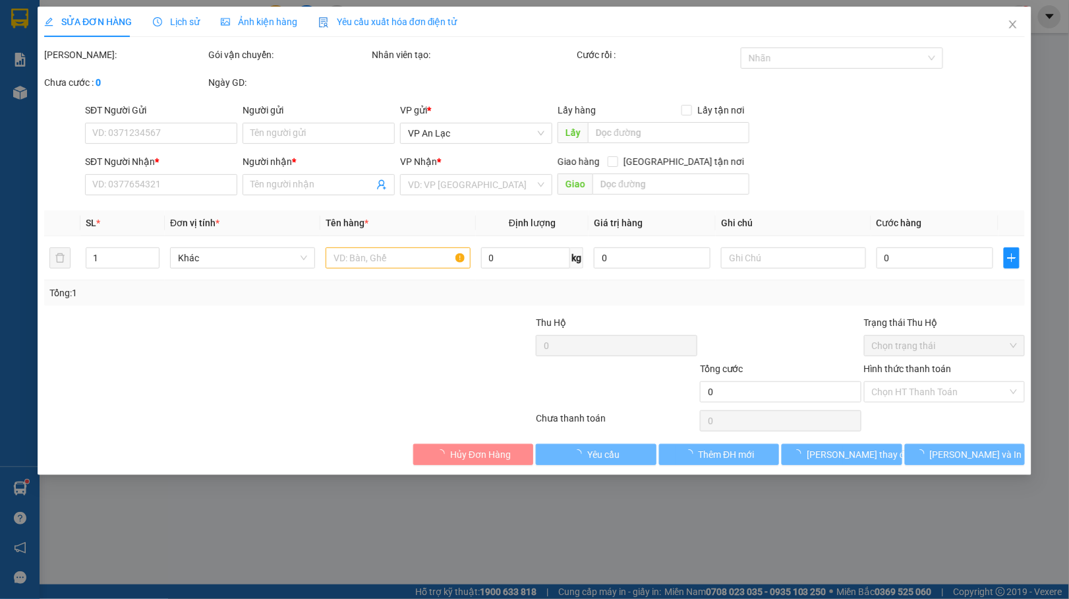
type input "0836437614"
type input "chúc"
type input "30.000"
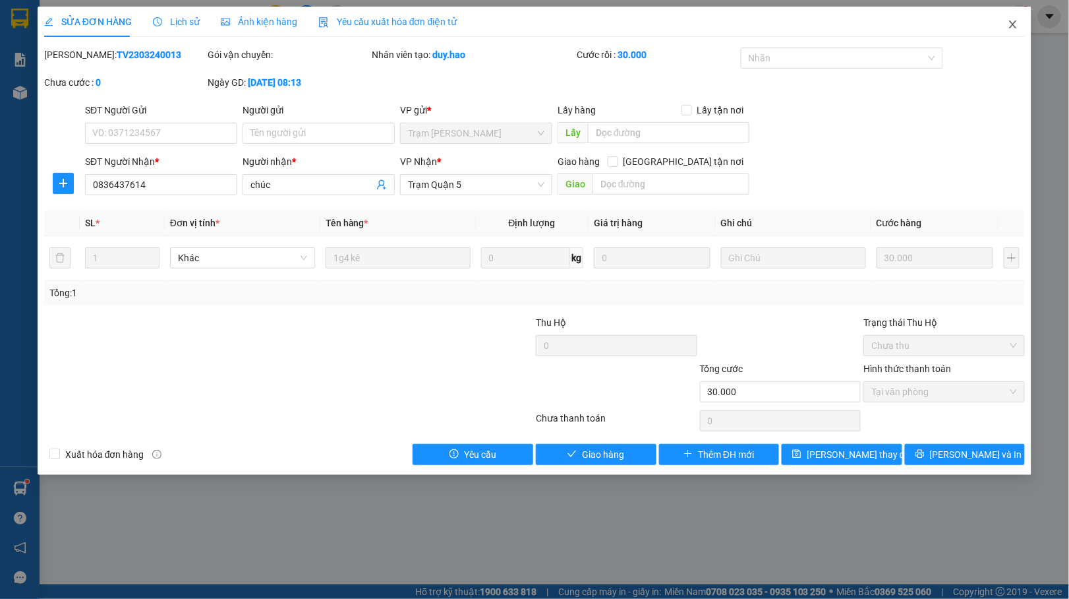
click at [1016, 24] on icon "close" at bounding box center [1013, 24] width 11 height 11
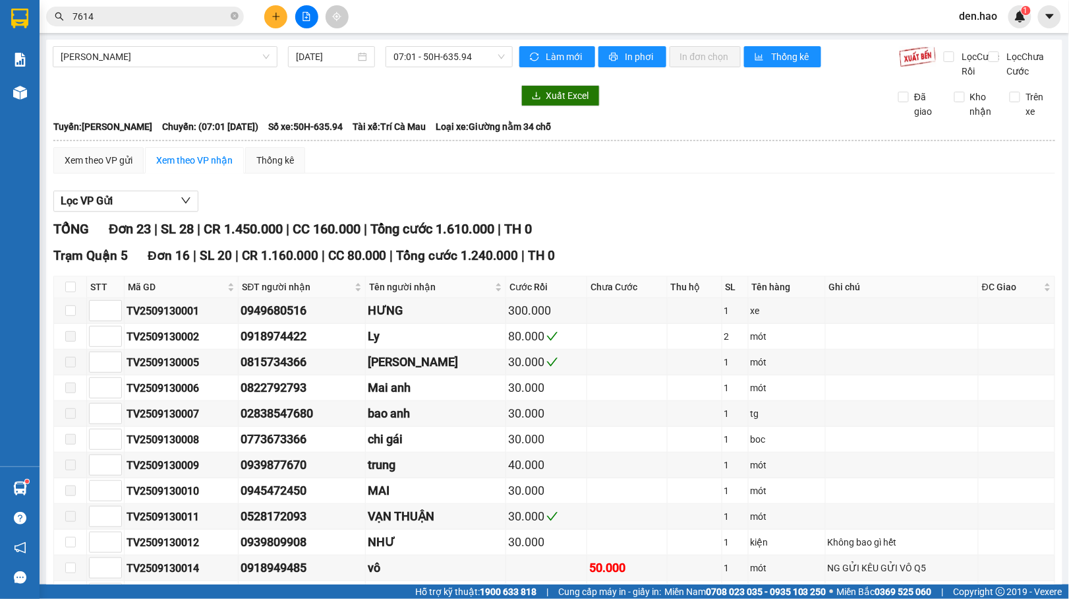
click at [172, 13] on input "7614" at bounding box center [151, 16] width 156 height 15
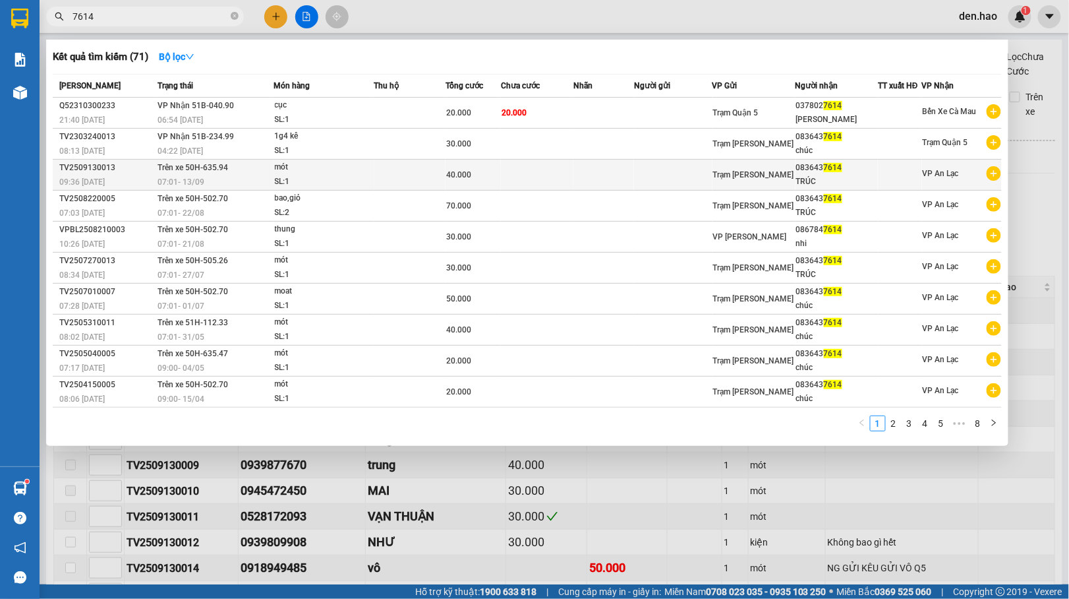
click at [586, 169] on td at bounding box center [603, 175] width 61 height 31
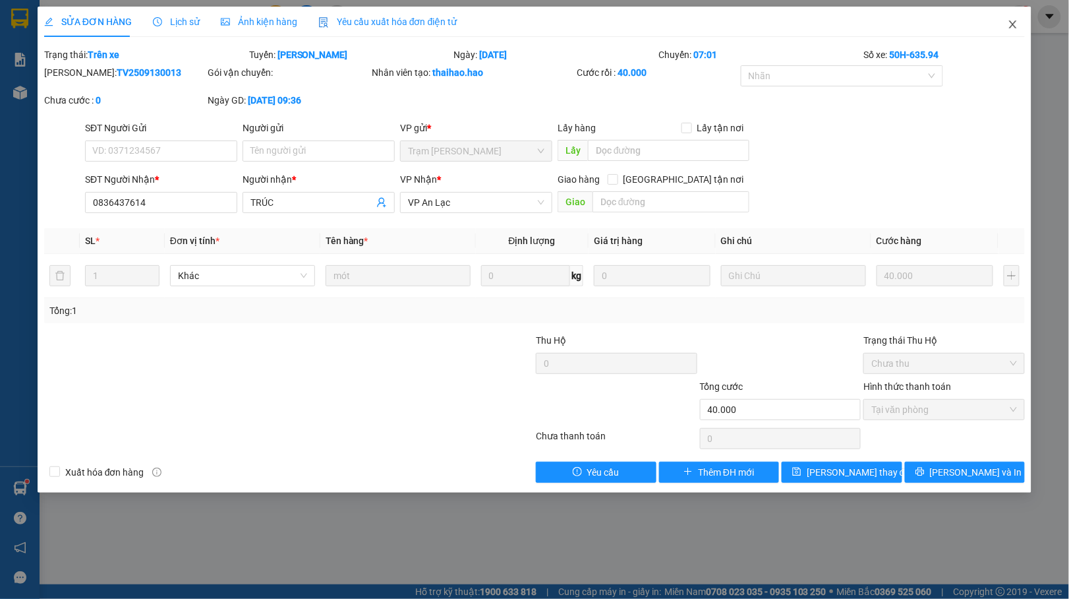
click at [1015, 33] on span "Close" at bounding box center [1013, 25] width 37 height 37
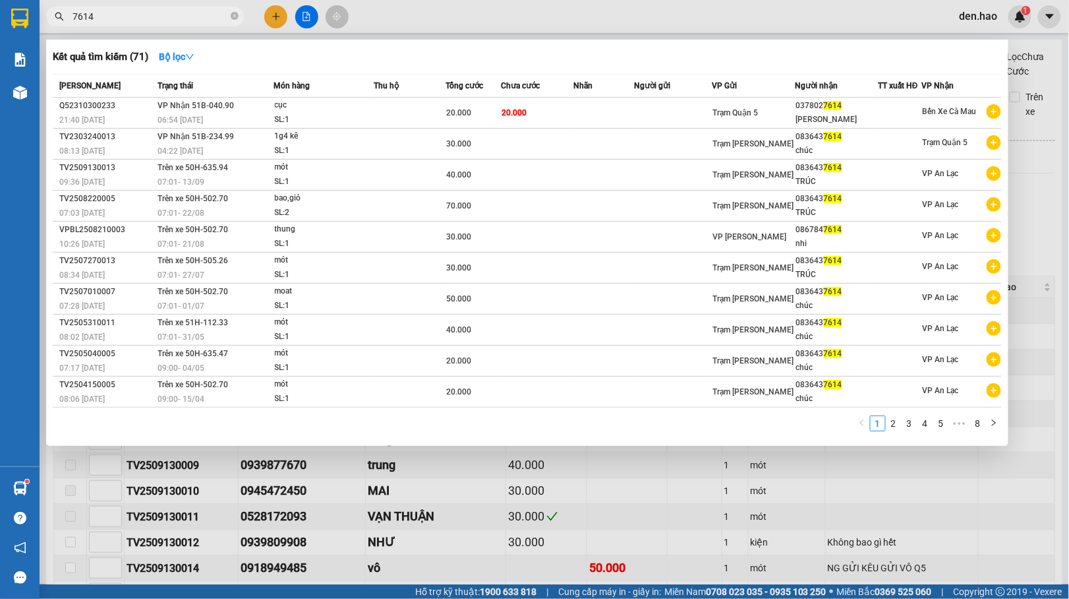
click at [160, 22] on input "7614" at bounding box center [151, 16] width 156 height 15
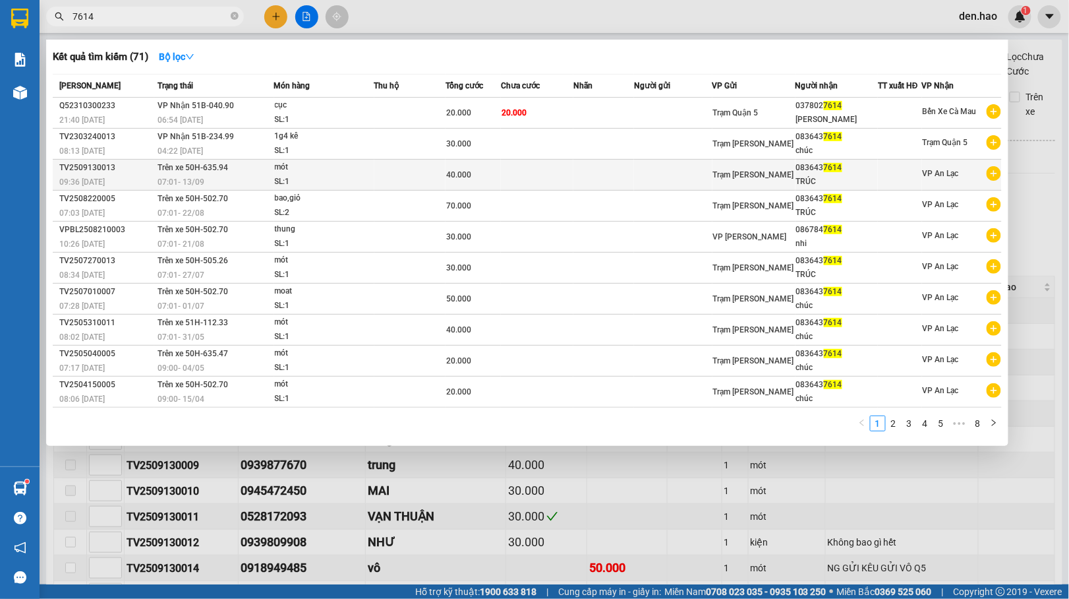
click at [660, 172] on td at bounding box center [673, 175] width 78 height 31
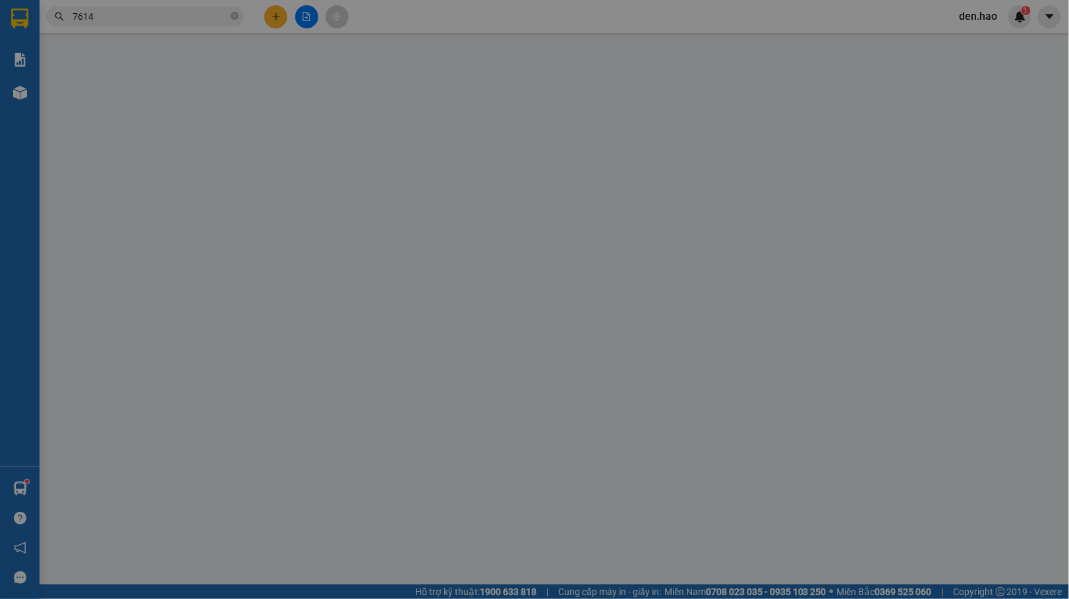
type input "0836437614"
type input "TRÚC"
type input "40.000"
type input "0"
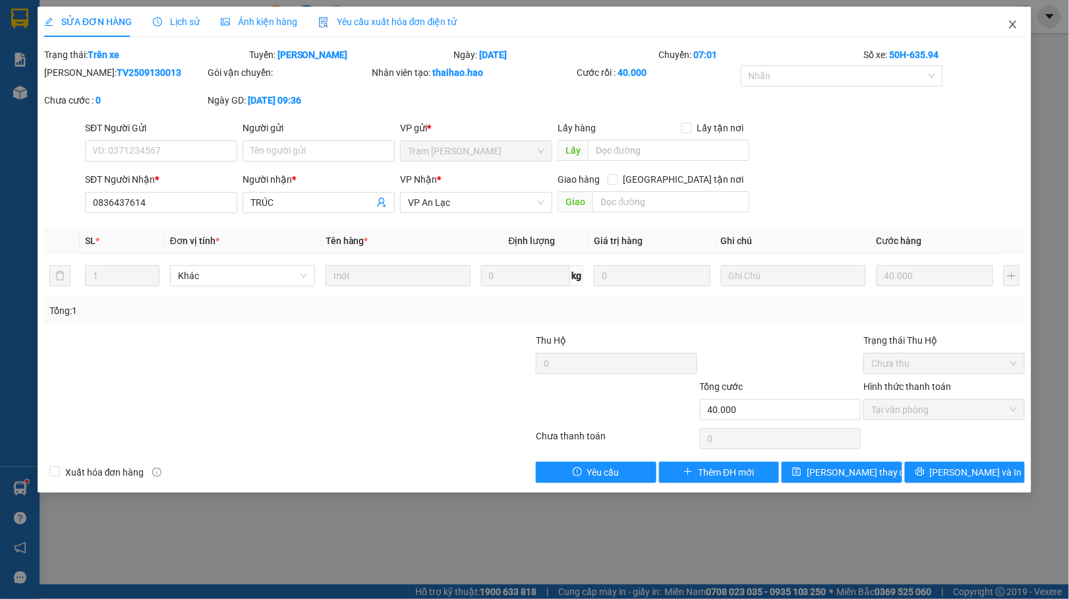
click at [1018, 34] on span "Close" at bounding box center [1013, 25] width 37 height 37
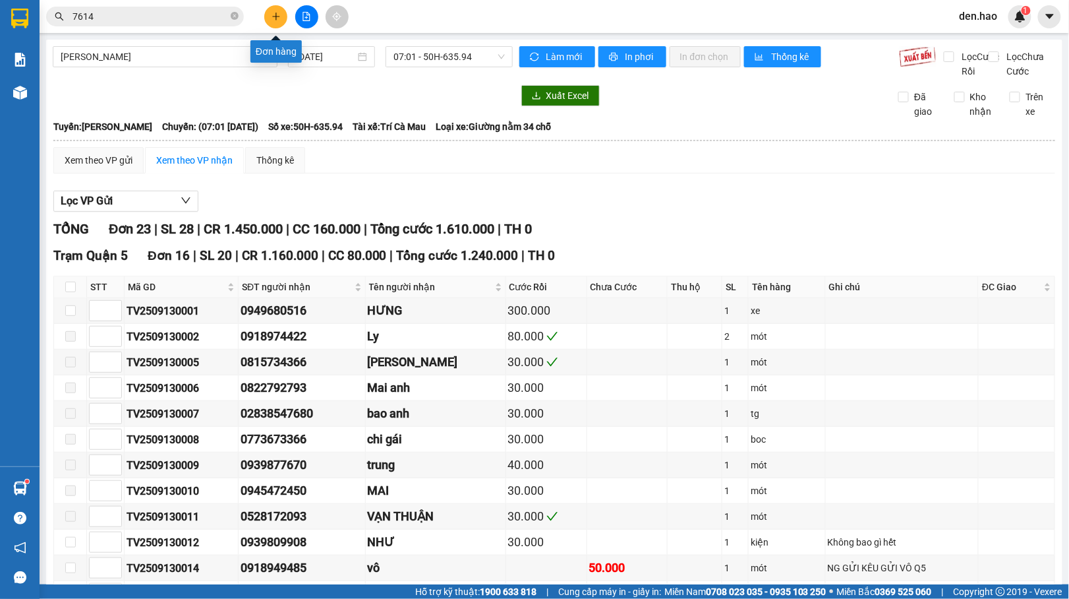
click at [278, 12] on icon "plus" at bounding box center [276, 16] width 9 height 9
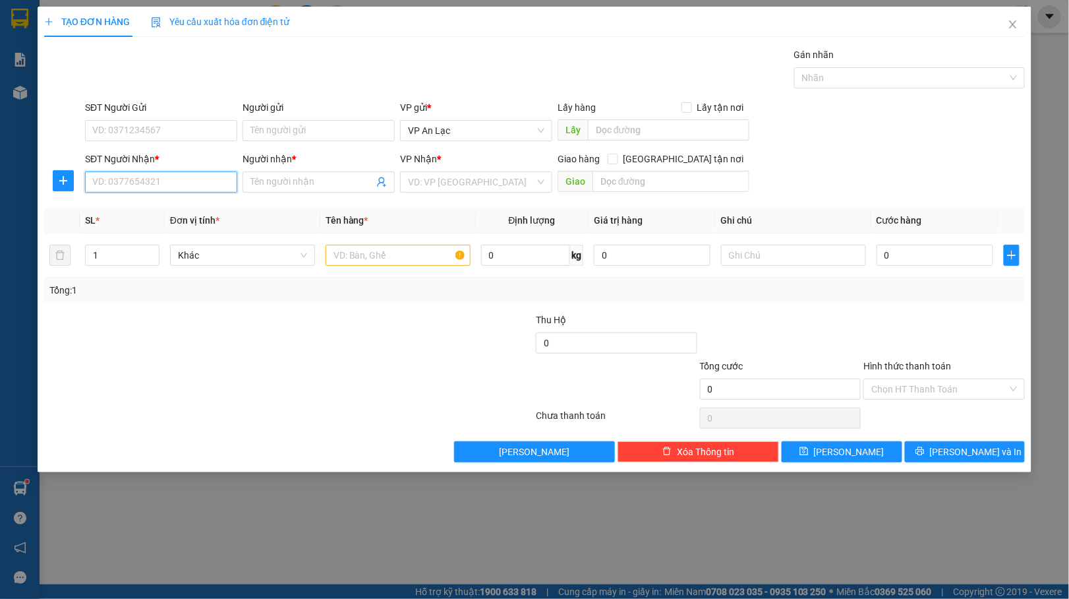
click at [177, 175] on input "SĐT Người Nhận *" at bounding box center [161, 181] width 152 height 21
click at [141, 209] on div "0948196293 - [PERSON_NAME]" at bounding box center [161, 209] width 136 height 15
type input "0948196293"
type input "hiếu võ"
type input "nghia trang thinh chi soc trang"
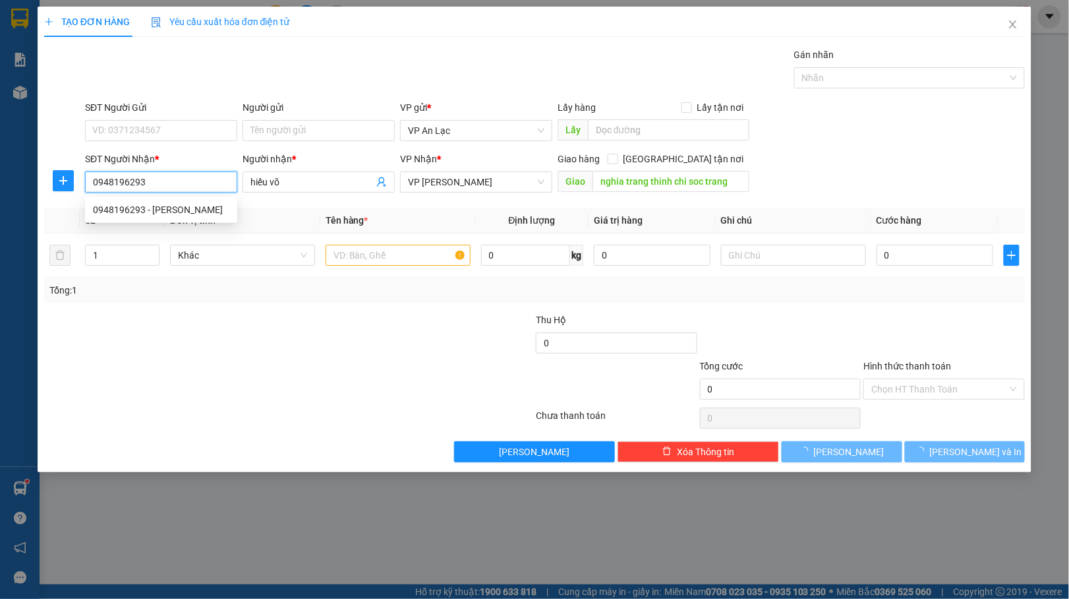
type input "160.000"
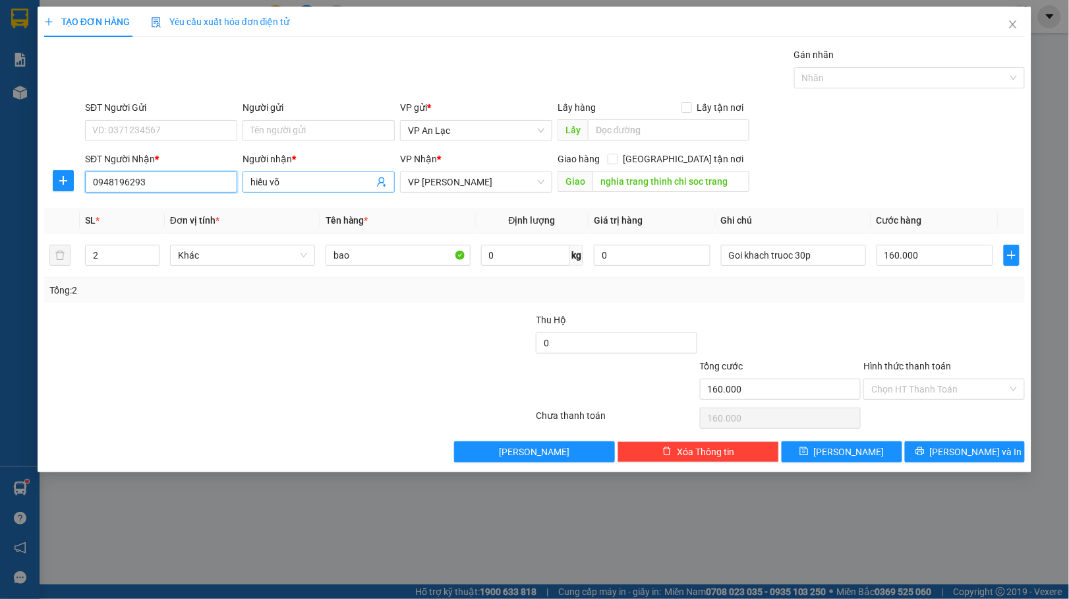
type input "0948196293"
click at [303, 183] on input "hiếu võ" at bounding box center [311, 182] width 123 height 15
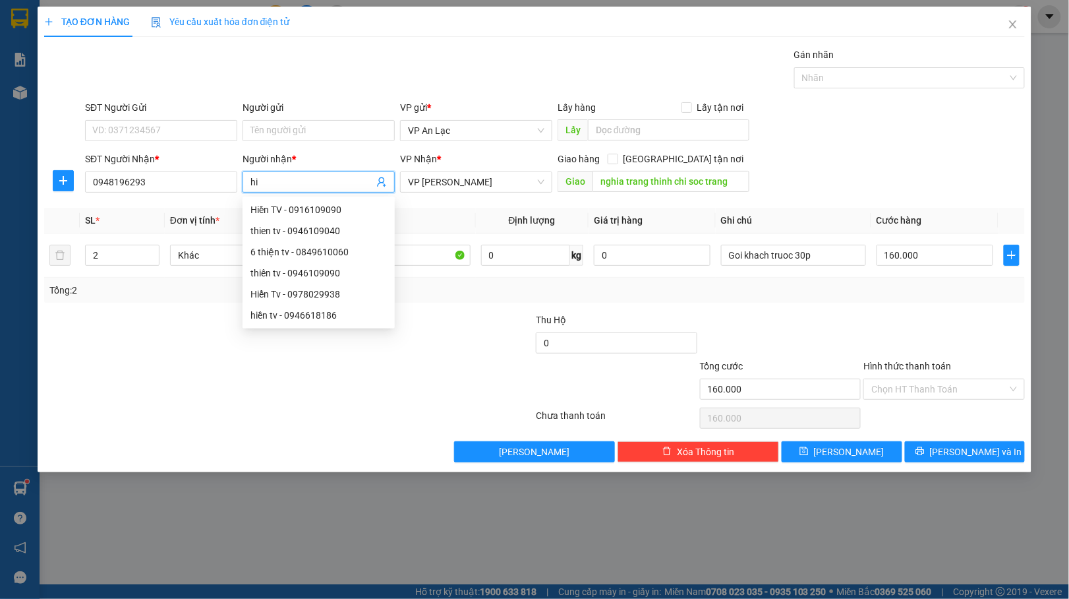
type input "h"
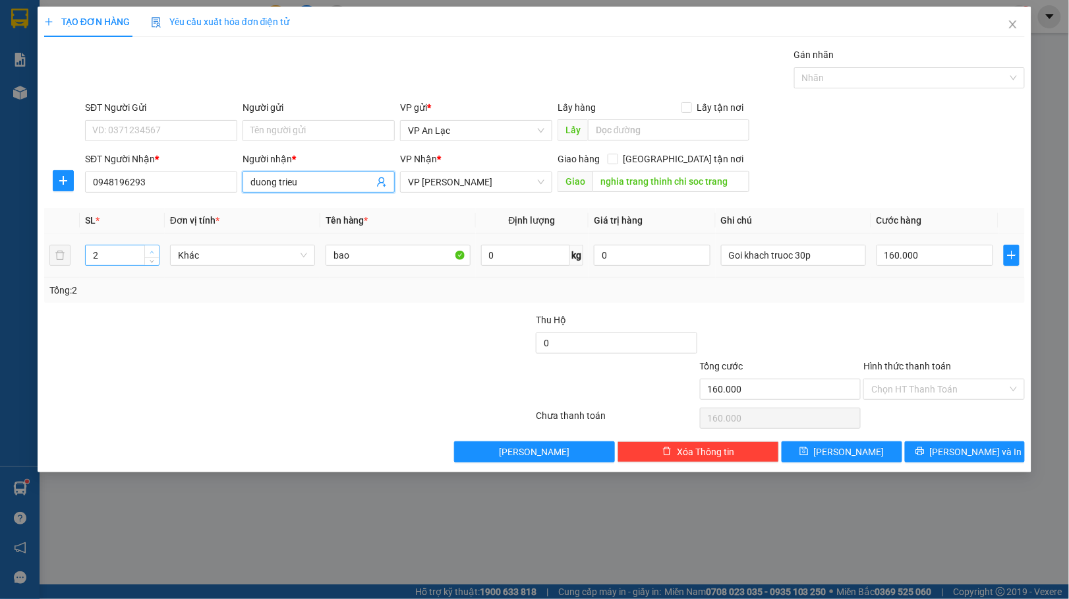
type input "duong trieu"
click at [152, 250] on icon "up" at bounding box center [152, 252] width 5 height 5
click at [148, 251] on span "up" at bounding box center [152, 252] width 8 height 8
type input "4"
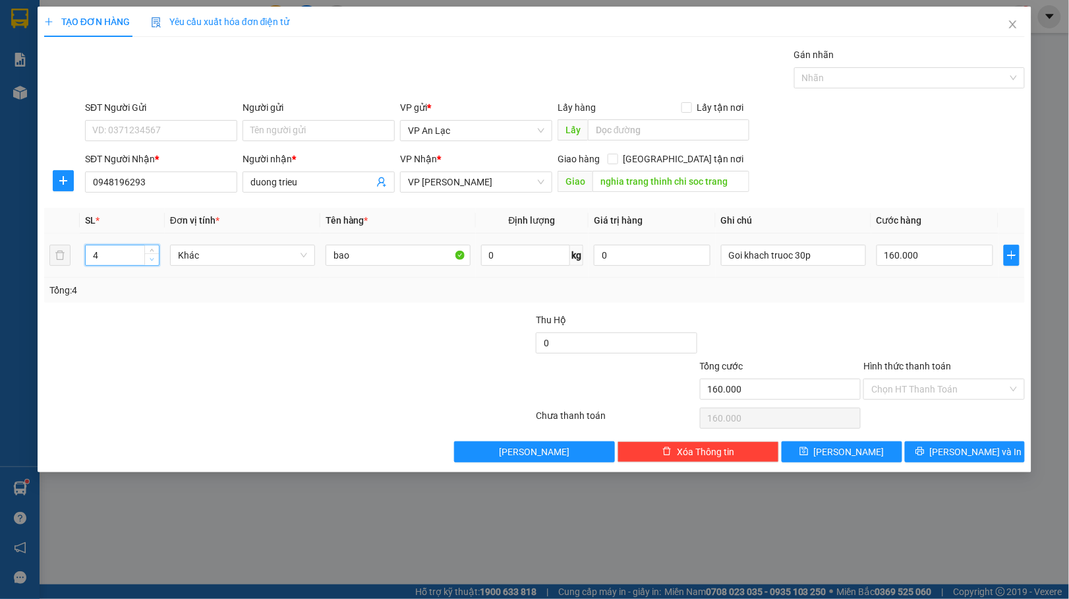
click at [148, 262] on span "down" at bounding box center [152, 260] width 8 height 8
click at [929, 256] on input "160.000" at bounding box center [935, 255] width 117 height 21
type input "0"
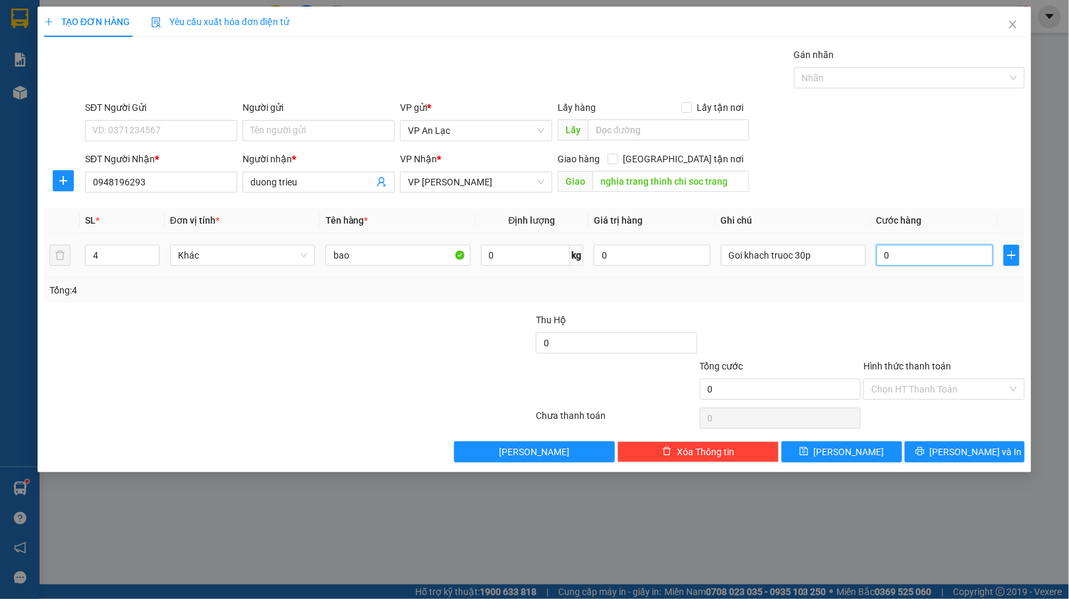
click at [877, 257] on input "0" at bounding box center [935, 255] width 117 height 21
type input "30"
type input "320"
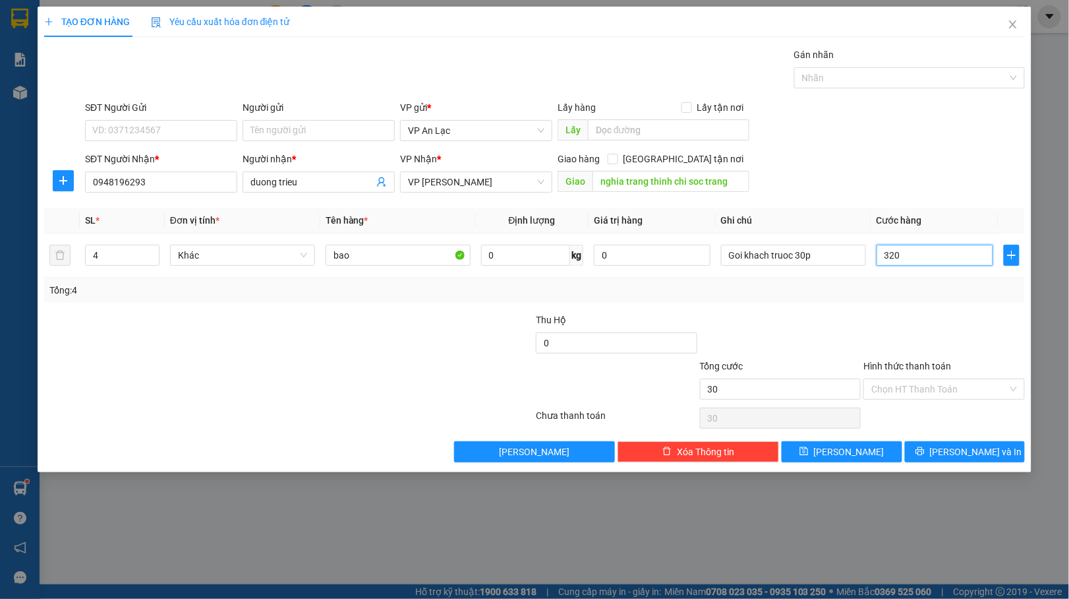
type input "320"
click at [953, 446] on button "[PERSON_NAME] và In" at bounding box center [965, 451] width 121 height 21
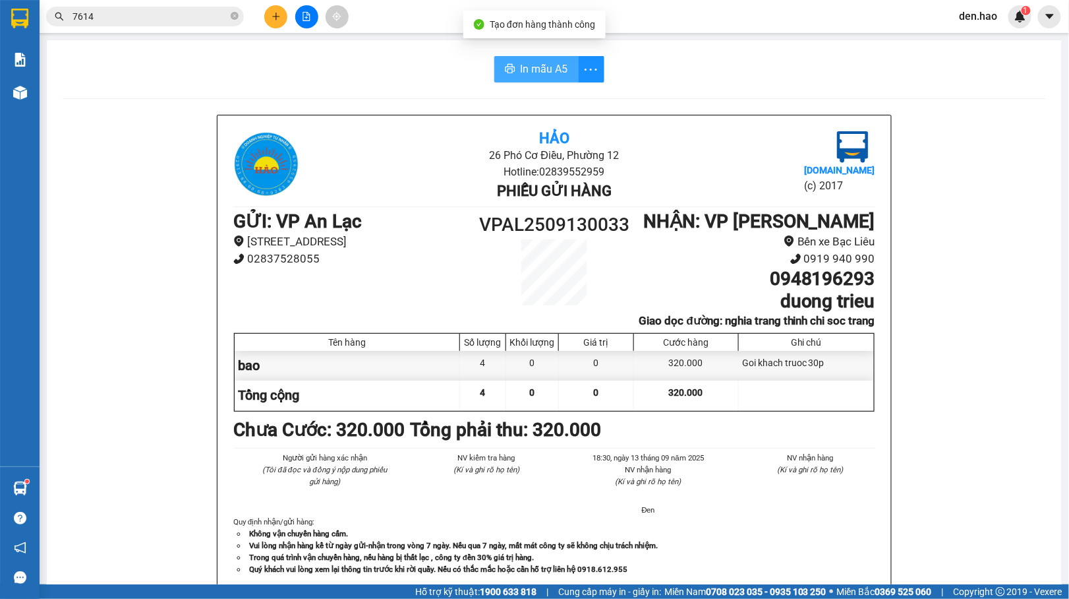
click at [548, 67] on span "In mẫu A5" at bounding box center [544, 69] width 47 height 16
click at [275, 12] on icon "plus" at bounding box center [276, 16] width 9 height 9
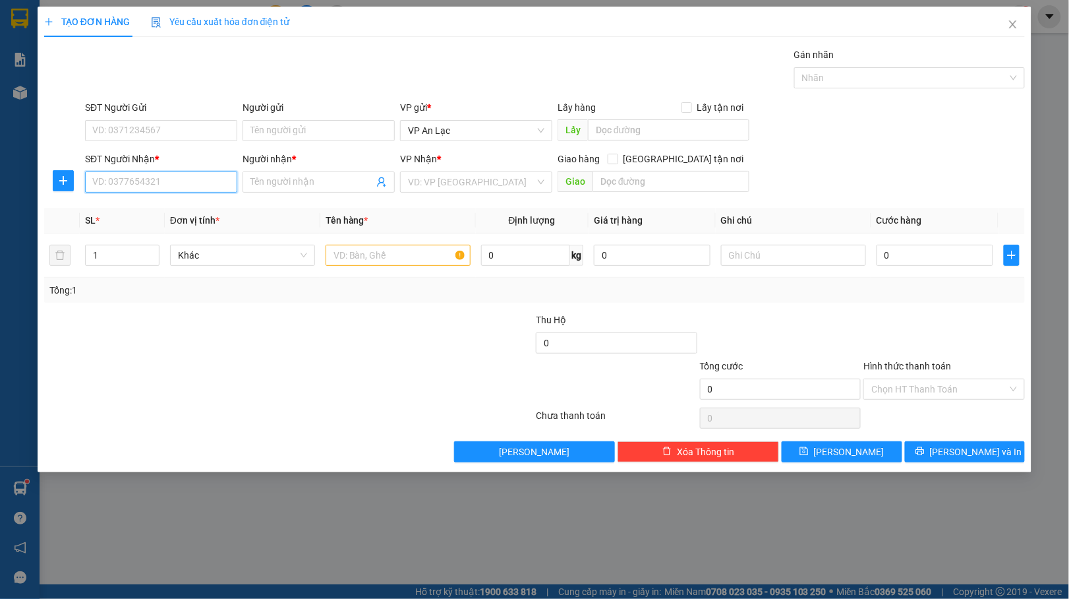
click at [179, 179] on input "SĐT Người Nhận *" at bounding box center [161, 181] width 152 height 21
type input "0939444664"
click at [330, 186] on input "Người nhận *" at bounding box center [311, 182] width 123 height 15
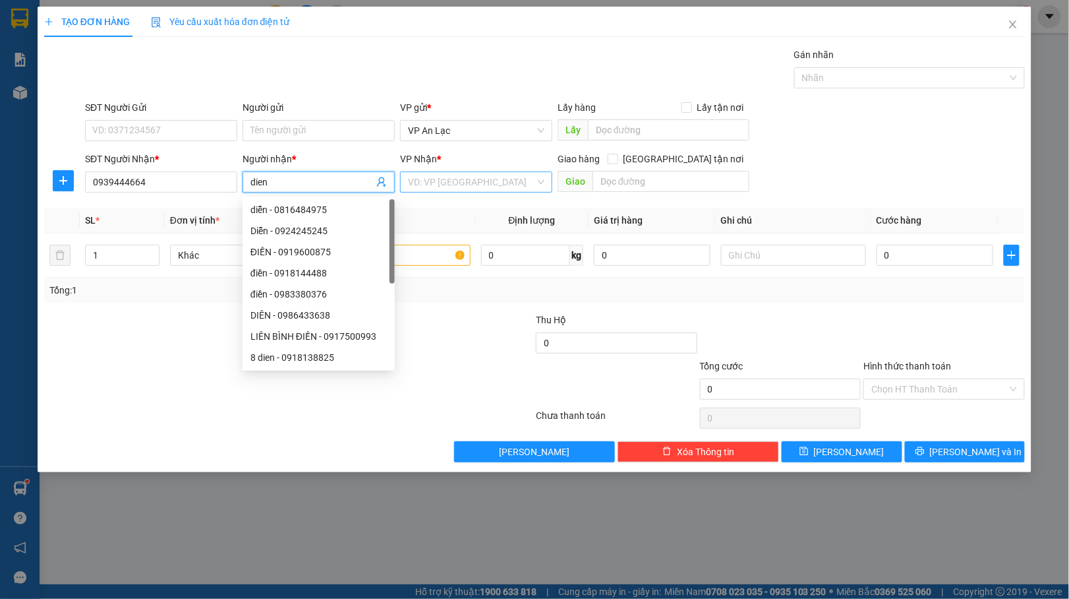
type input "dien"
click at [452, 181] on input "search" at bounding box center [471, 182] width 127 height 20
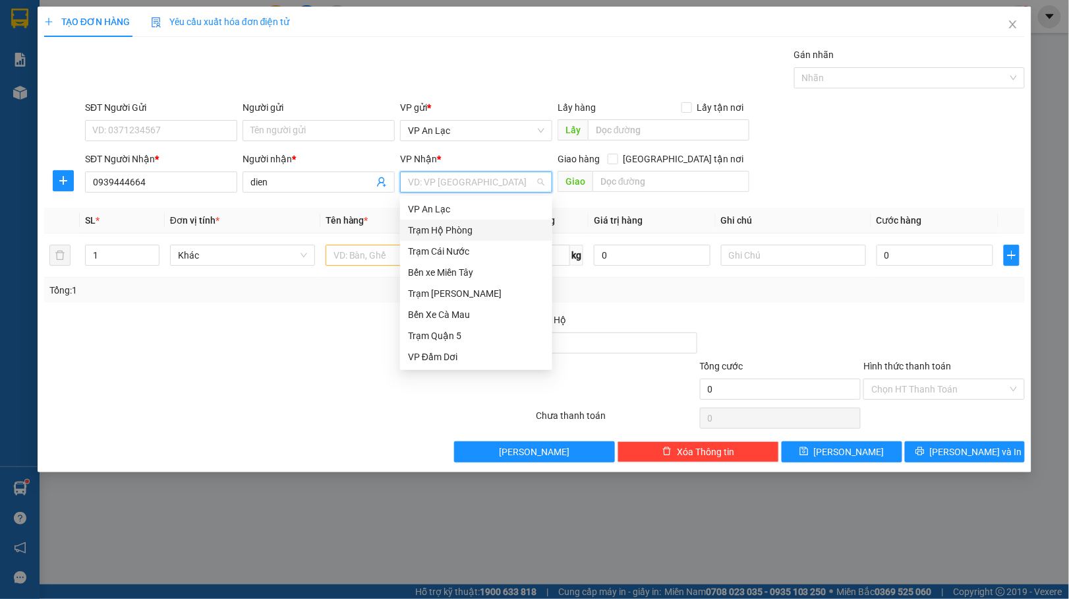
click at [438, 232] on div "Trạm Hộ Phòng" at bounding box center [476, 230] width 136 height 15
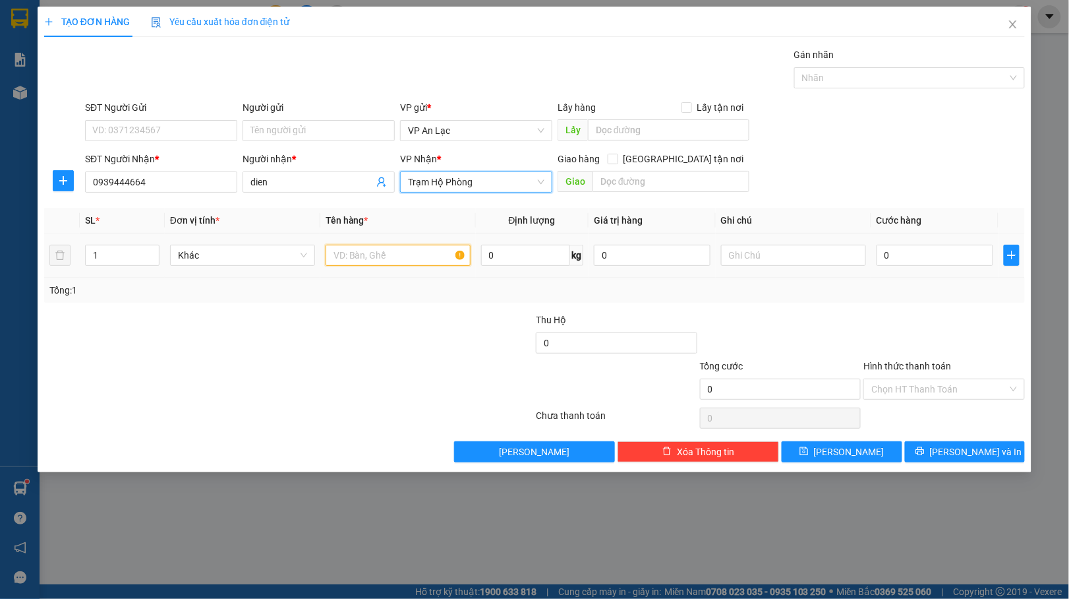
click at [397, 251] on input "text" at bounding box center [398, 255] width 145 height 21
type input "roi"
click at [879, 256] on input "0" at bounding box center [935, 255] width 117 height 21
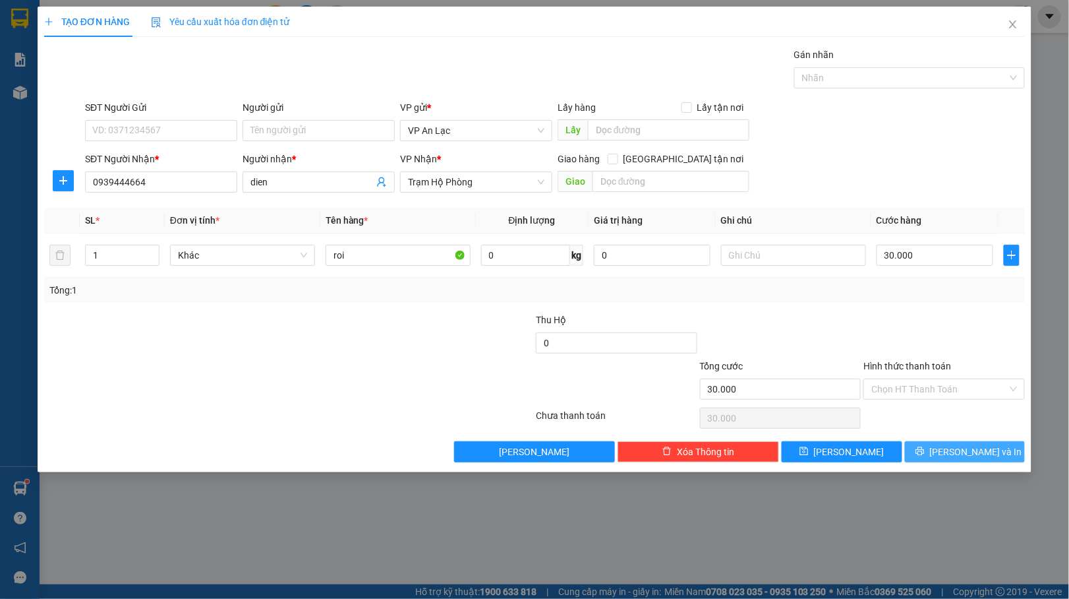
click at [951, 454] on button "[PERSON_NAME] và In" at bounding box center [965, 451] width 121 height 21
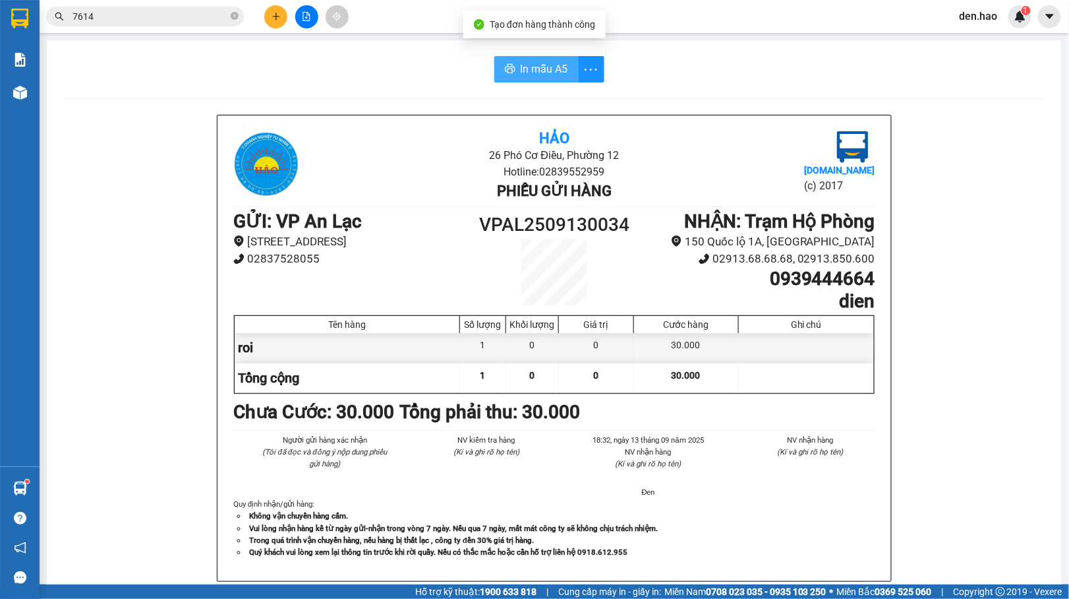
click at [534, 67] on span "In mẫu A5" at bounding box center [544, 69] width 47 height 16
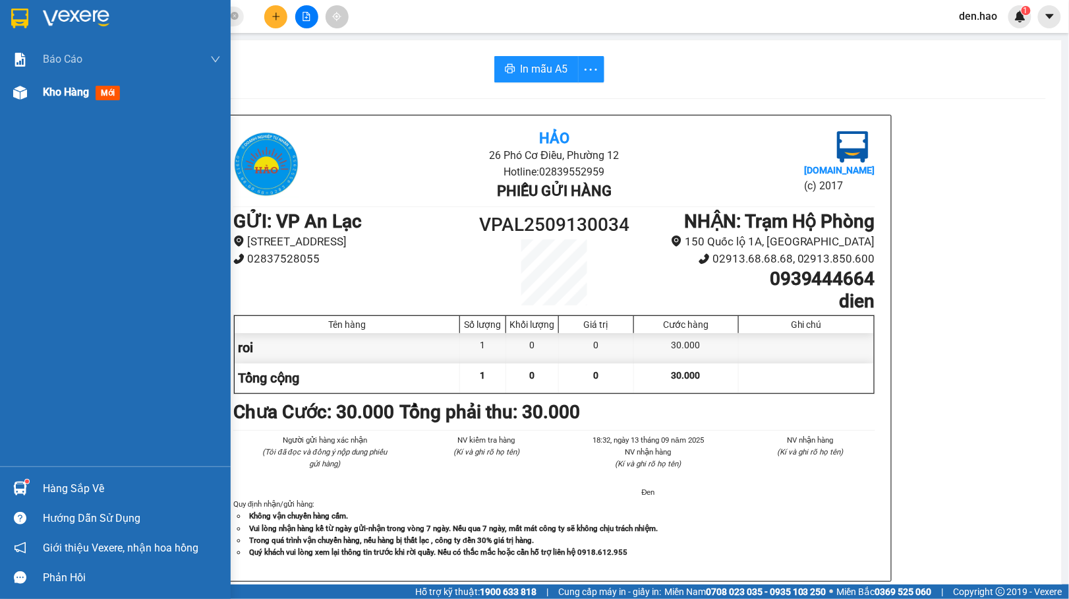
click at [22, 92] on img at bounding box center [20, 93] width 14 height 14
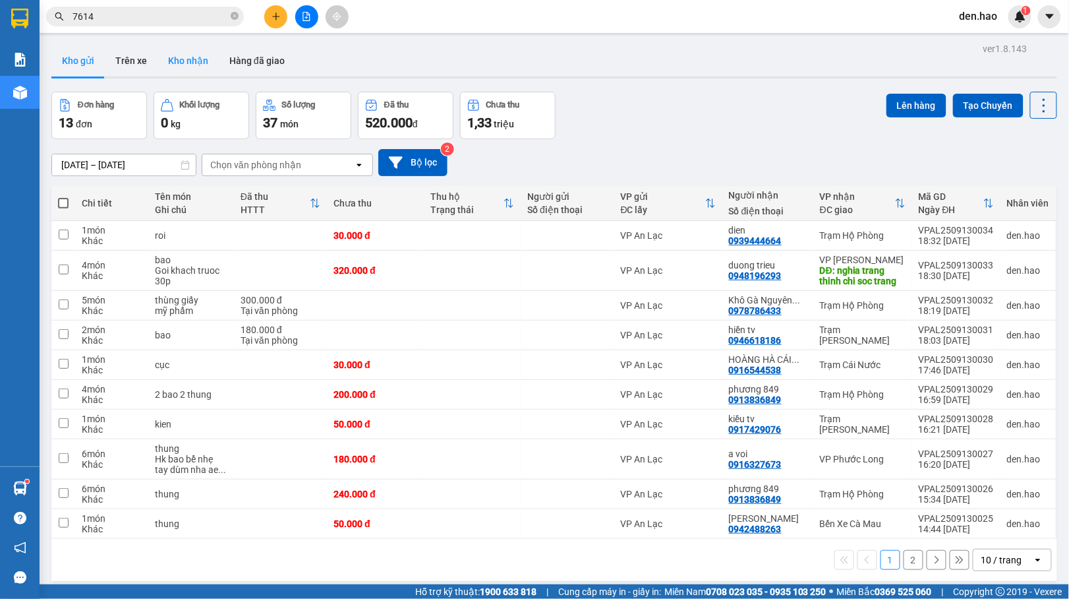
click at [194, 62] on button "Kho nhận" at bounding box center [188, 61] width 61 height 32
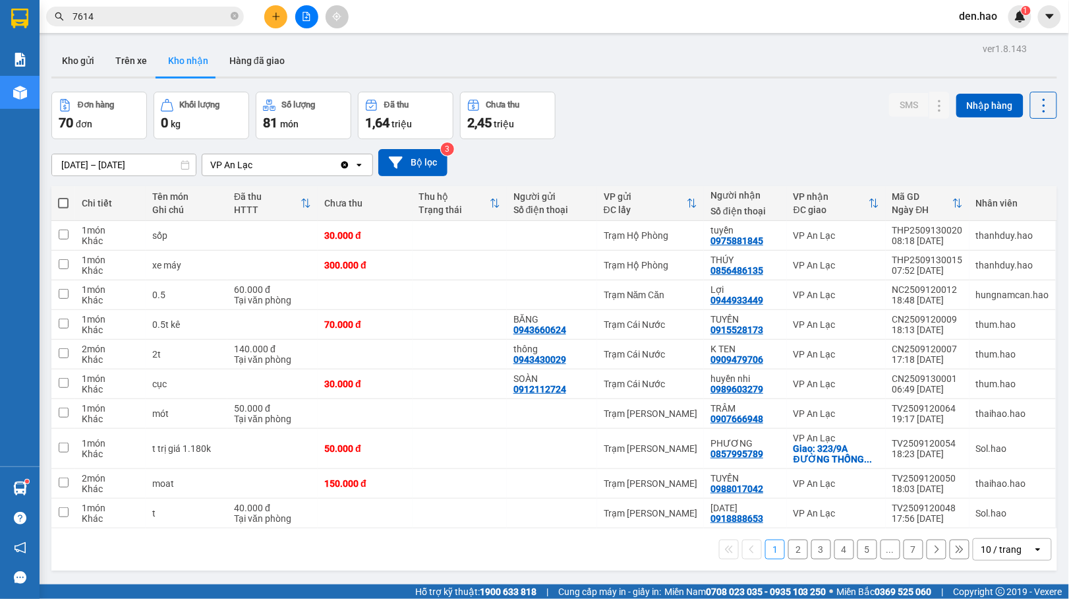
click at [788, 539] on button "2" at bounding box center [798, 549] width 20 height 20
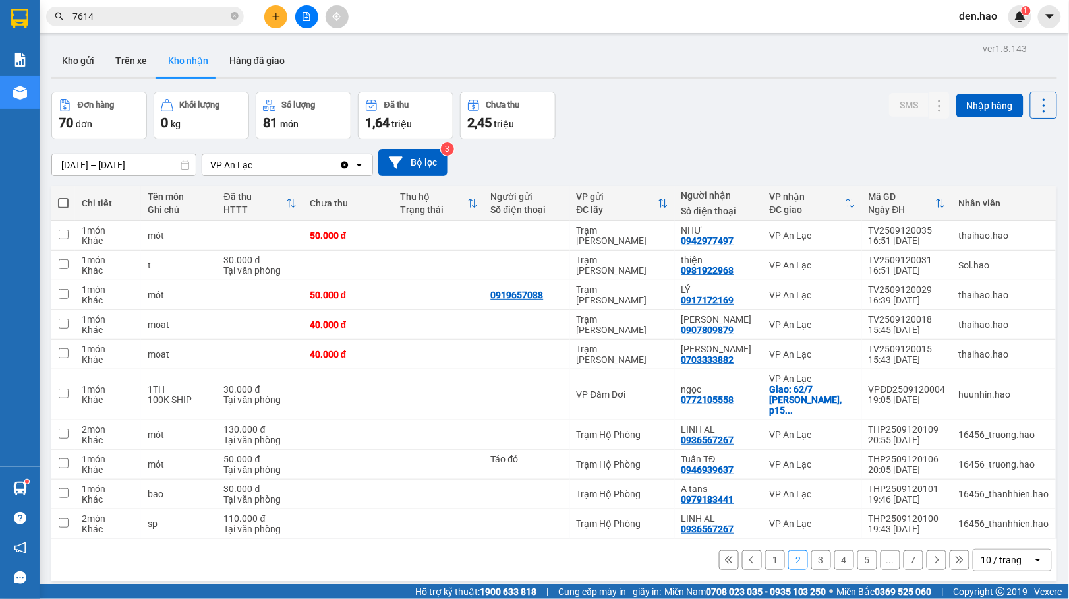
click at [765, 550] on button "1" at bounding box center [775, 560] width 20 height 20
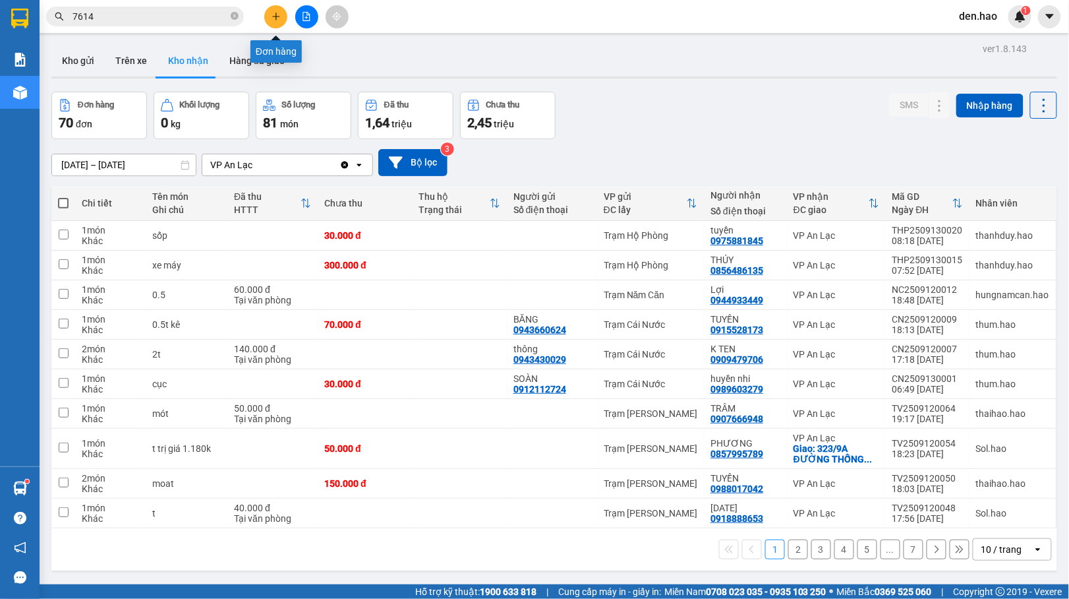
click at [280, 16] on icon "plus" at bounding box center [276, 16] width 9 height 9
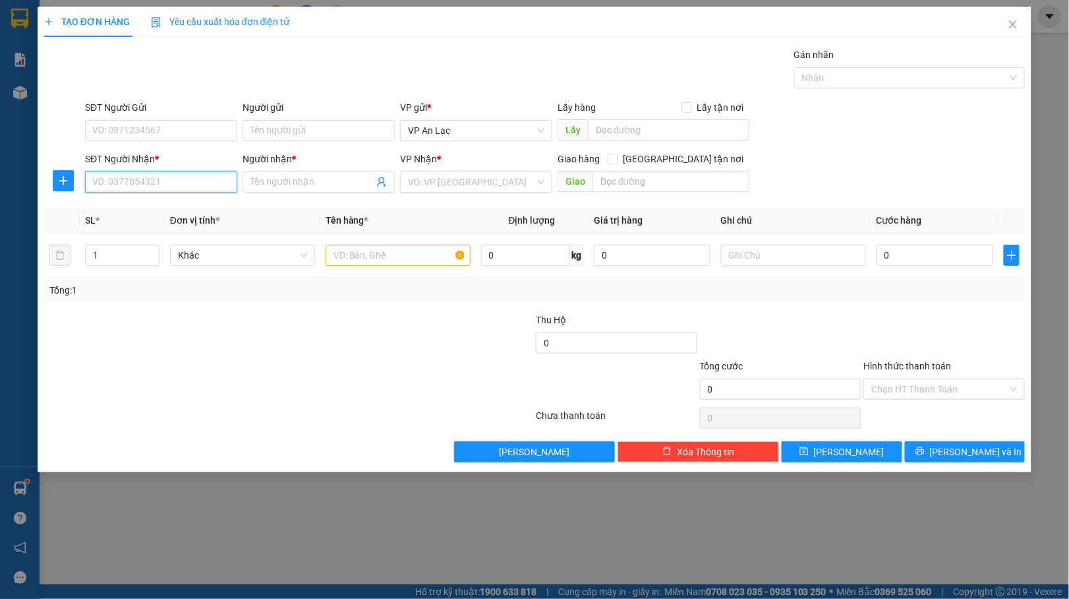
click at [133, 175] on input "SĐT Người Nhận *" at bounding box center [161, 181] width 152 height 21
type input "0942407835"
click at [299, 177] on input "Người nhận *" at bounding box center [311, 182] width 123 height 15
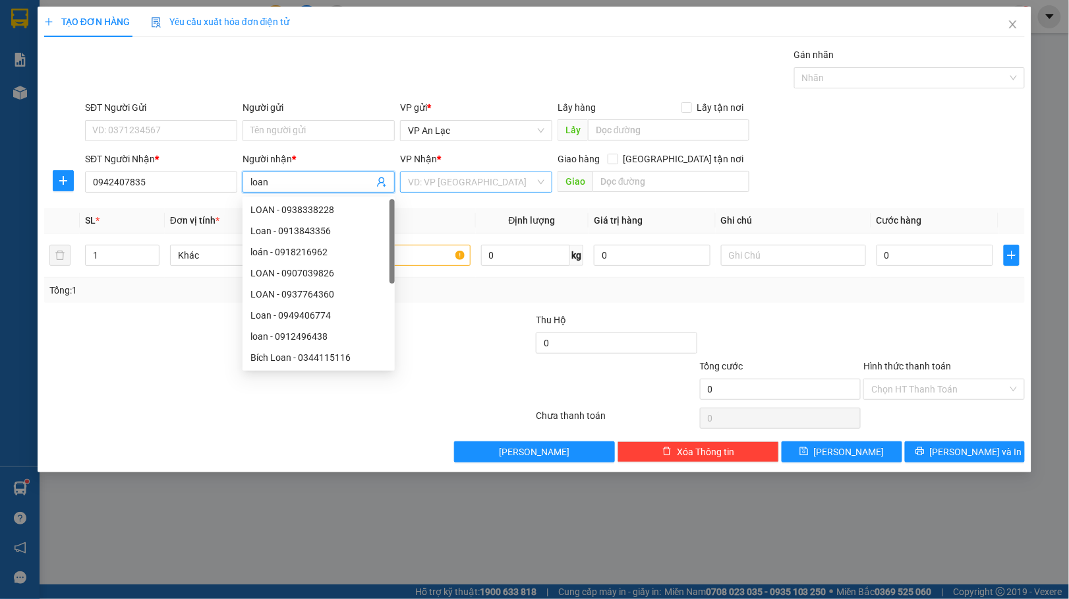
type input "loan"
click at [441, 182] on input "search" at bounding box center [471, 182] width 127 height 20
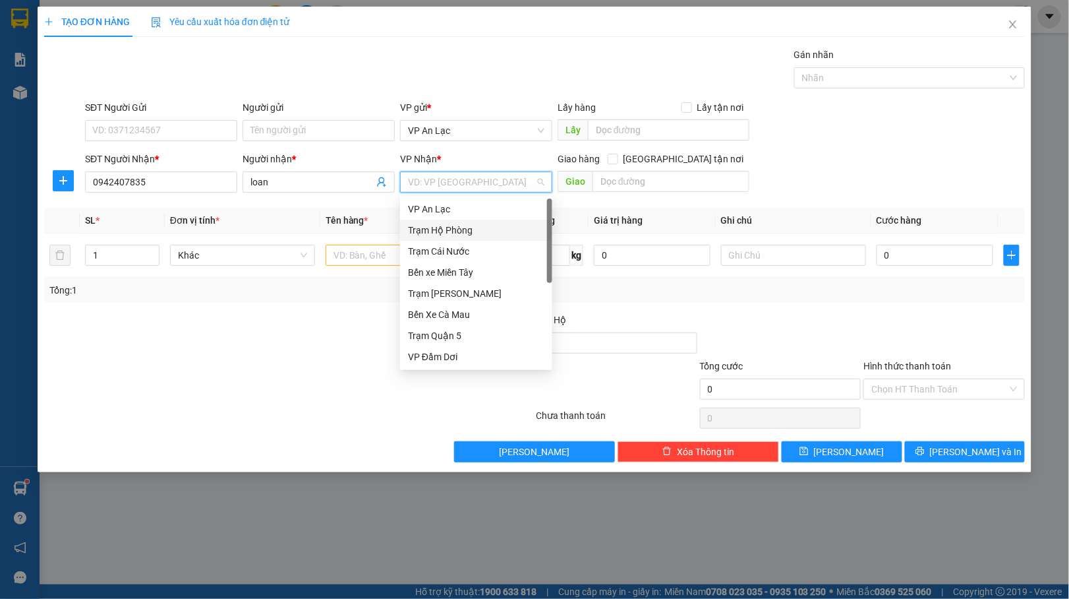
click at [436, 225] on div "Trạm Hộ Phòng" at bounding box center [476, 230] width 136 height 15
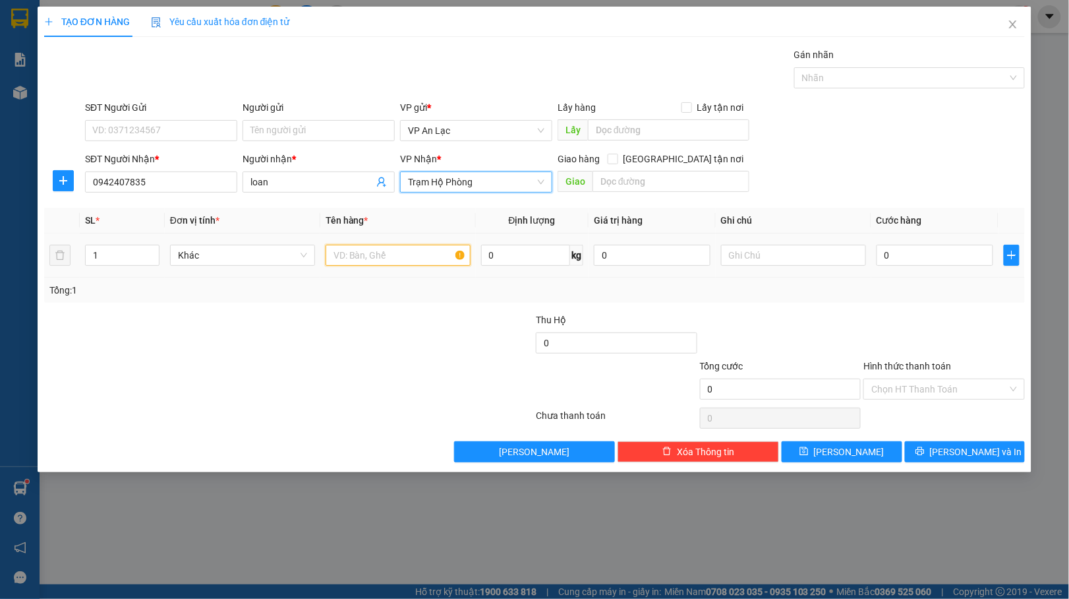
click at [349, 251] on input "text" at bounding box center [398, 255] width 145 height 21
type input "boc"
click at [878, 254] on input "0" at bounding box center [935, 255] width 117 height 21
click at [877, 254] on input "0" at bounding box center [935, 255] width 117 height 21
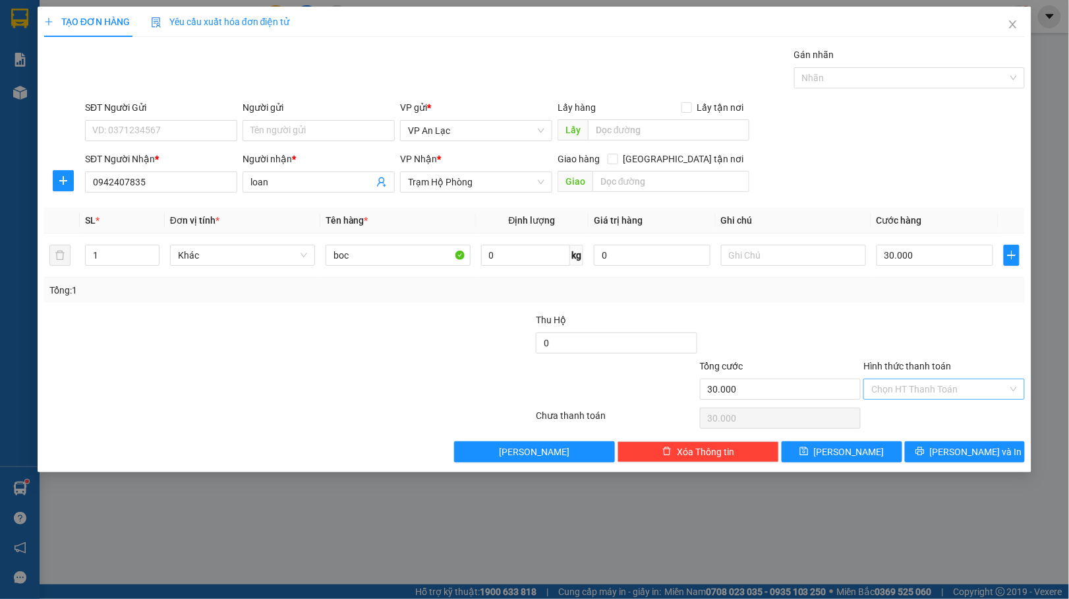
click at [893, 394] on input "Hình thức thanh toán" at bounding box center [939, 389] width 136 height 20
click at [891, 410] on div "Tại văn phòng" at bounding box center [945, 417] width 146 height 15
click at [950, 457] on button "[PERSON_NAME] và In" at bounding box center [965, 451] width 121 height 21
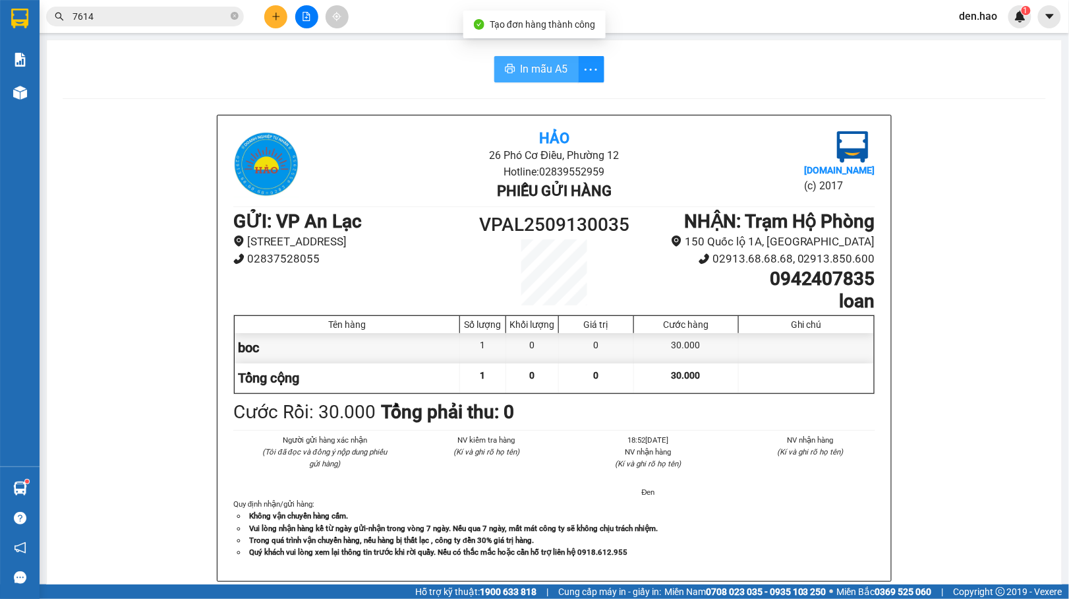
click at [535, 69] on span "In mẫu A5" at bounding box center [544, 69] width 47 height 16
click at [277, 16] on icon "plus" at bounding box center [276, 16] width 9 height 9
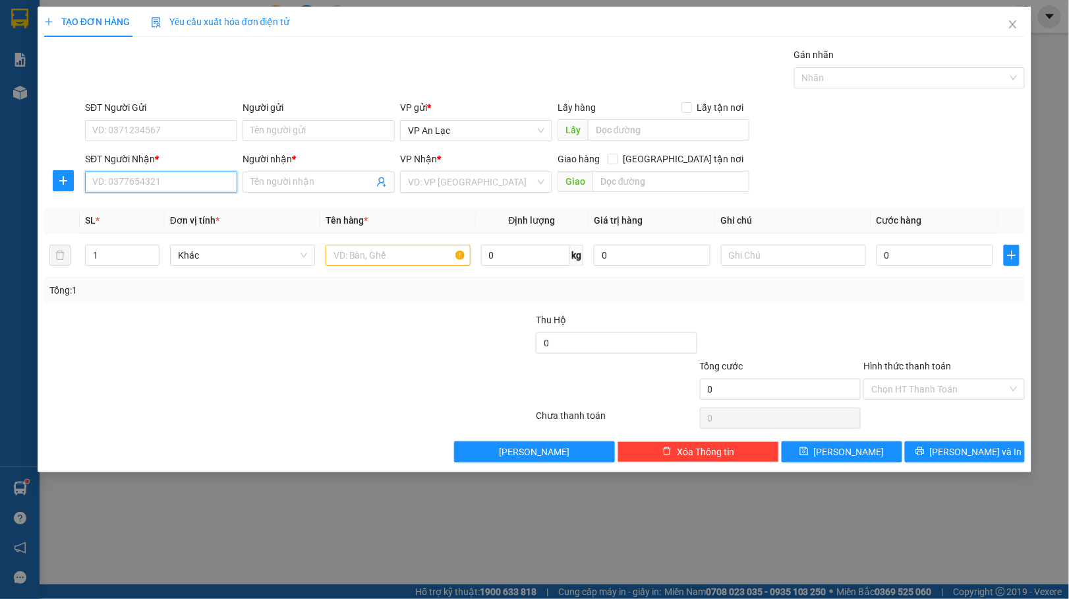
click at [201, 183] on input "SĐT Người Nhận *" at bounding box center [161, 181] width 152 height 21
type input "0934357979"
click at [177, 212] on div "0934357979 - Cẩm Duyên TV" at bounding box center [161, 209] width 136 height 15
type input "Cẩm Duyên TV"
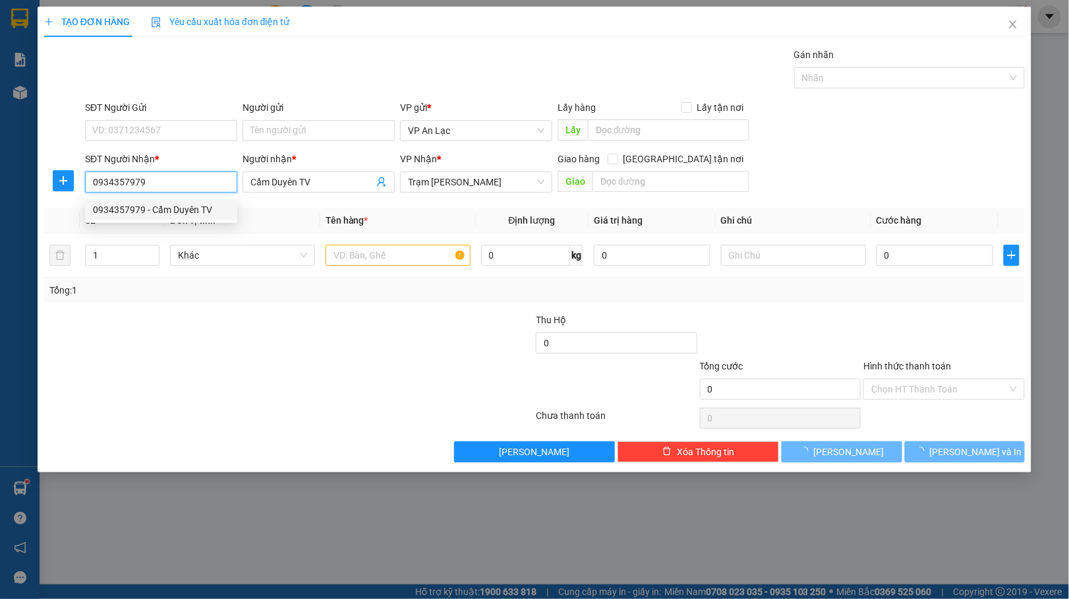
type input "30.000"
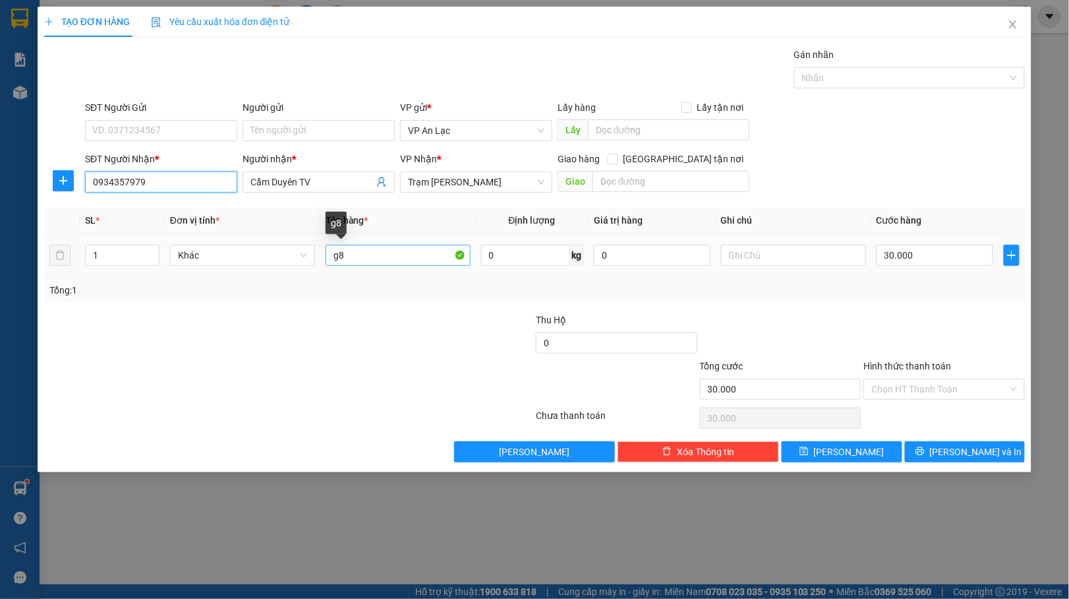
type input "0934357979"
click at [393, 253] on input "g8" at bounding box center [398, 255] width 145 height 21
type input "g"
type input "boc den"
click at [927, 393] on input "Hình thức thanh toán" at bounding box center [939, 389] width 136 height 20
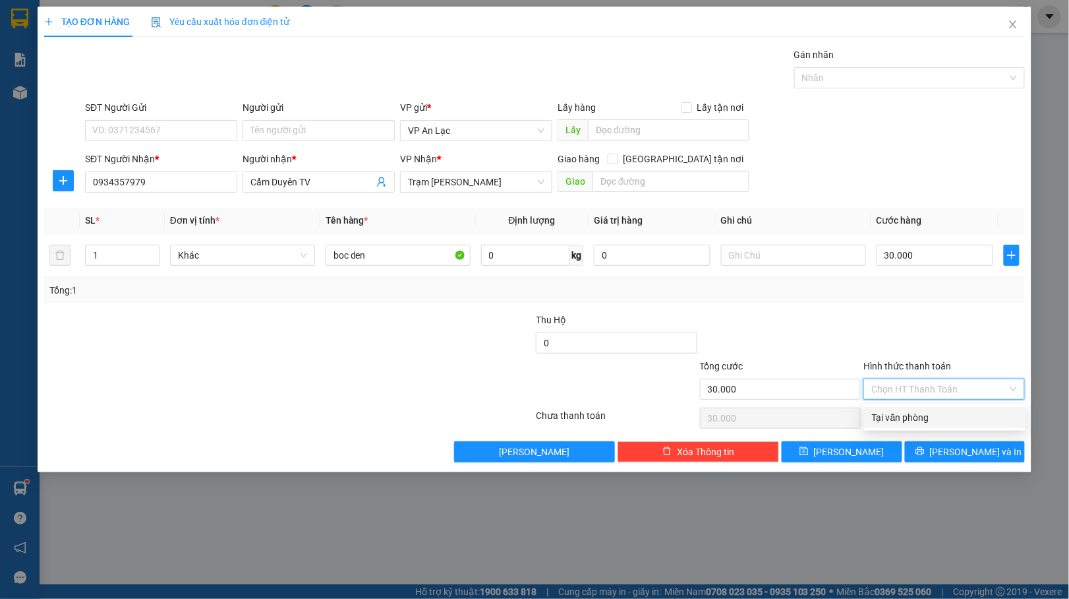
click at [906, 419] on div "Tại văn phòng" at bounding box center [945, 417] width 146 height 15
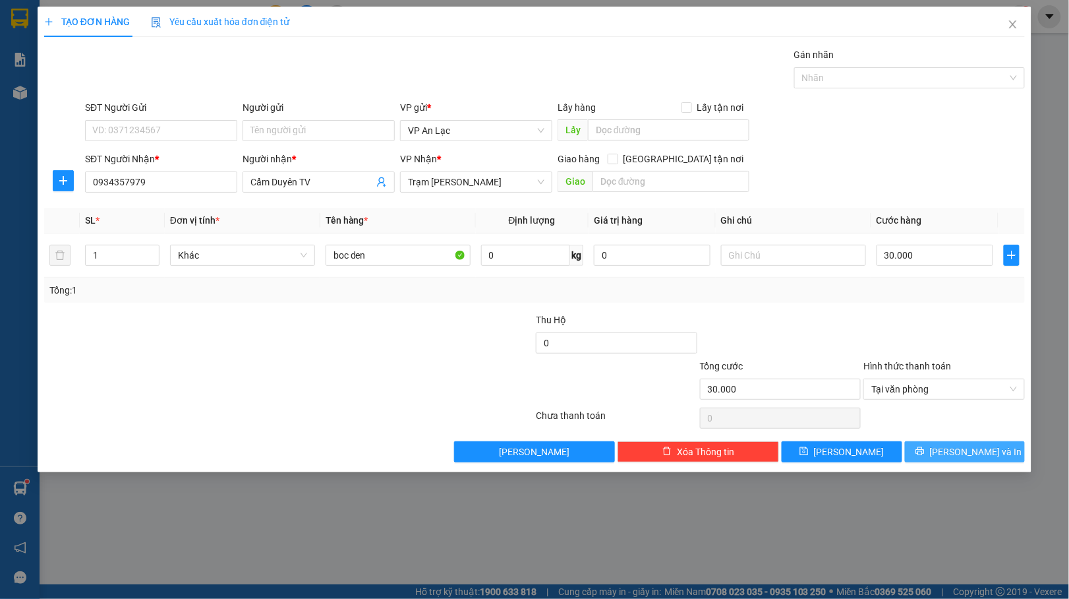
click at [960, 444] on button "[PERSON_NAME] và In" at bounding box center [965, 451] width 121 height 21
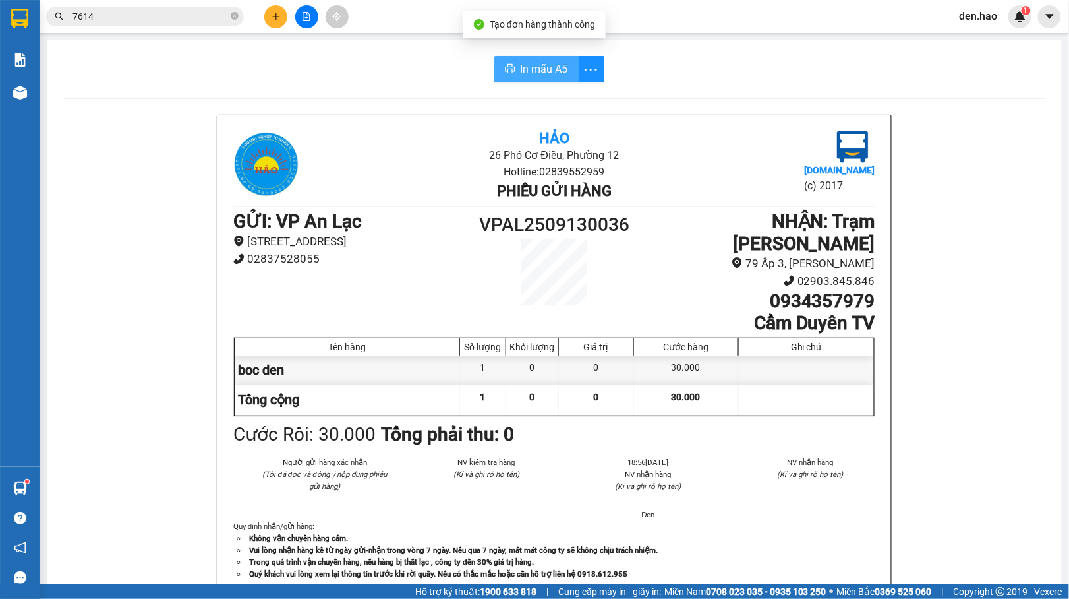
click at [534, 63] on span "In mẫu A5" at bounding box center [544, 69] width 47 height 16
click at [191, 439] on div "Hảo 26 Phó Cơ Điều, Phường 12 Hotline: 02839552959 Phiếu gửi hàng [DOMAIN_NAME]…" at bounding box center [554, 589] width 983 height 949
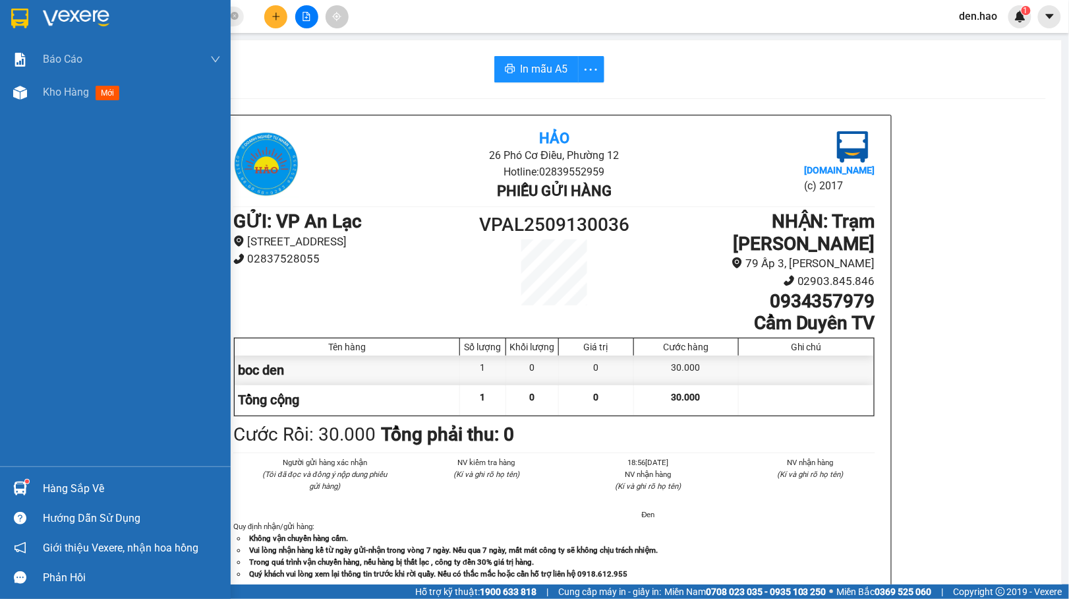
click at [29, 93] on div at bounding box center [20, 92] width 23 height 23
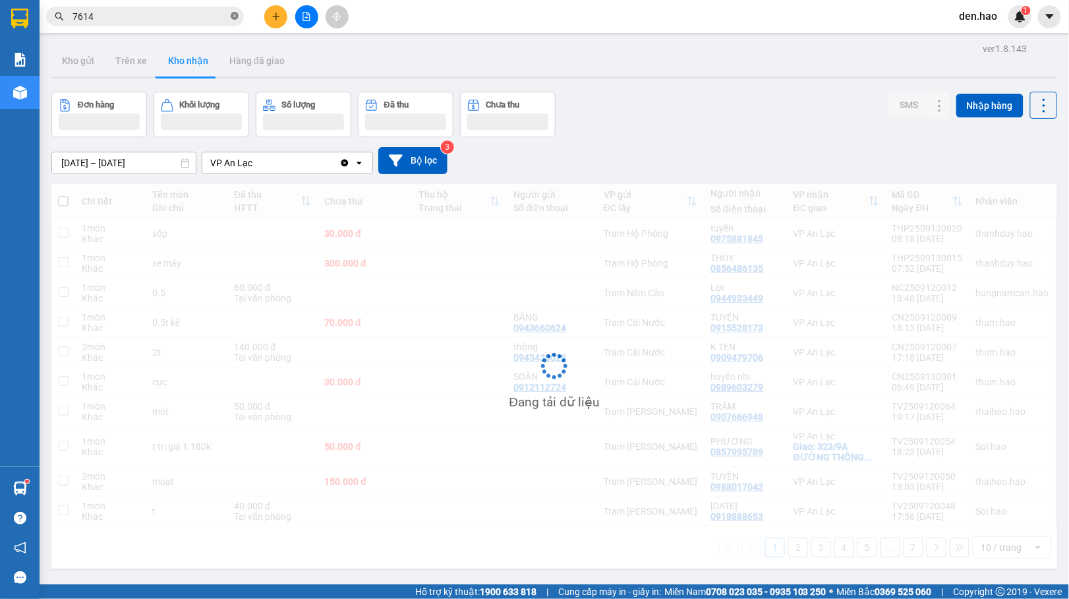
click at [231, 19] on icon "close-circle" at bounding box center [235, 16] width 8 height 8
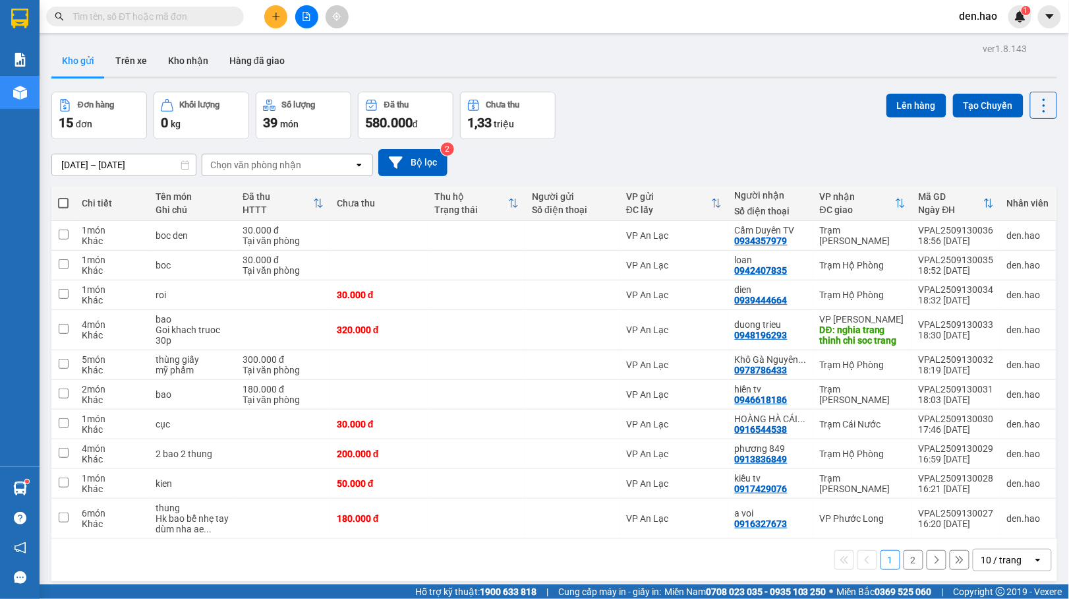
click at [285, 9] on div at bounding box center [306, 16] width 99 height 23
click at [270, 7] on div at bounding box center [306, 16] width 99 height 23
click at [273, 11] on button at bounding box center [275, 16] width 23 height 23
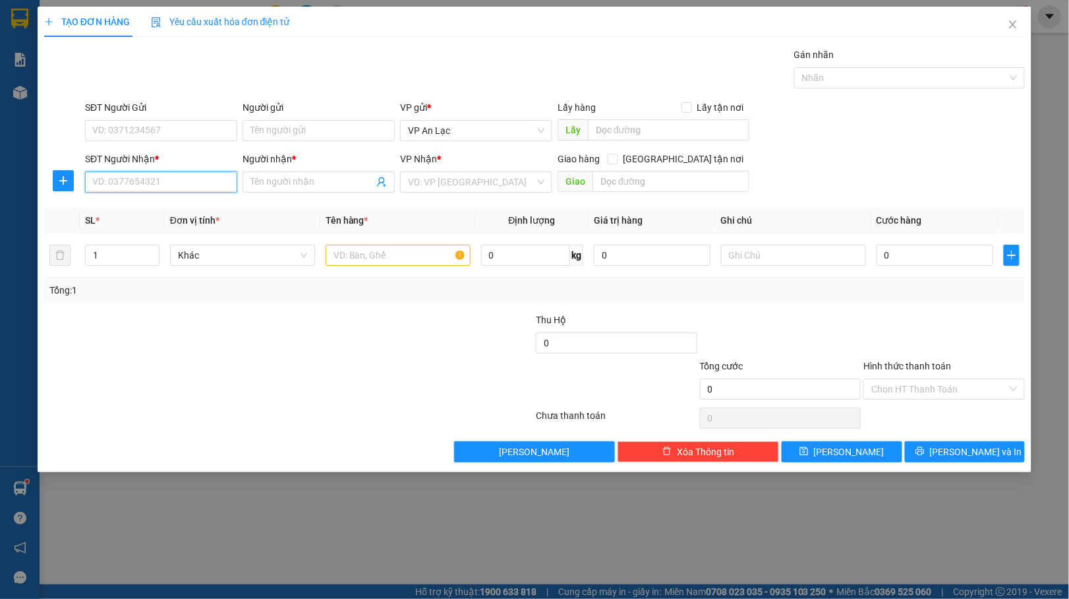
click at [154, 170] on div "SĐT Người Nhận * VD: 0377654321" at bounding box center [161, 175] width 152 height 46
click at [214, 185] on input "SĐT Người Nhận *" at bounding box center [161, 181] width 152 height 21
click at [198, 215] on div "0902800703 0902800703 - vương bánh bao" at bounding box center [161, 209] width 152 height 26
click at [201, 210] on body "Kết quả tìm kiếm ( 71 ) Bộ lọc Mã ĐH Trạng thái Món hàng Thu hộ Tổng cước Chưa …" at bounding box center [534, 299] width 1069 height 599
drag, startPoint x: 185, startPoint y: 193, endPoint x: 178, endPoint y: 181, distance: 14.5
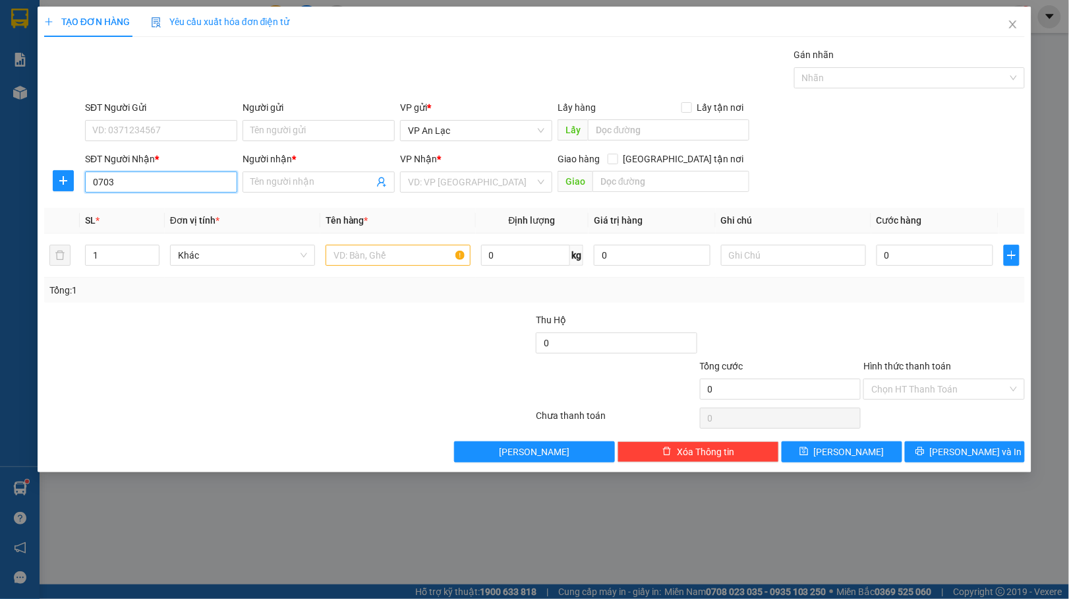
click at [181, 186] on input "0703" at bounding box center [161, 181] width 152 height 21
click at [150, 204] on div "0902800703 - vương bánh bao" at bounding box center [161, 209] width 136 height 15
type input "0902800703"
type input "vương bánh bao"
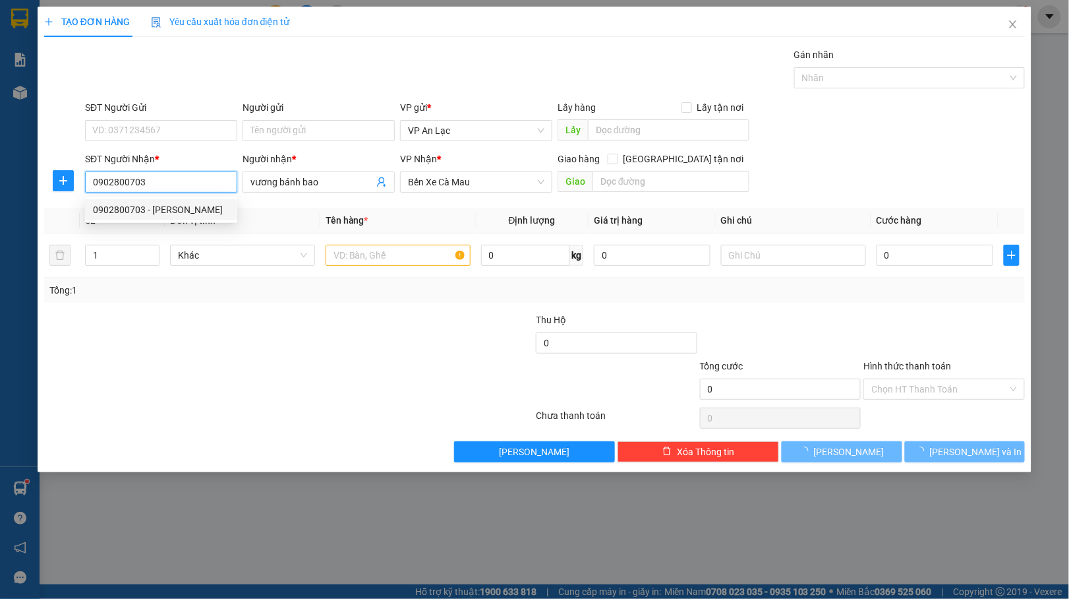
type input "90.000"
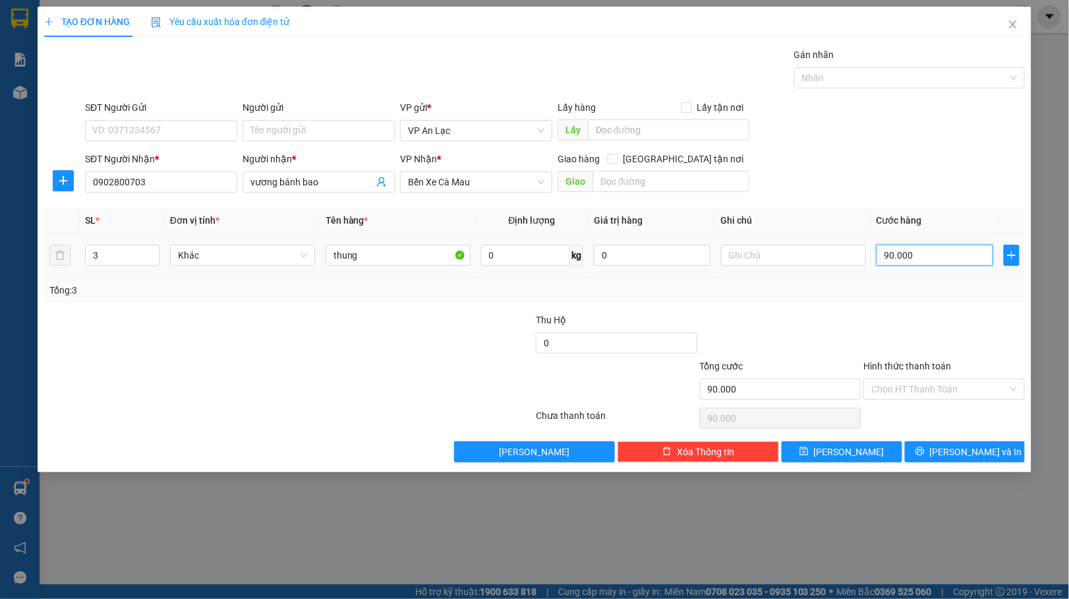
click at [945, 249] on input "90.000" at bounding box center [935, 255] width 117 height 21
click at [154, 261] on span "down" at bounding box center [152, 260] width 8 height 8
type input "1"
click at [154, 261] on span "down" at bounding box center [152, 260] width 8 height 8
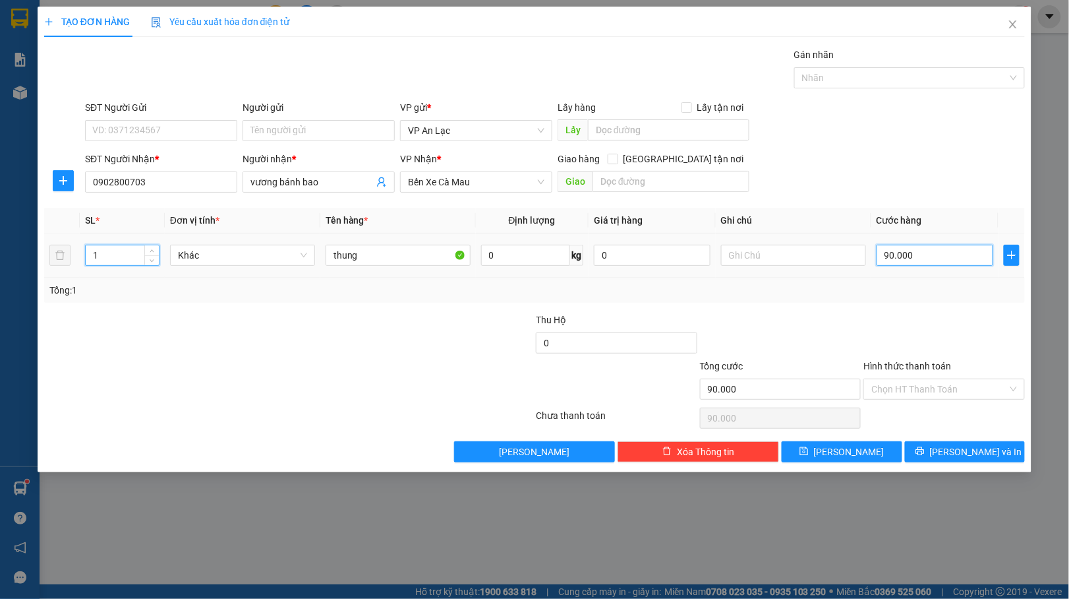
click at [942, 256] on input "90.000" at bounding box center [935, 255] width 117 height 21
type input "3"
type input "30"
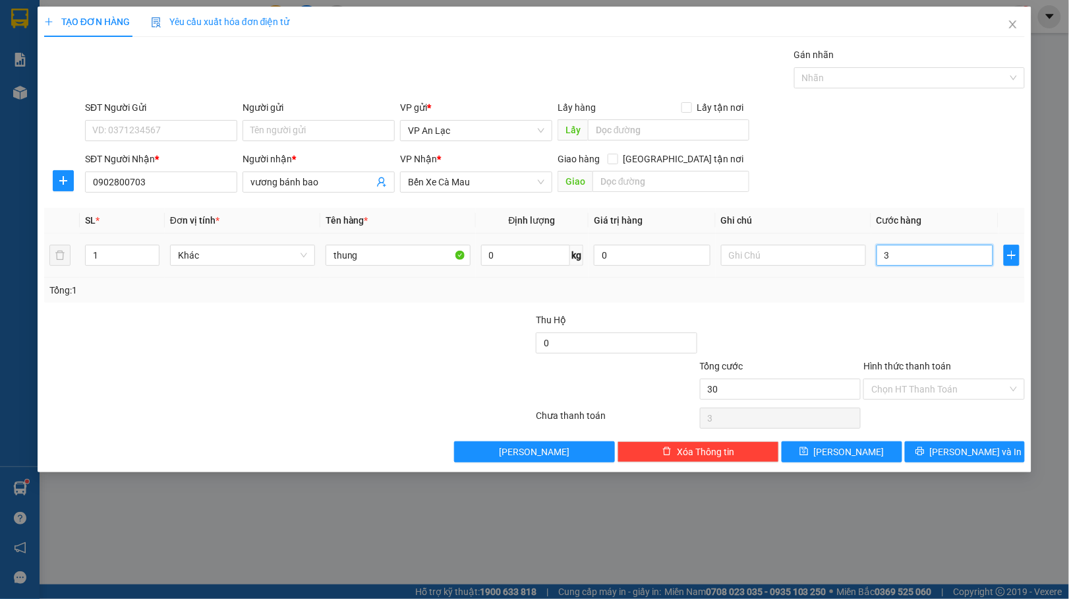
type input "30"
type input "30.000"
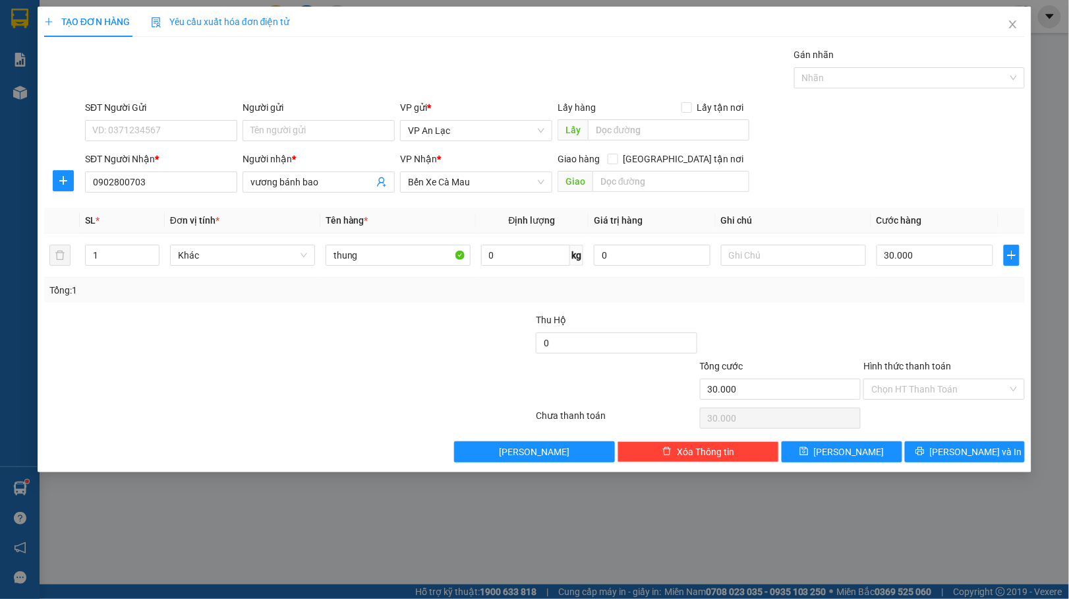
click at [931, 287] on div "Tổng: 1" at bounding box center [534, 290] width 970 height 15
drag, startPoint x: 940, startPoint y: 393, endPoint x: 928, endPoint y: 425, distance: 33.8
click at [940, 394] on input "Hình thức thanh toán" at bounding box center [939, 389] width 136 height 20
click at [929, 417] on div "Tại văn phòng" at bounding box center [945, 417] width 146 height 15
type input "0"
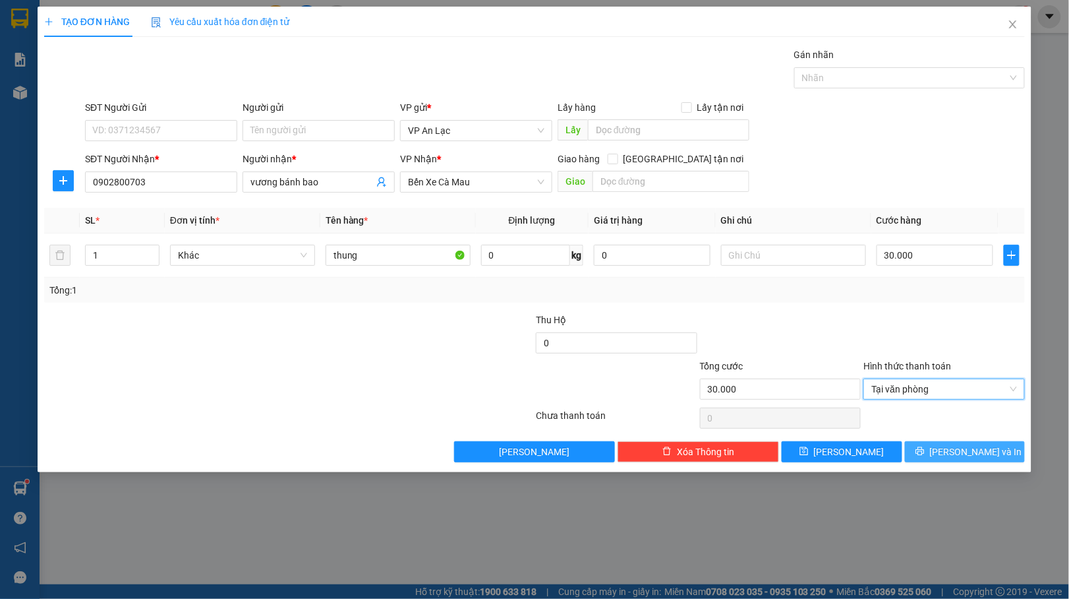
click at [939, 450] on button "[PERSON_NAME] và In" at bounding box center [965, 451] width 121 height 21
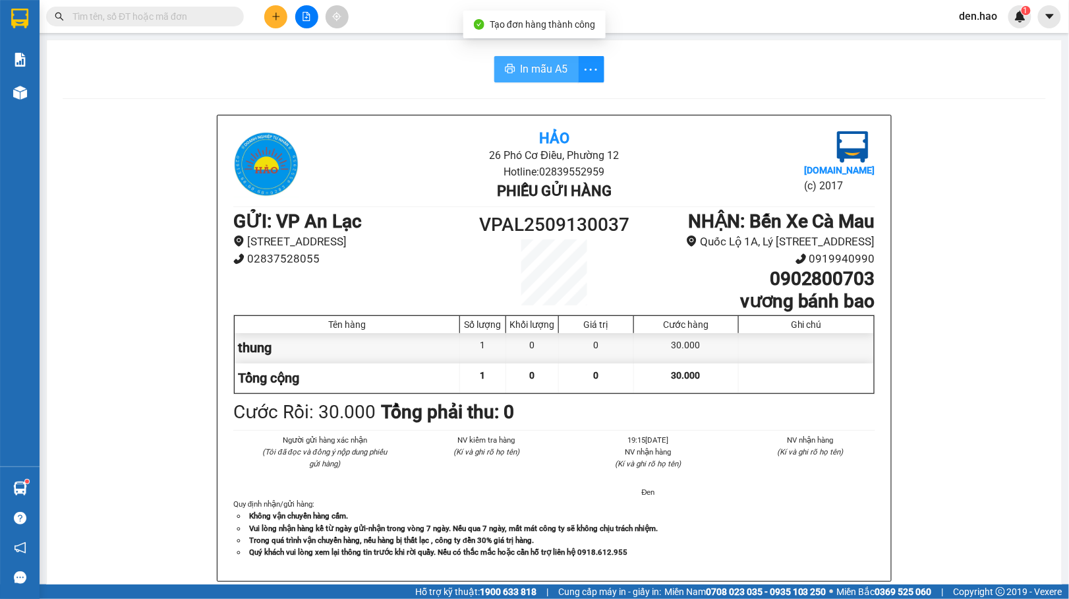
click at [522, 63] on span "In mẫu A5" at bounding box center [544, 69] width 47 height 16
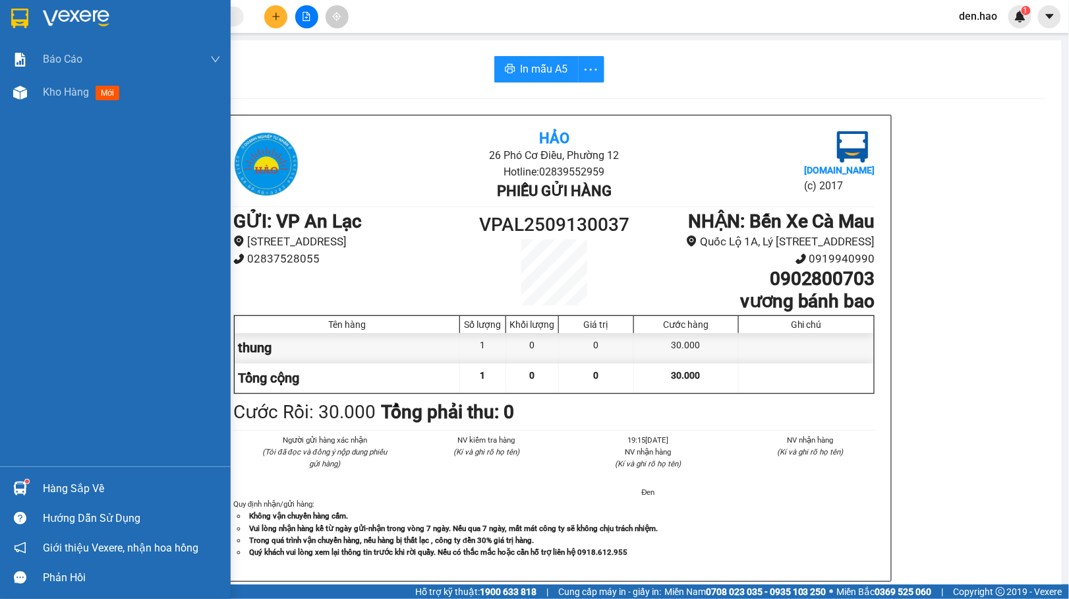
click at [30, 98] on div at bounding box center [20, 92] width 23 height 23
click at [32, 98] on div "Kho hàng mới" at bounding box center [115, 92] width 231 height 33
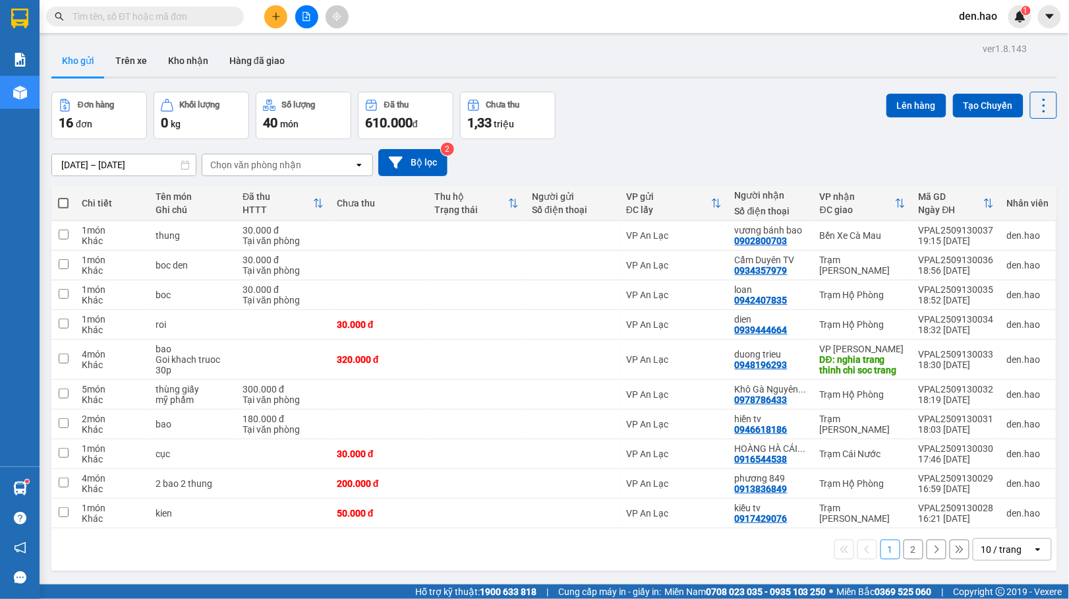
drag, startPoint x: 79, startPoint y: 62, endPoint x: 310, endPoint y: 62, distance: 230.7
click at [80, 62] on button "Kho gửi" at bounding box center [77, 61] width 53 height 32
click at [1035, 96] on icon at bounding box center [1044, 105] width 18 height 18
click at [1024, 181] on li "Làm mới" at bounding box center [1006, 188] width 99 height 24
drag, startPoint x: 1040, startPoint y: 92, endPoint x: 1035, endPoint y: 107, distance: 15.4
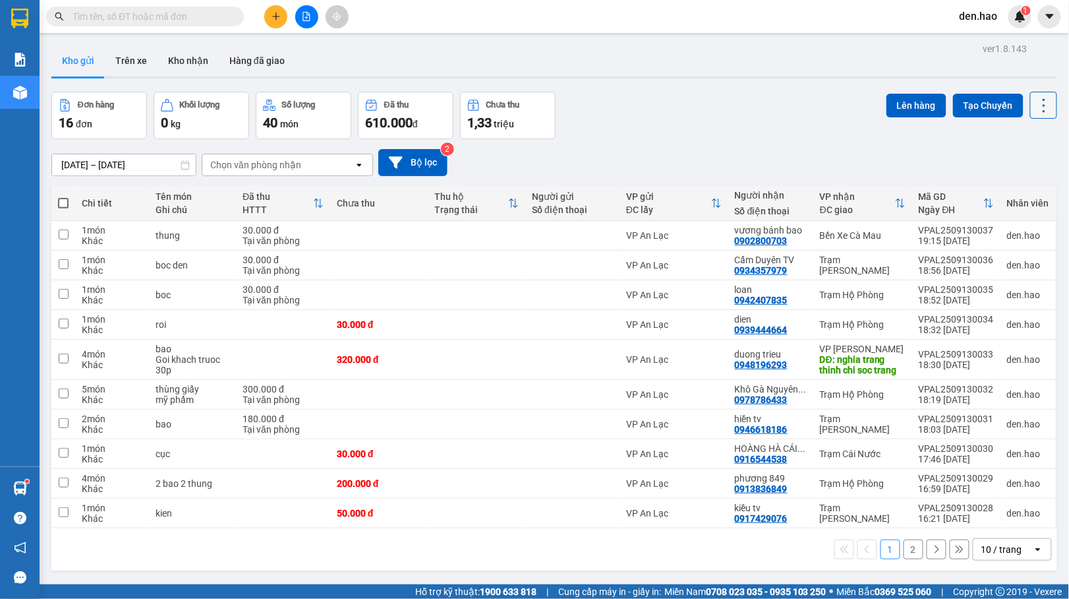
click at [1037, 102] on button at bounding box center [1043, 105] width 27 height 27
click at [1012, 181] on span "Làm mới" at bounding box center [1012, 187] width 36 height 13
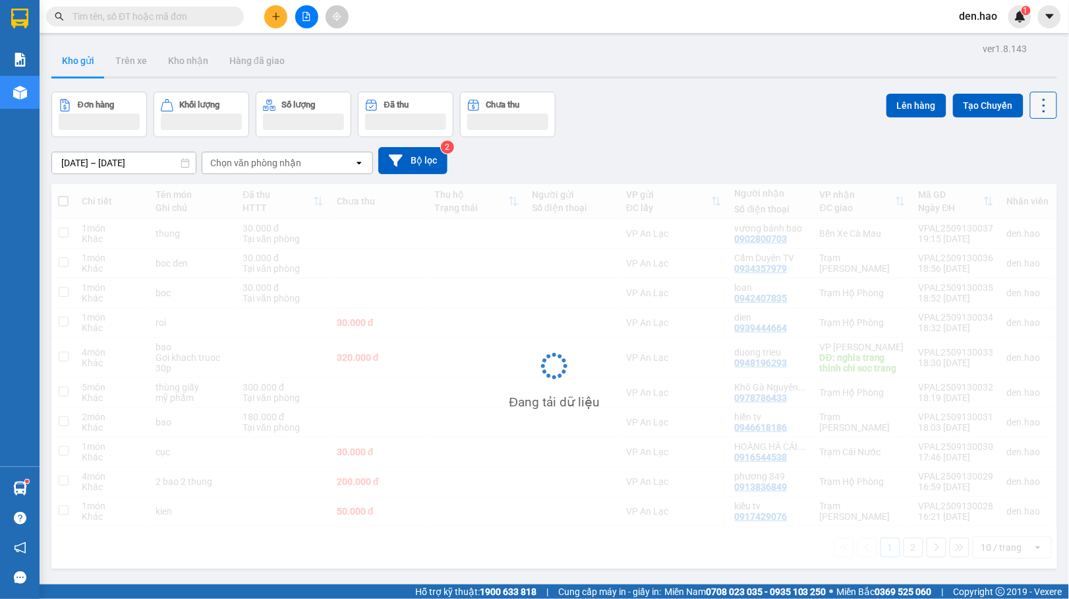
click at [1035, 114] on icon at bounding box center [1044, 105] width 18 height 18
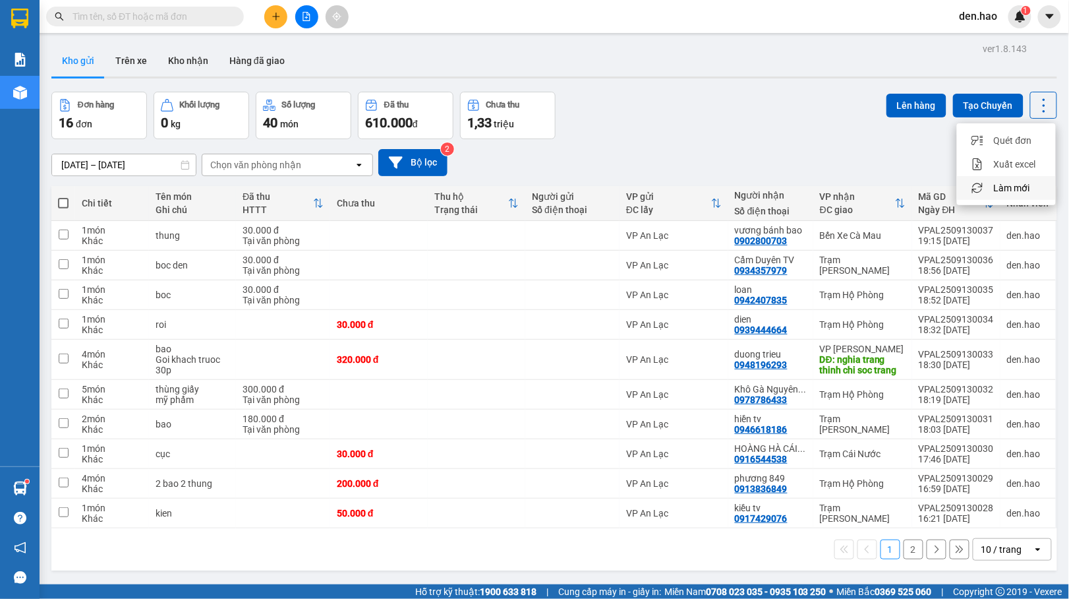
drag, startPoint x: 1012, startPoint y: 189, endPoint x: 1011, endPoint y: 181, distance: 8.0
click at [1012, 186] on span "Làm mới" at bounding box center [1012, 187] width 36 height 13
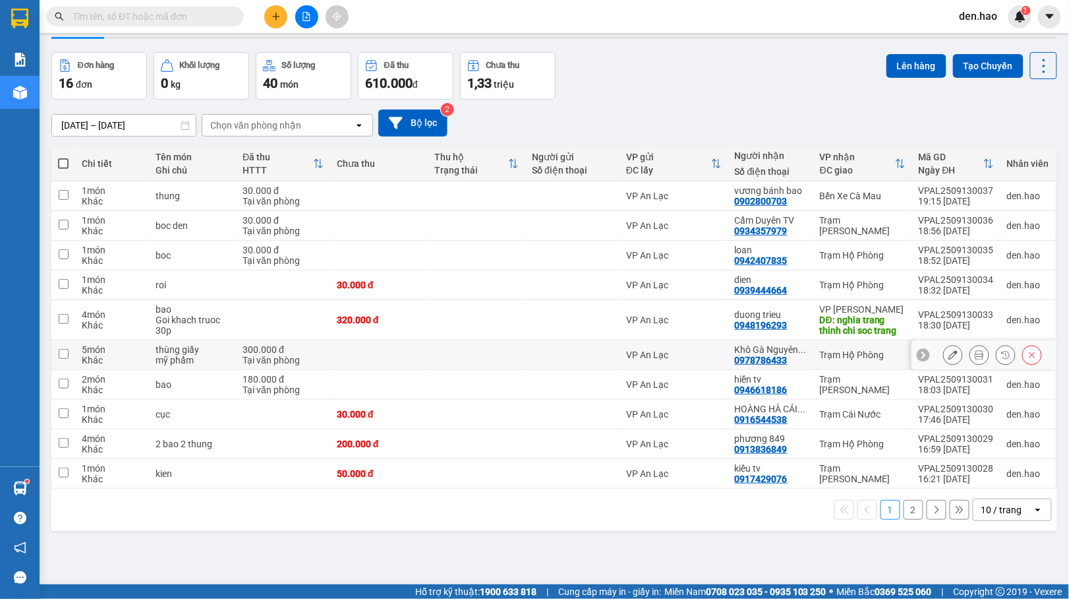
scroll to position [61, 0]
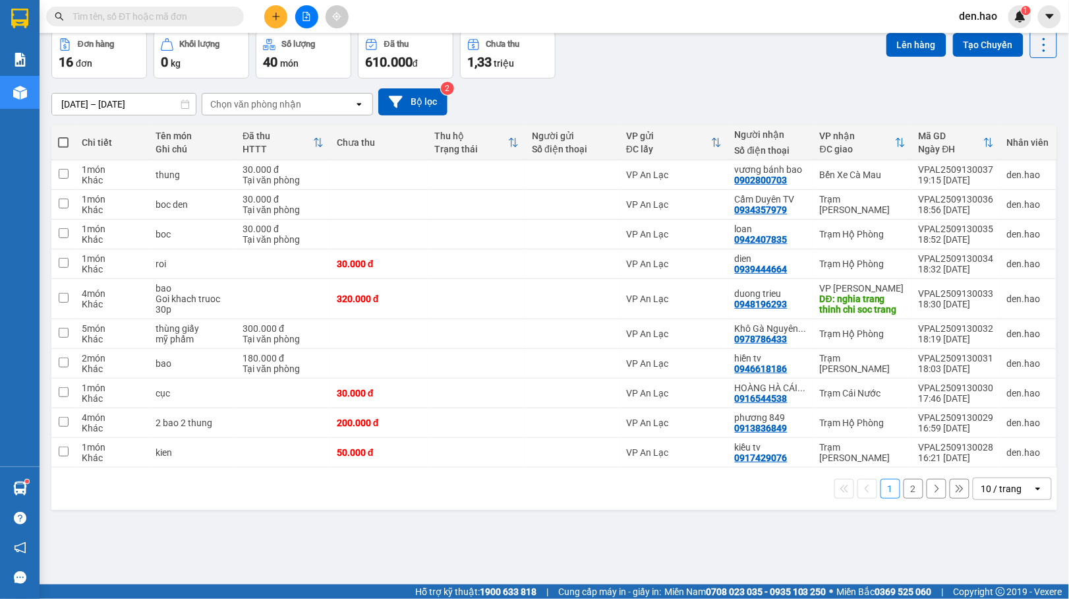
click at [982, 492] on div "10 / trang" at bounding box center [1002, 488] width 41 height 13
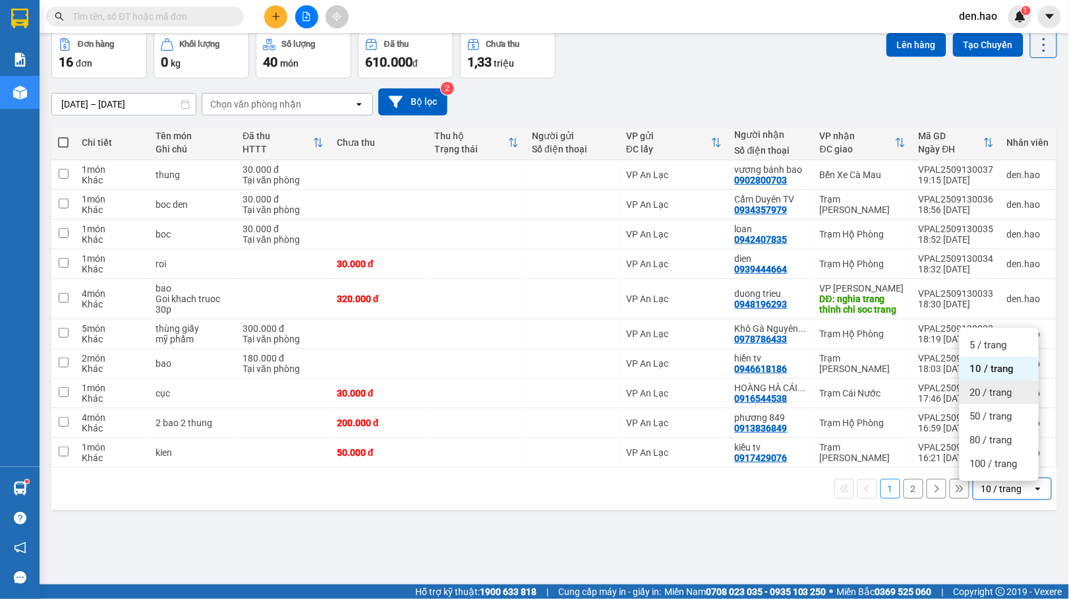
click at [1000, 394] on span "20 / trang" at bounding box center [991, 392] width 42 height 13
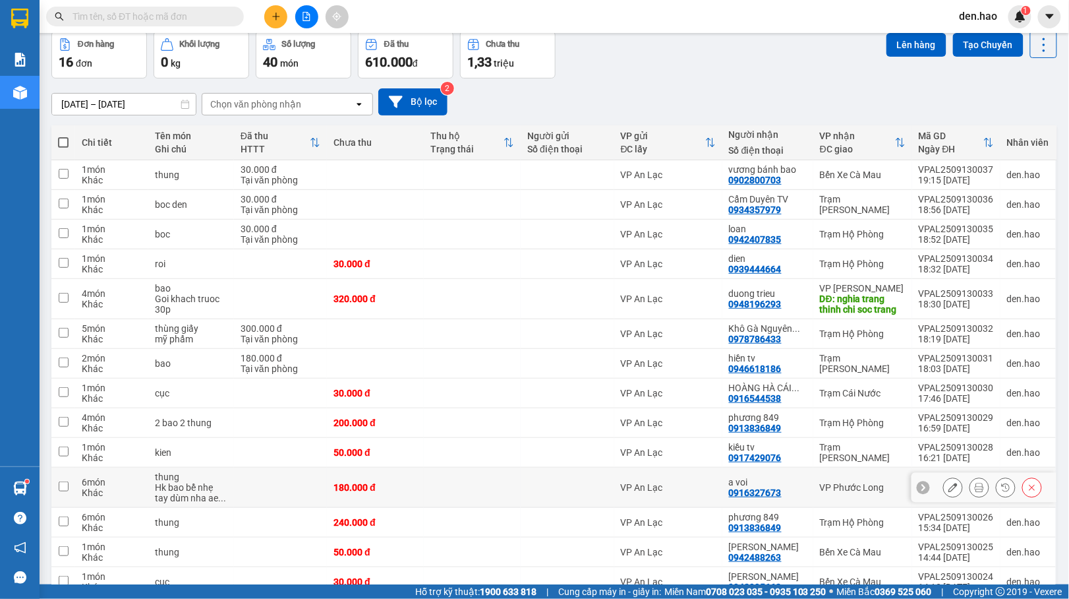
scroll to position [191, 0]
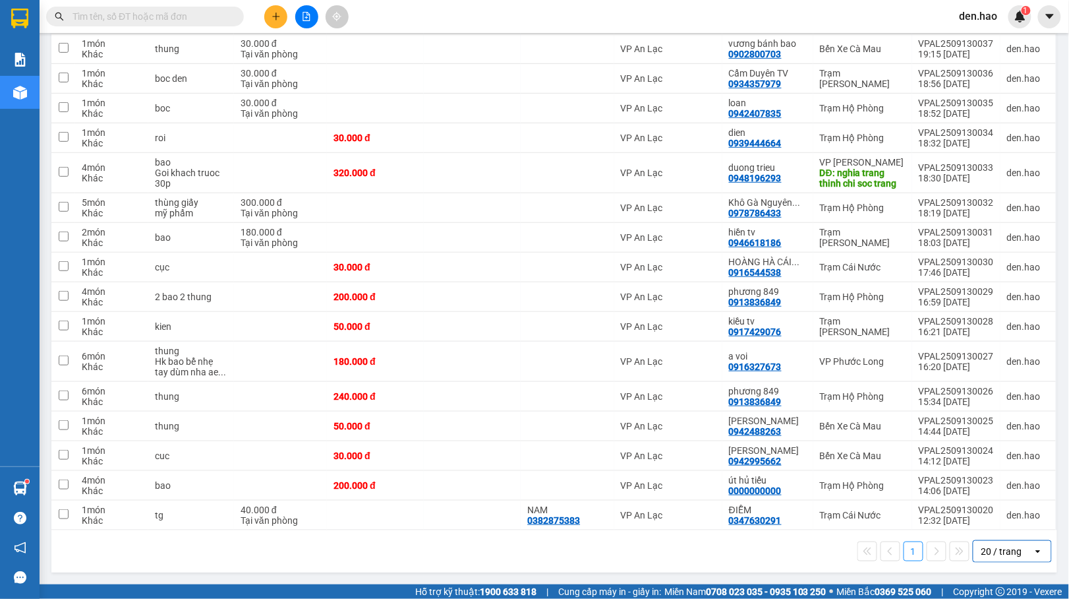
click at [987, 551] on div "20 / trang" at bounding box center [1002, 550] width 41 height 13
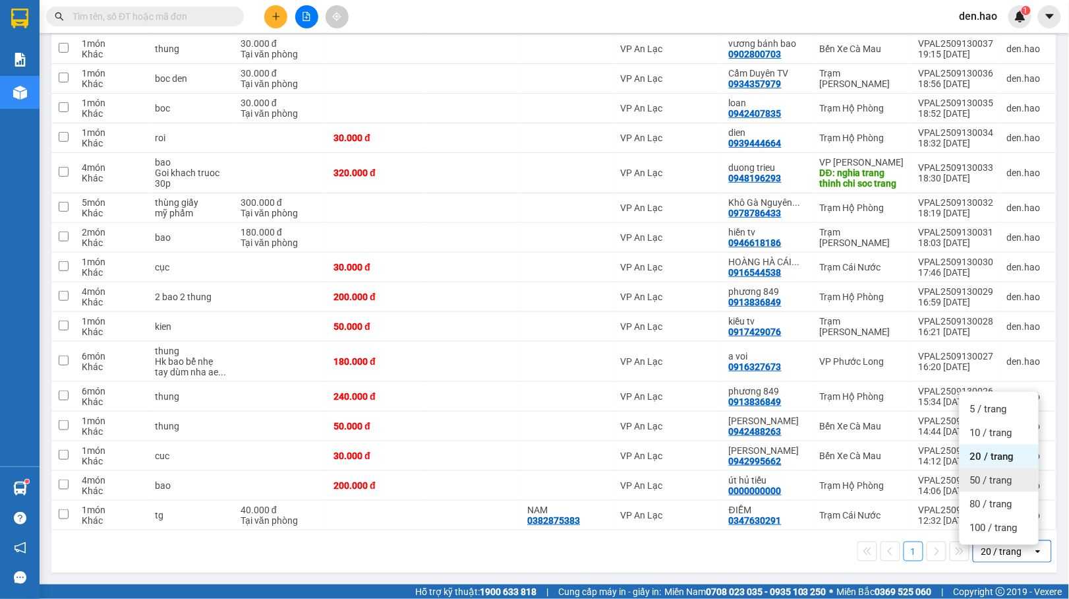
click at [995, 473] on span "50 / trang" at bounding box center [991, 479] width 42 height 13
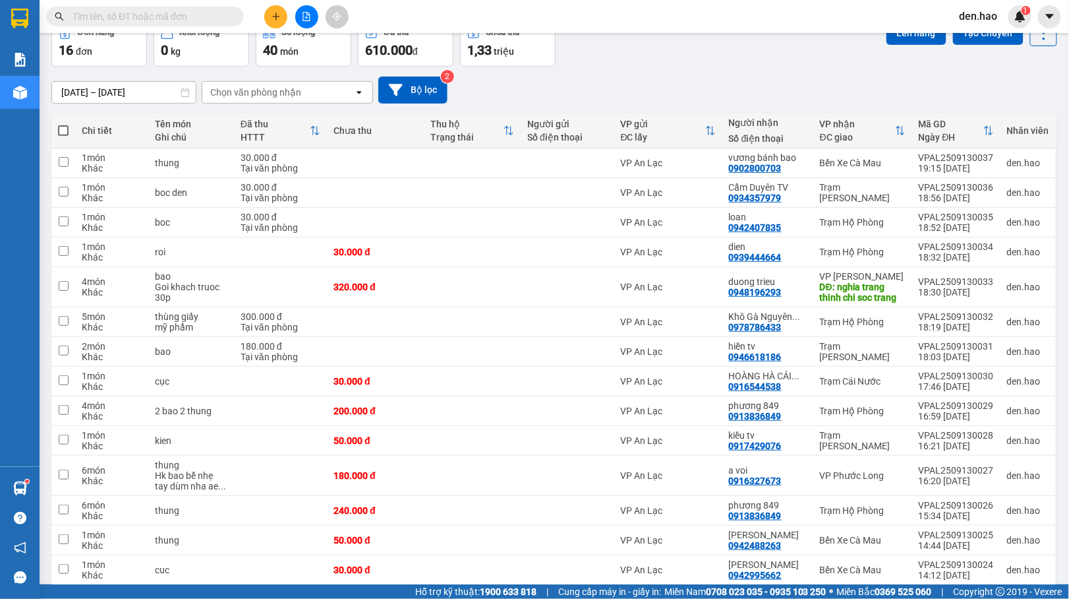
scroll to position [0, 0]
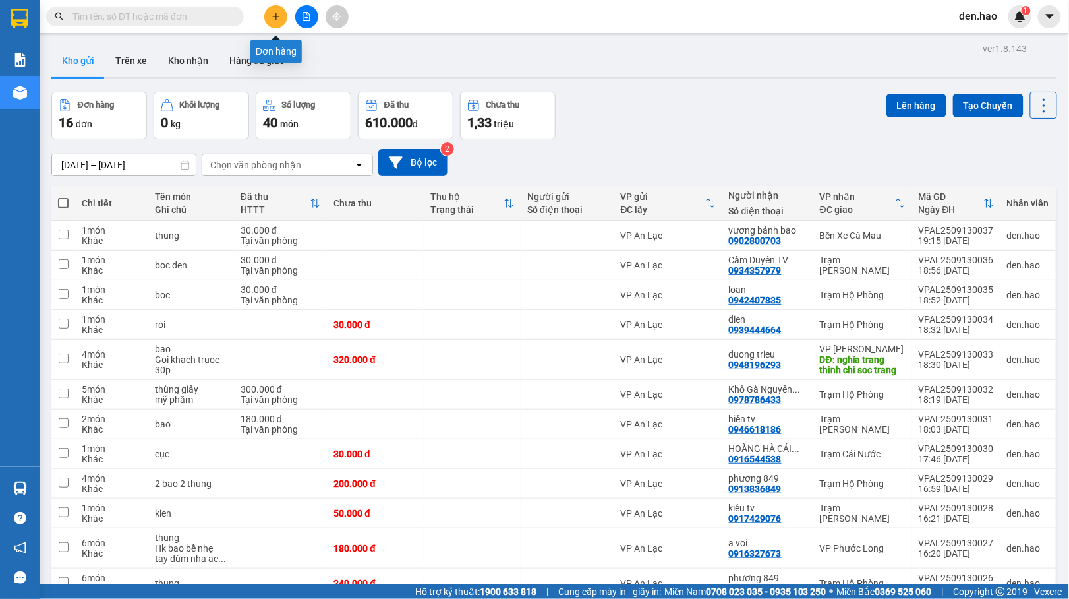
click at [276, 14] on icon "plus" at bounding box center [276, 16] width 1 height 7
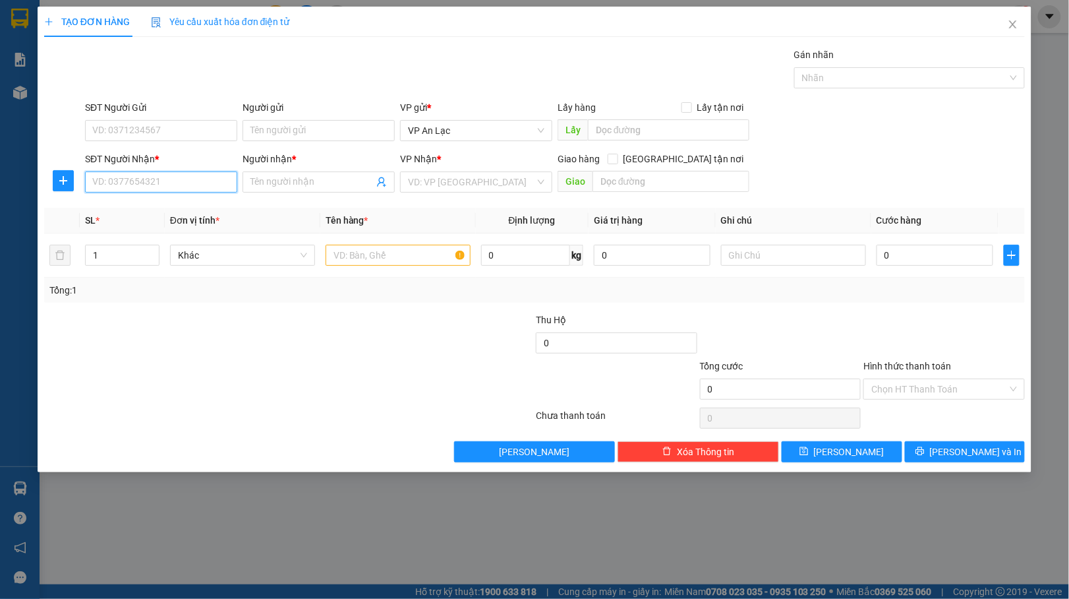
click at [219, 183] on input "SĐT Người Nhận *" at bounding box center [161, 181] width 152 height 21
click at [1015, 19] on span "Close" at bounding box center [1013, 25] width 37 height 37
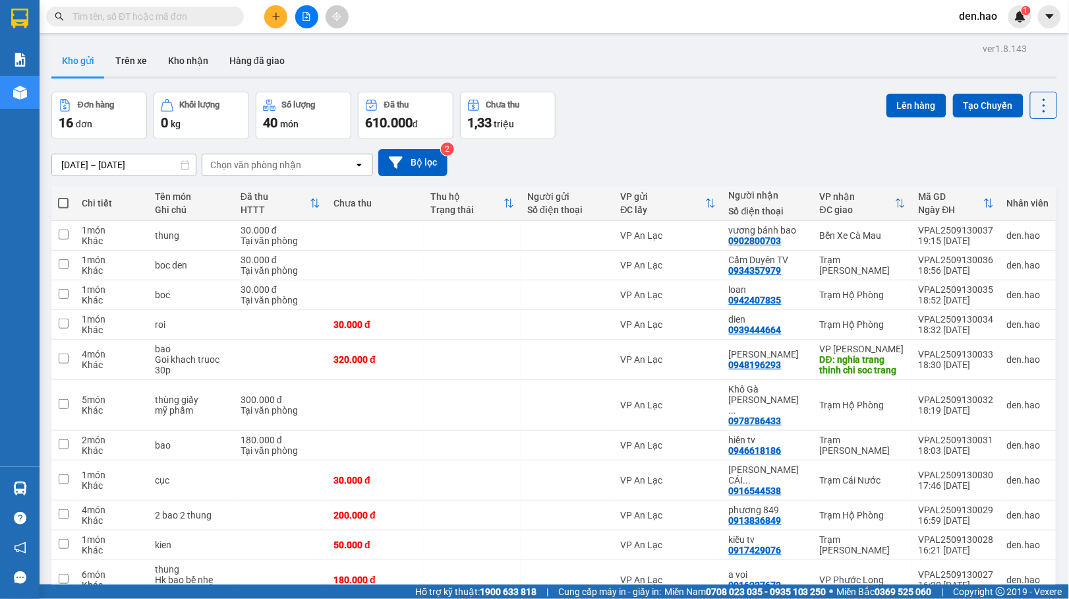
click at [167, 17] on input "text" at bounding box center [151, 16] width 156 height 15
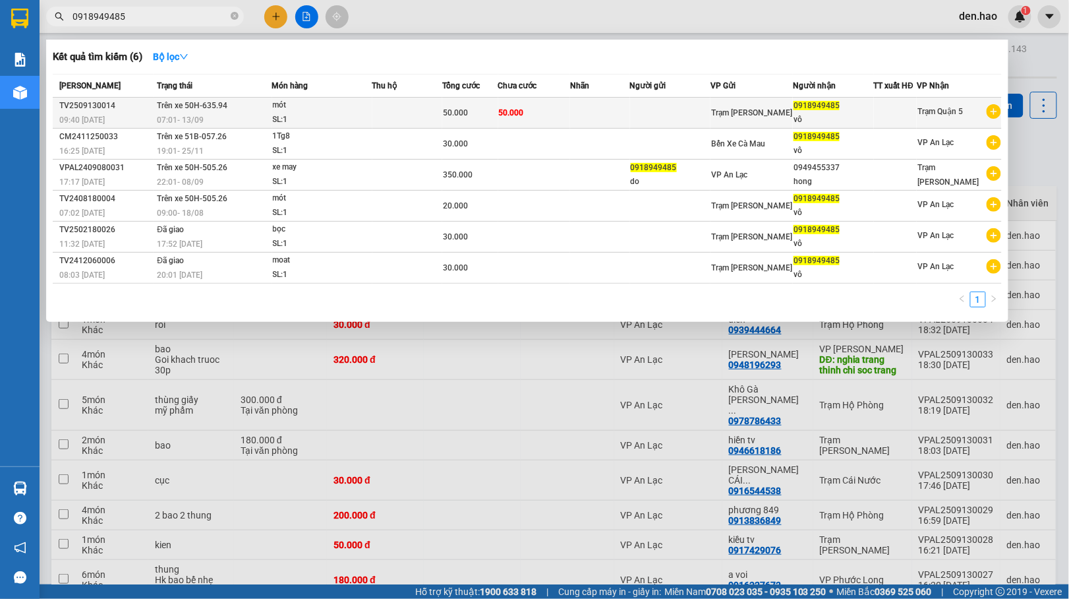
type input "0918949485"
click at [438, 113] on td at bounding box center [407, 113] width 71 height 31
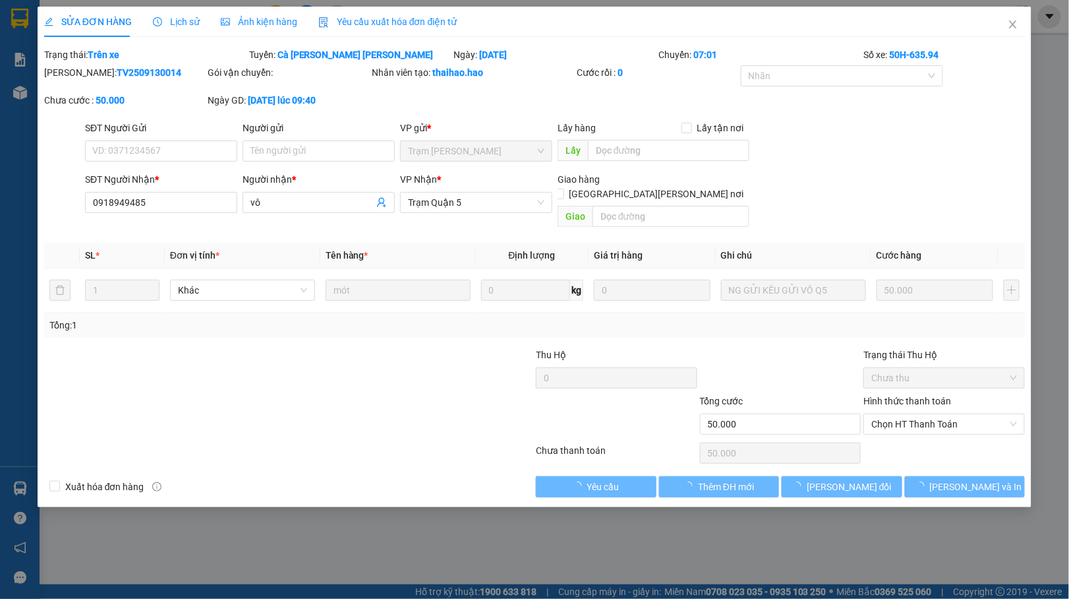
type input "0918949485"
type input "vô"
type input "50.000"
click at [264, 30] on div "Ảnh kiện hàng" at bounding box center [259, 22] width 76 height 30
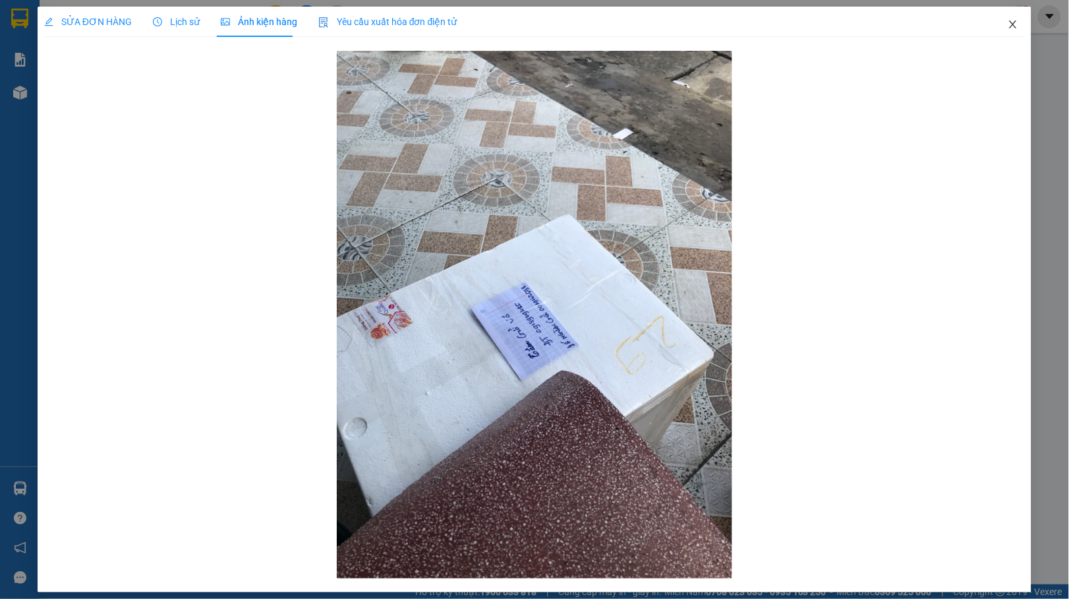
click at [1002, 14] on span "Close" at bounding box center [1013, 25] width 37 height 37
